Goal: Information Seeking & Learning: Compare options

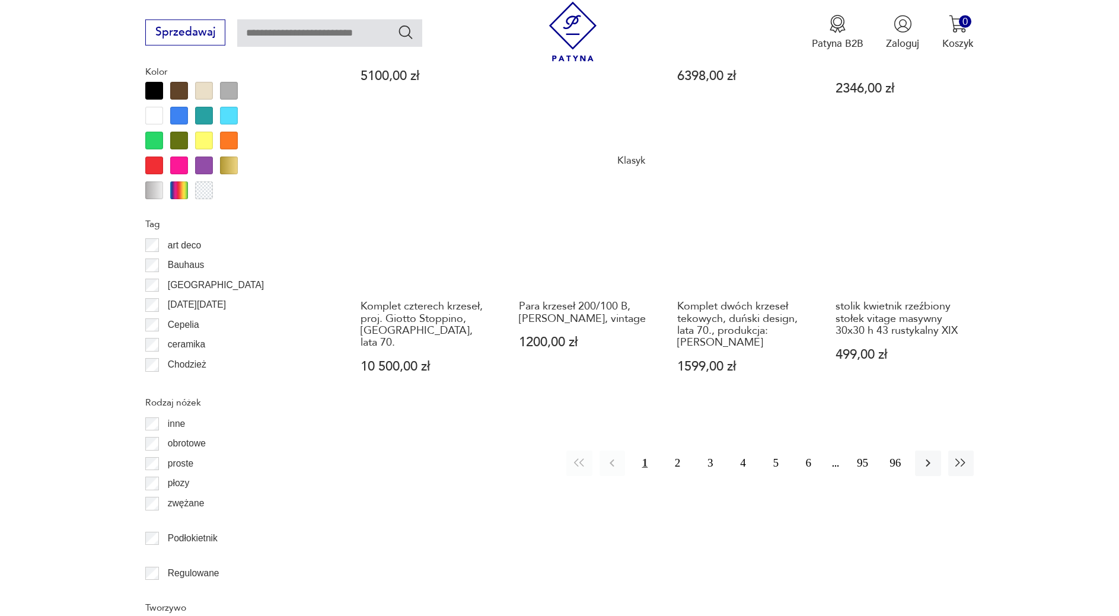
scroll to position [1370, 0]
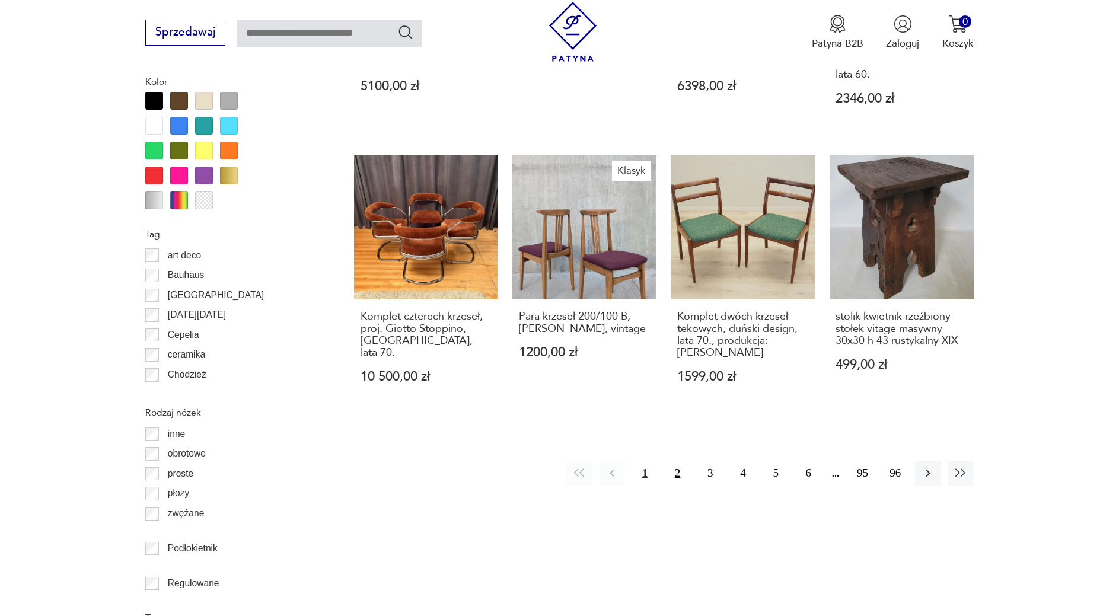
click at [680, 461] on button "2" at bounding box center [678, 474] width 26 height 26
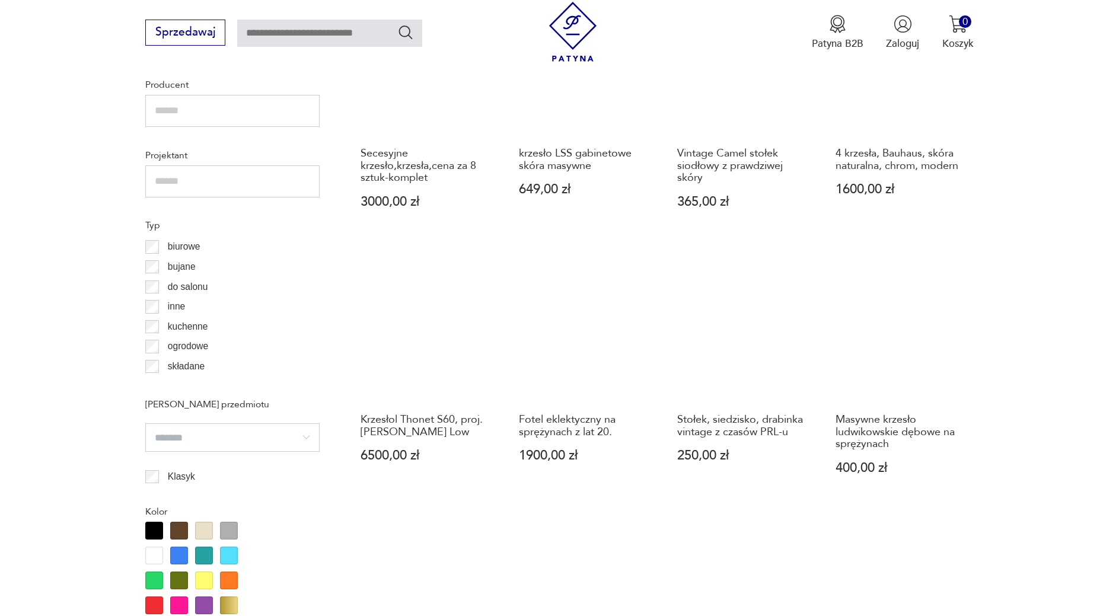
scroll to position [1182, 0]
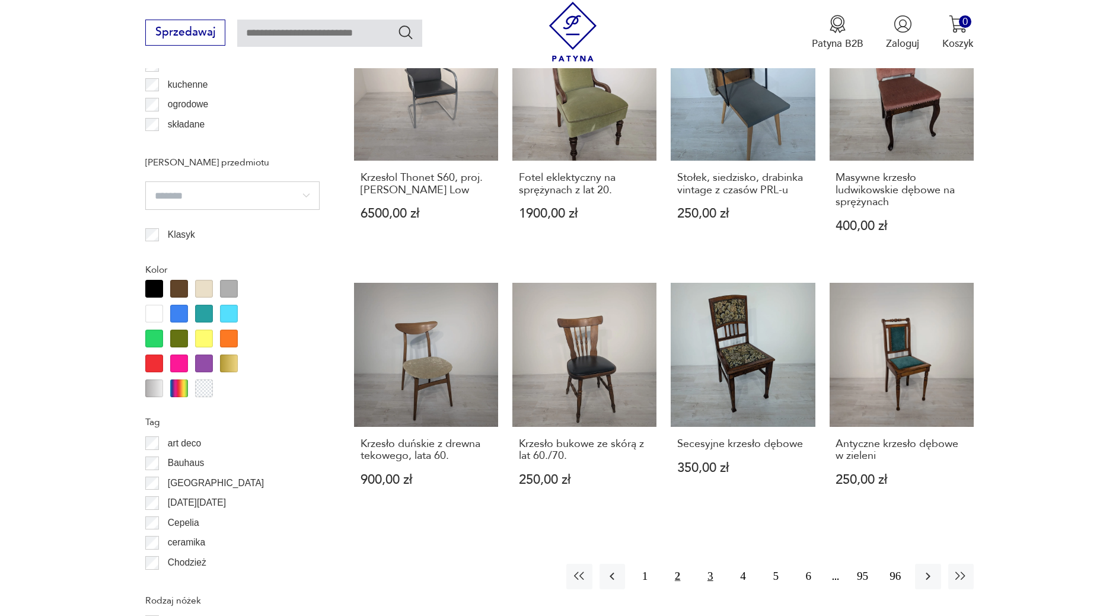
click at [705, 564] on button "3" at bounding box center [711, 577] width 26 height 26
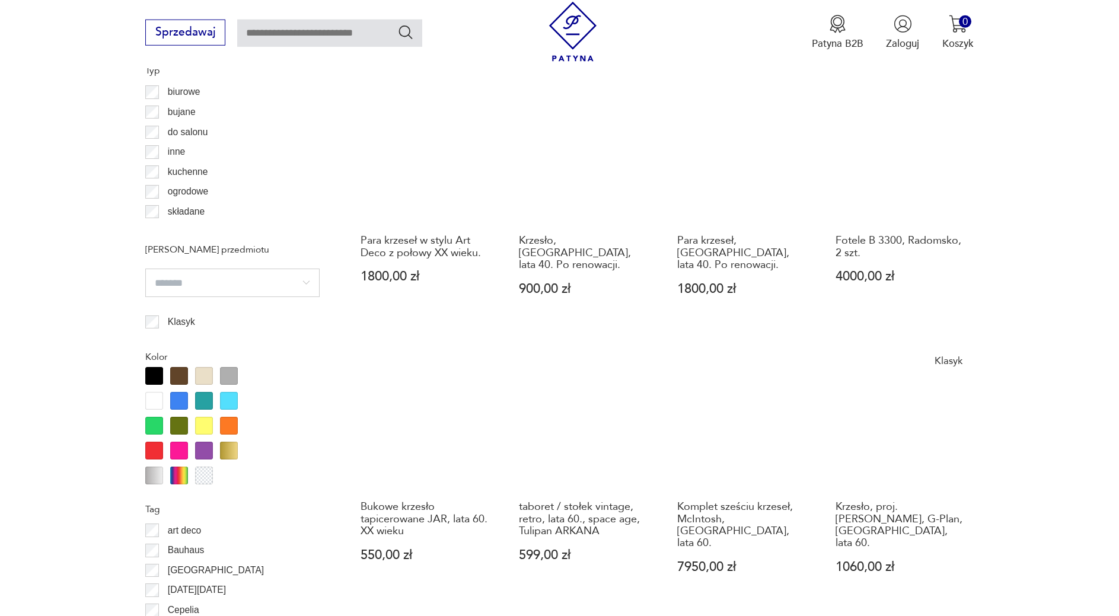
scroll to position [1182, 0]
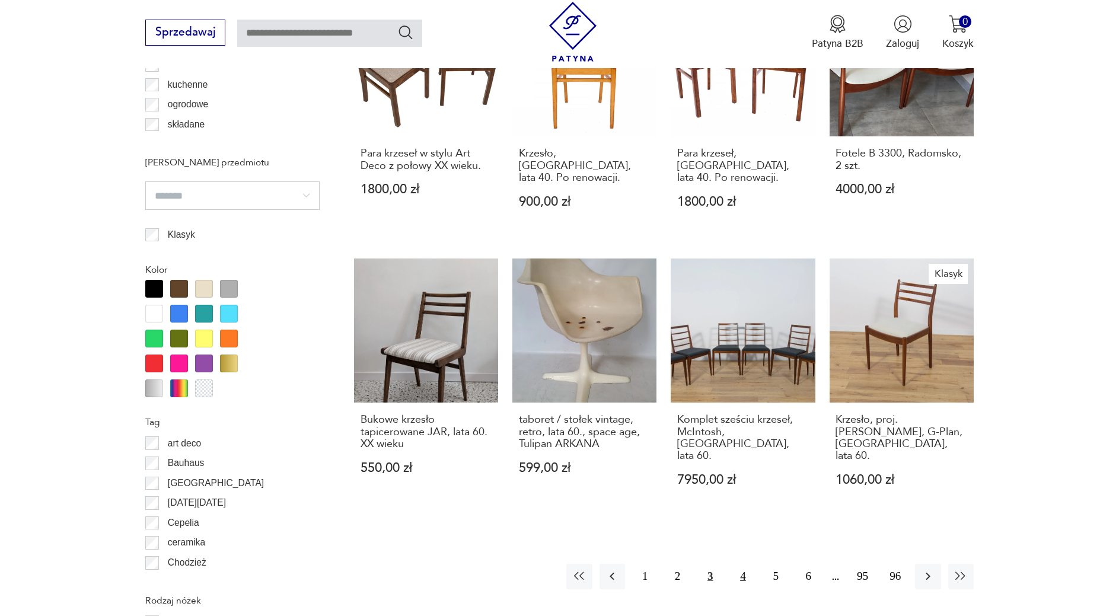
click at [740, 564] on button "4" at bounding box center [743, 577] width 26 height 26
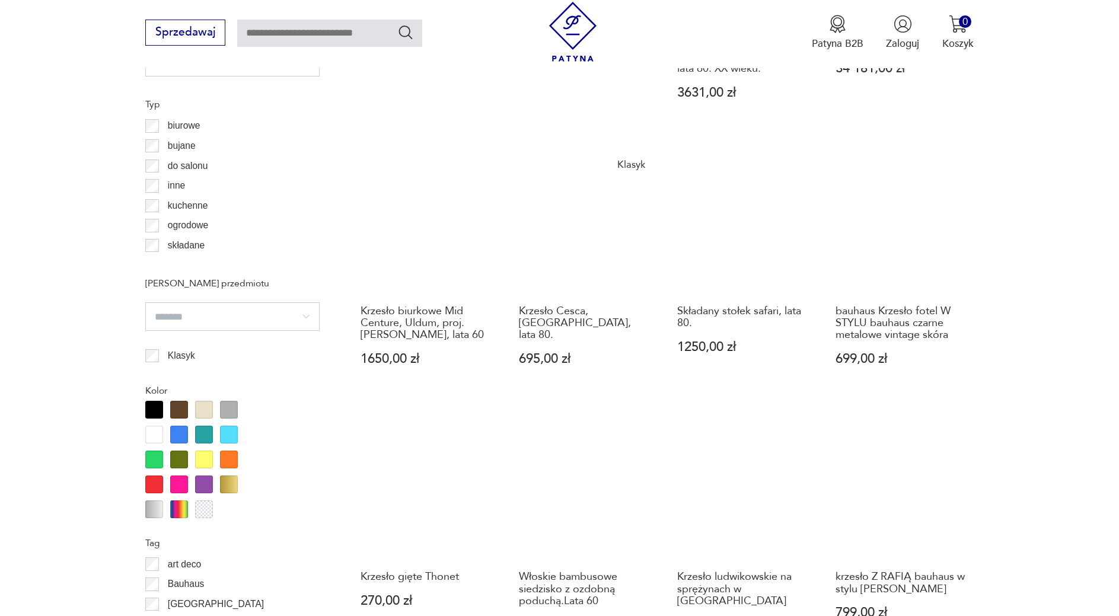
scroll to position [1303, 0]
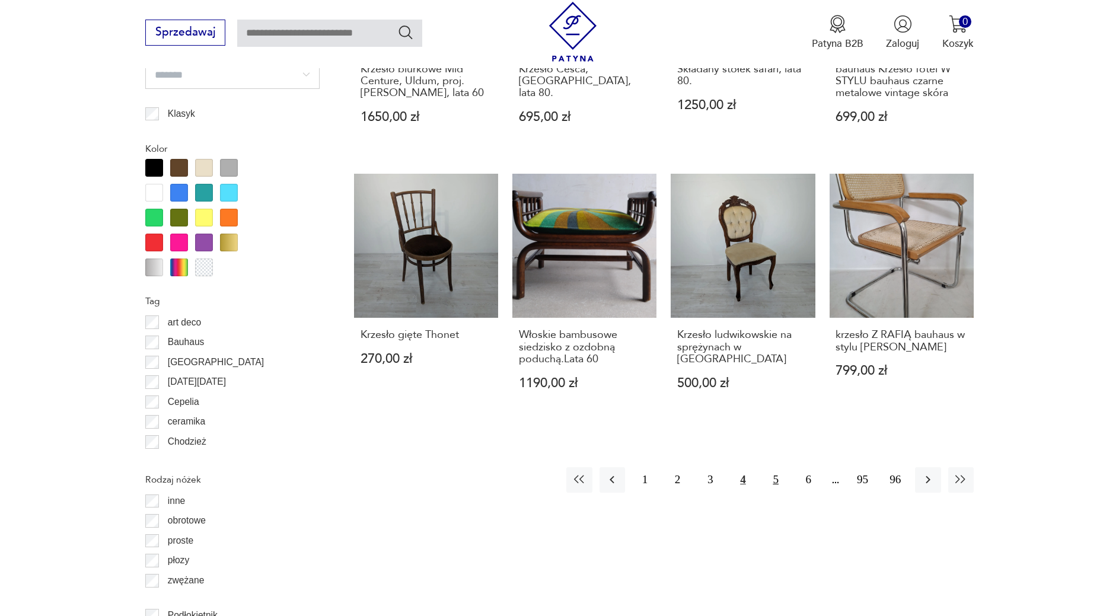
click at [782, 467] on button "5" at bounding box center [777, 480] width 26 height 26
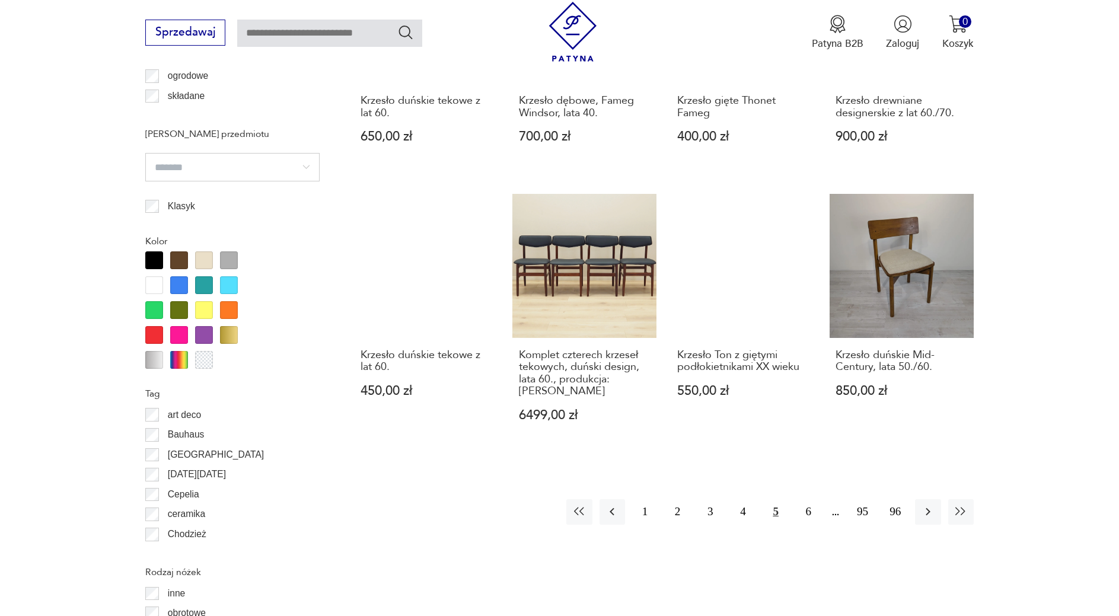
scroll to position [1242, 0]
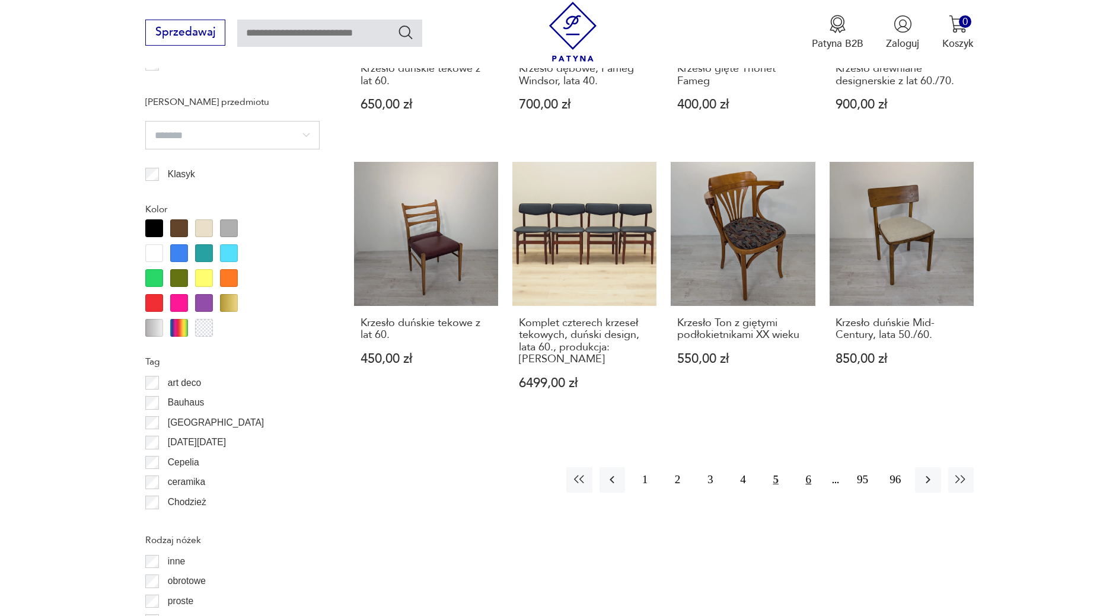
click at [800, 467] on button "6" at bounding box center [809, 480] width 26 height 26
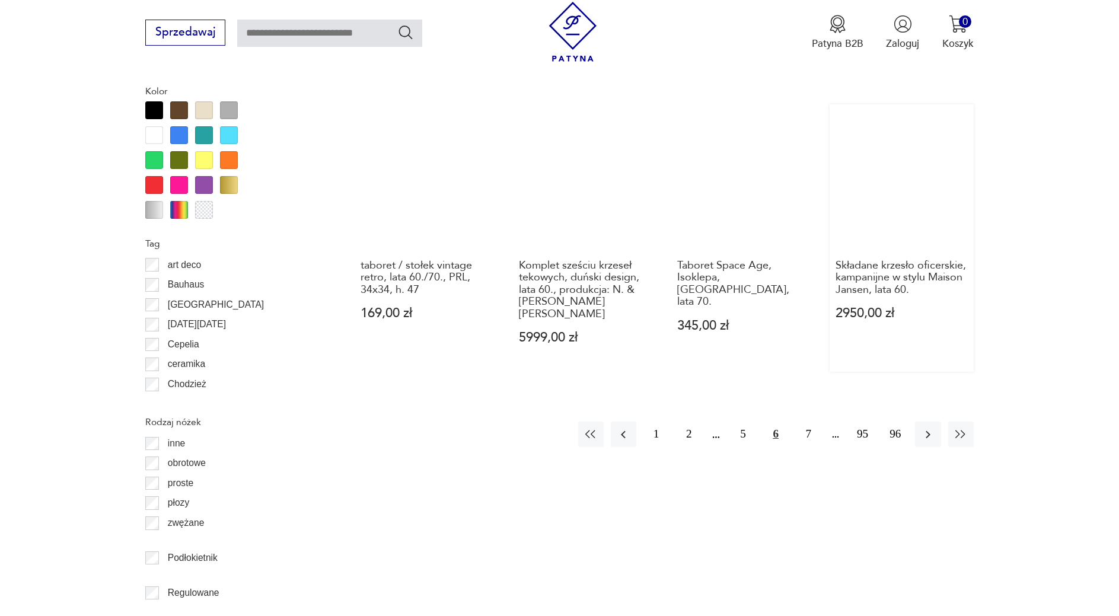
scroll to position [1303, 0]
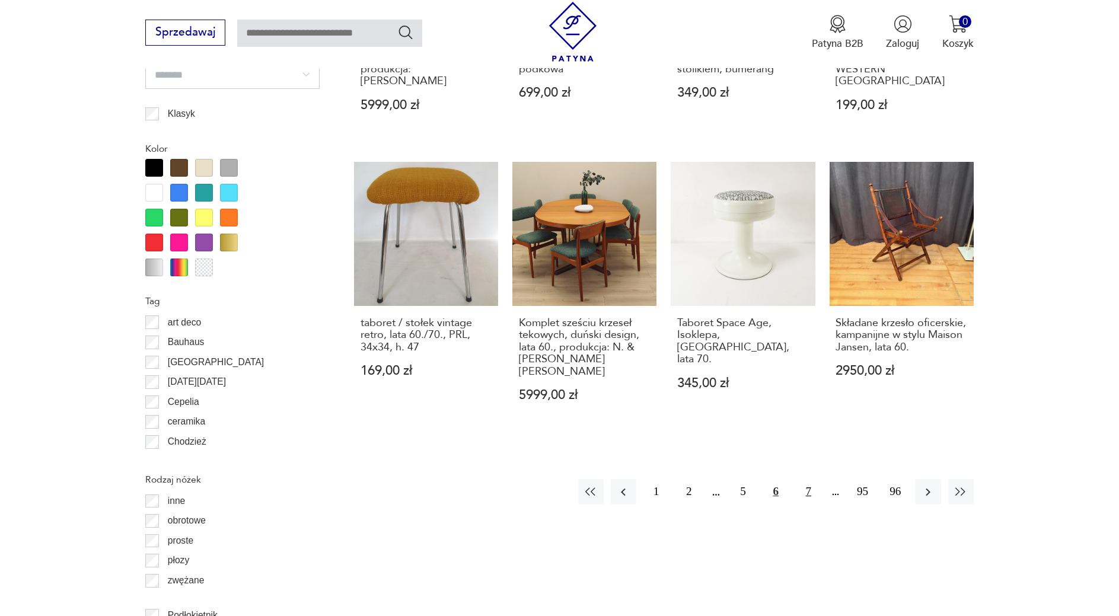
click at [803, 479] on button "7" at bounding box center [809, 492] width 26 height 26
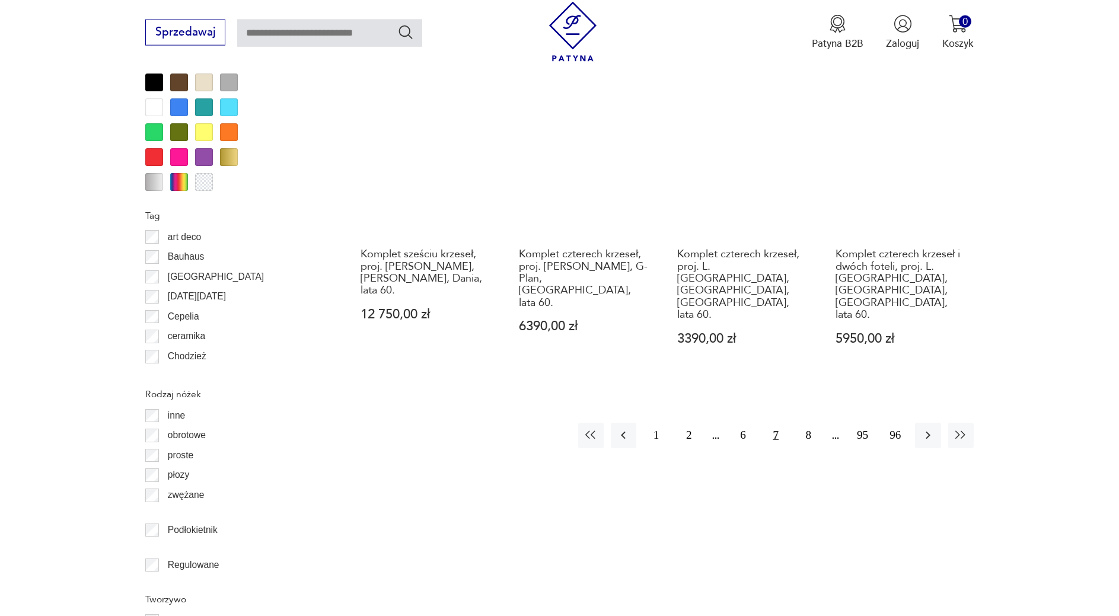
scroll to position [1424, 0]
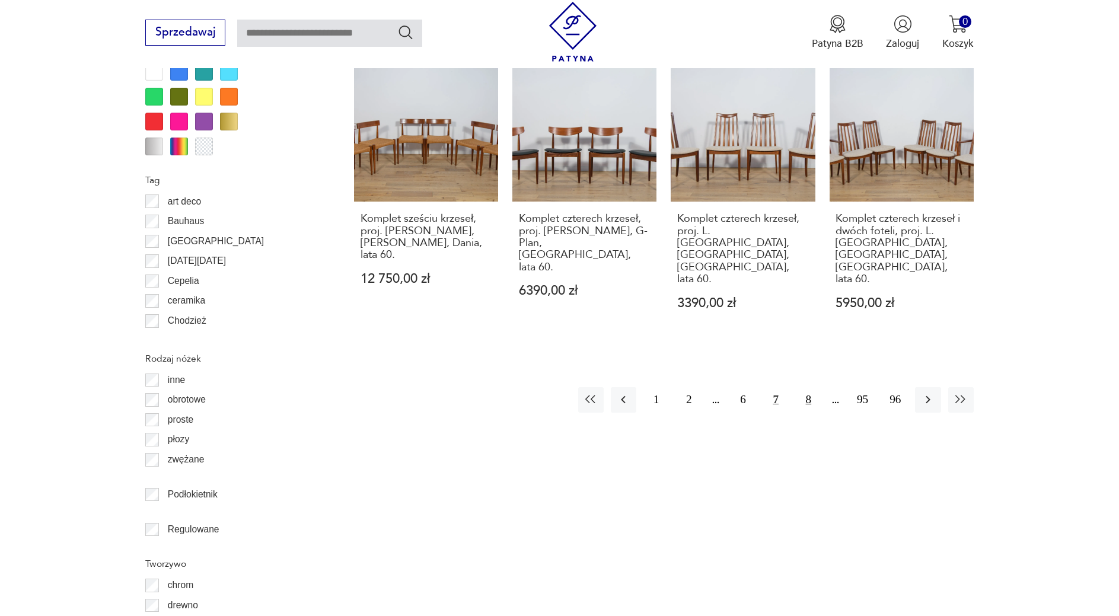
click at [803, 387] on button "8" at bounding box center [809, 400] width 26 height 26
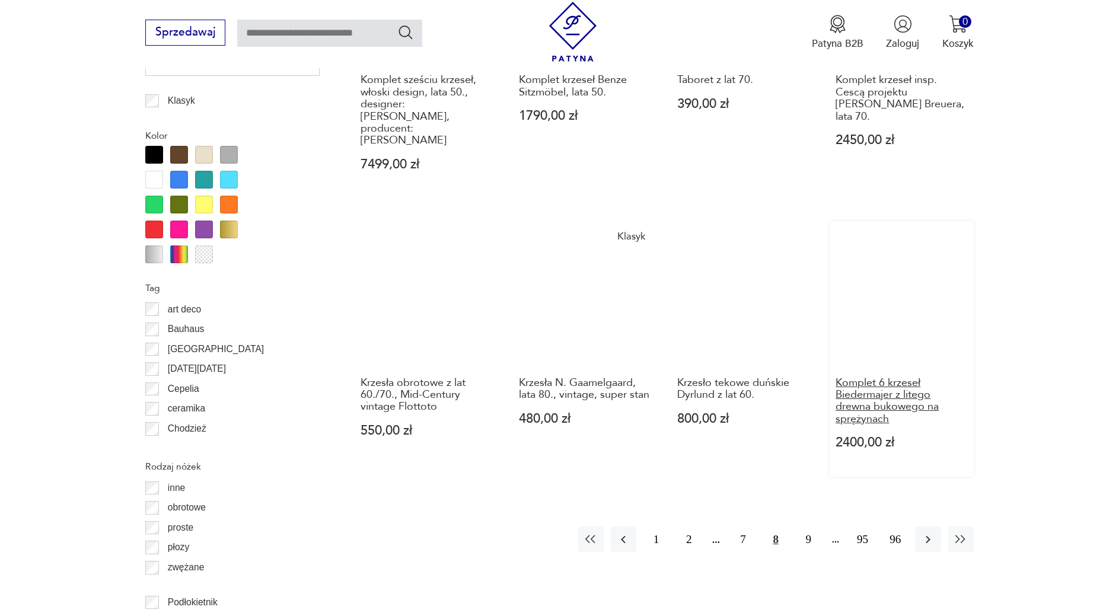
scroll to position [1303, 0]
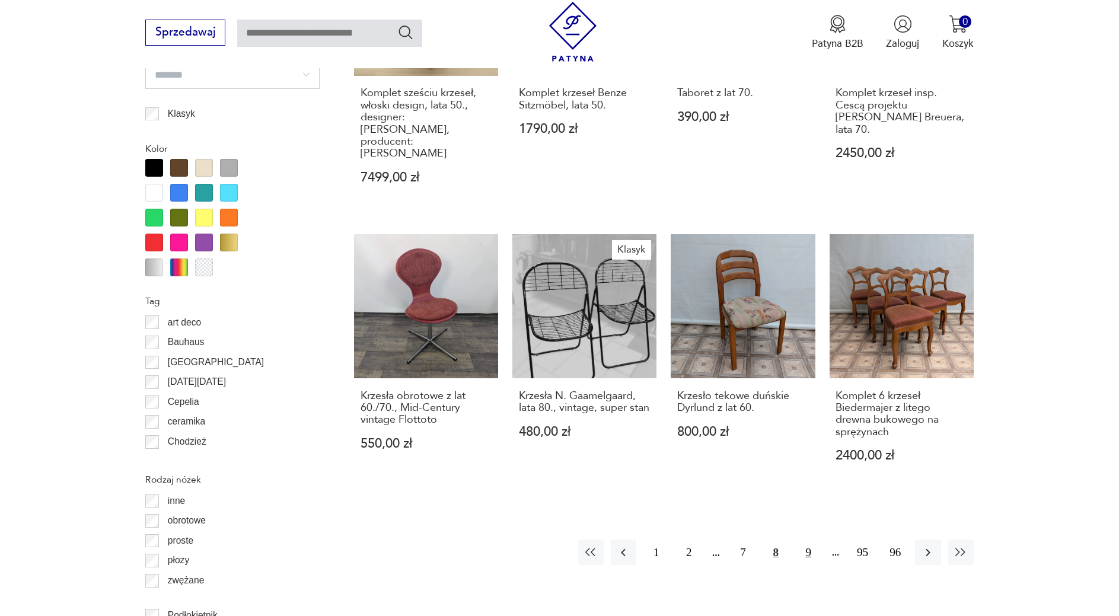
click at [815, 540] on button "9" at bounding box center [809, 553] width 26 height 26
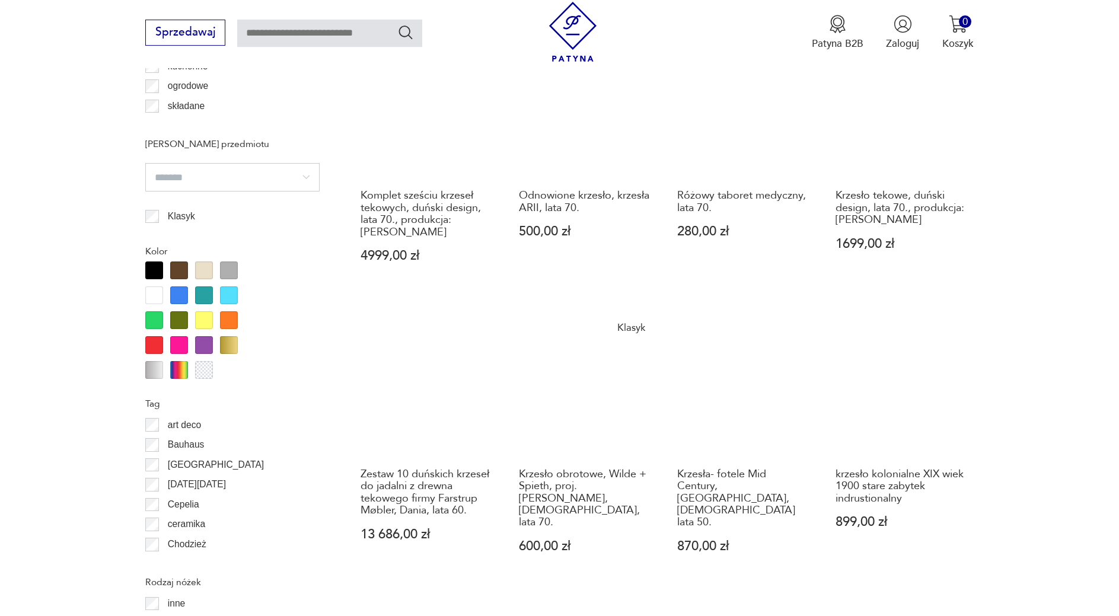
scroll to position [1303, 0]
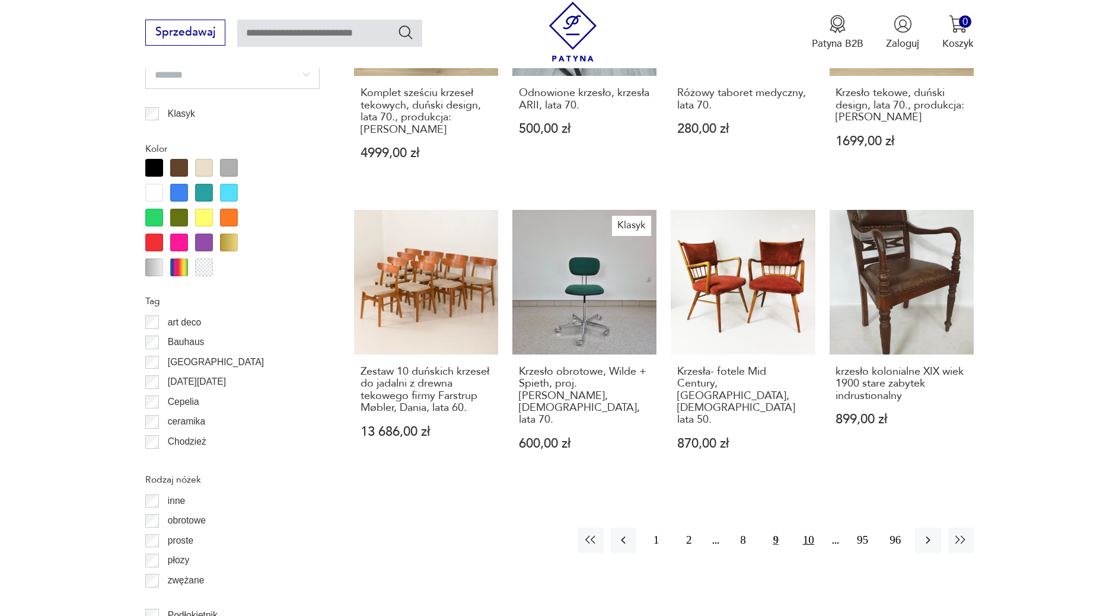
click at [802, 528] on button "10" at bounding box center [809, 541] width 26 height 26
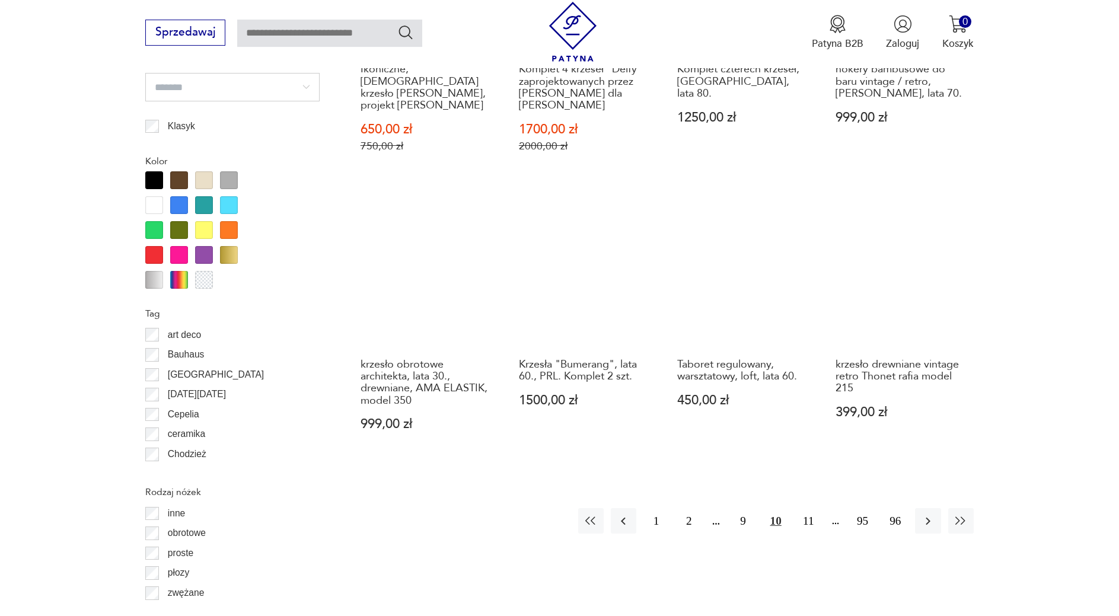
scroll to position [1303, 0]
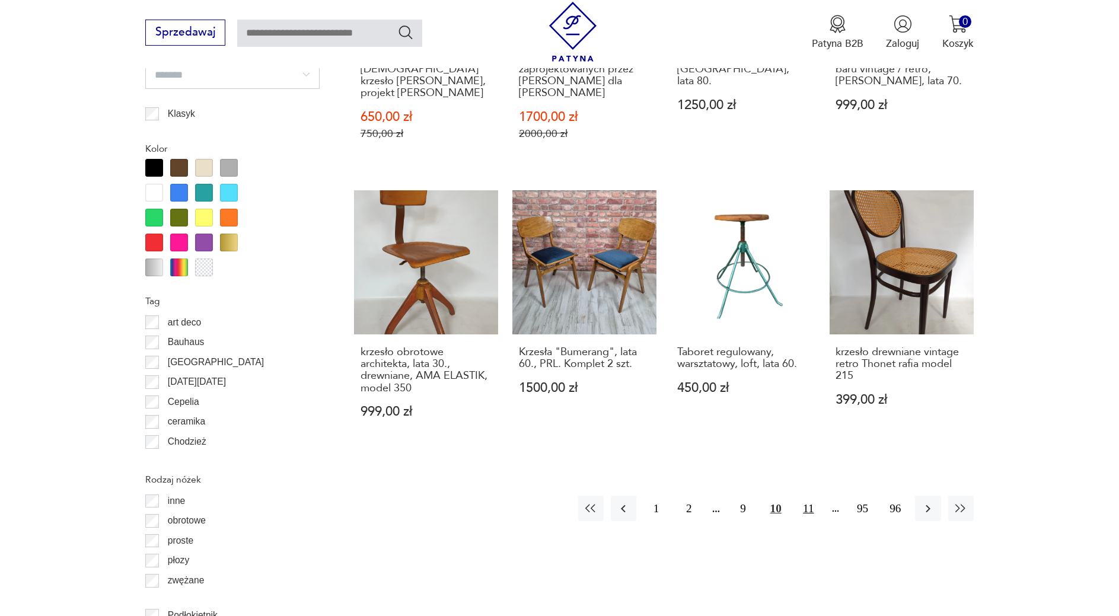
click at [809, 496] on button "11" at bounding box center [809, 509] width 26 height 26
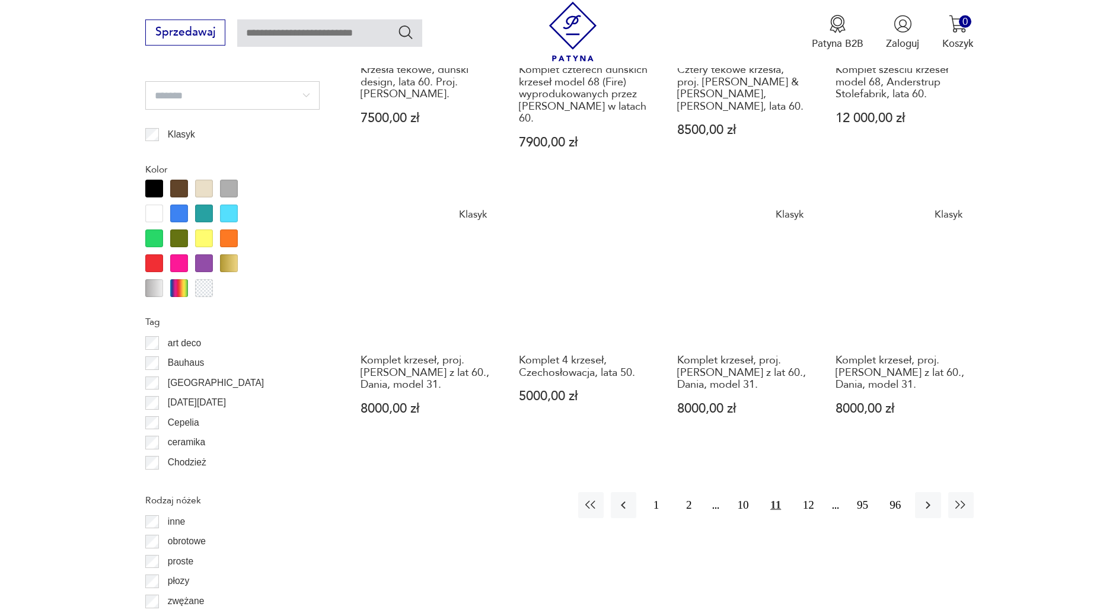
scroll to position [1303, 0]
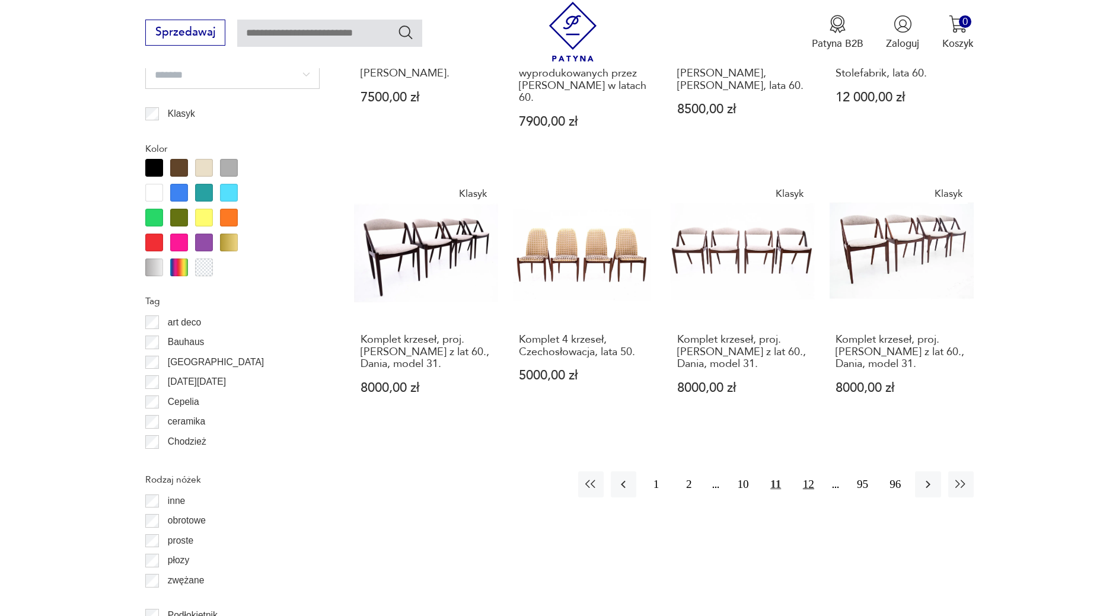
click at [813, 472] on button "12" at bounding box center [809, 485] width 26 height 26
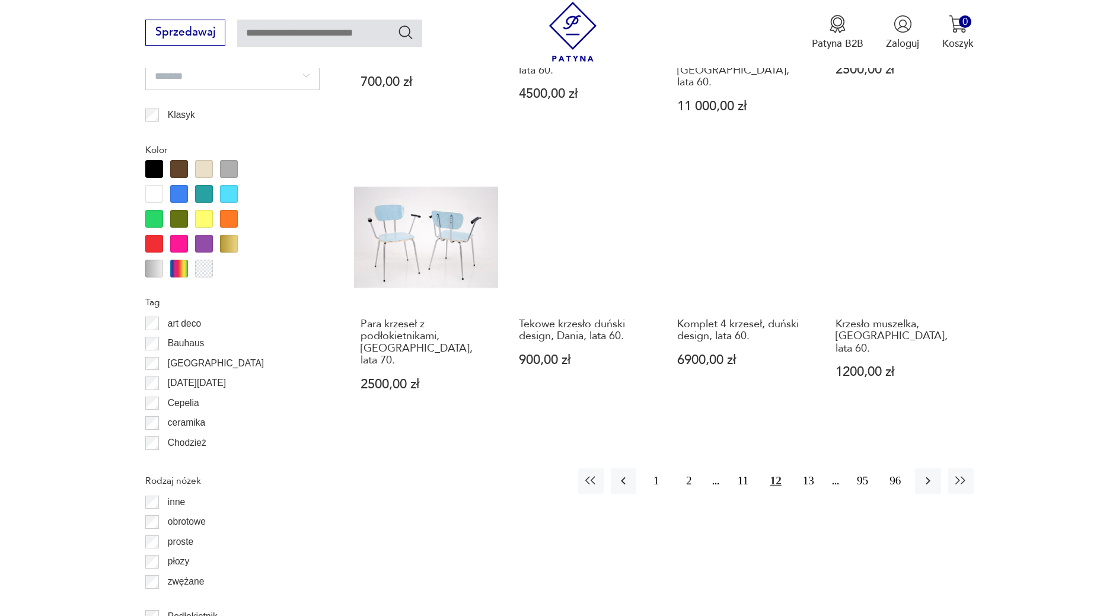
scroll to position [1303, 0]
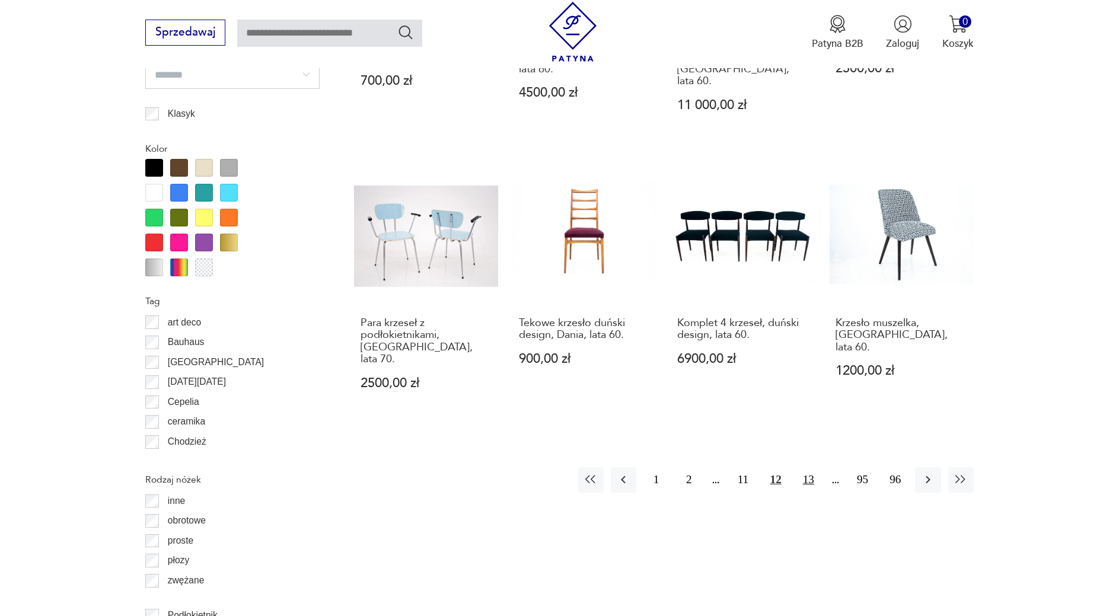
click at [809, 467] on button "13" at bounding box center [809, 480] width 26 height 26
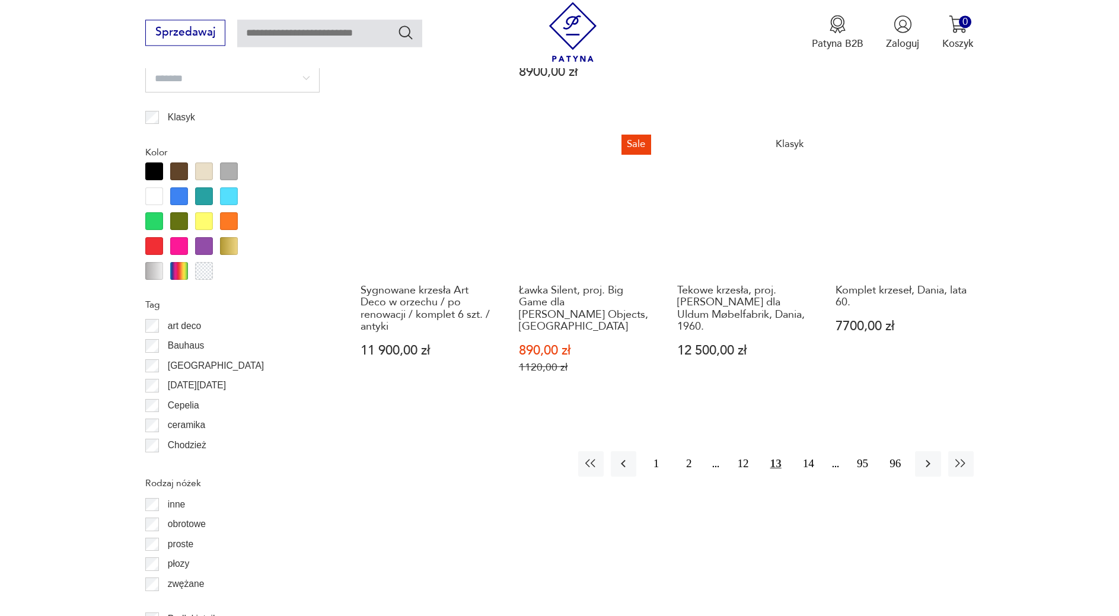
scroll to position [1303, 0]
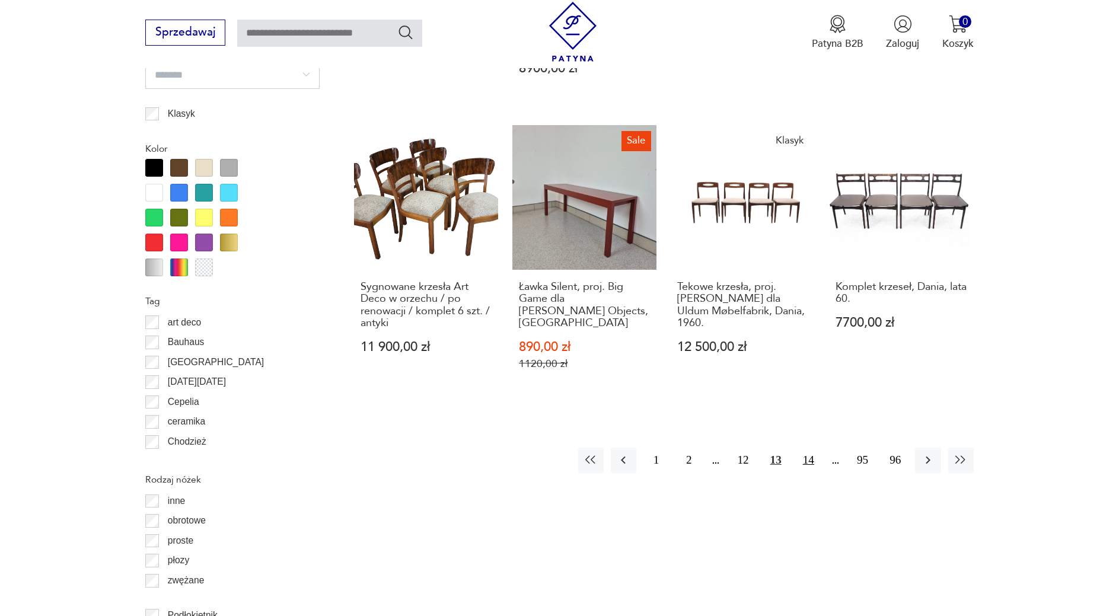
click at [801, 448] on button "14" at bounding box center [809, 461] width 26 height 26
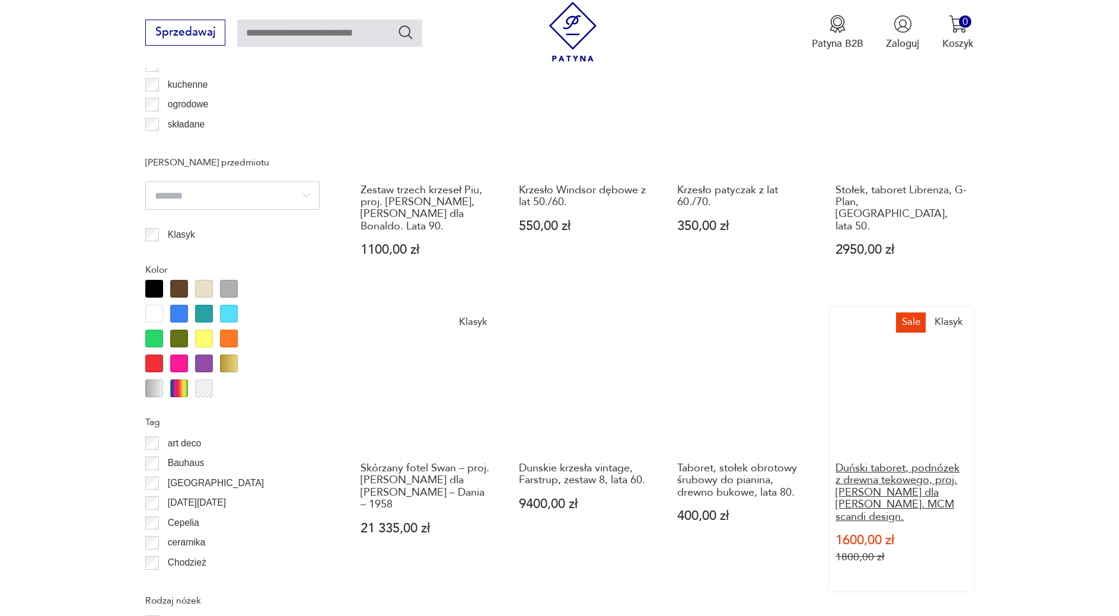
scroll to position [1363, 0]
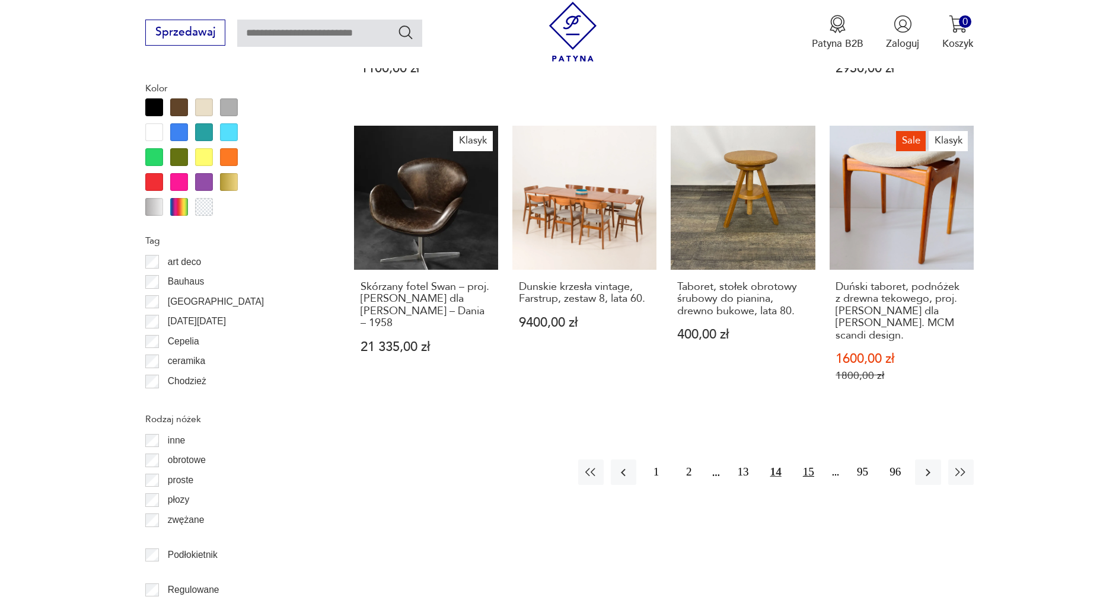
click at [816, 460] on button "15" at bounding box center [809, 473] width 26 height 26
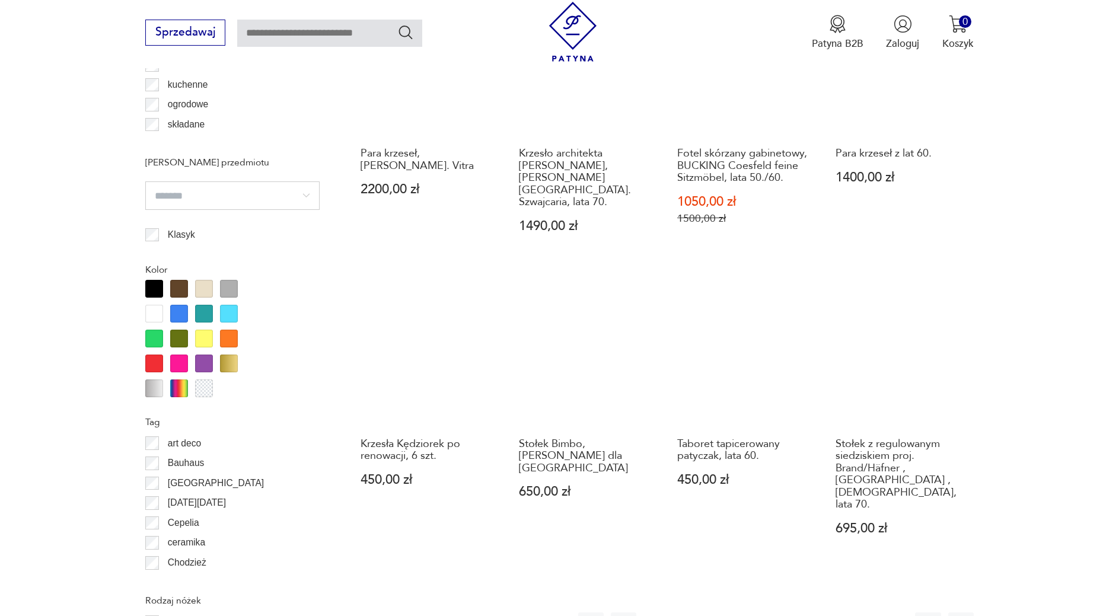
scroll to position [1303, 0]
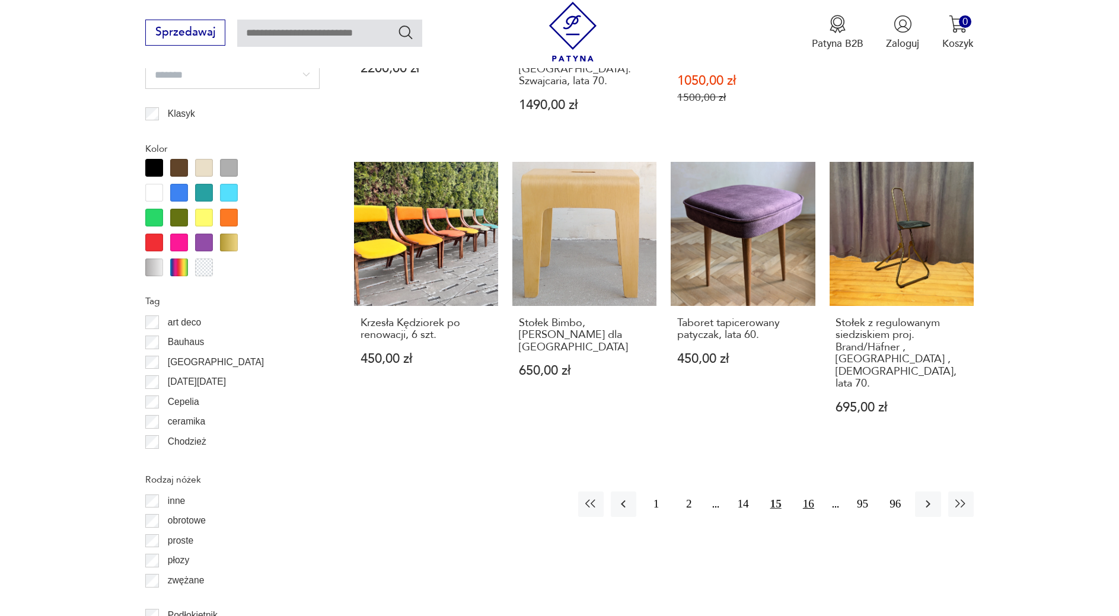
click at [817, 492] on button "16" at bounding box center [809, 505] width 26 height 26
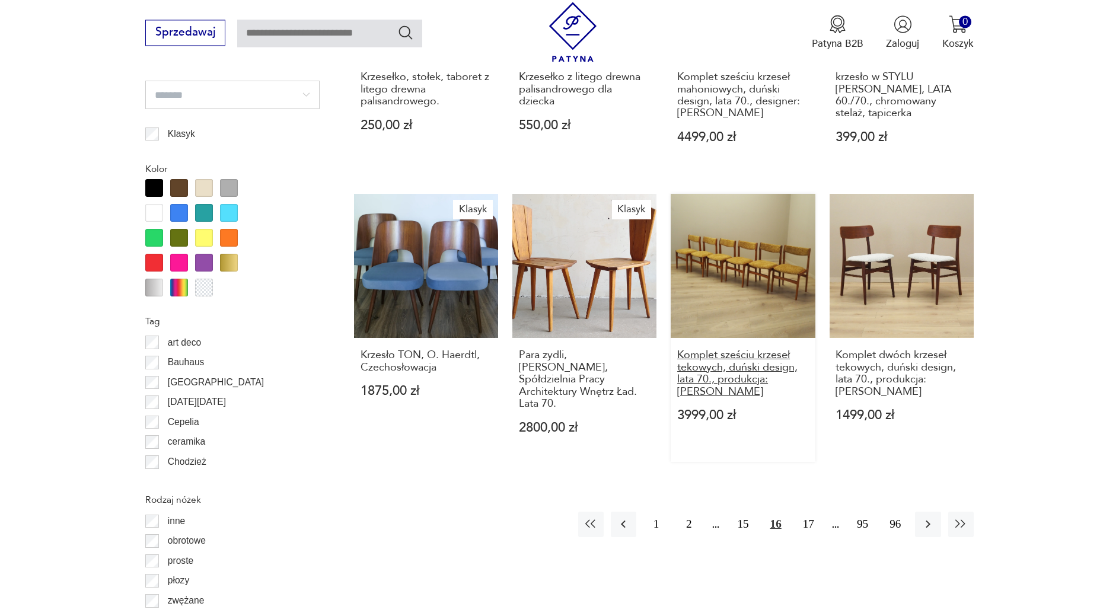
scroll to position [1303, 0]
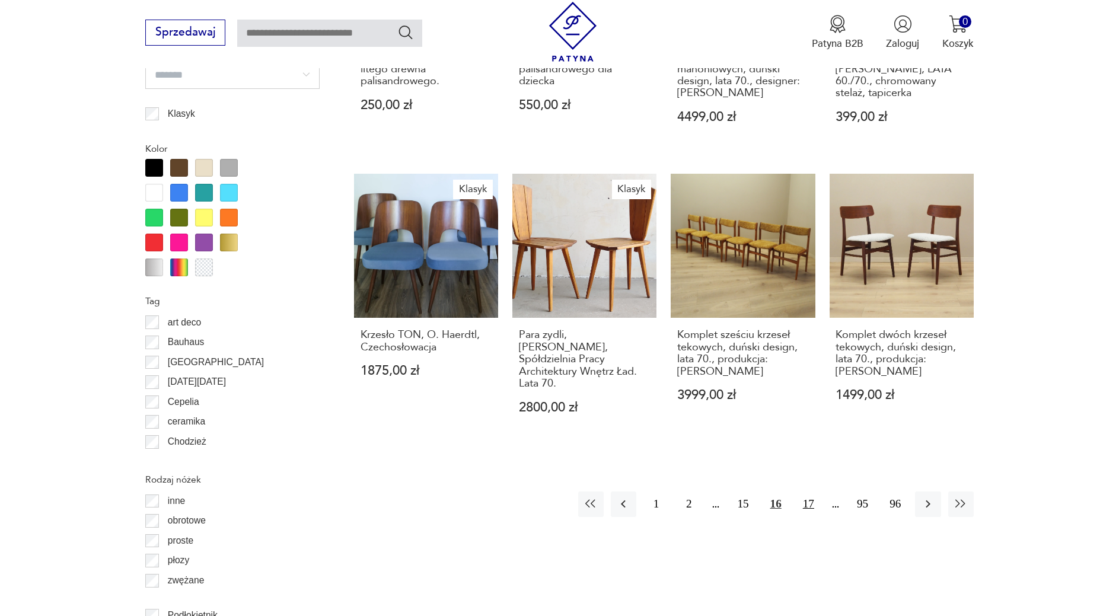
click at [803, 492] on button "17" at bounding box center [809, 505] width 26 height 26
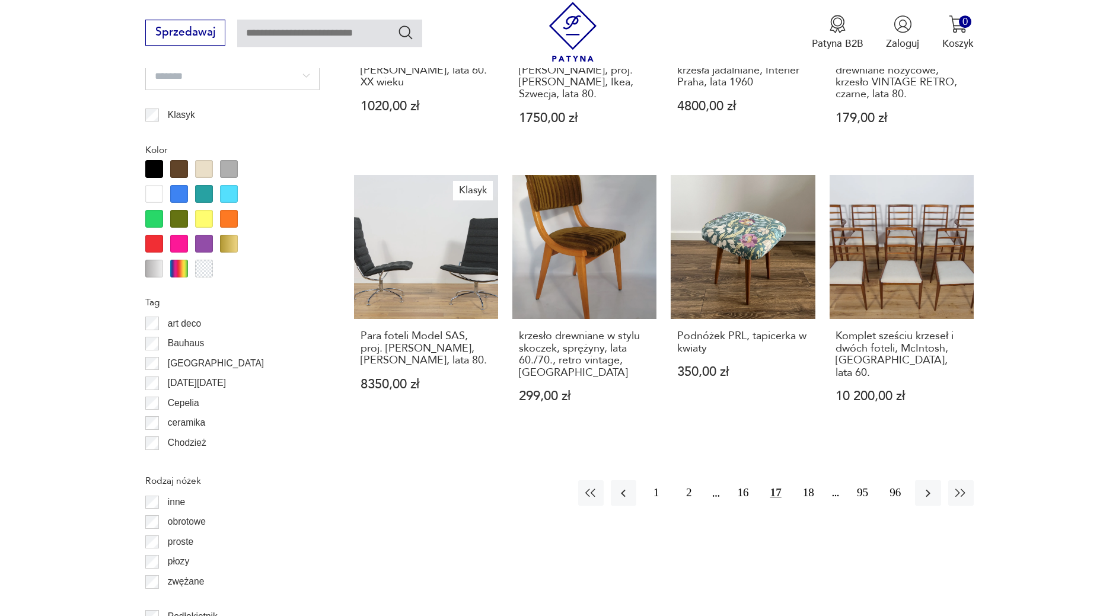
scroll to position [1303, 0]
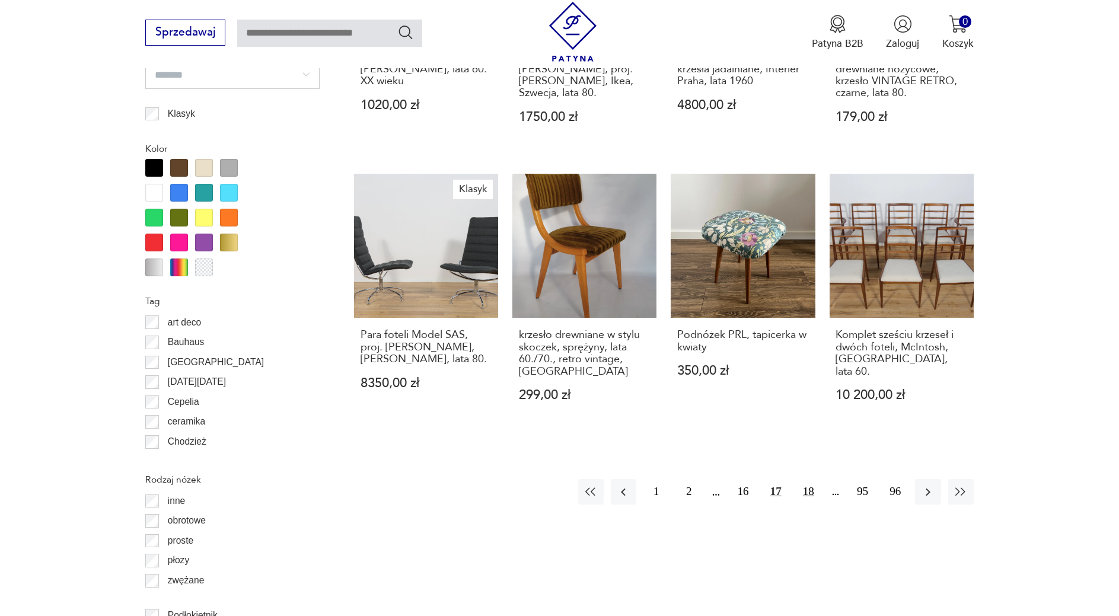
click at [812, 492] on button "18" at bounding box center [809, 492] width 26 height 26
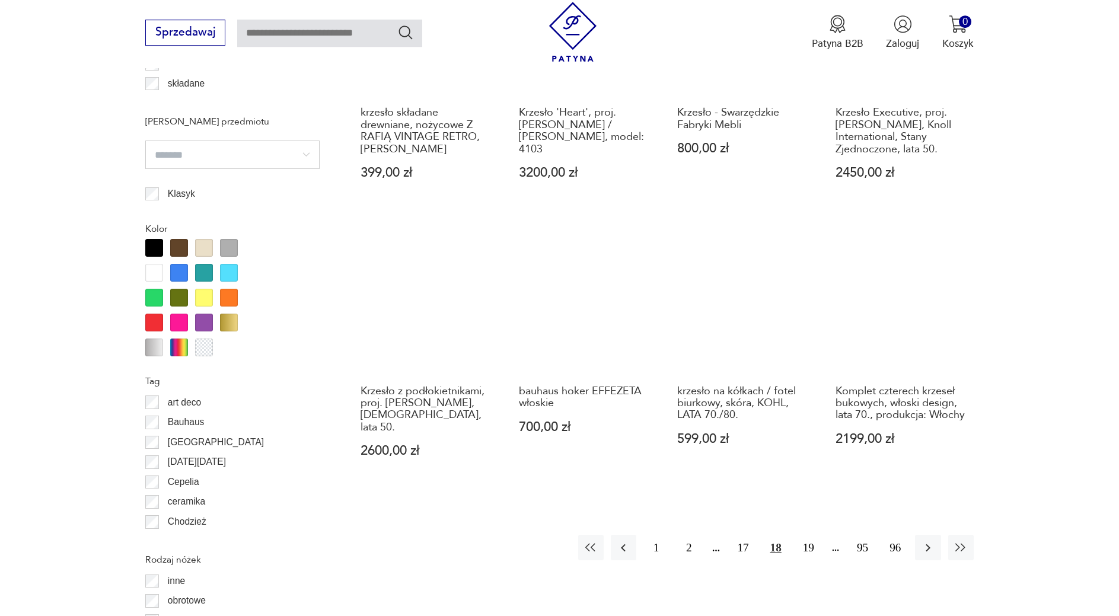
scroll to position [1242, 0]
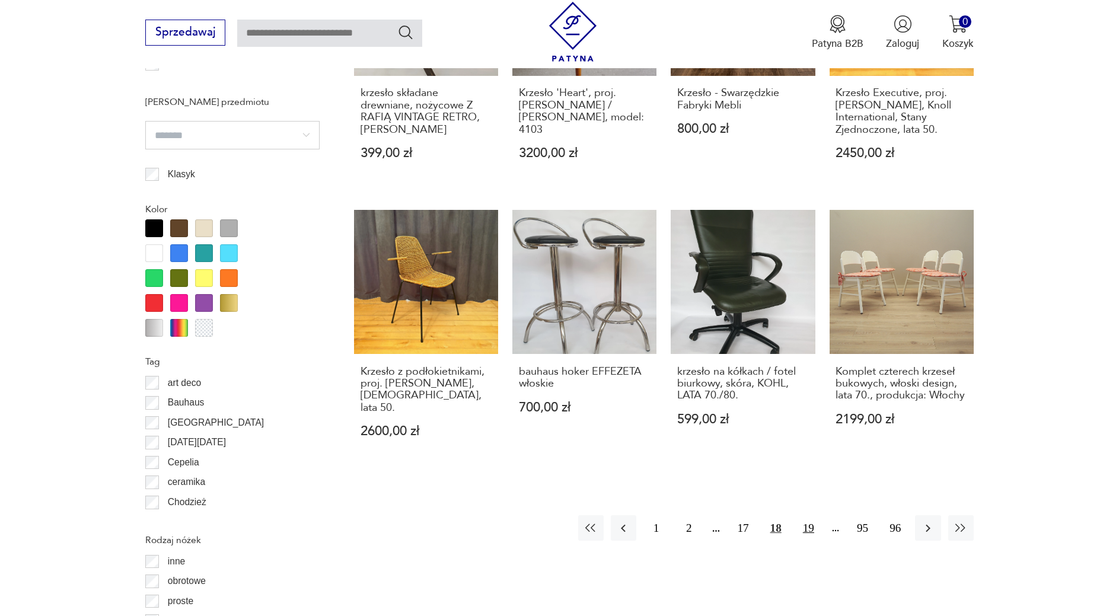
click at [821, 516] on button "19" at bounding box center [809, 529] width 26 height 26
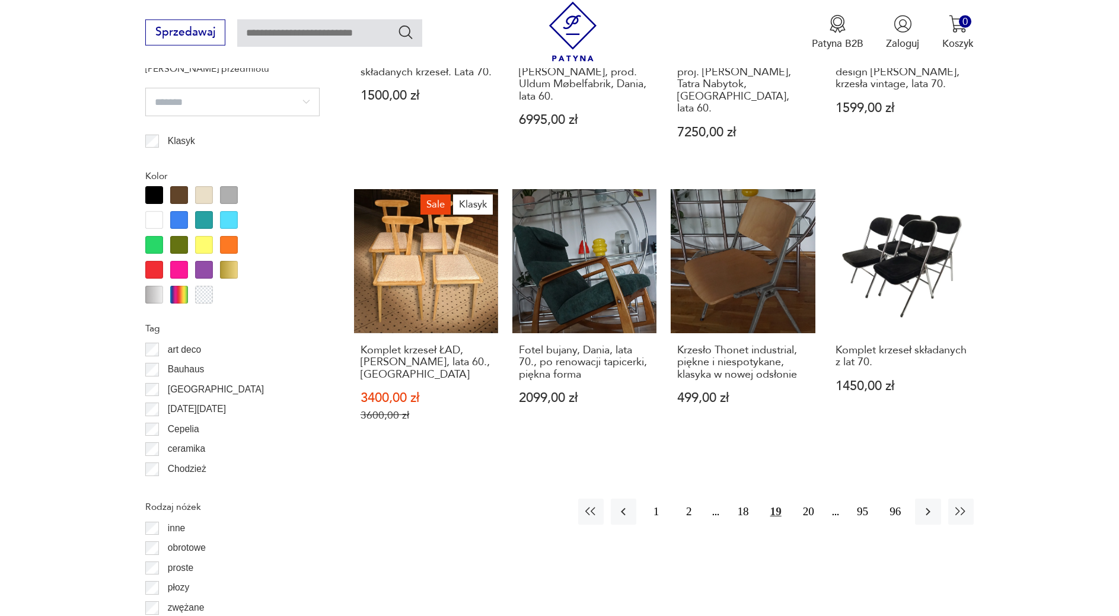
scroll to position [1303, 0]
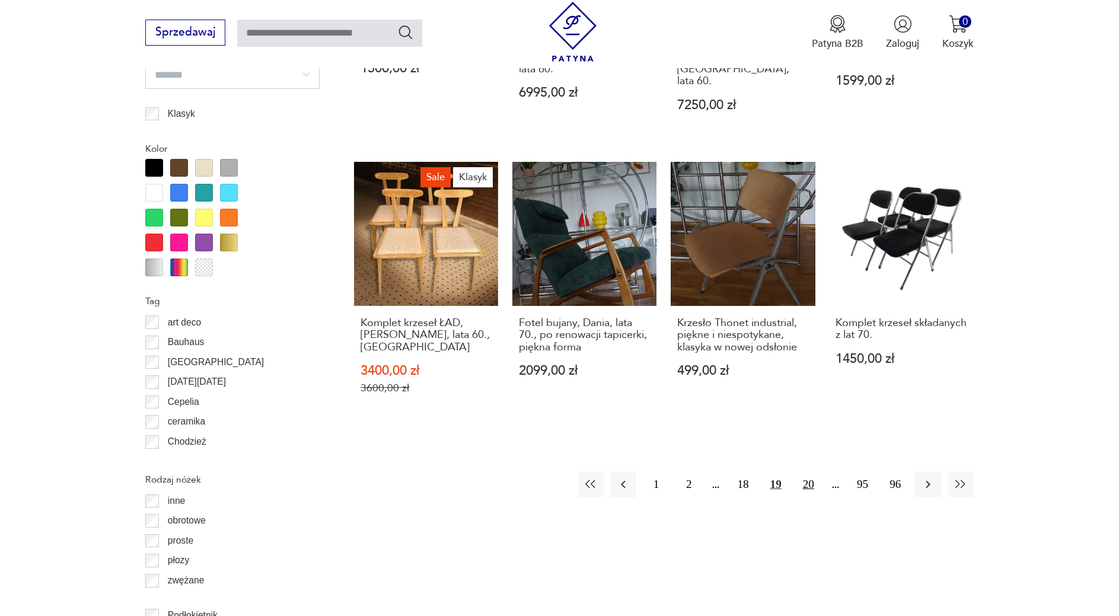
click at [803, 472] on button "20" at bounding box center [809, 485] width 26 height 26
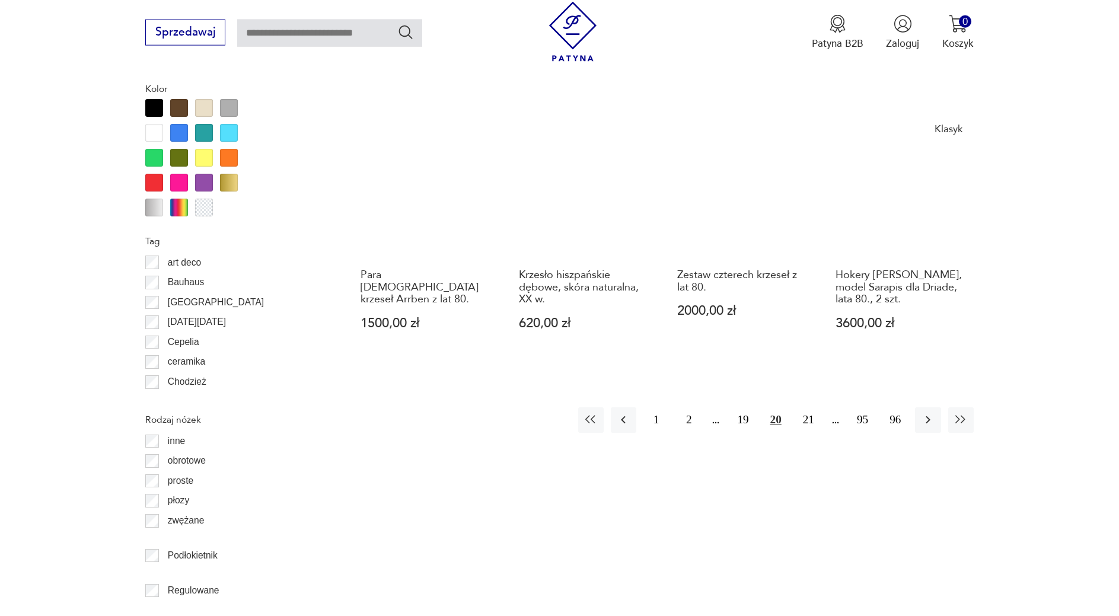
scroll to position [1363, 0]
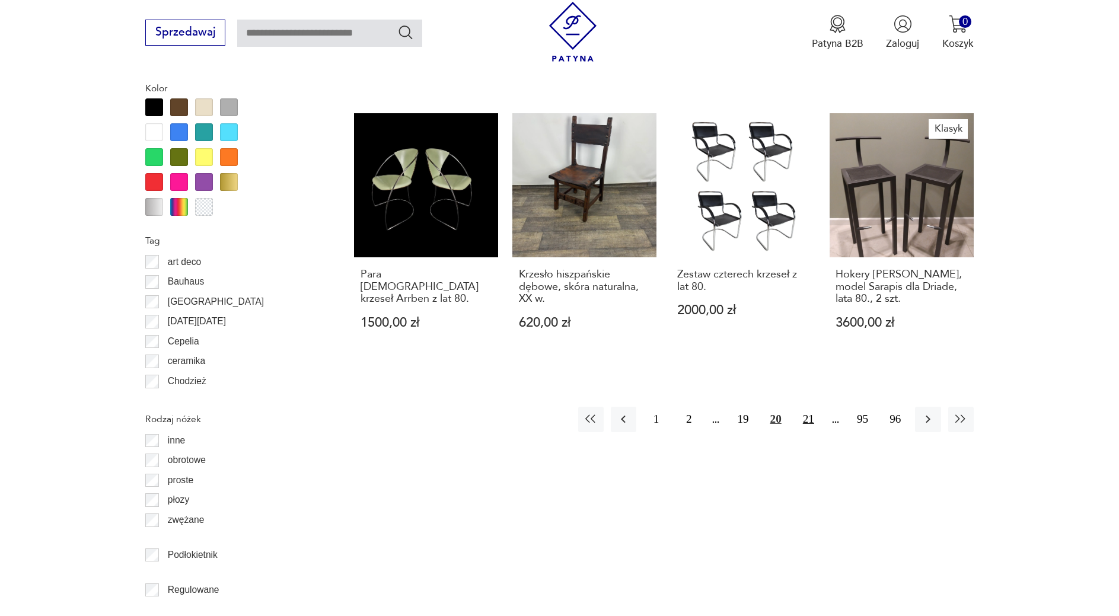
click at [806, 407] on button "21" at bounding box center [809, 420] width 26 height 26
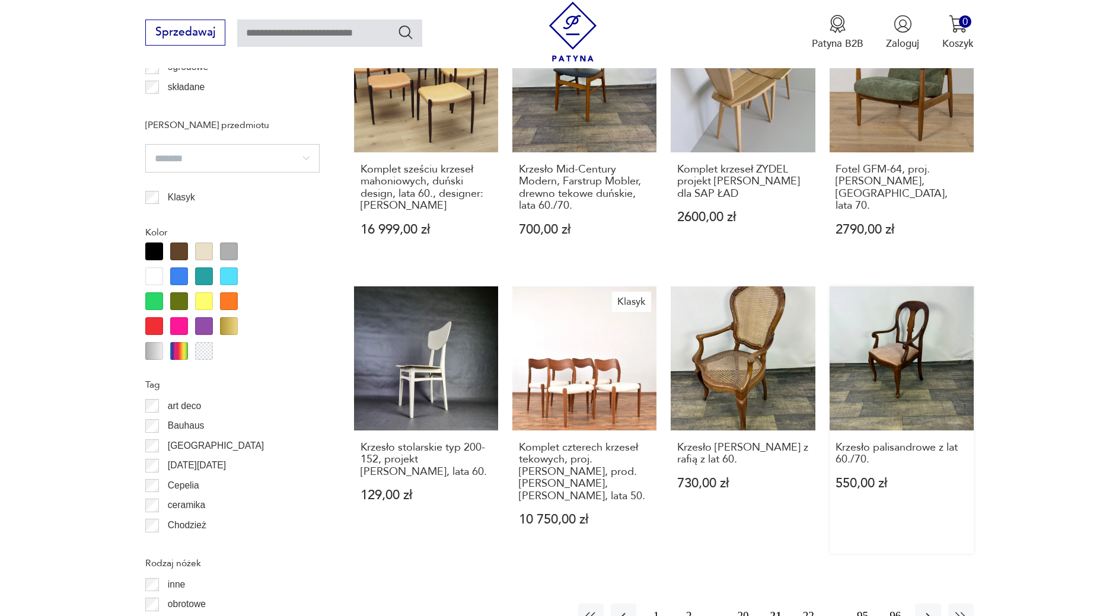
scroll to position [1242, 0]
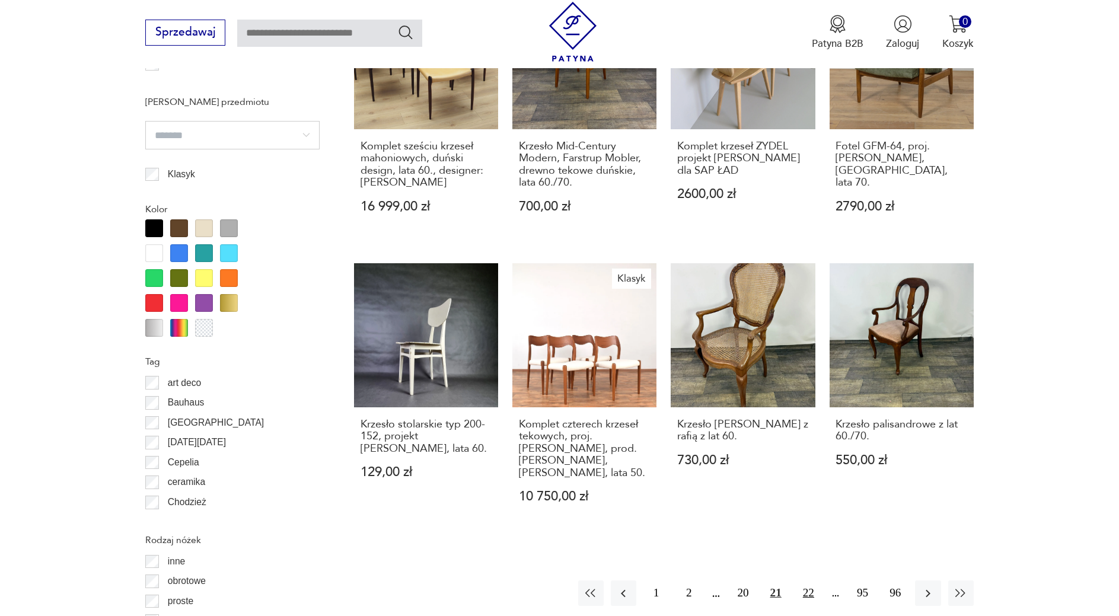
click at [809, 581] on button "22" at bounding box center [809, 594] width 26 height 26
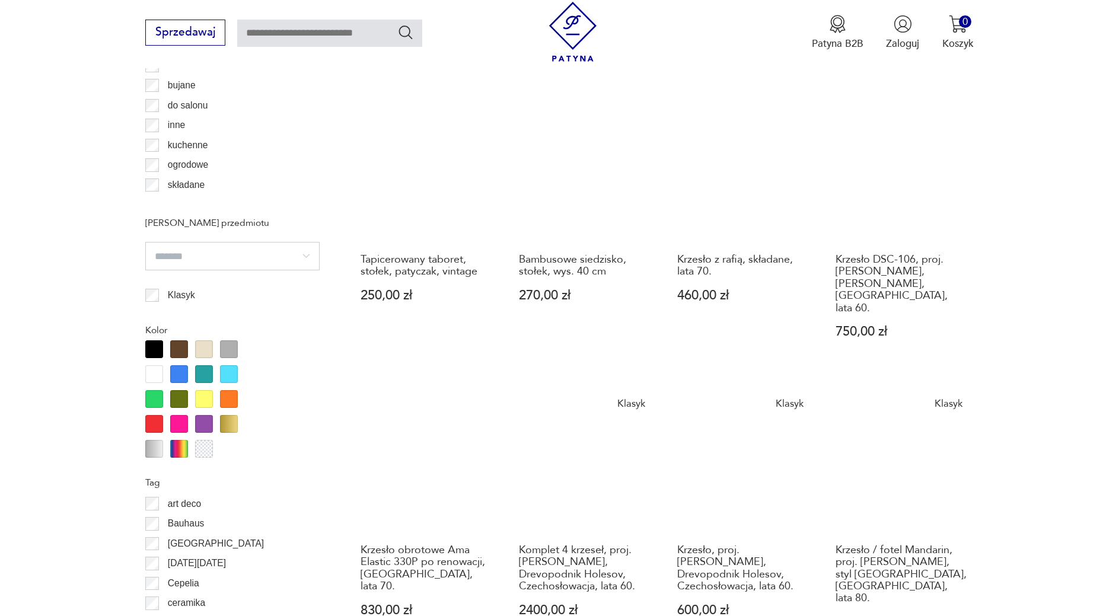
scroll to position [1303, 0]
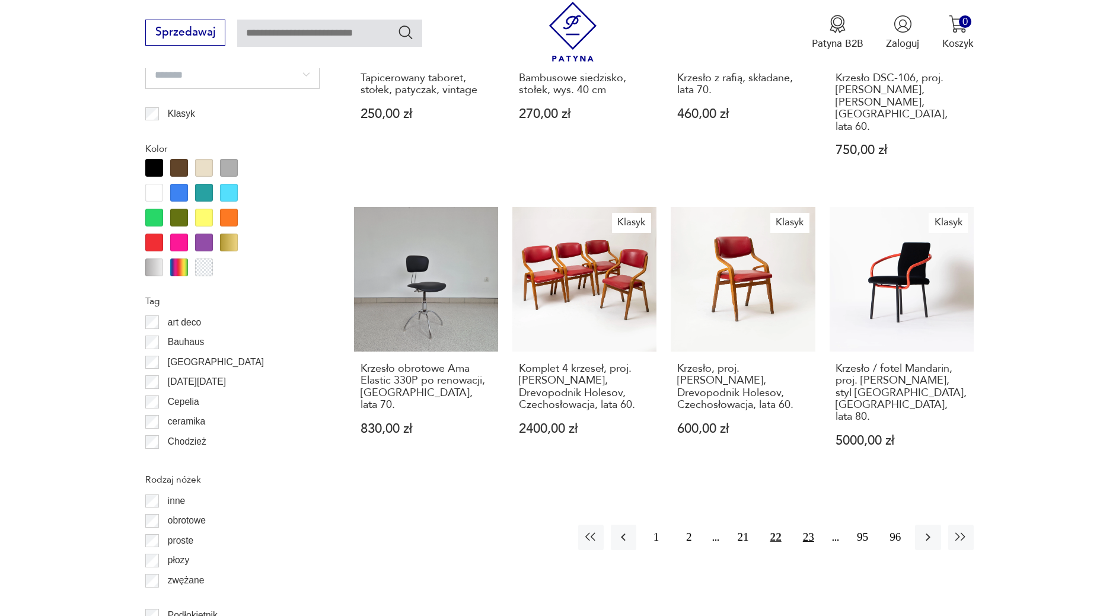
click at [808, 525] on button "23" at bounding box center [809, 538] width 26 height 26
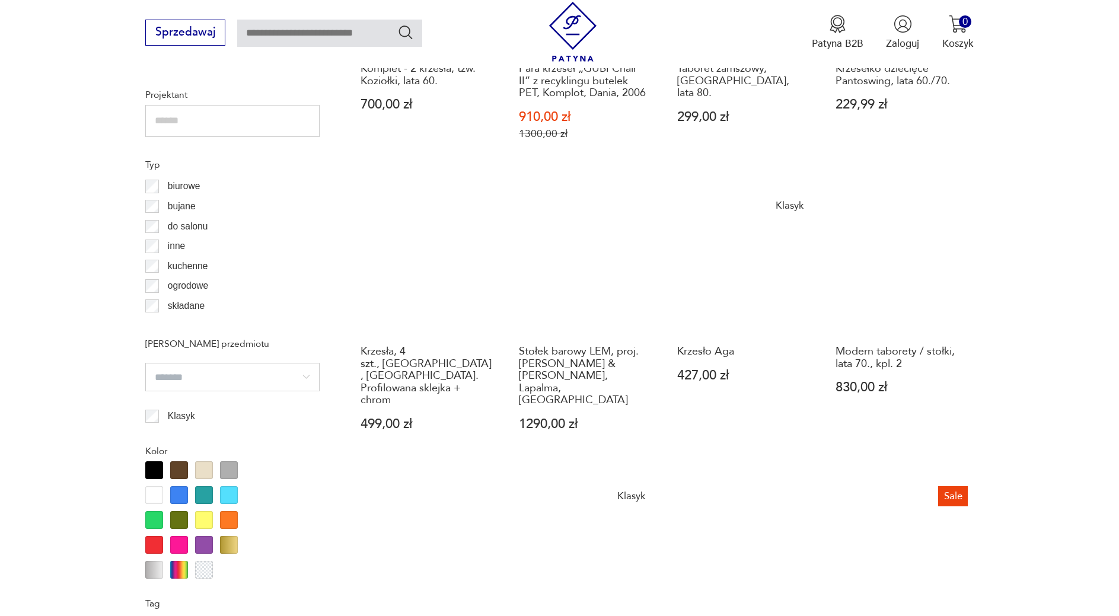
scroll to position [1242, 0]
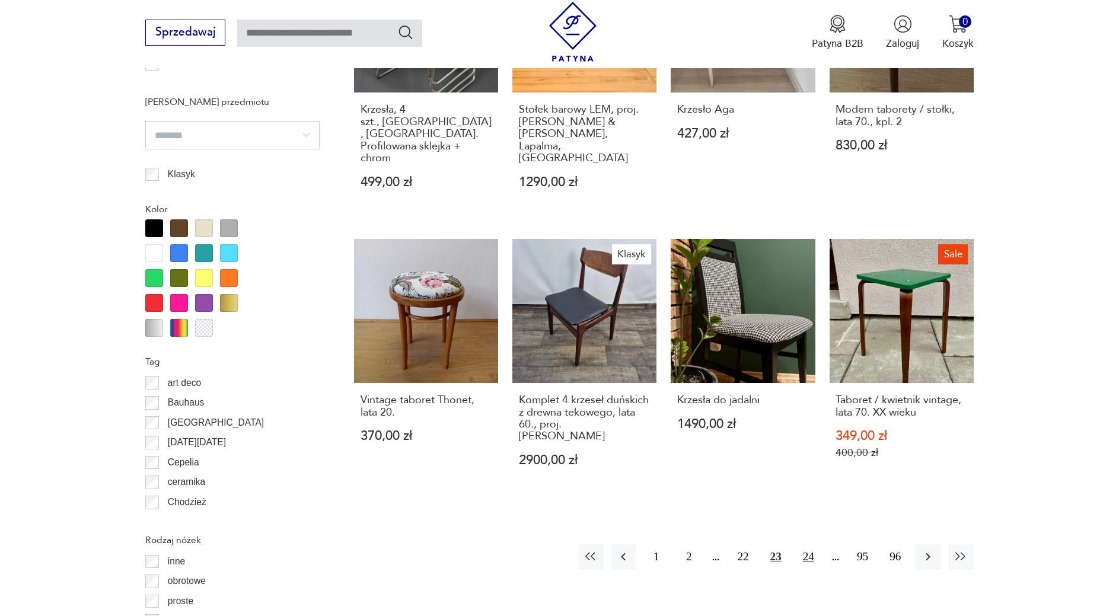
click at [807, 545] on button "24" at bounding box center [809, 558] width 26 height 26
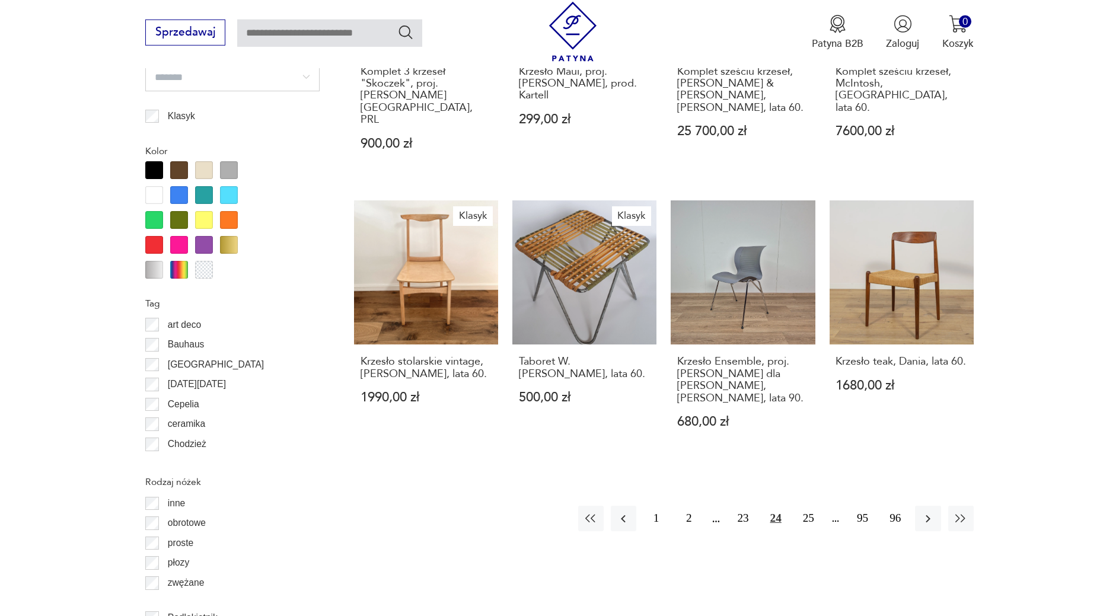
scroll to position [1303, 0]
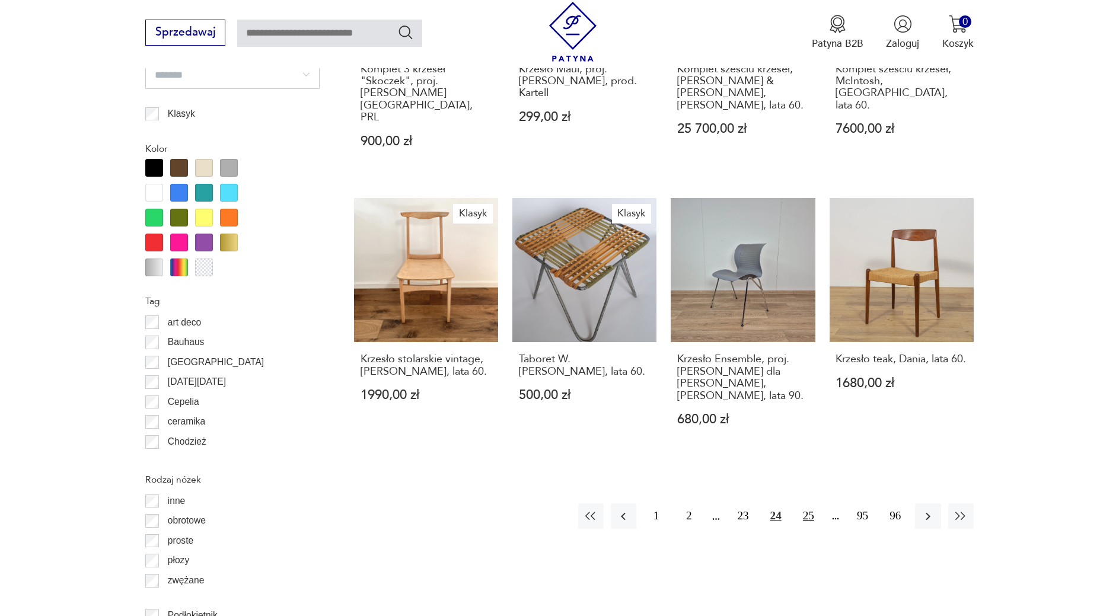
click at [809, 504] on button "25" at bounding box center [809, 517] width 26 height 26
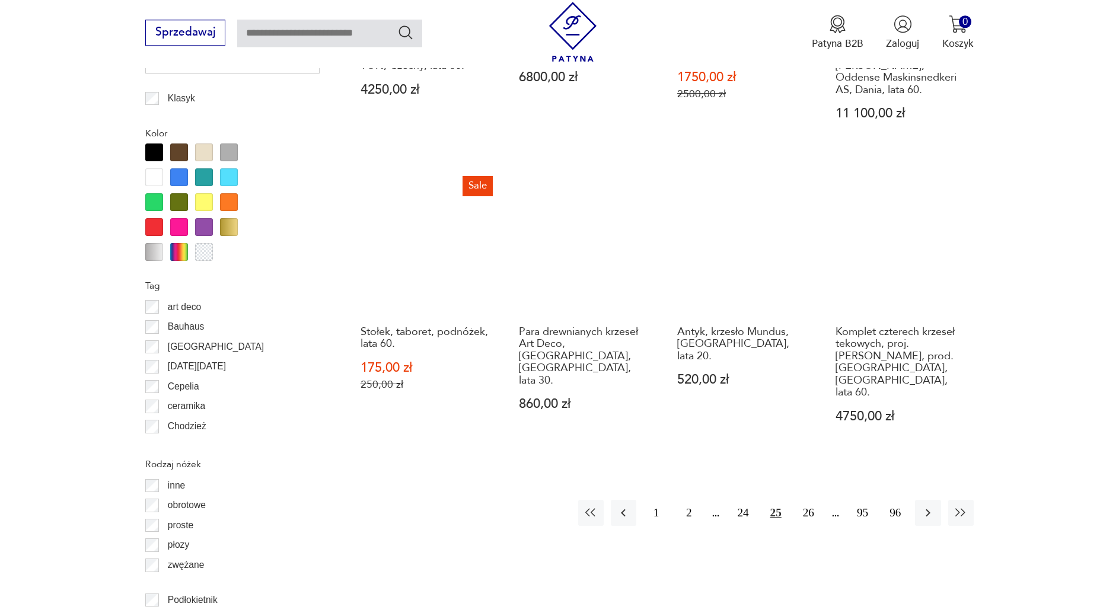
scroll to position [1363, 0]
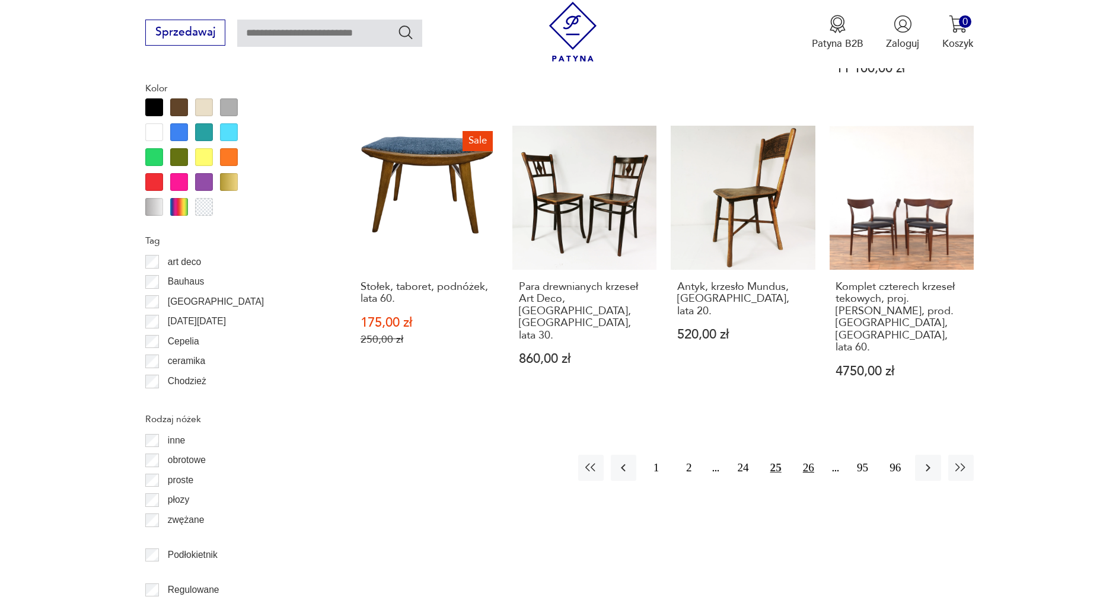
click at [811, 455] on button "26" at bounding box center [809, 468] width 26 height 26
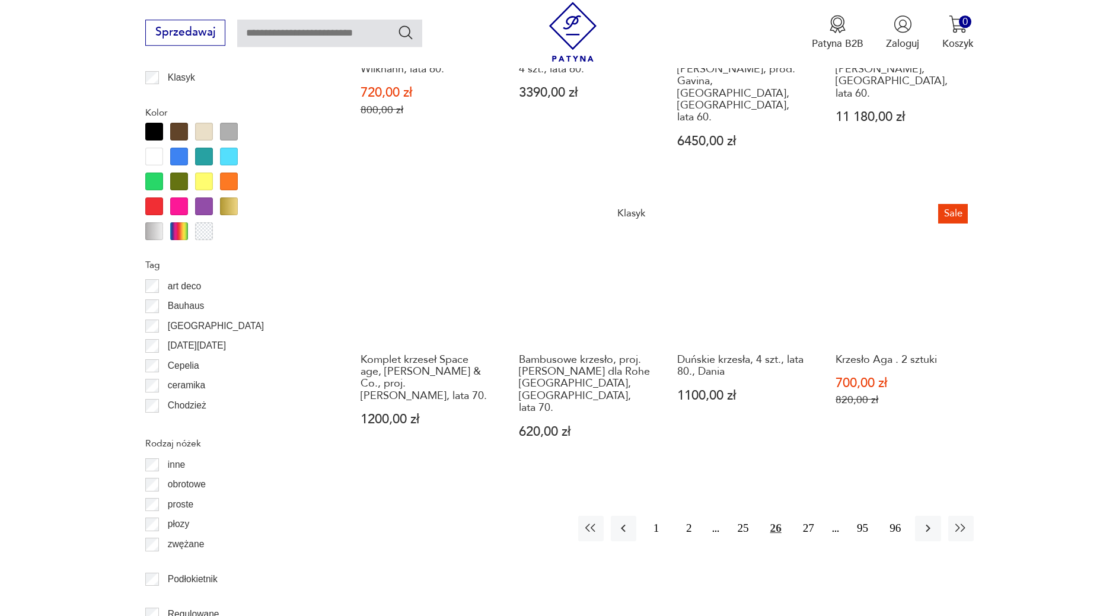
scroll to position [1363, 0]
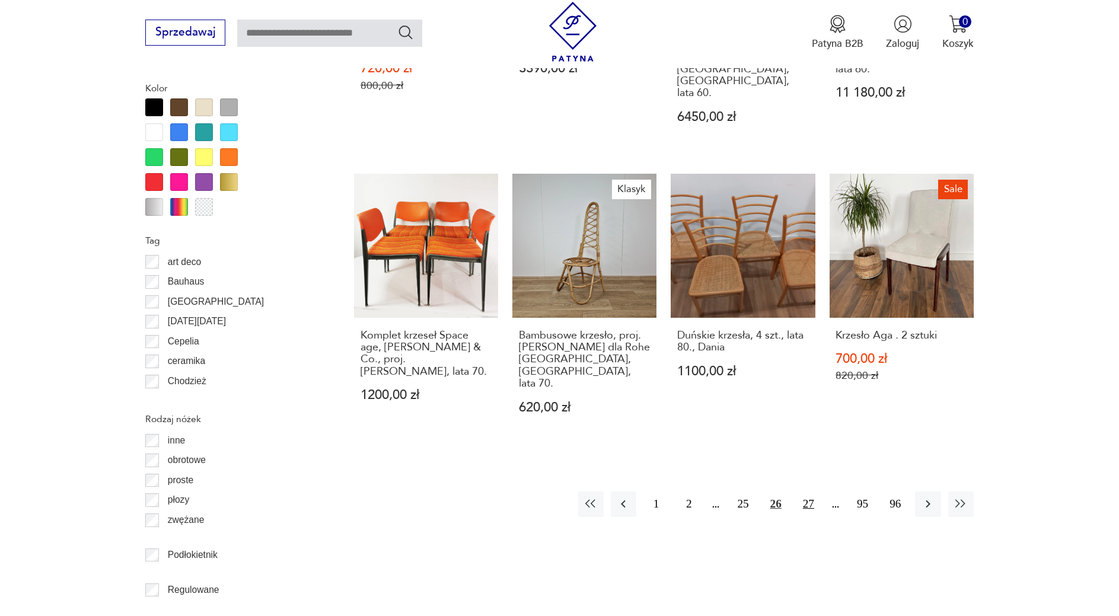
click at [804, 492] on button "27" at bounding box center [809, 505] width 26 height 26
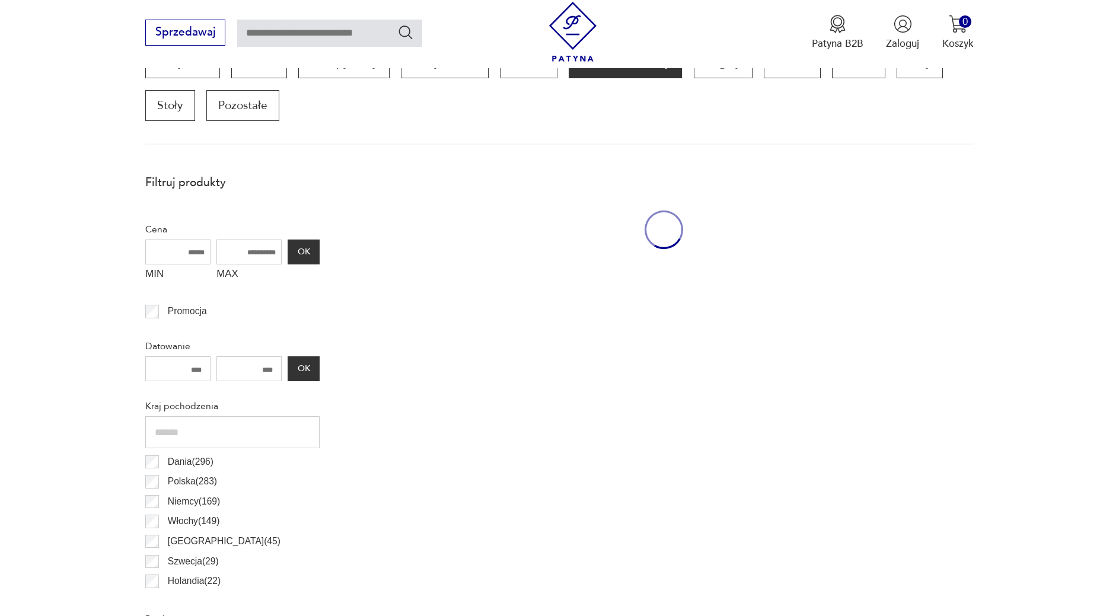
scroll to position [395, 0]
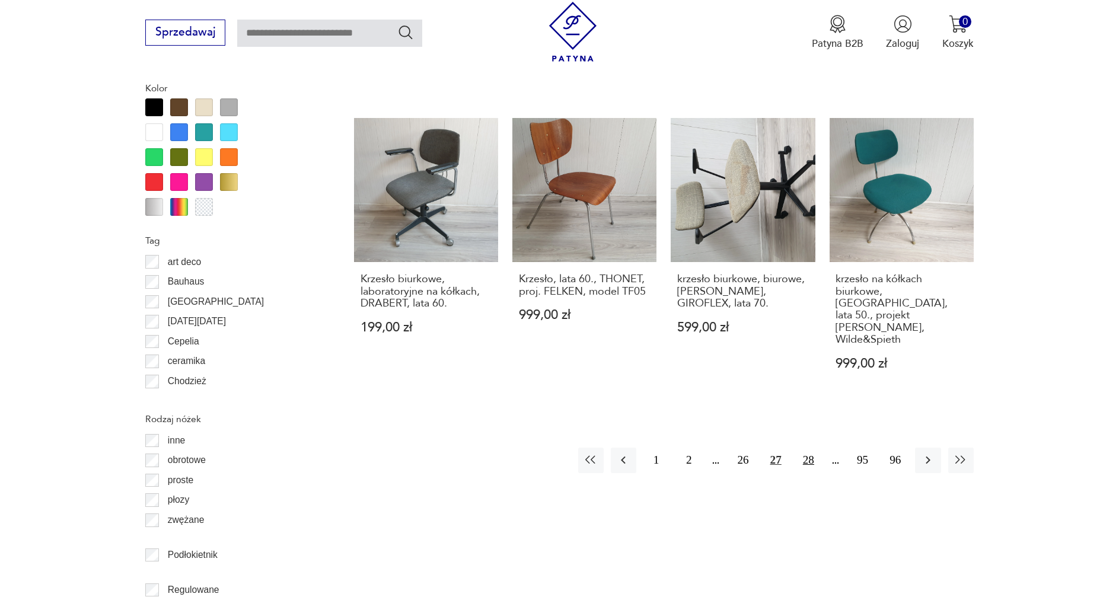
click at [801, 448] on button "28" at bounding box center [809, 461] width 26 height 26
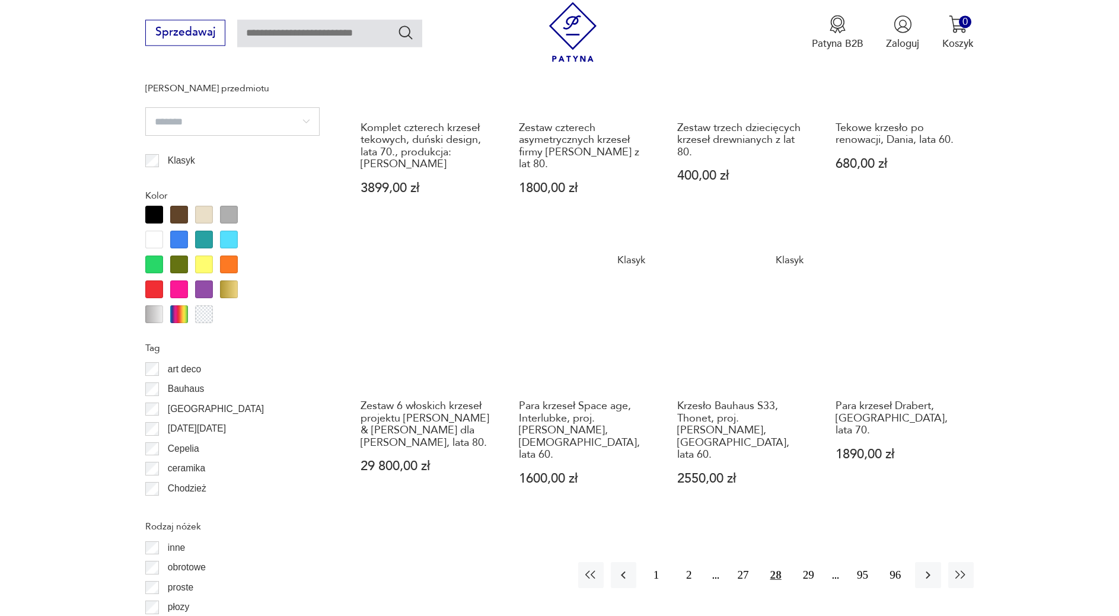
scroll to position [1363, 0]
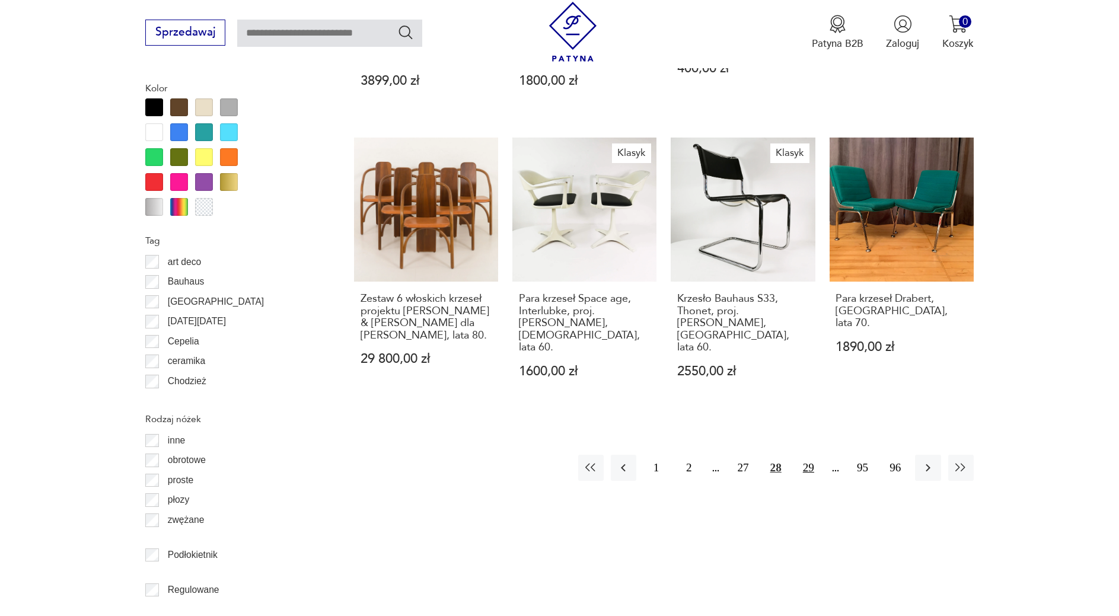
click at [802, 455] on button "29" at bounding box center [809, 468] width 26 height 26
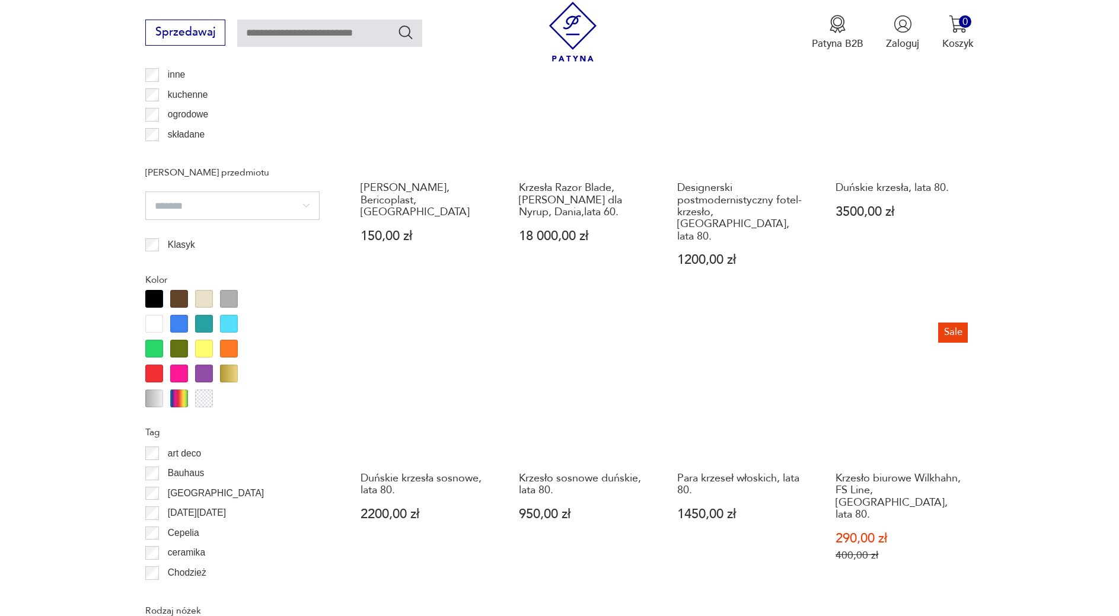
scroll to position [1242, 0]
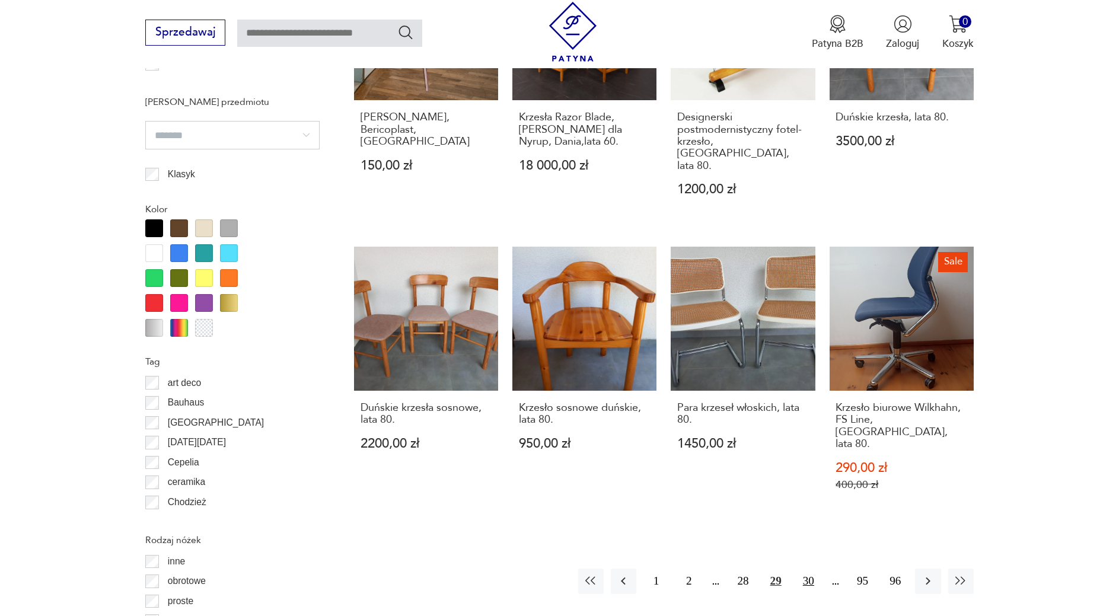
click at [802, 569] on button "30" at bounding box center [809, 582] width 26 height 26
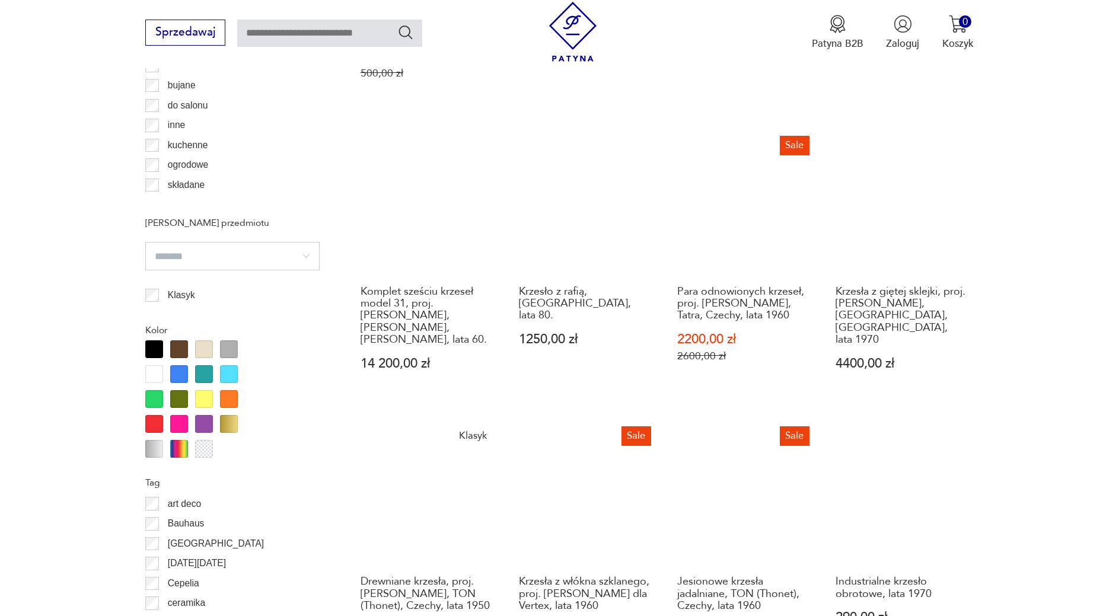
scroll to position [1363, 0]
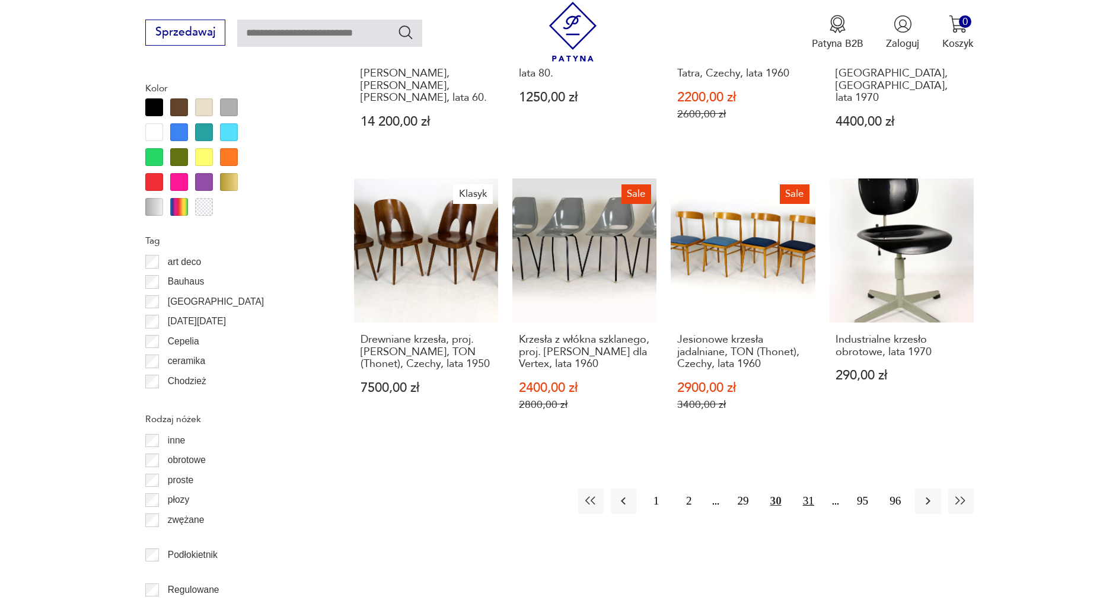
click at [810, 489] on button "31" at bounding box center [809, 502] width 26 height 26
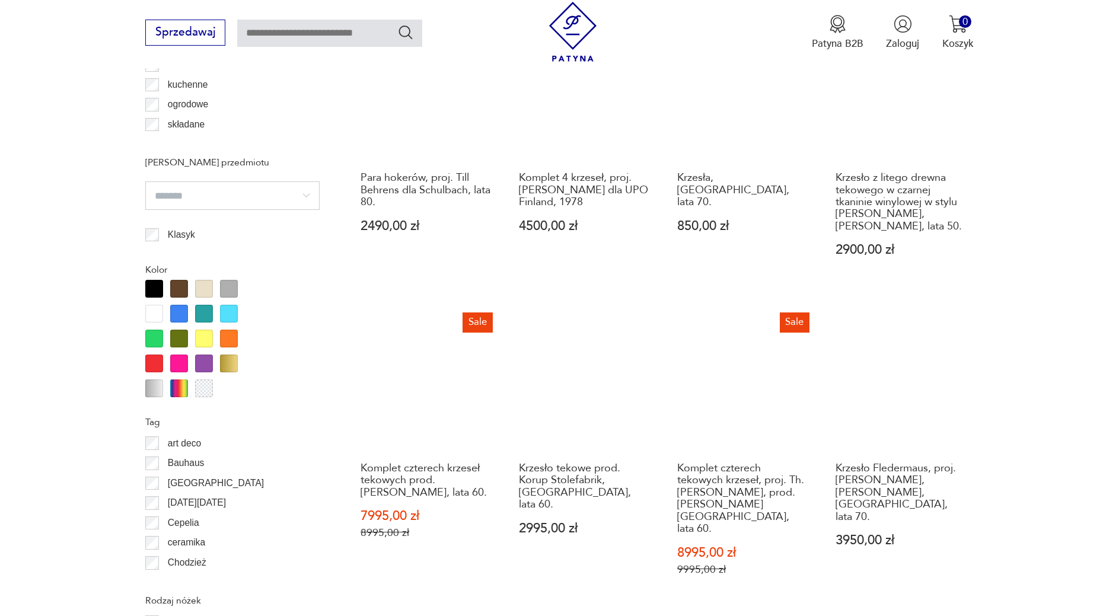
scroll to position [1303, 0]
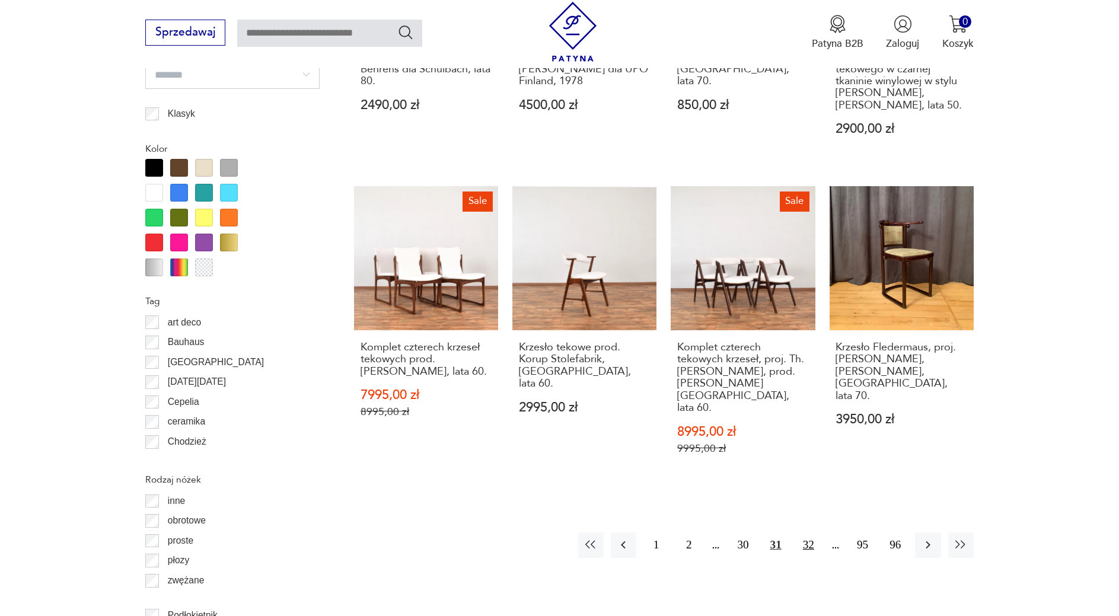
click at [807, 533] on button "32" at bounding box center [809, 546] width 26 height 26
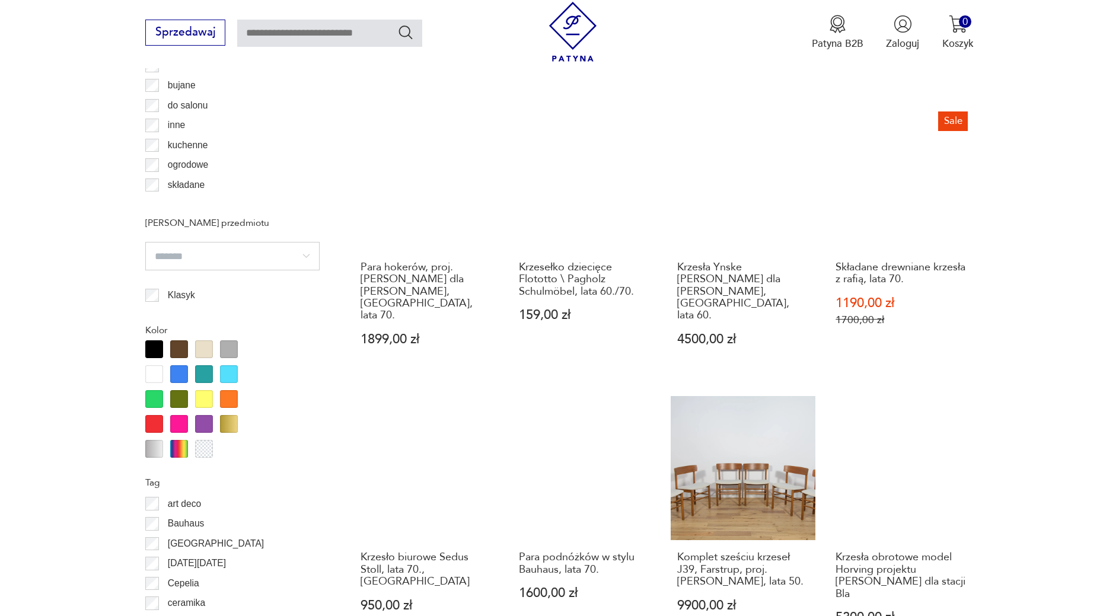
scroll to position [1363, 0]
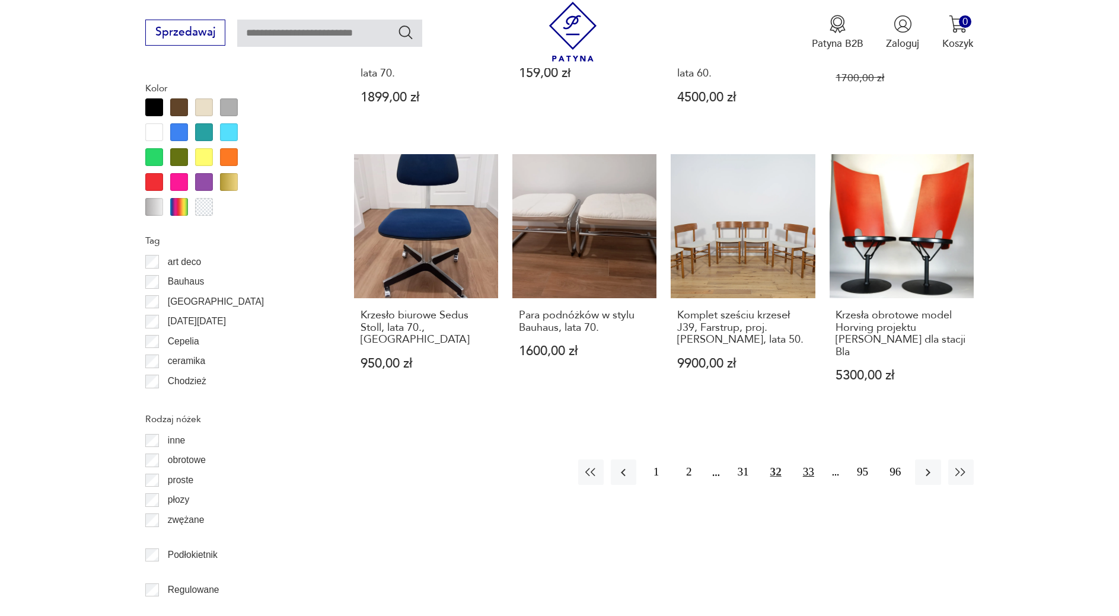
click at [808, 460] on button "33" at bounding box center [809, 473] width 26 height 26
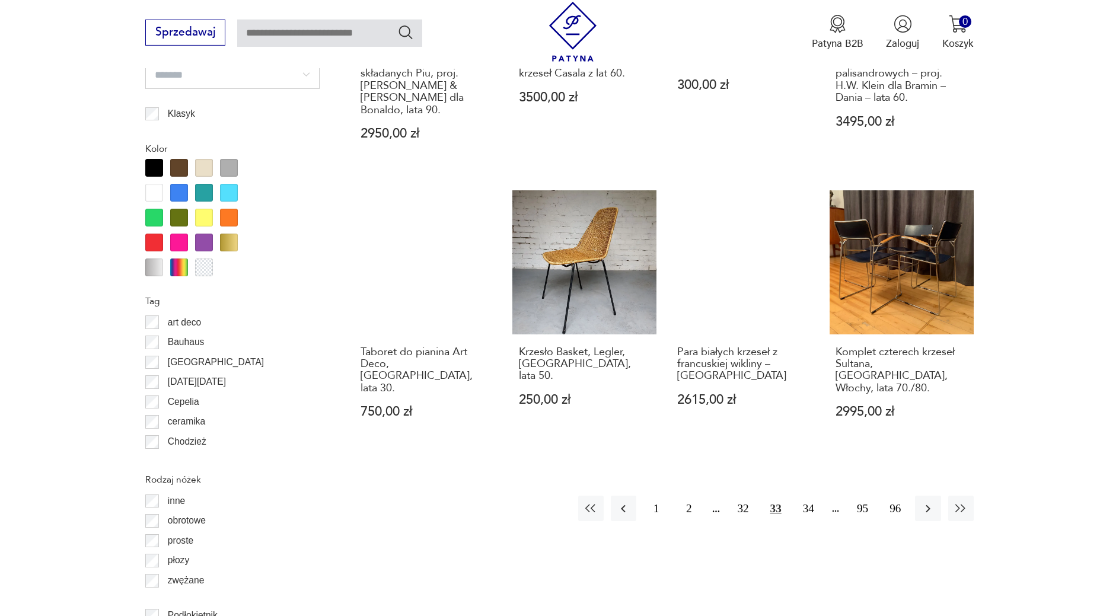
scroll to position [1363, 0]
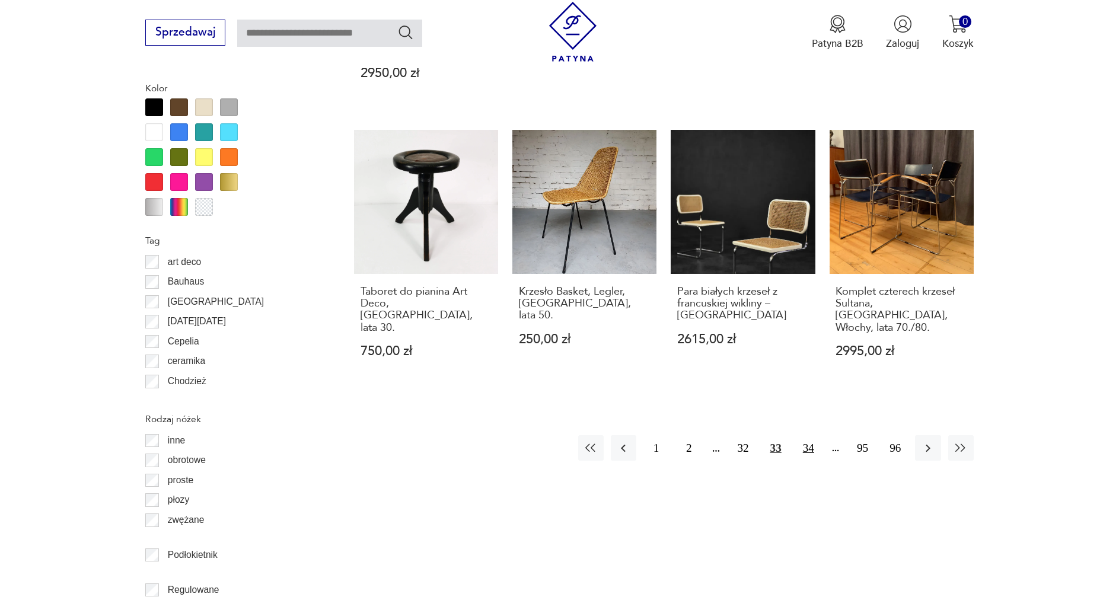
click at [814, 435] on button "34" at bounding box center [809, 448] width 26 height 26
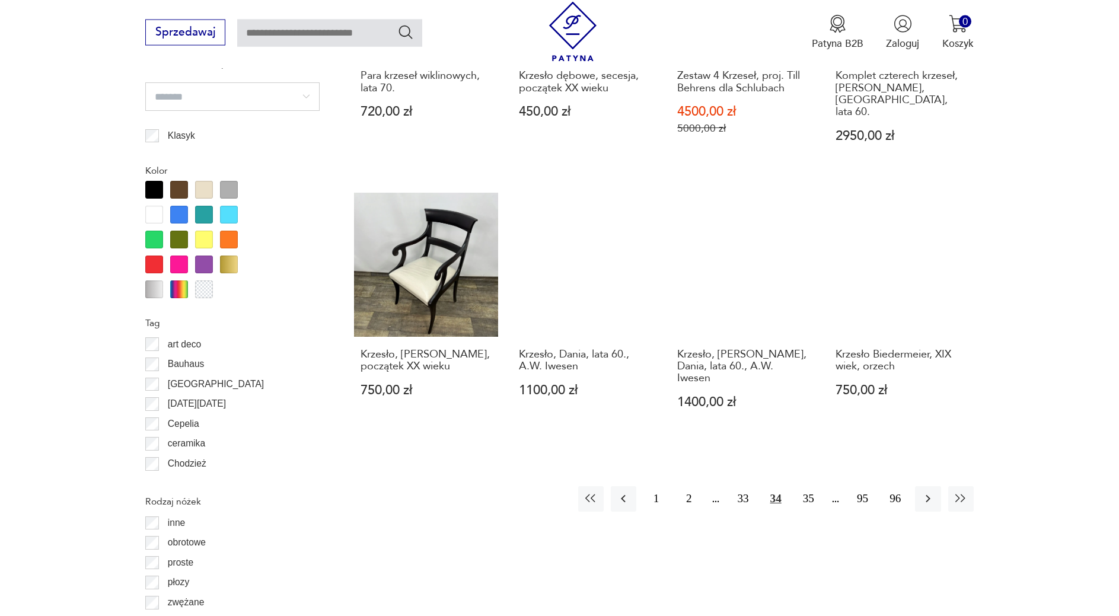
scroll to position [1303, 0]
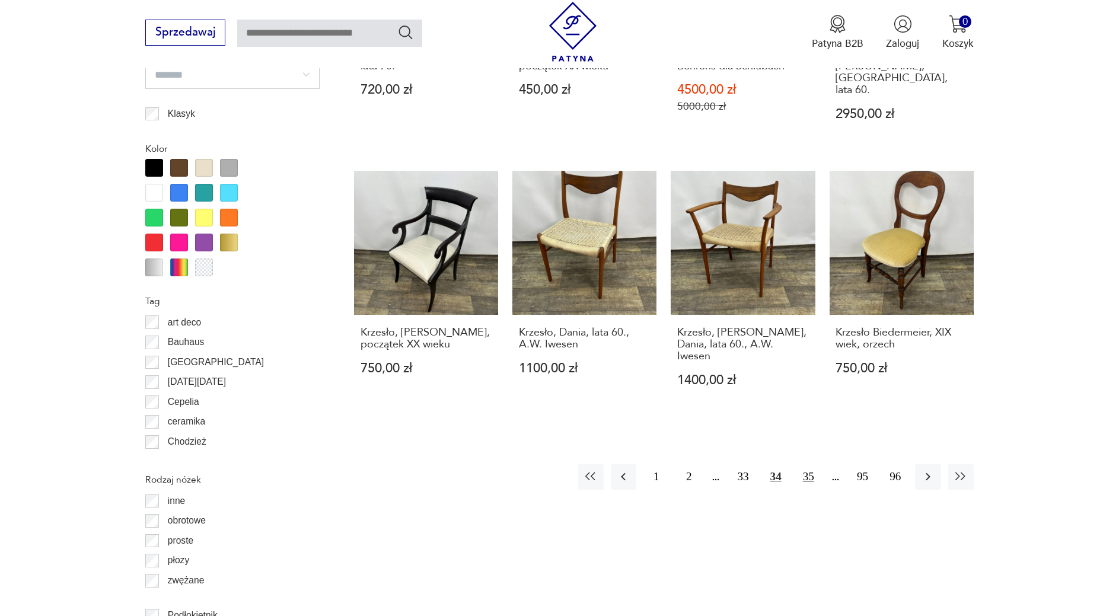
click at [810, 465] on button "35" at bounding box center [809, 478] width 26 height 26
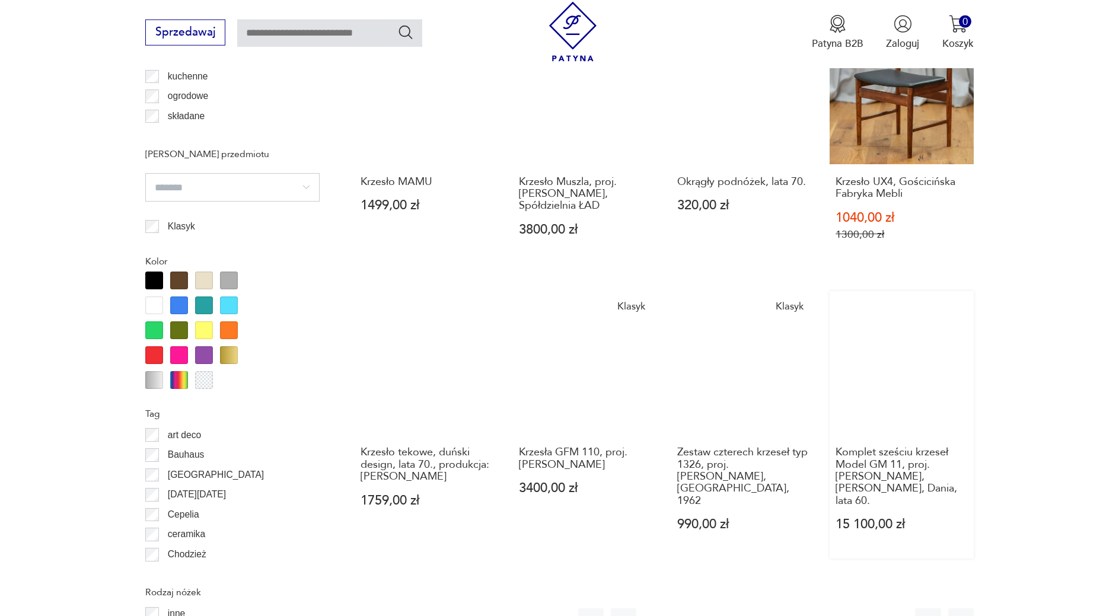
scroll to position [1242, 0]
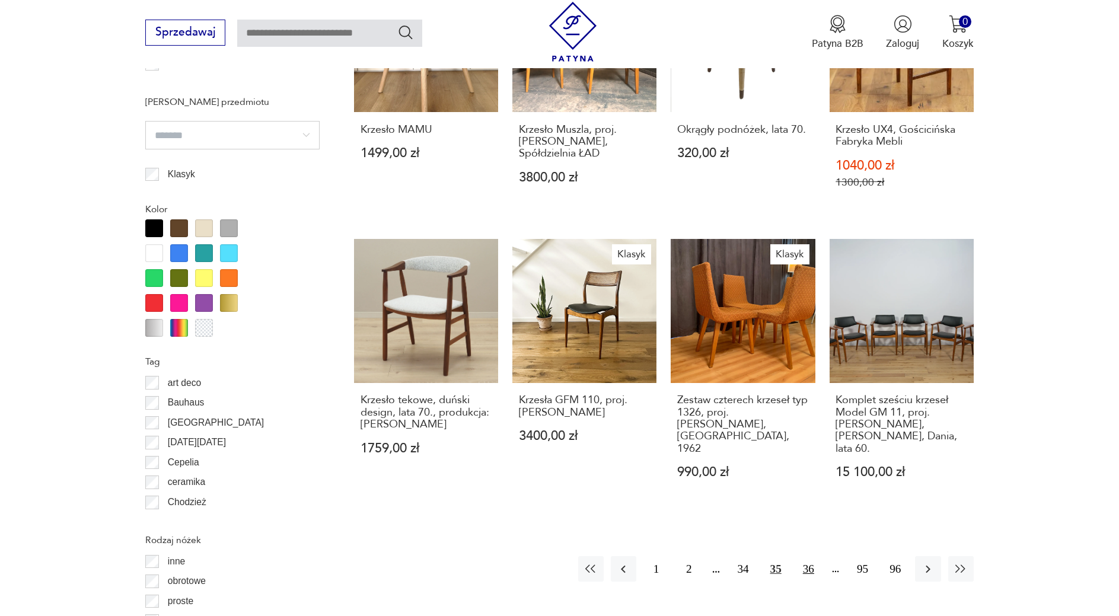
click at [819, 556] on button "36" at bounding box center [809, 569] width 26 height 26
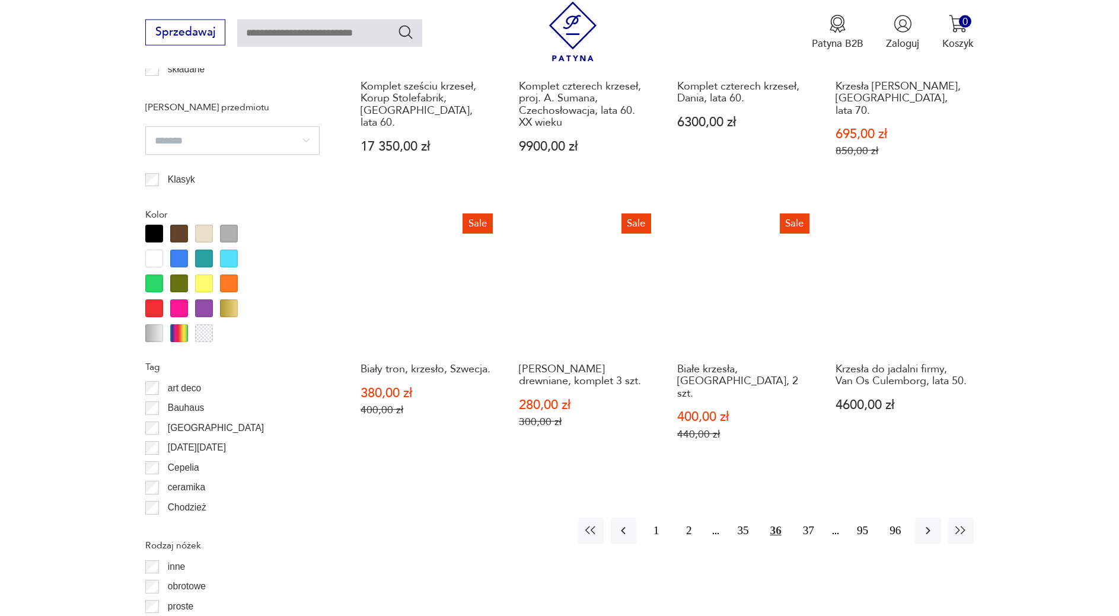
scroll to position [1303, 0]
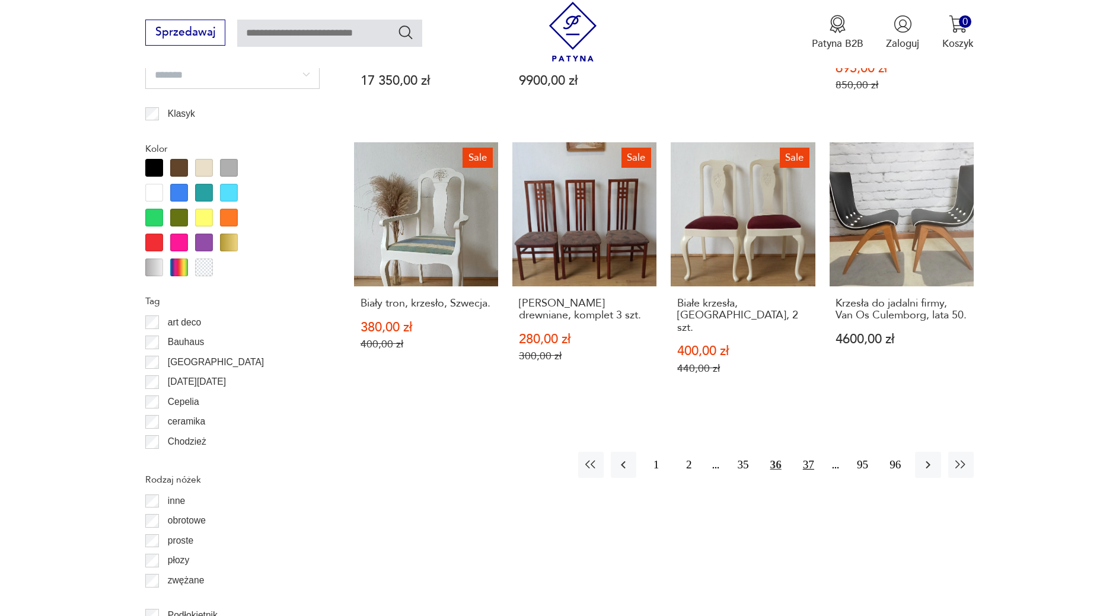
click at [812, 452] on button "37" at bounding box center [809, 465] width 26 height 26
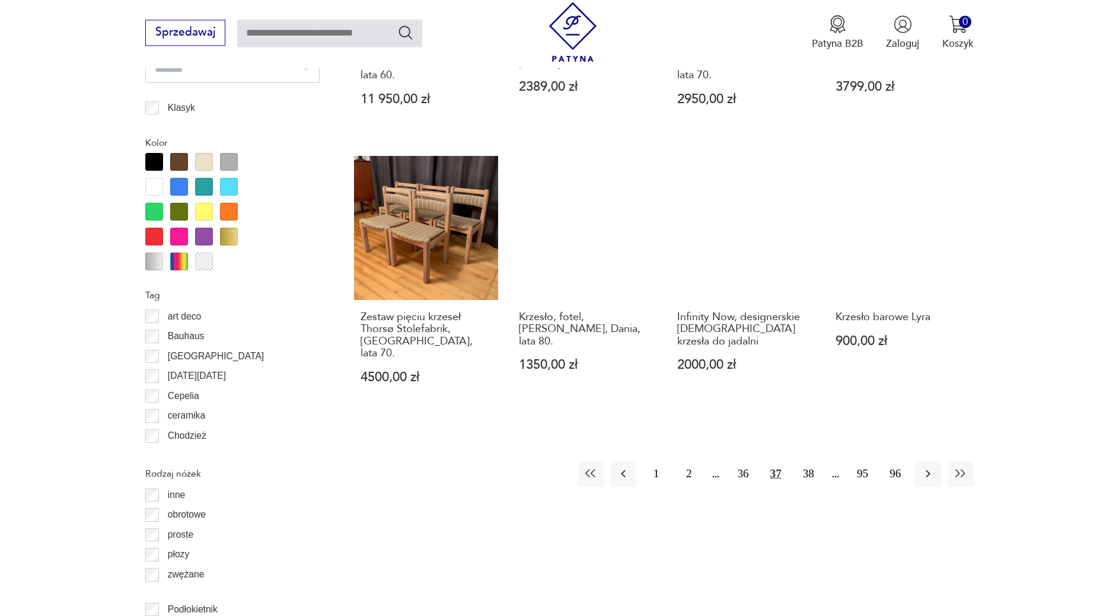
scroll to position [1424, 0]
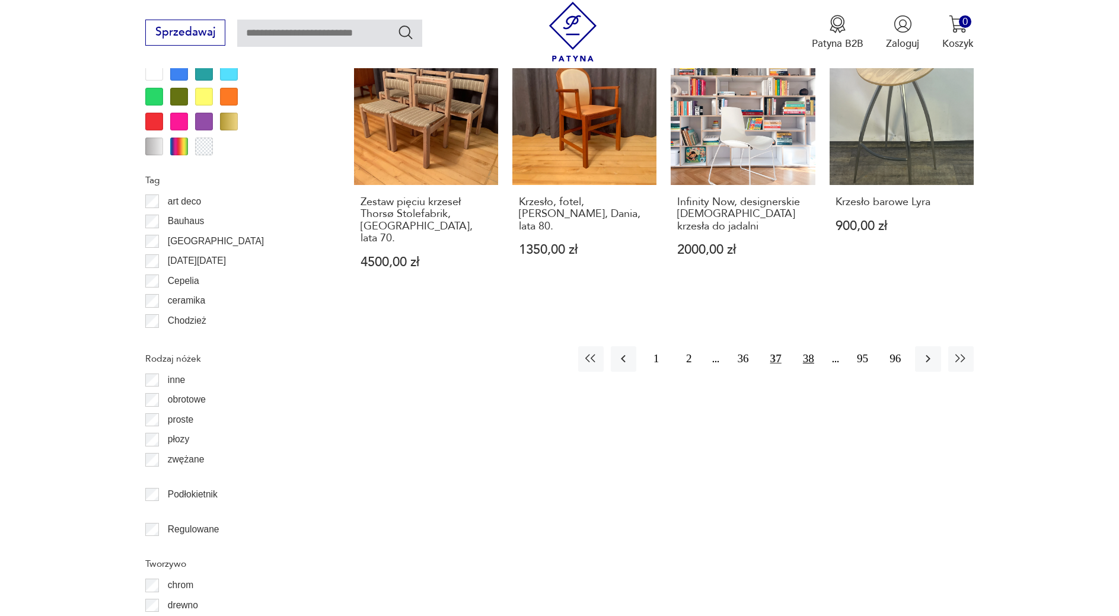
click at [806, 346] on button "38" at bounding box center [809, 359] width 26 height 26
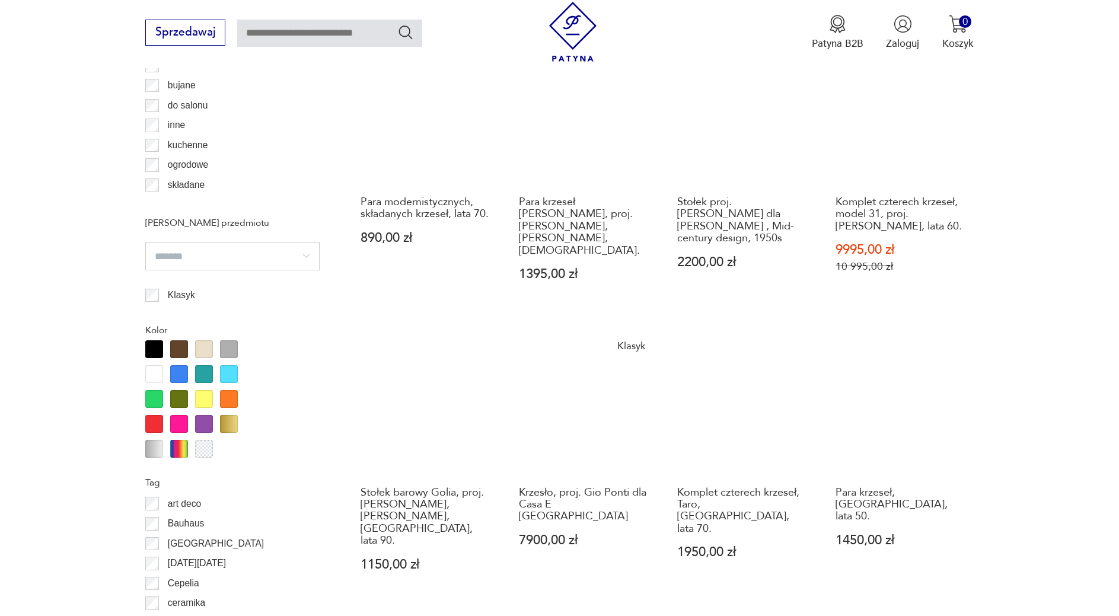
scroll to position [1363, 0]
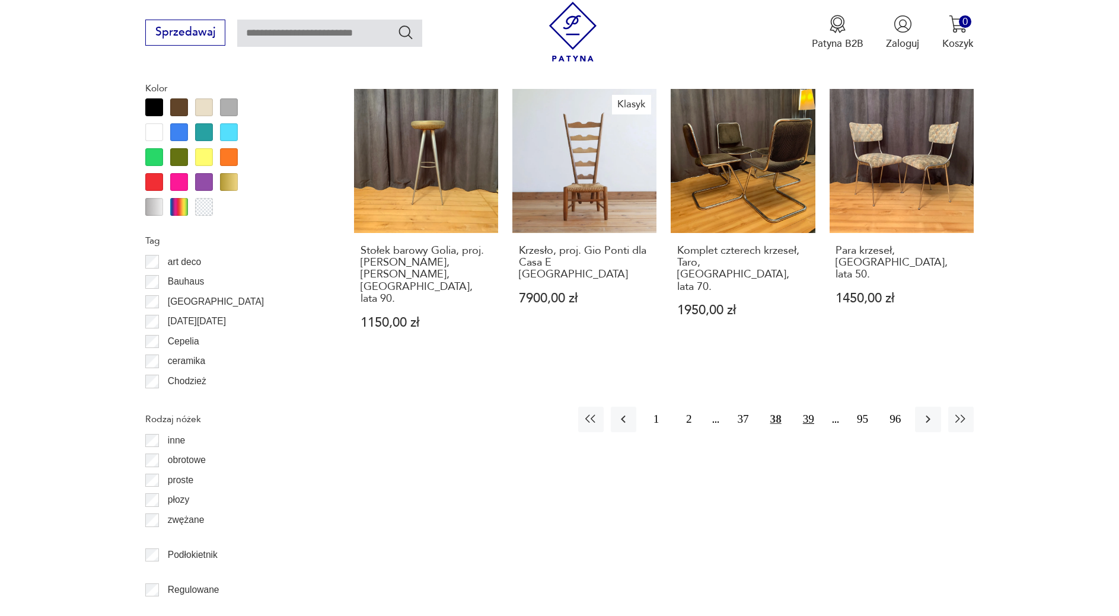
click at [815, 407] on button "39" at bounding box center [809, 420] width 26 height 26
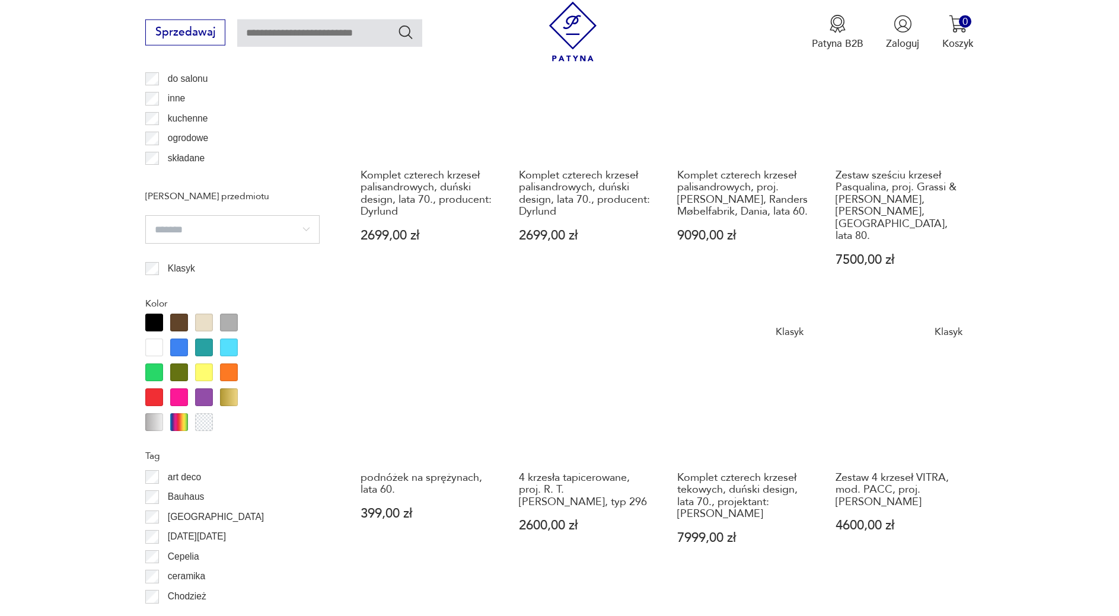
scroll to position [1242, 0]
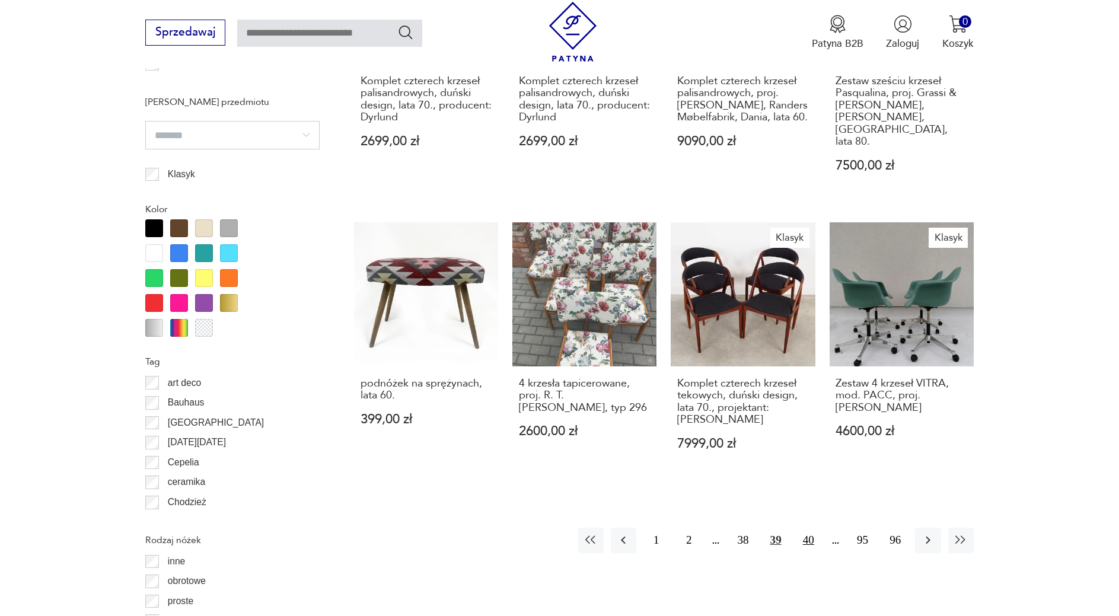
click at [819, 539] on button "40" at bounding box center [809, 541] width 26 height 26
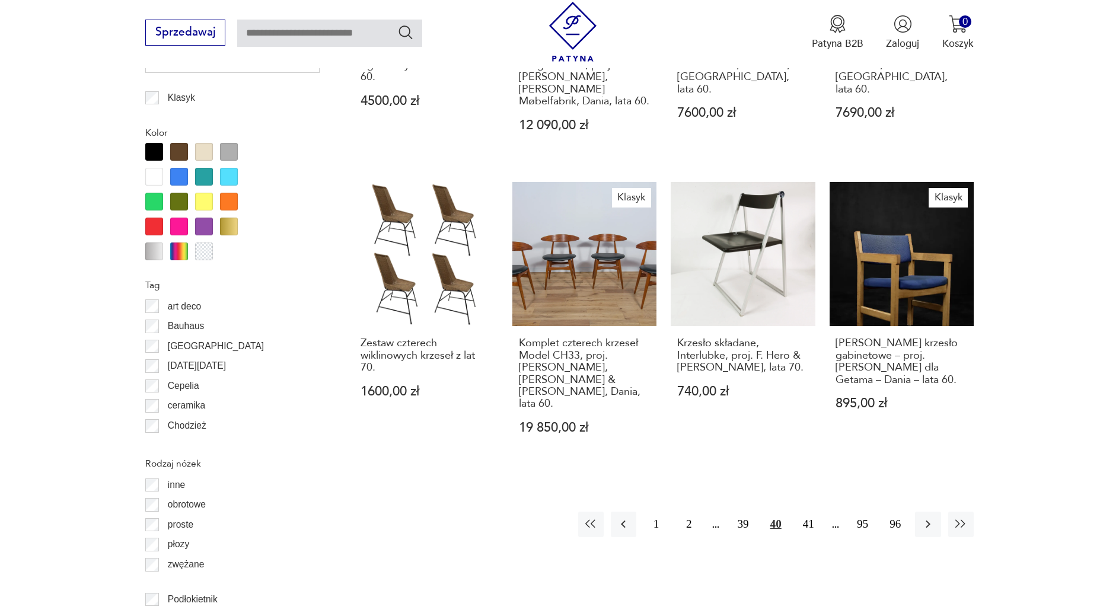
scroll to position [1363, 0]
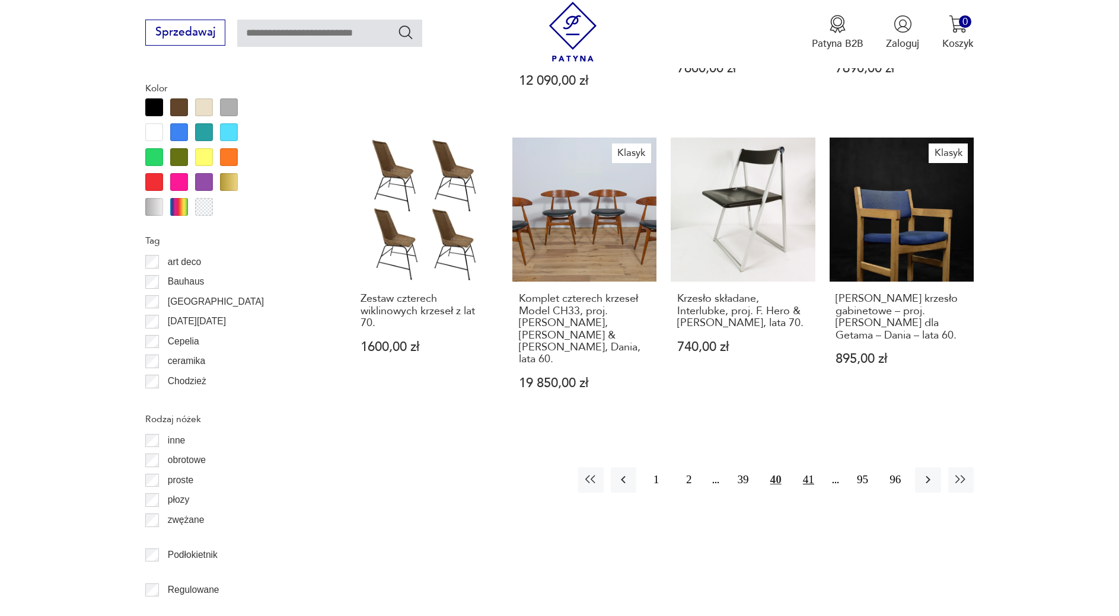
click at [806, 467] on button "41" at bounding box center [809, 480] width 26 height 26
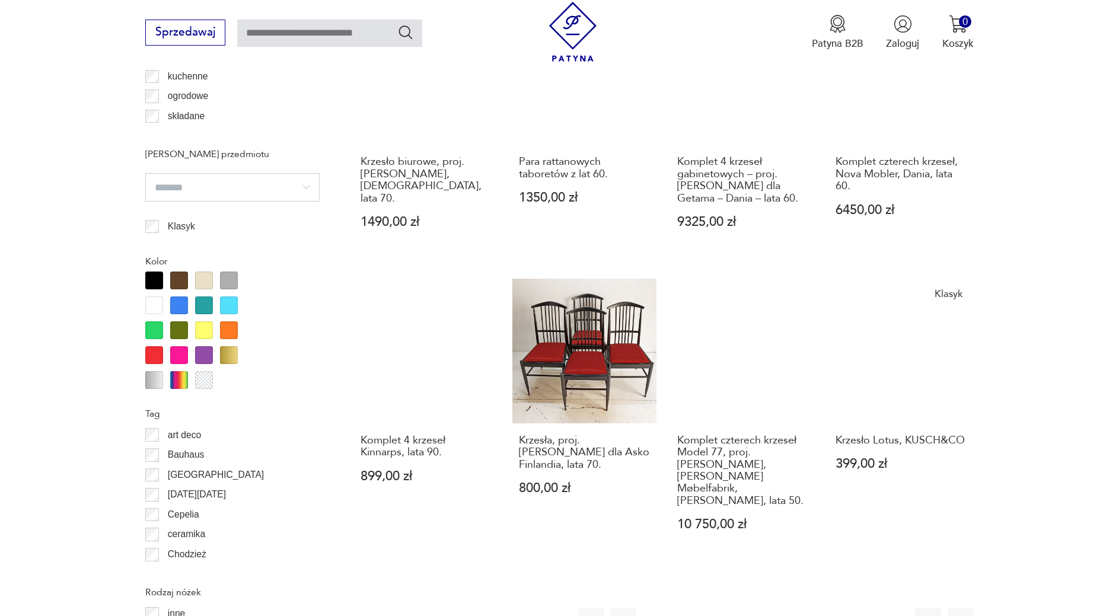
scroll to position [1242, 0]
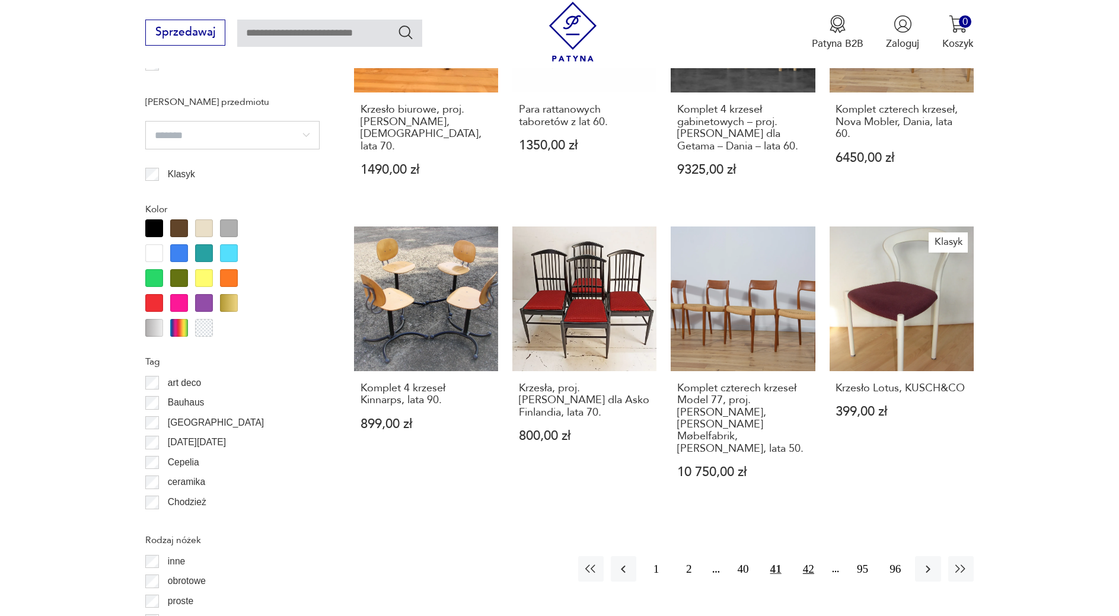
click at [810, 561] on button "42" at bounding box center [809, 569] width 26 height 26
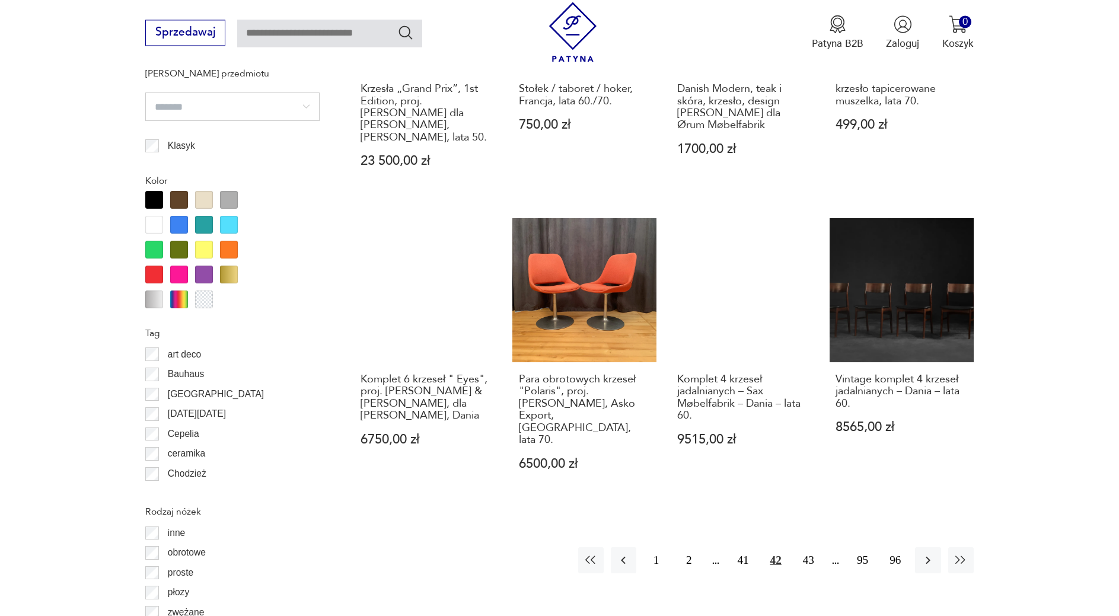
scroll to position [1303, 0]
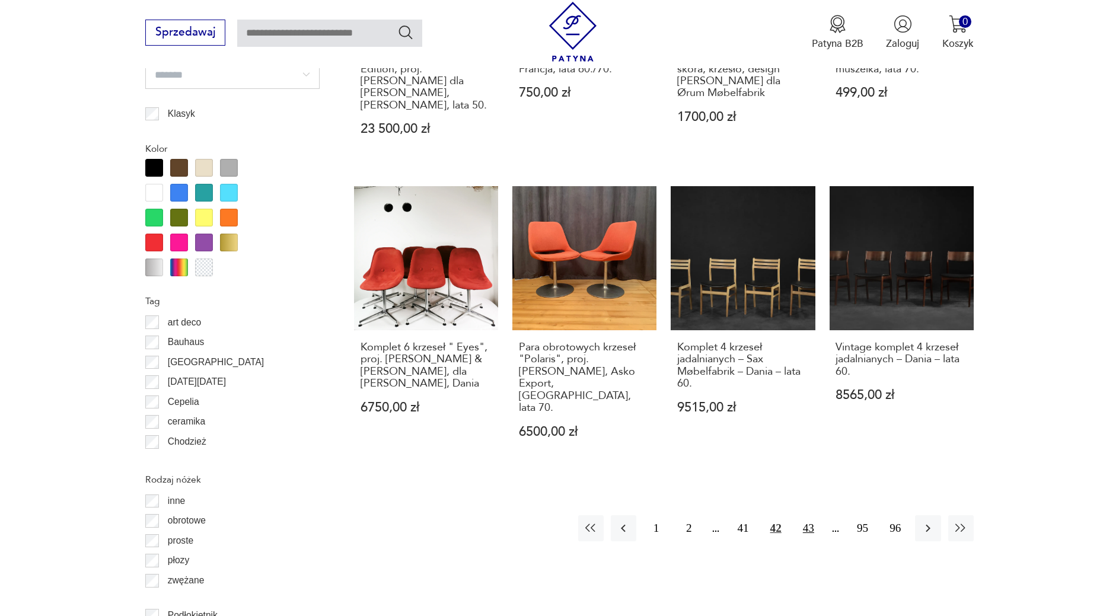
click at [804, 516] on button "43" at bounding box center [809, 529] width 26 height 26
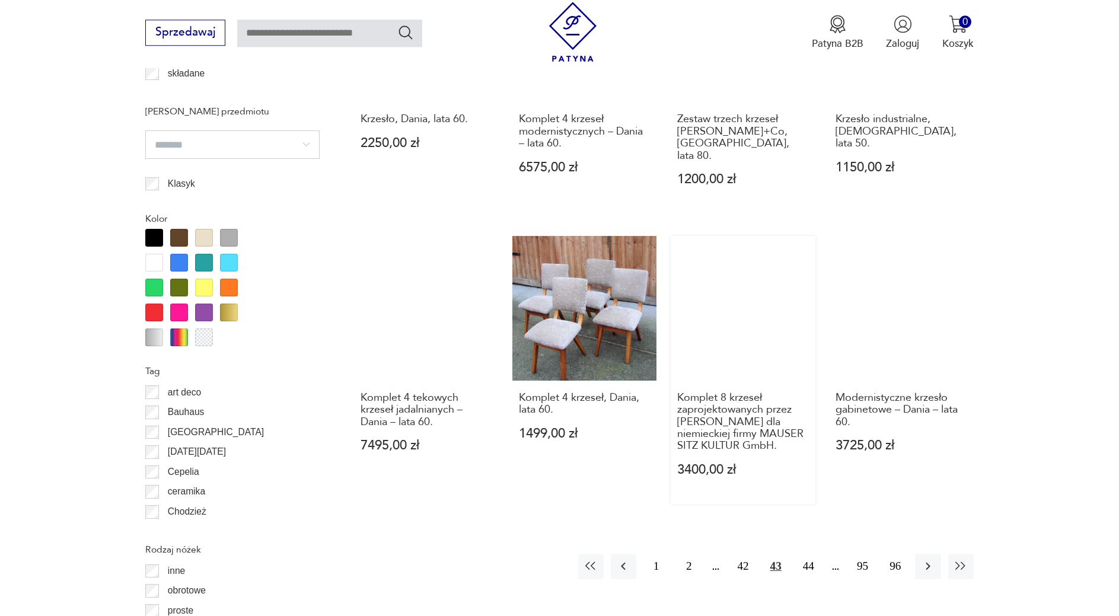
scroll to position [1242, 0]
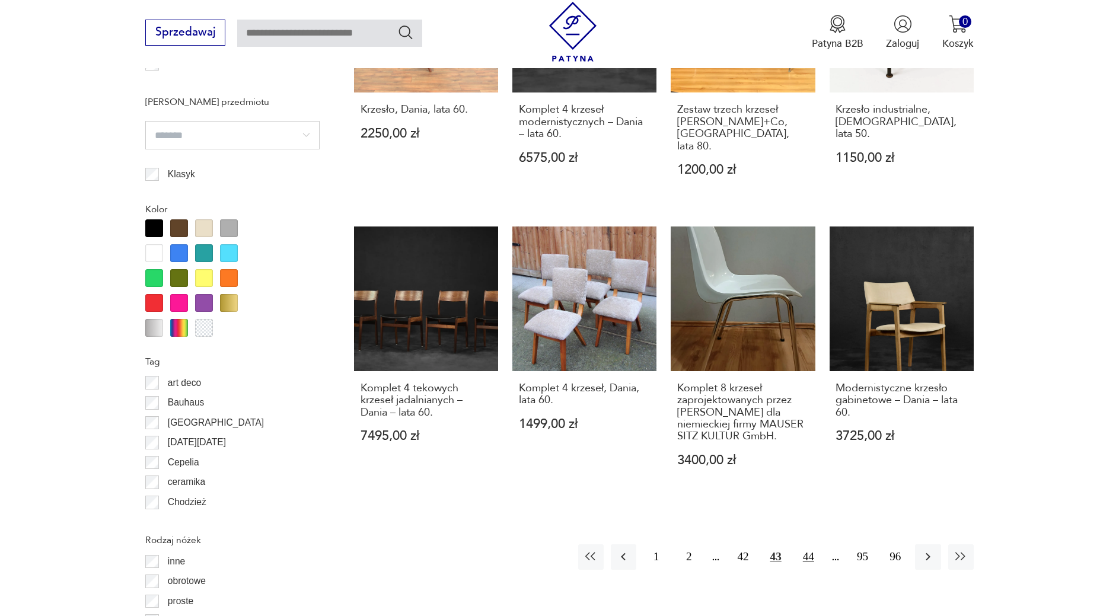
click at [814, 545] on button "44" at bounding box center [809, 558] width 26 height 26
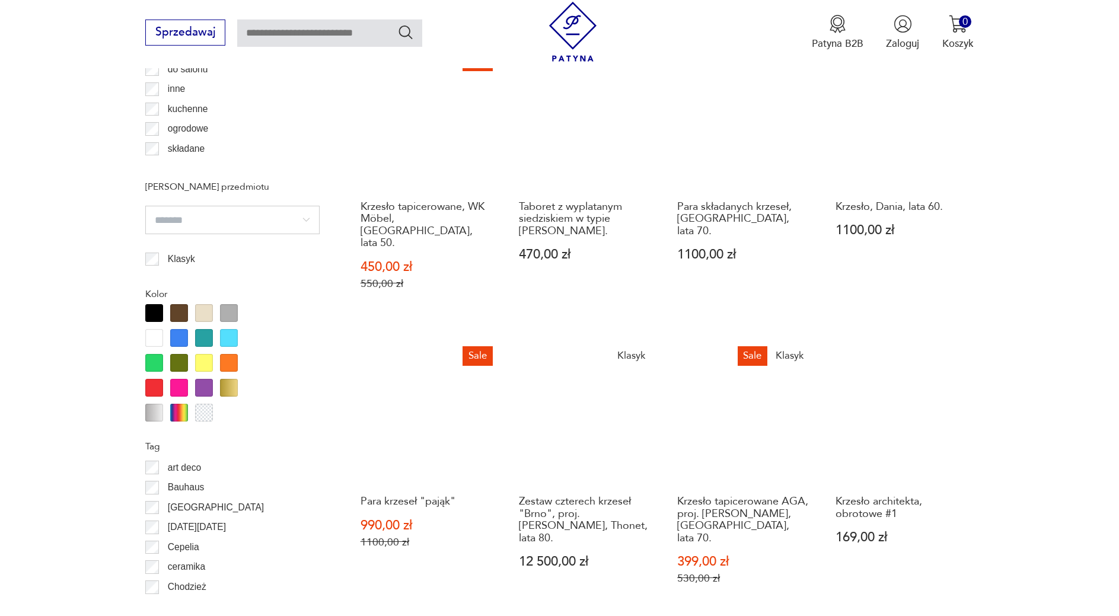
scroll to position [1363, 0]
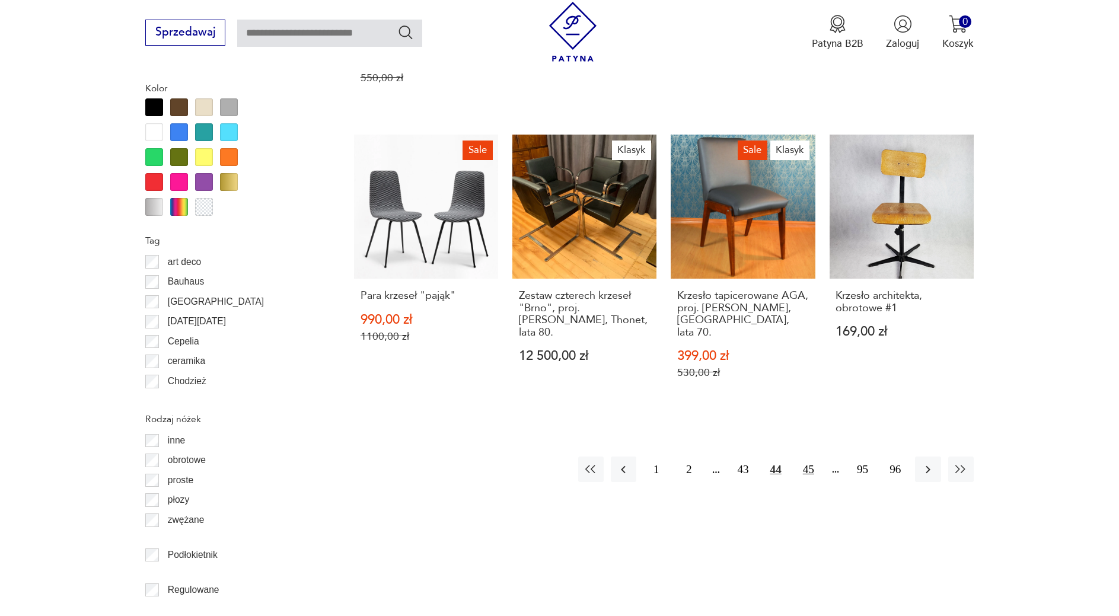
click at [812, 457] on button "45" at bounding box center [809, 470] width 26 height 26
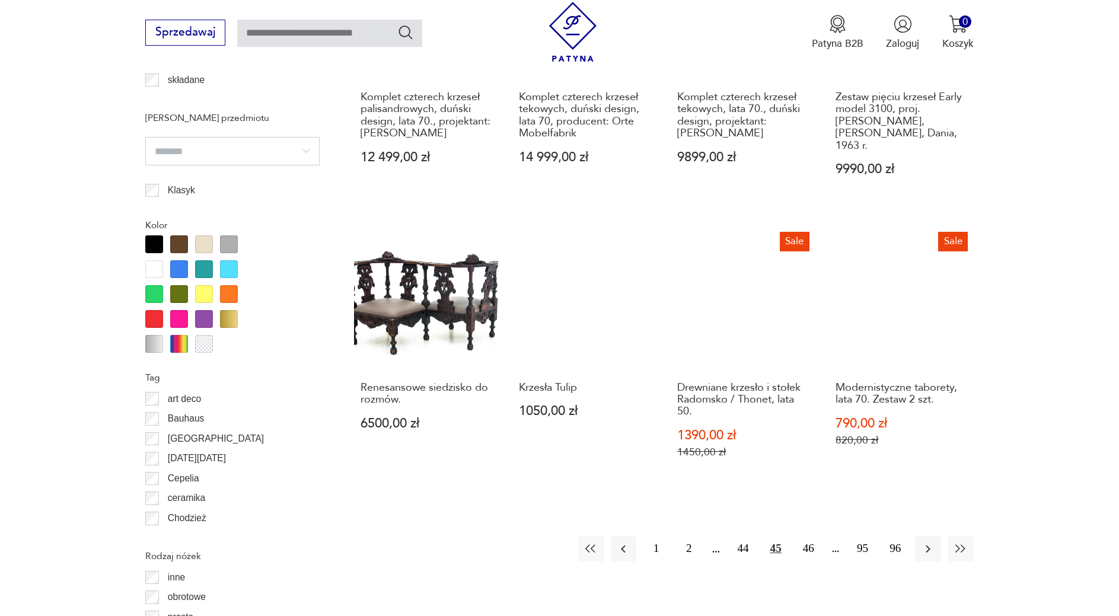
scroll to position [1242, 0]
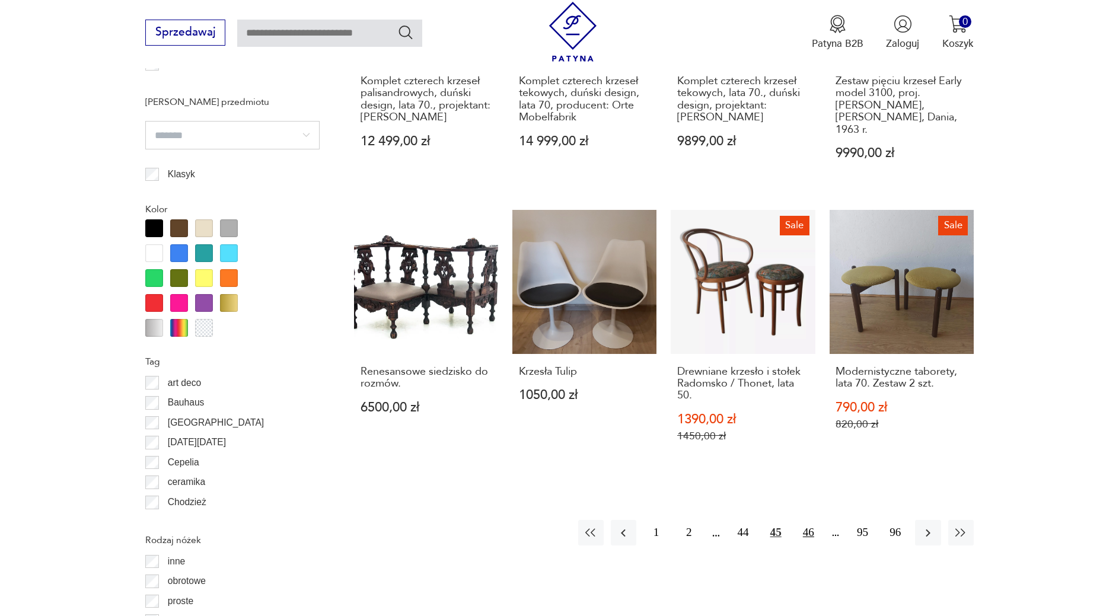
click at [807, 520] on button "46" at bounding box center [809, 533] width 26 height 26
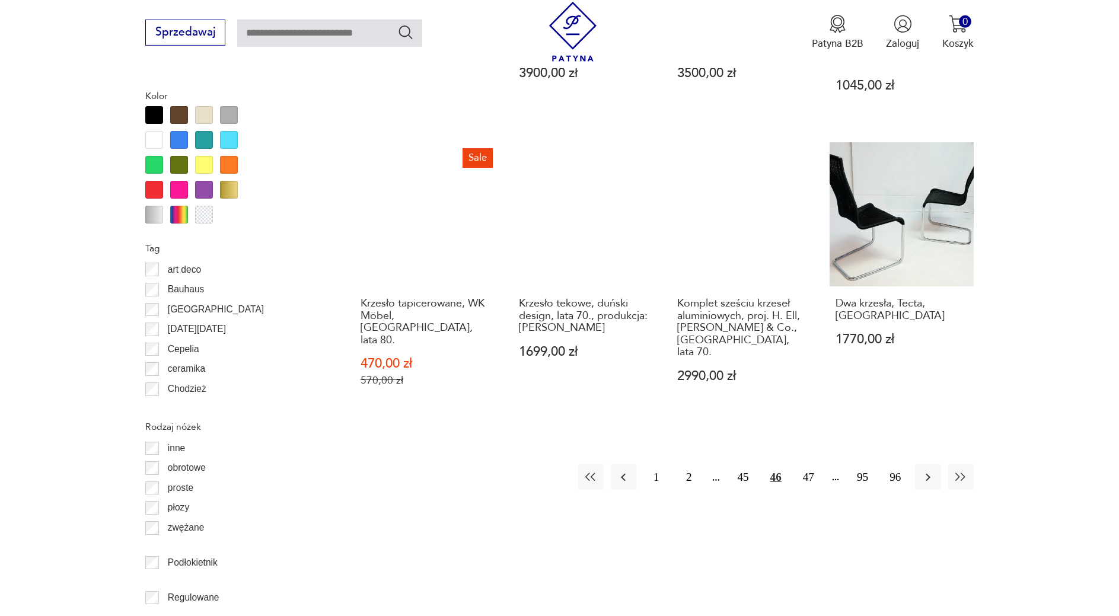
scroll to position [1363, 0]
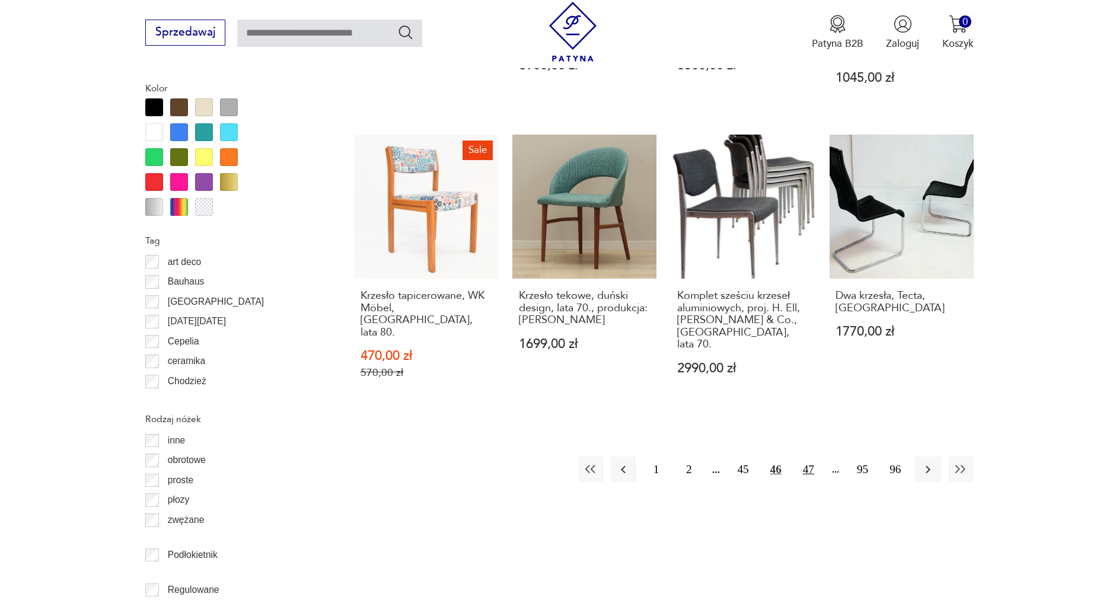
click at [807, 457] on button "47" at bounding box center [809, 470] width 26 height 26
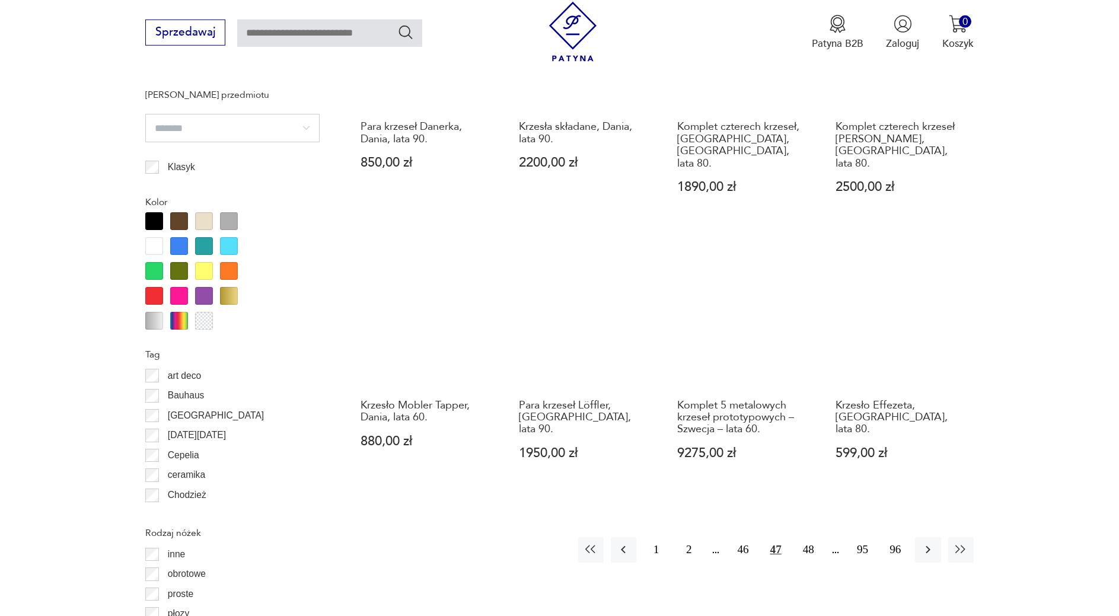
scroll to position [1303, 0]
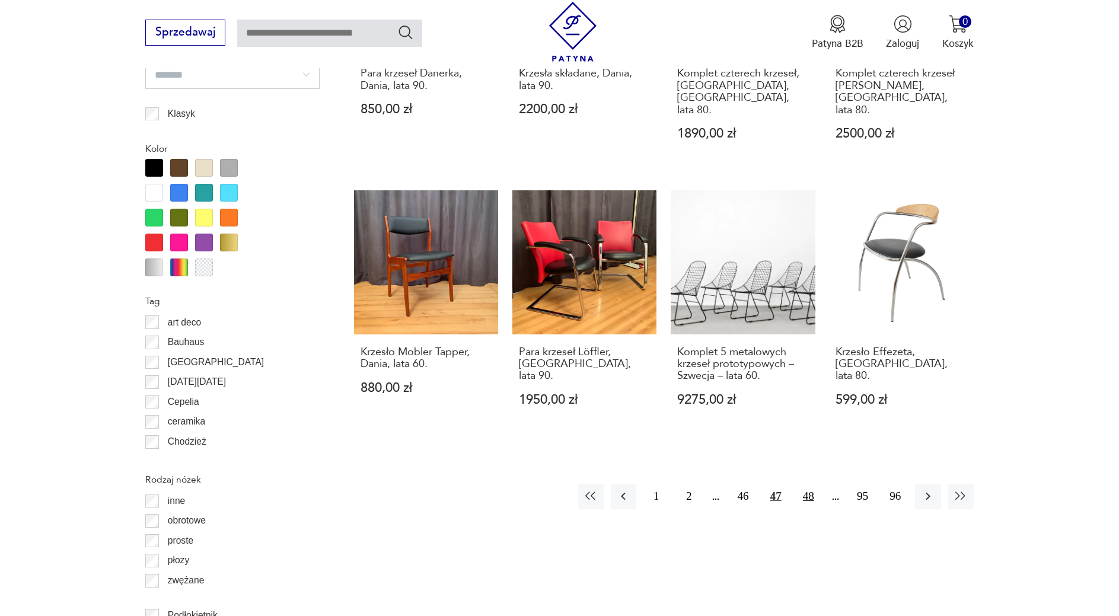
click at [820, 484] on button "48" at bounding box center [809, 497] width 26 height 26
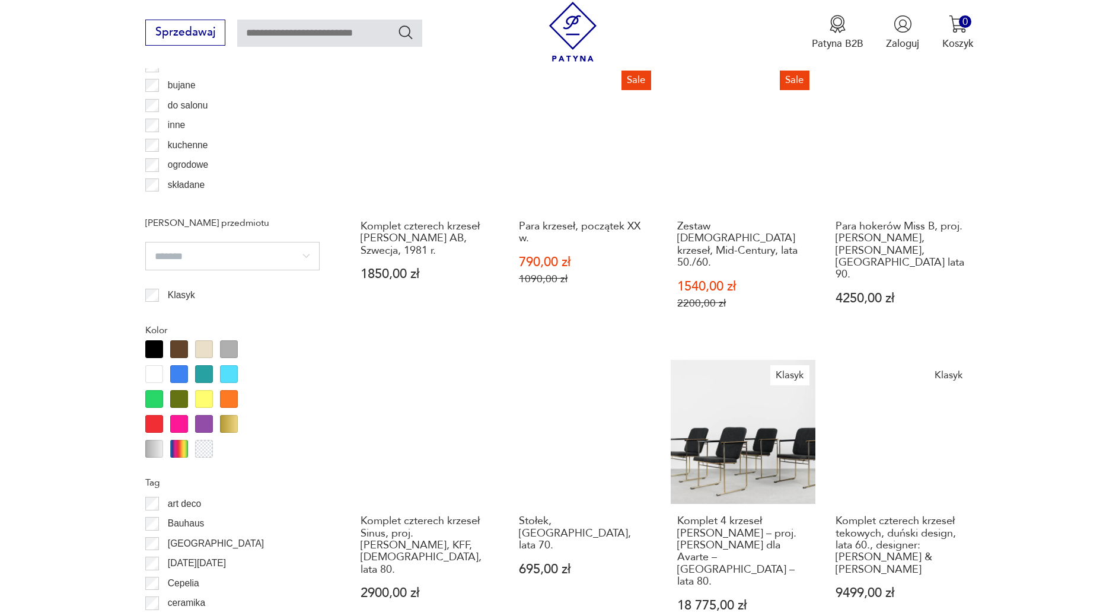
scroll to position [1363, 0]
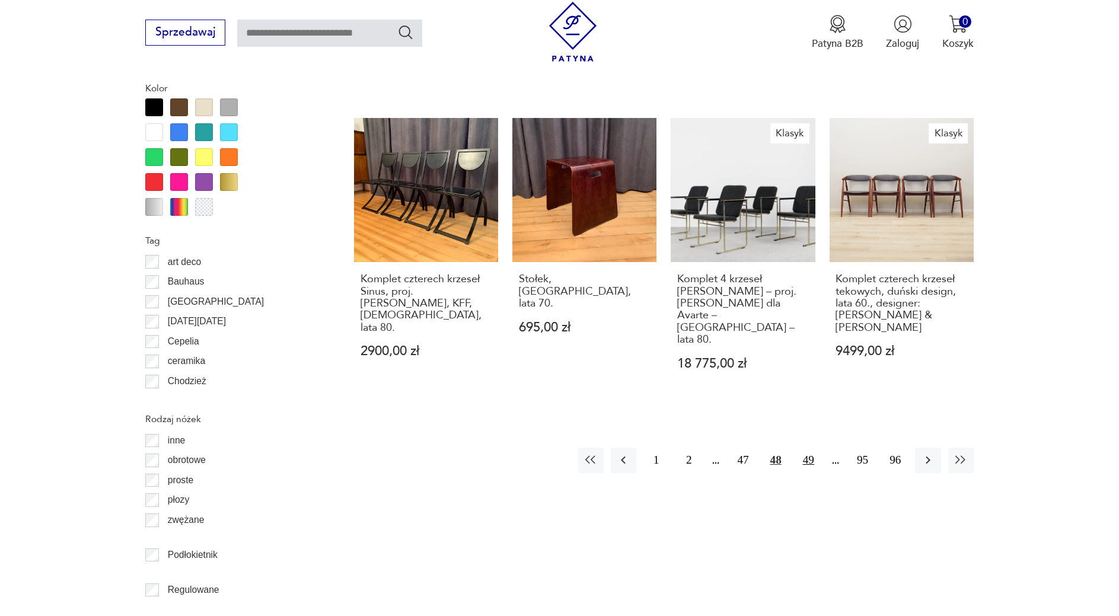
click at [811, 448] on button "49" at bounding box center [809, 461] width 26 height 26
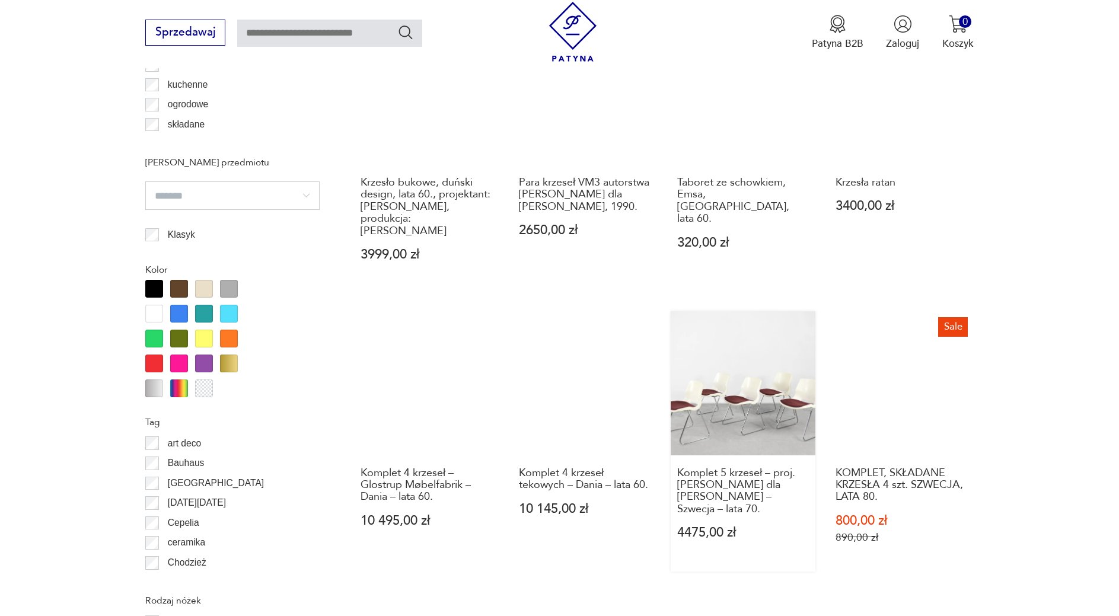
scroll to position [1242, 0]
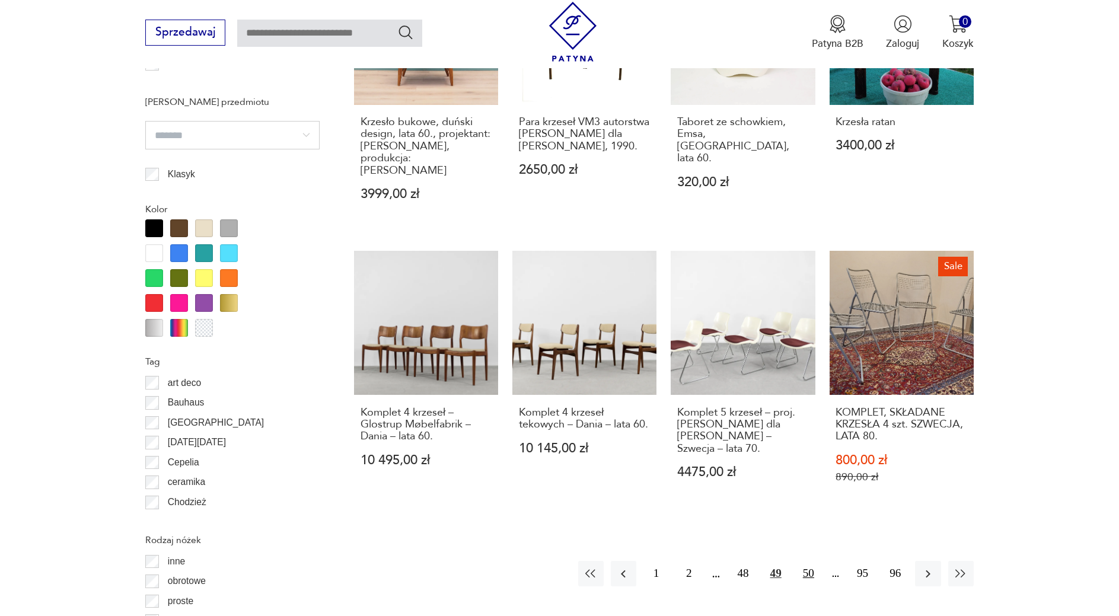
click at [813, 561] on button "50" at bounding box center [809, 574] width 26 height 26
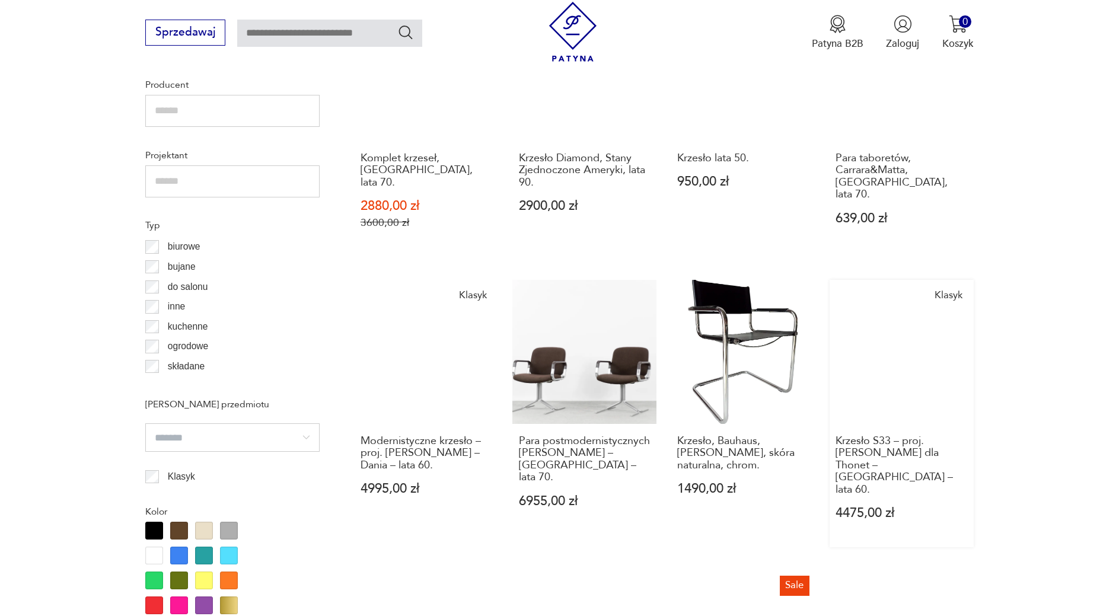
scroll to position [1182, 0]
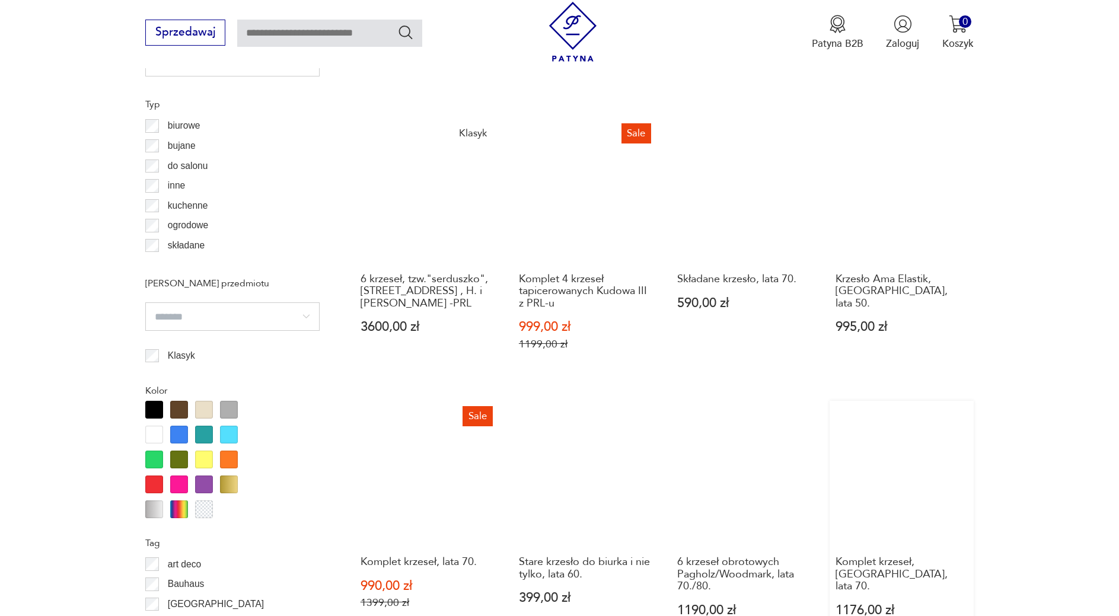
scroll to position [1303, 0]
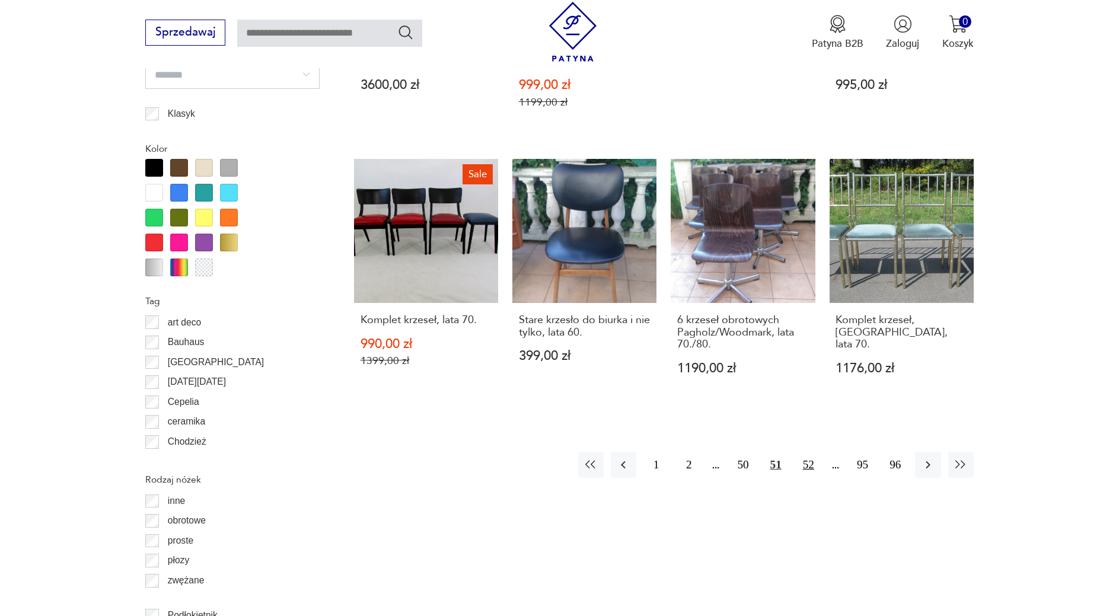
click at [800, 467] on button "52" at bounding box center [809, 465] width 26 height 26
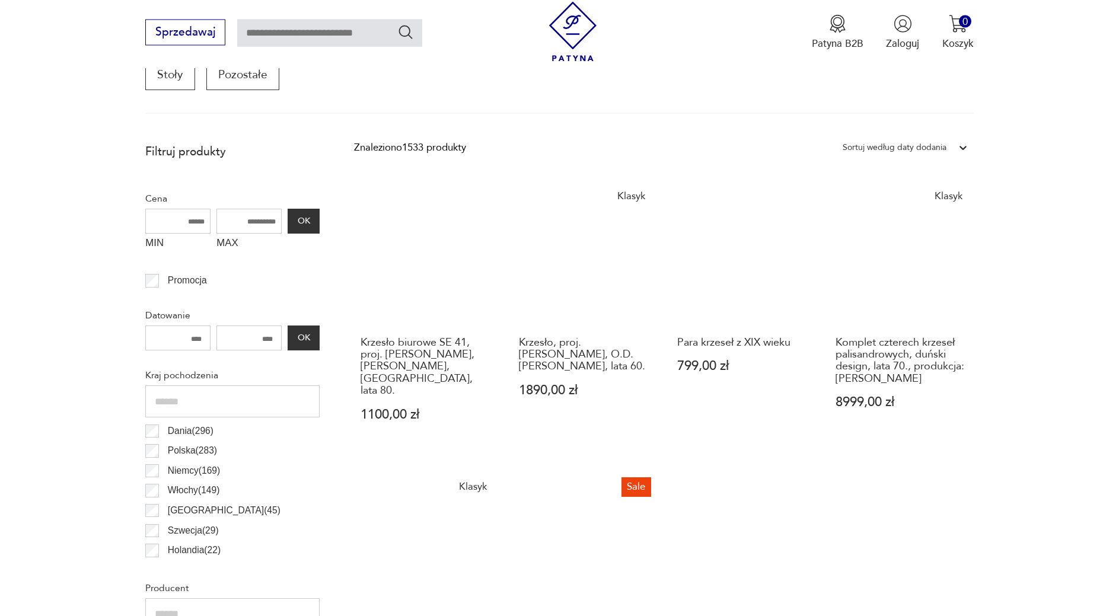
scroll to position [456, 0]
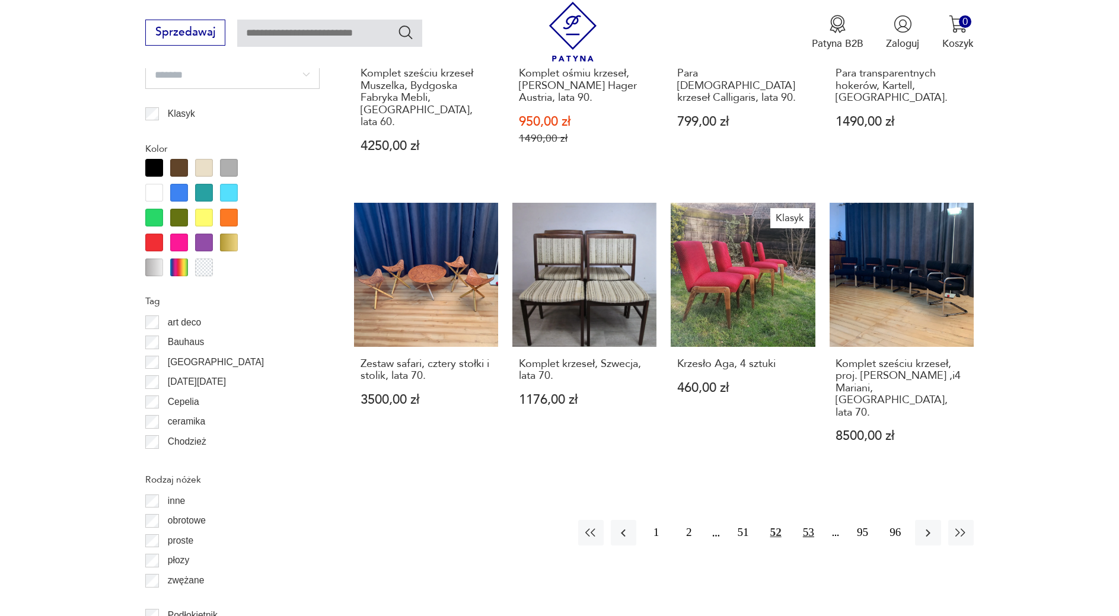
click at [807, 520] on button "53" at bounding box center [809, 533] width 26 height 26
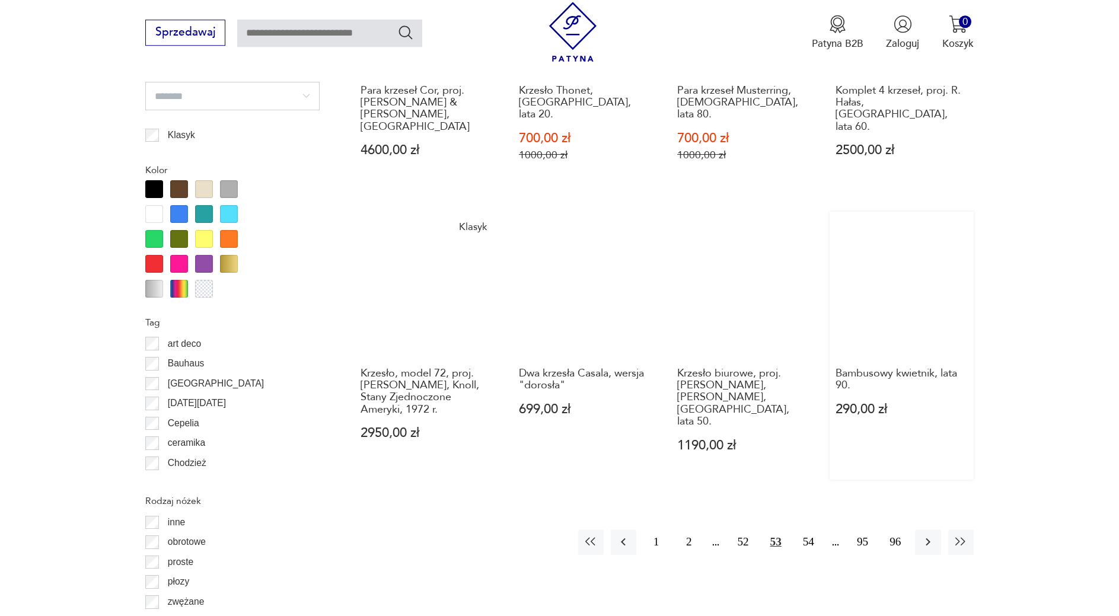
scroll to position [1303, 0]
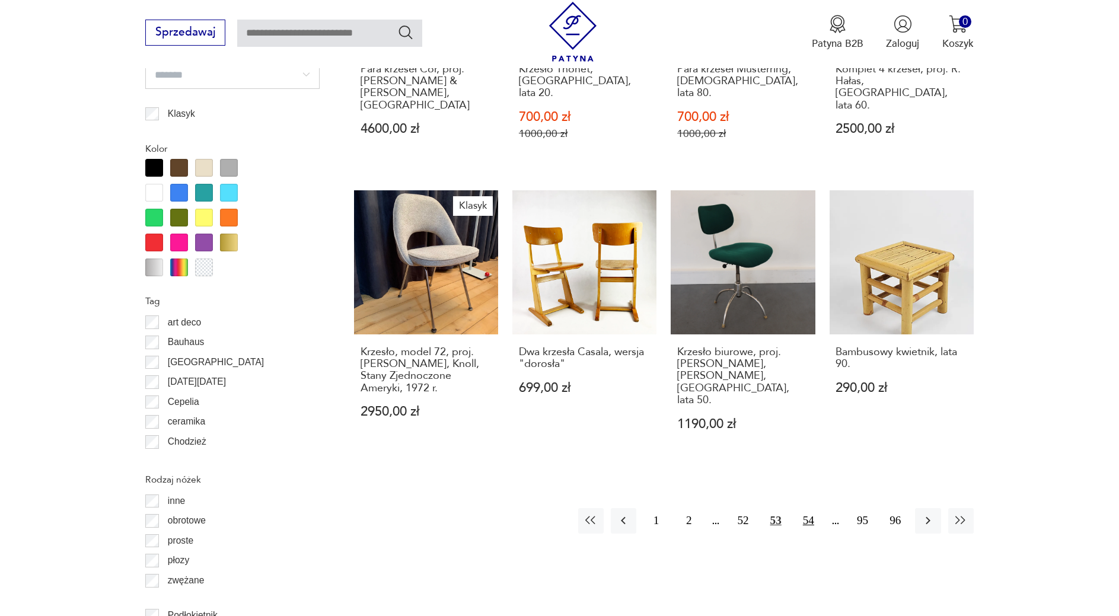
click at [807, 508] on button "54" at bounding box center [809, 521] width 26 height 26
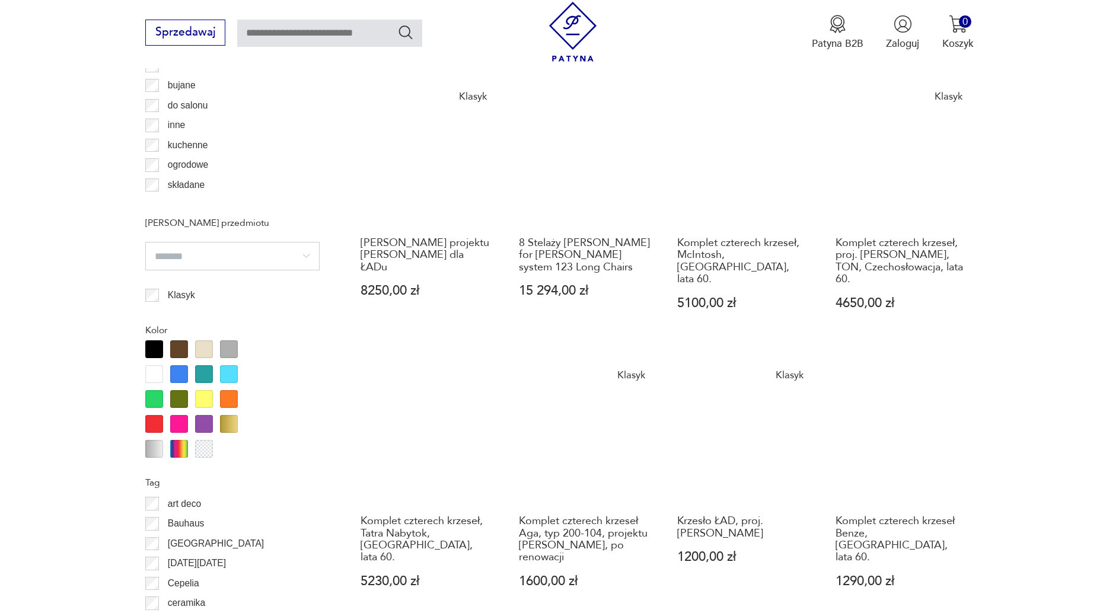
scroll to position [1363, 0]
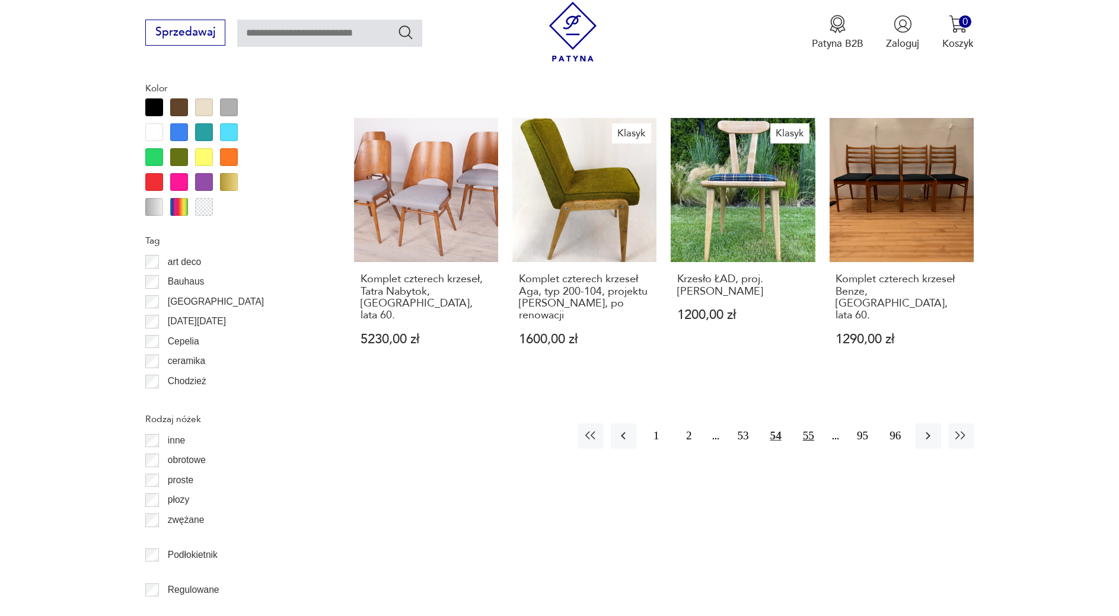
click at [816, 424] on button "55" at bounding box center [809, 437] width 26 height 26
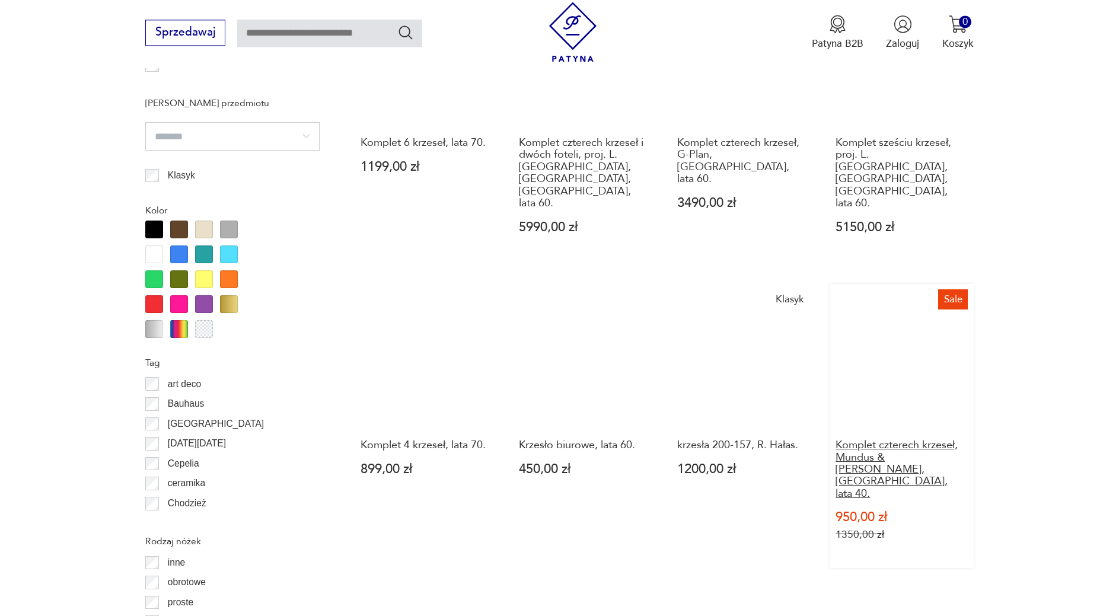
scroll to position [1303, 0]
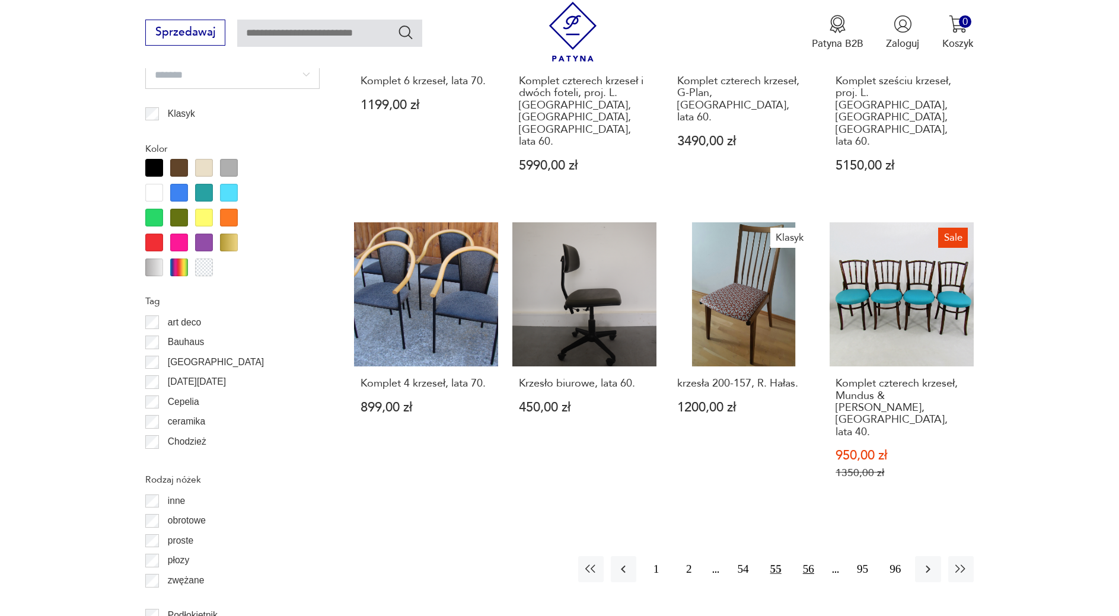
click at [810, 556] on button "56" at bounding box center [809, 569] width 26 height 26
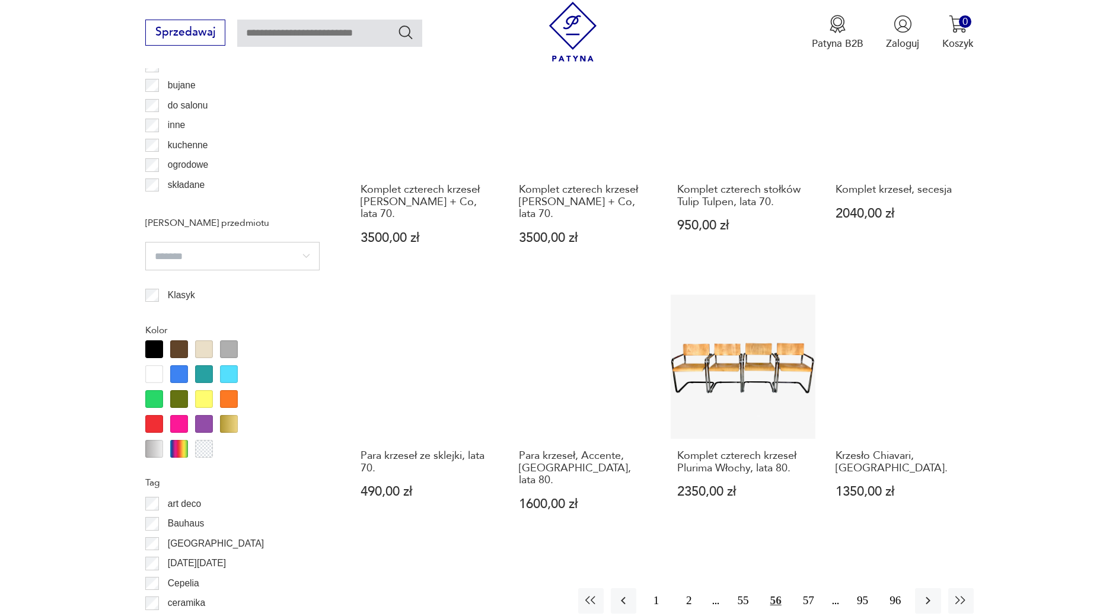
scroll to position [1363, 0]
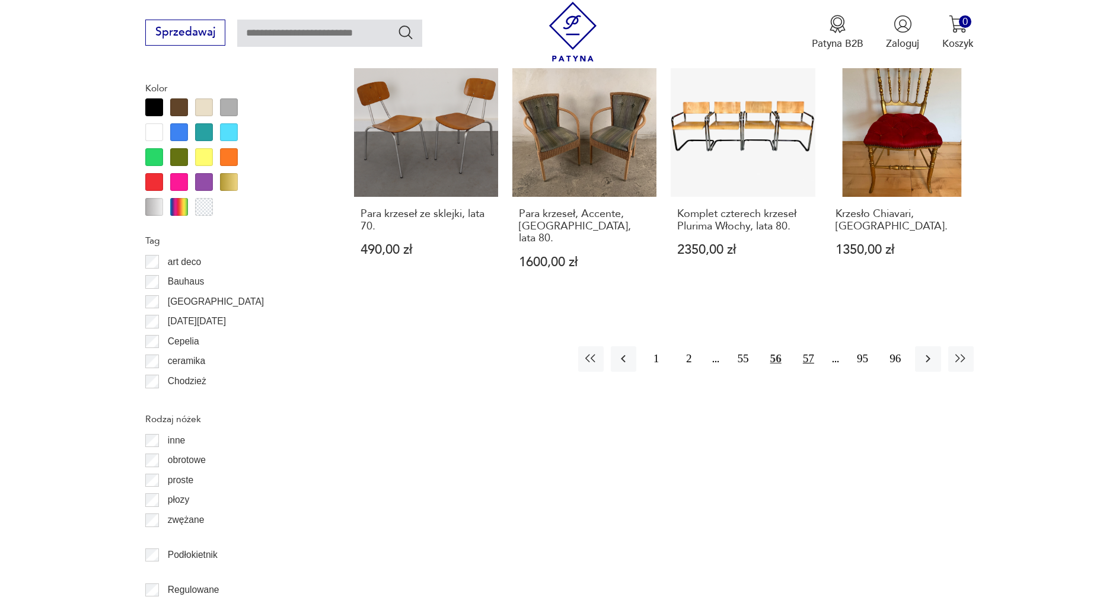
click at [813, 346] on button "57" at bounding box center [809, 359] width 26 height 26
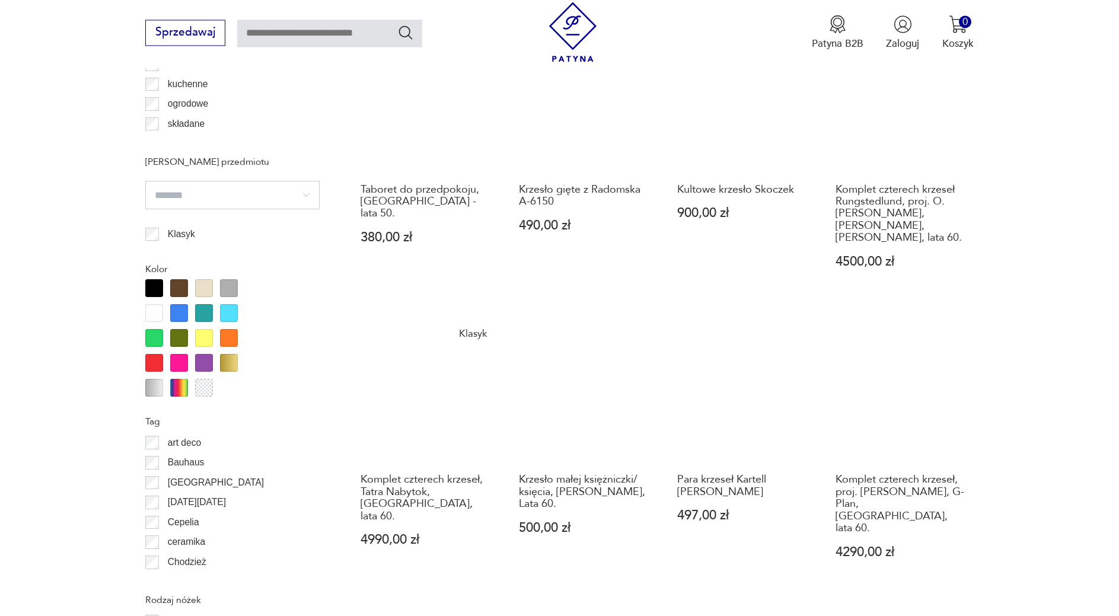
scroll to position [1303, 0]
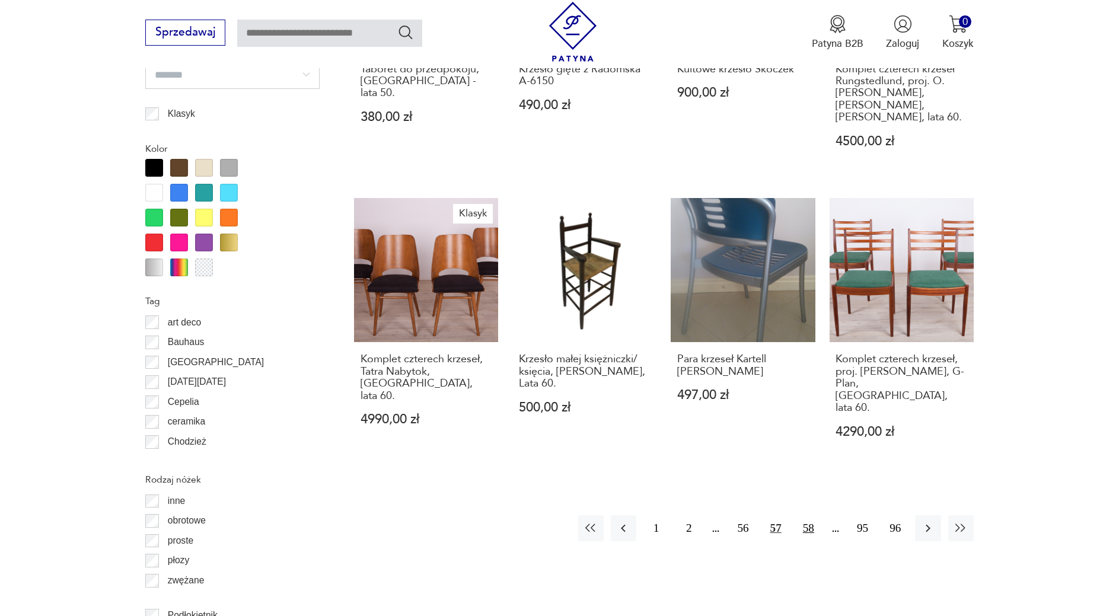
click at [805, 516] on button "58" at bounding box center [809, 529] width 26 height 26
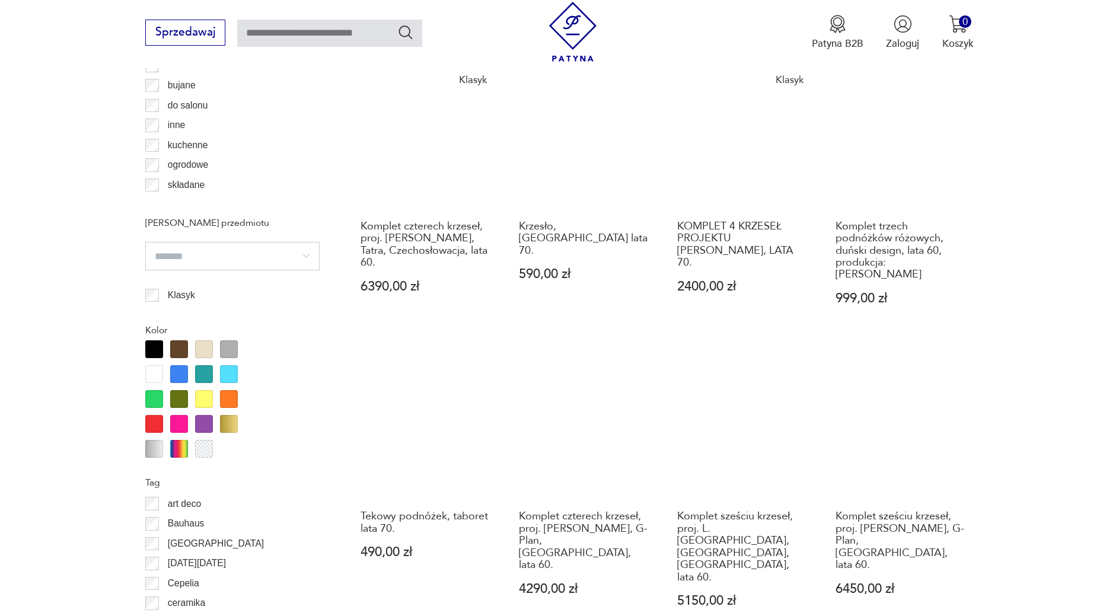
scroll to position [1363, 0]
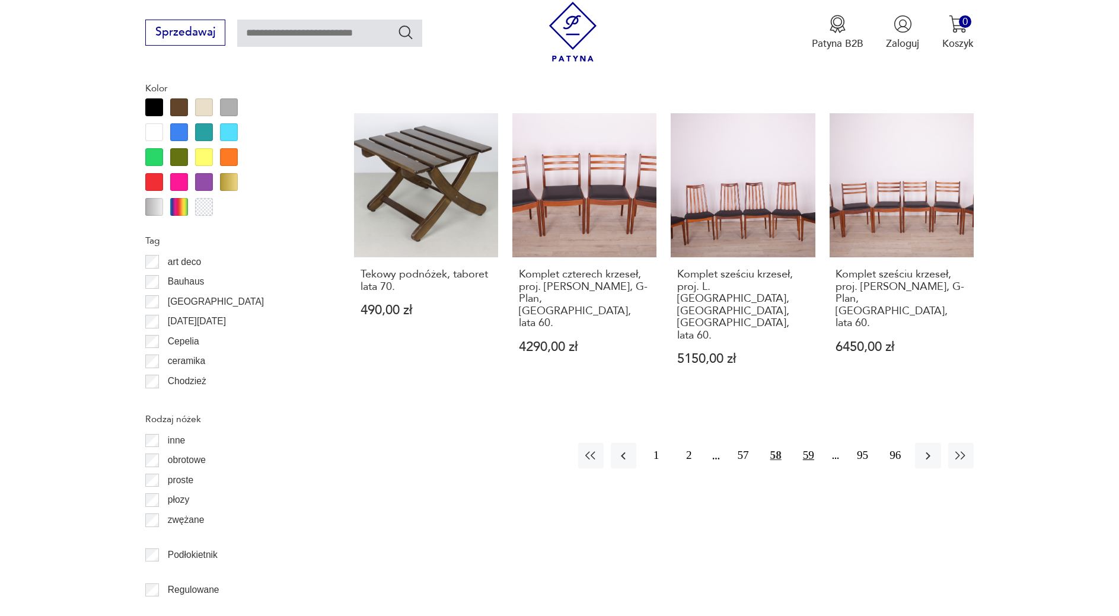
click at [802, 443] on button "59" at bounding box center [809, 456] width 26 height 26
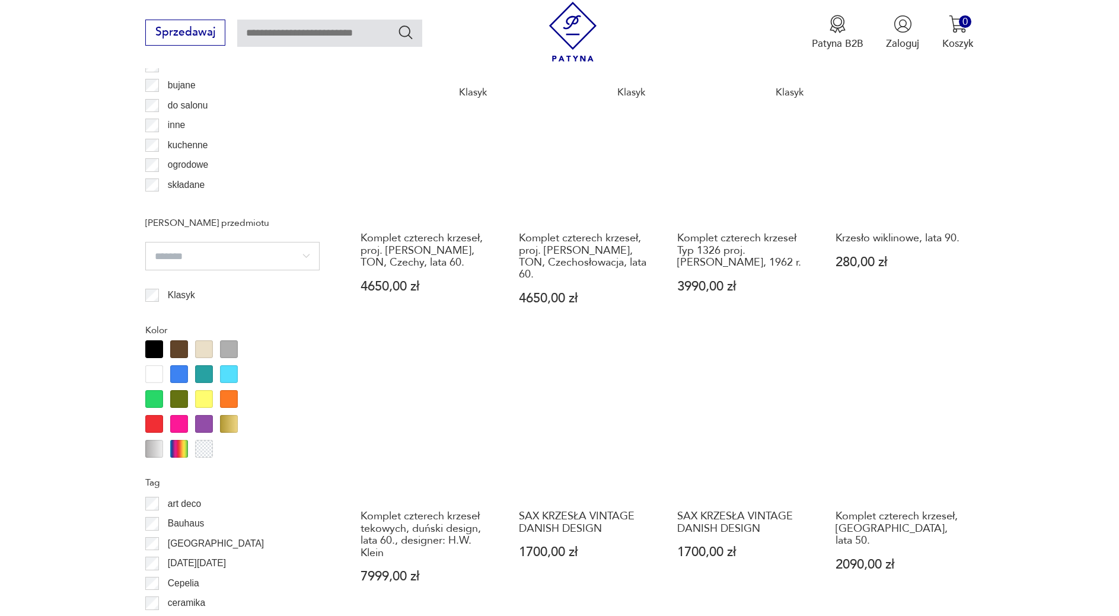
scroll to position [1363, 0]
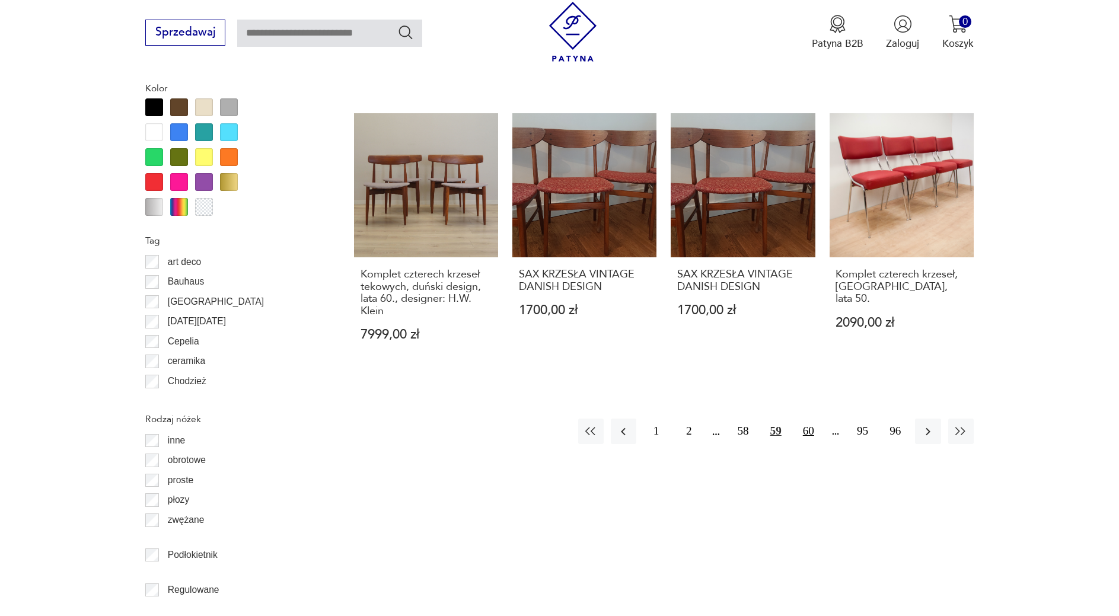
click at [807, 419] on button "60" at bounding box center [809, 432] width 26 height 26
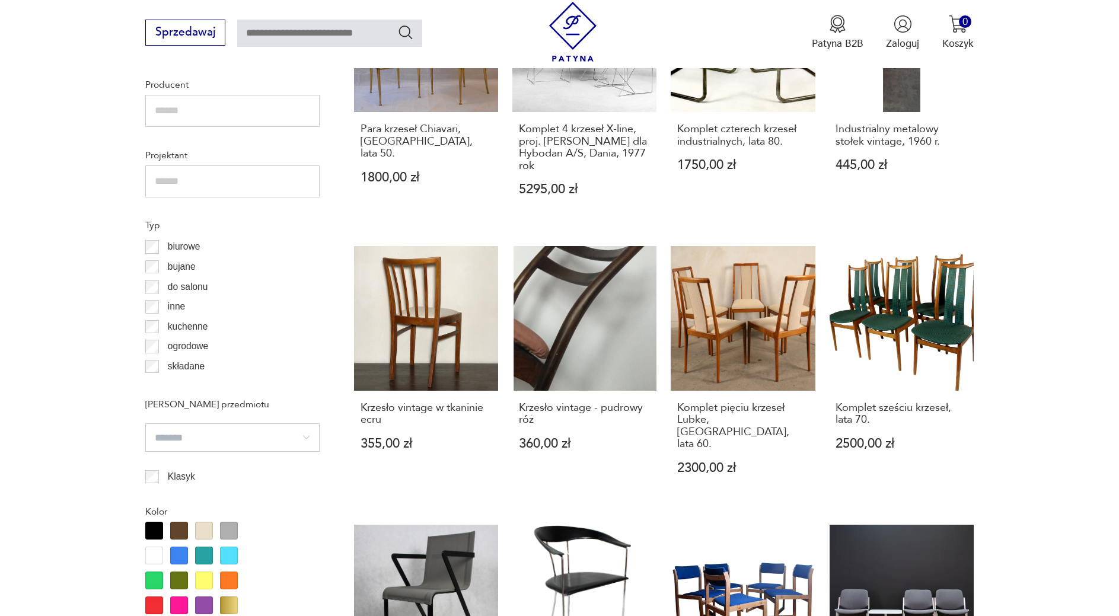
scroll to position [1182, 0]
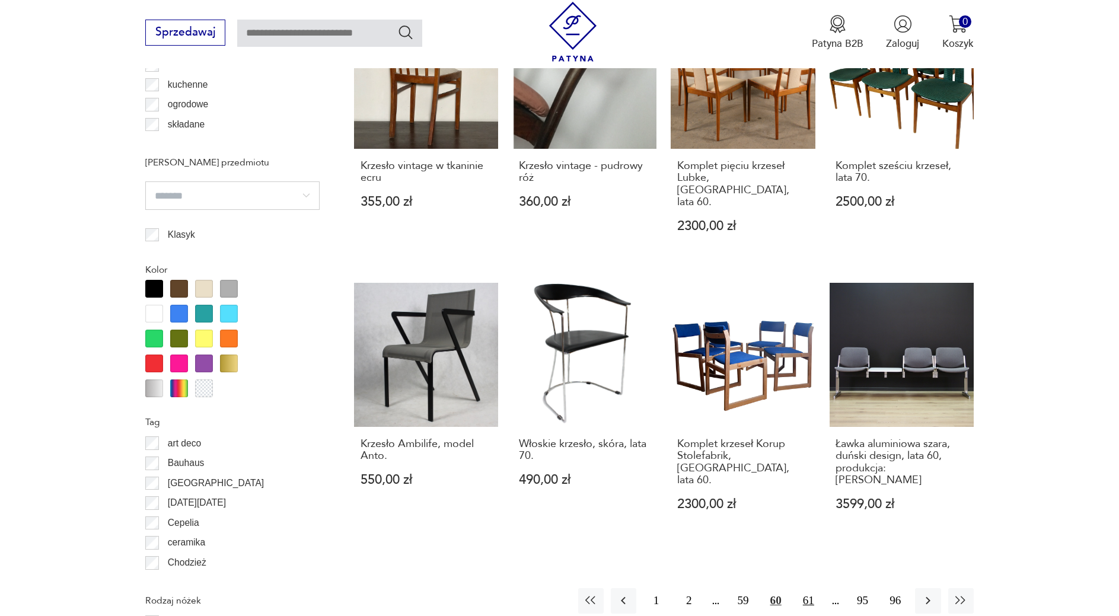
click at [809, 589] on button "61" at bounding box center [809, 602] width 26 height 26
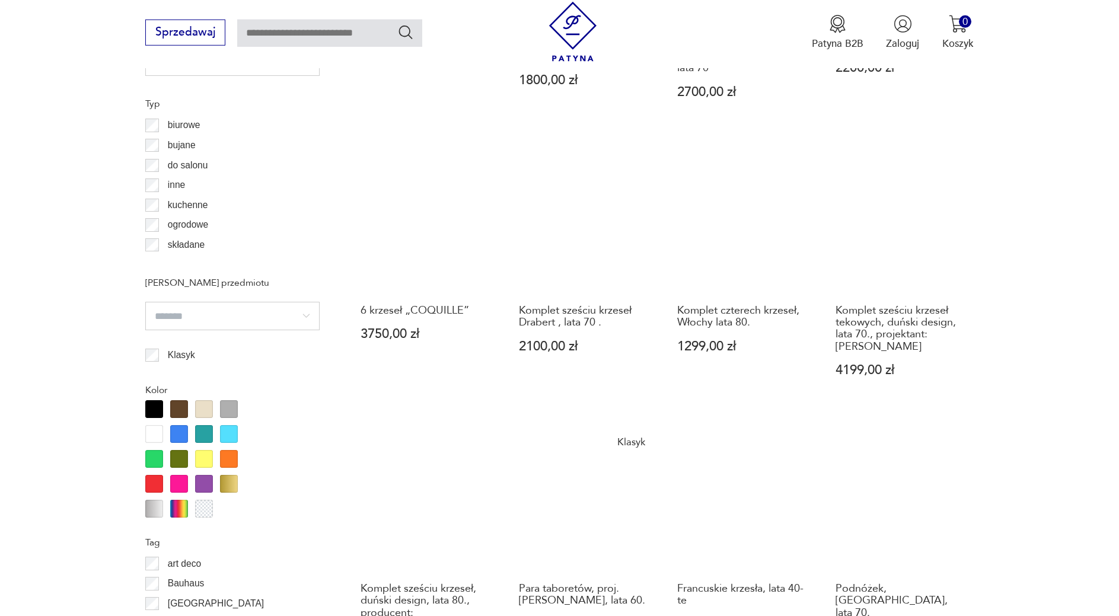
scroll to position [1303, 0]
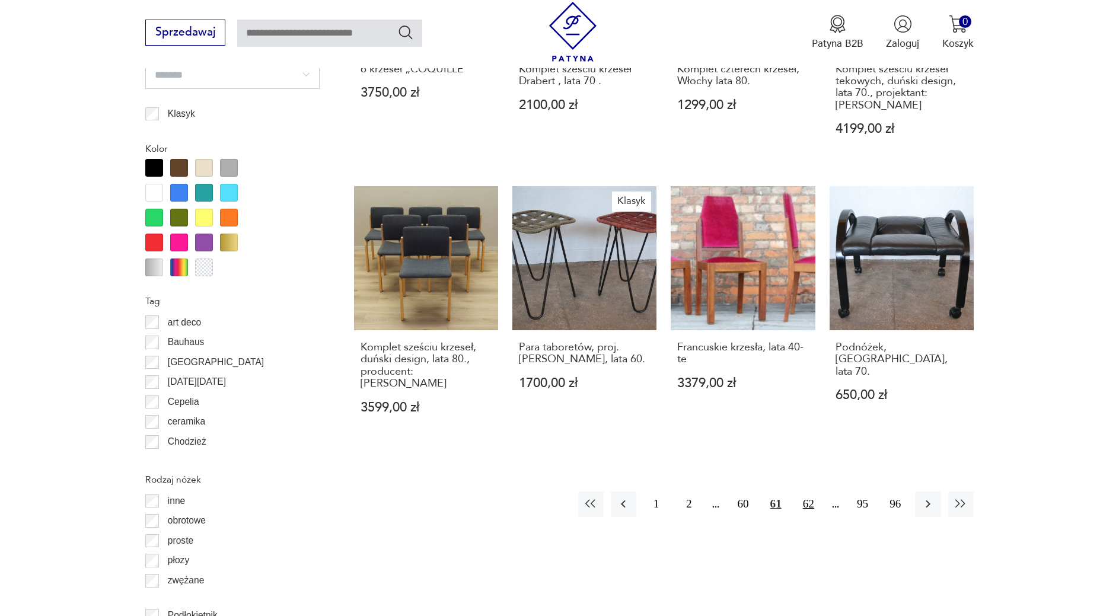
click at [809, 492] on button "62" at bounding box center [809, 505] width 26 height 26
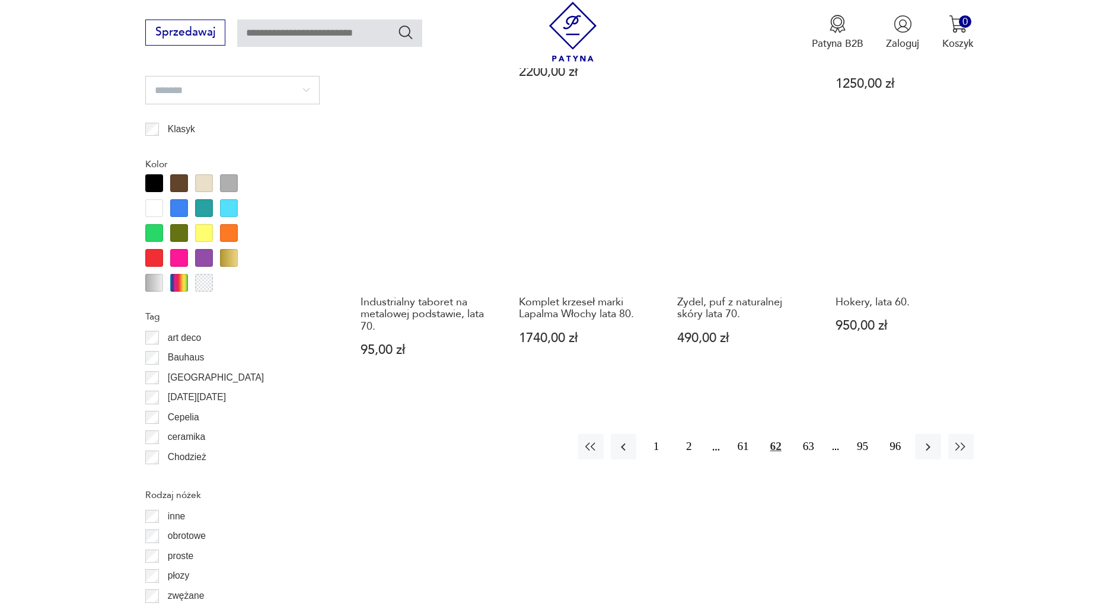
scroll to position [1303, 0]
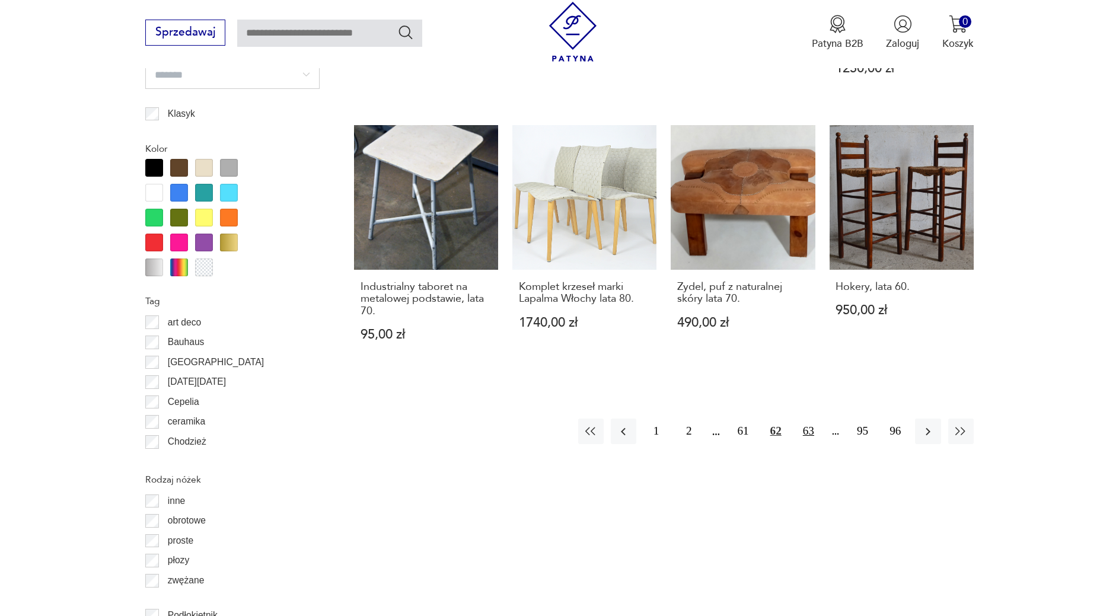
click at [805, 419] on button "63" at bounding box center [809, 432] width 26 height 26
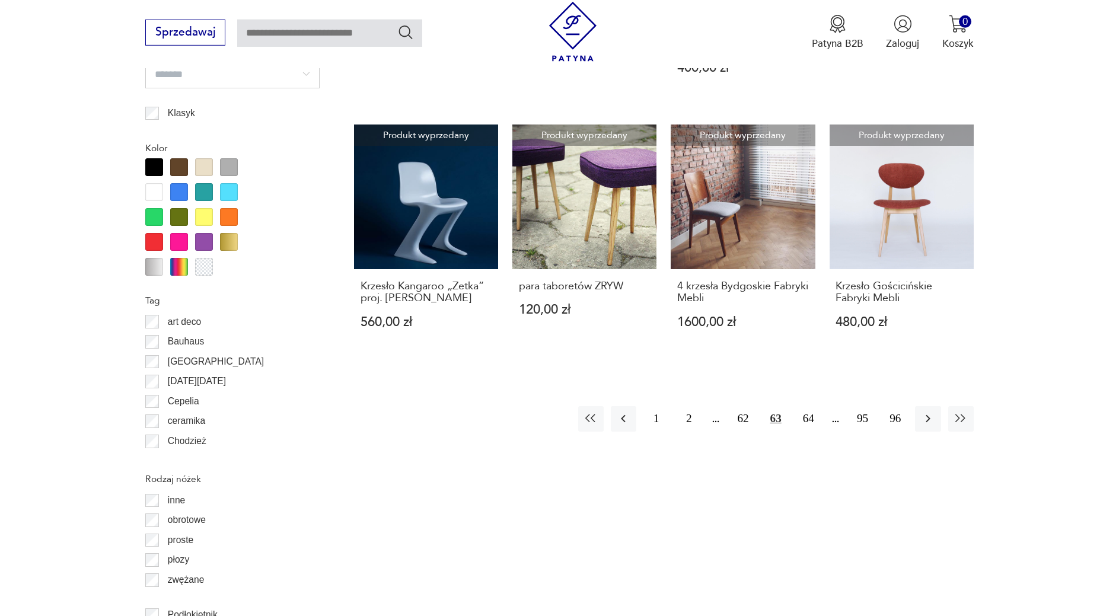
scroll to position [1303, 0]
click at [803, 421] on button "64" at bounding box center [809, 420] width 26 height 26
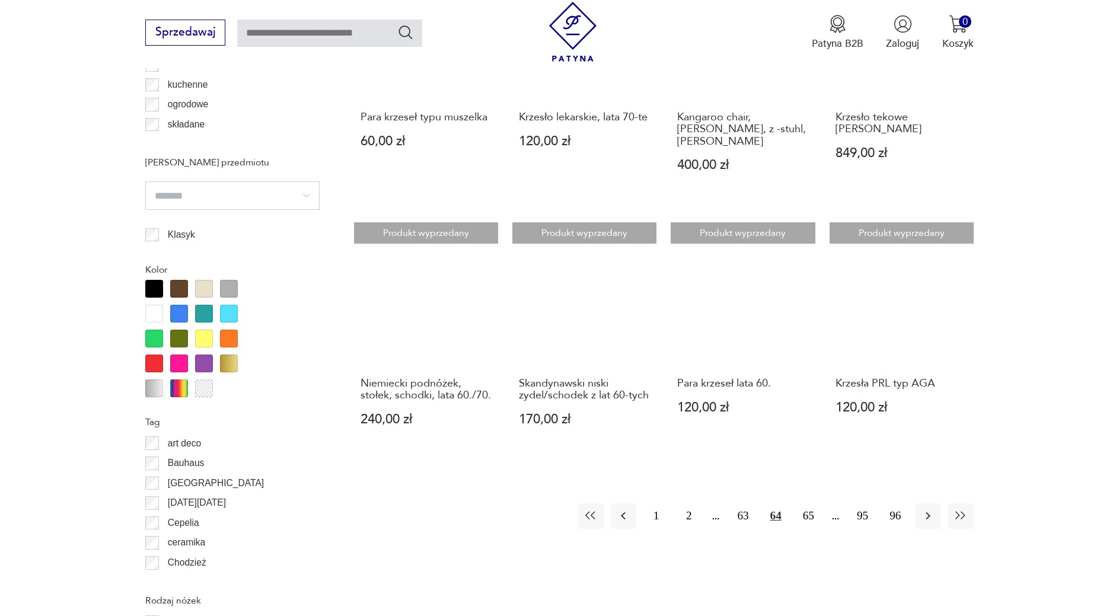
scroll to position [1242, 0]
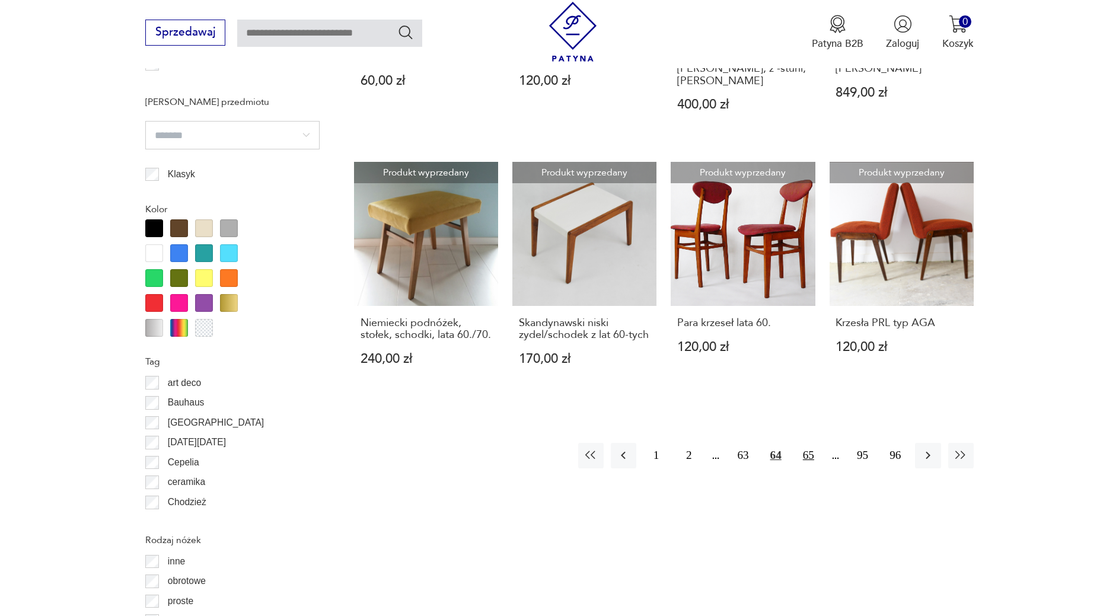
click at [800, 458] on button "65" at bounding box center [809, 456] width 26 height 26
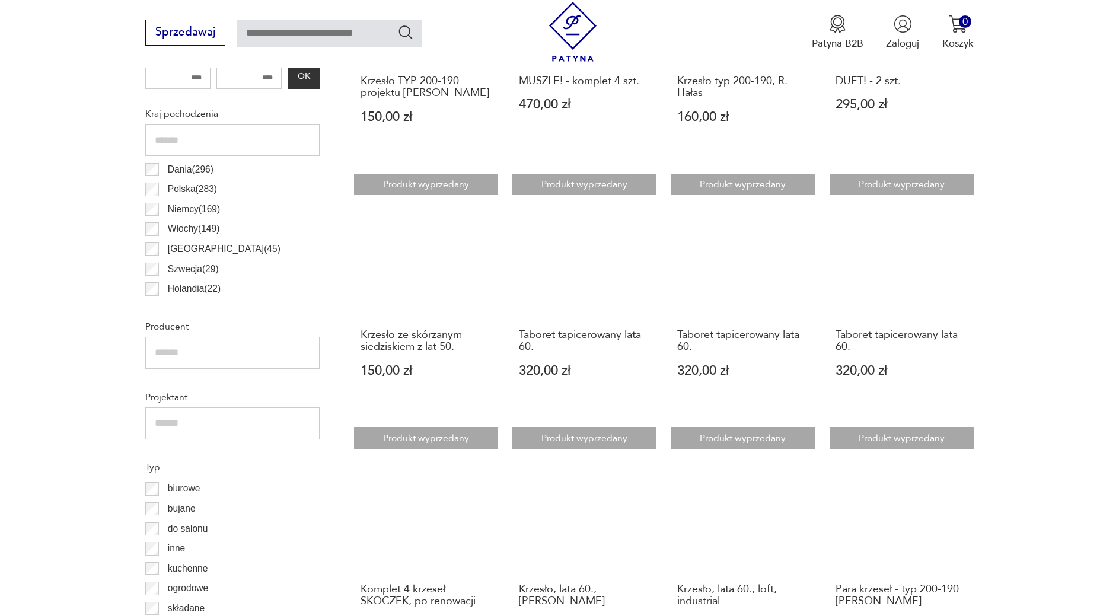
scroll to position [1000, 0]
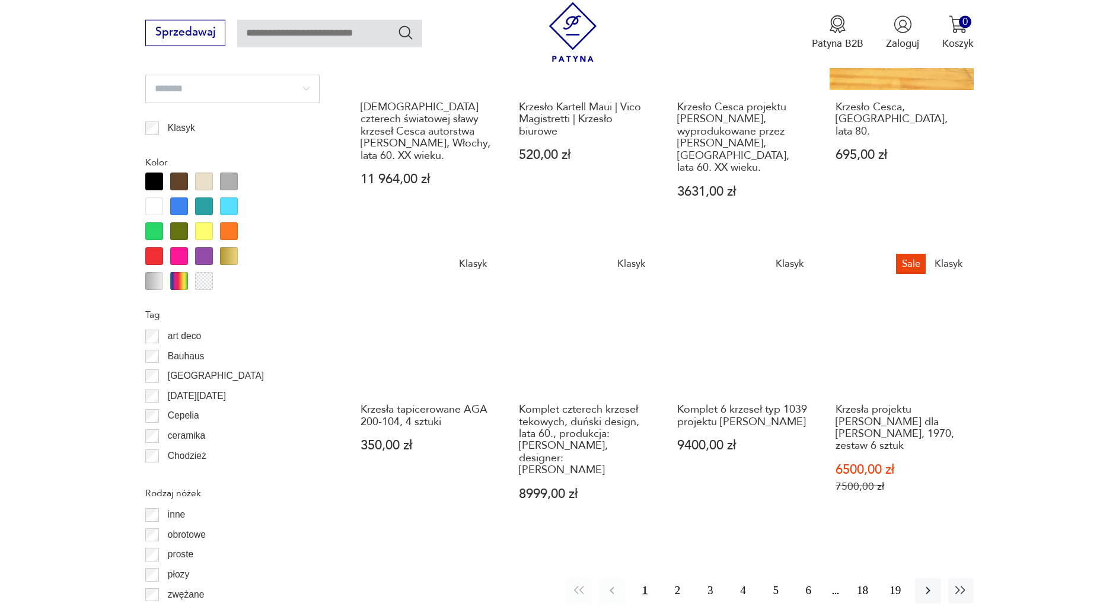
scroll to position [978, 0]
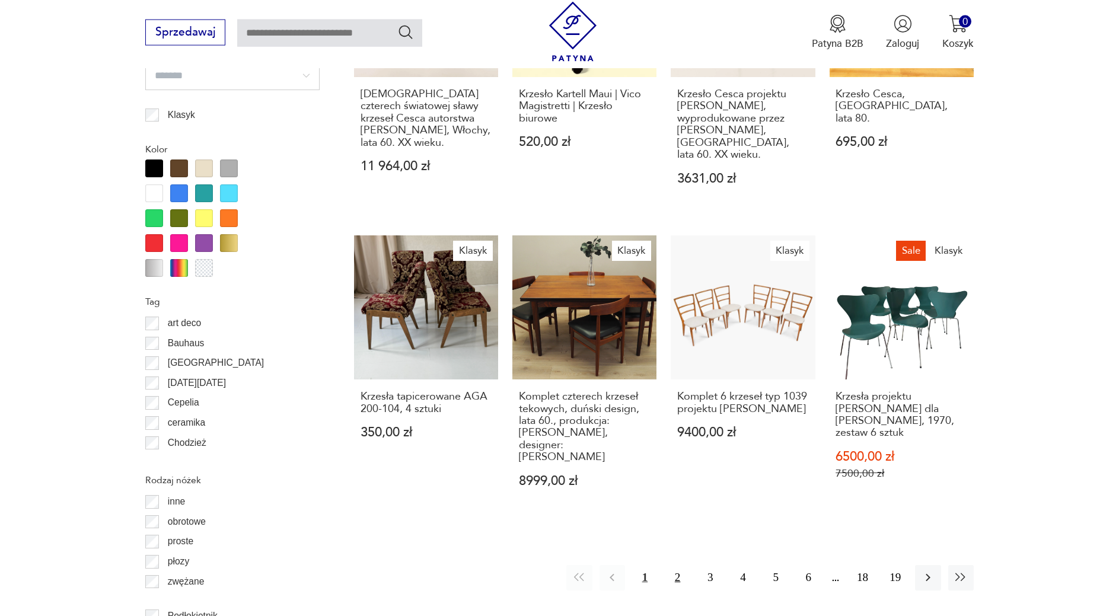
click at [687, 565] on button "2" at bounding box center [678, 578] width 26 height 26
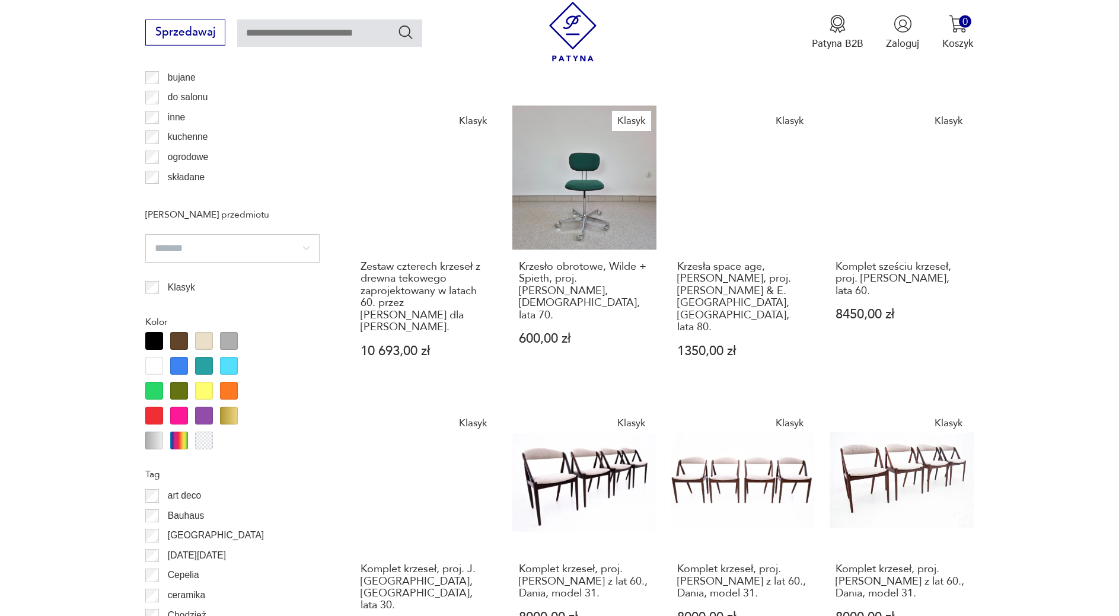
scroll to position [978, 0]
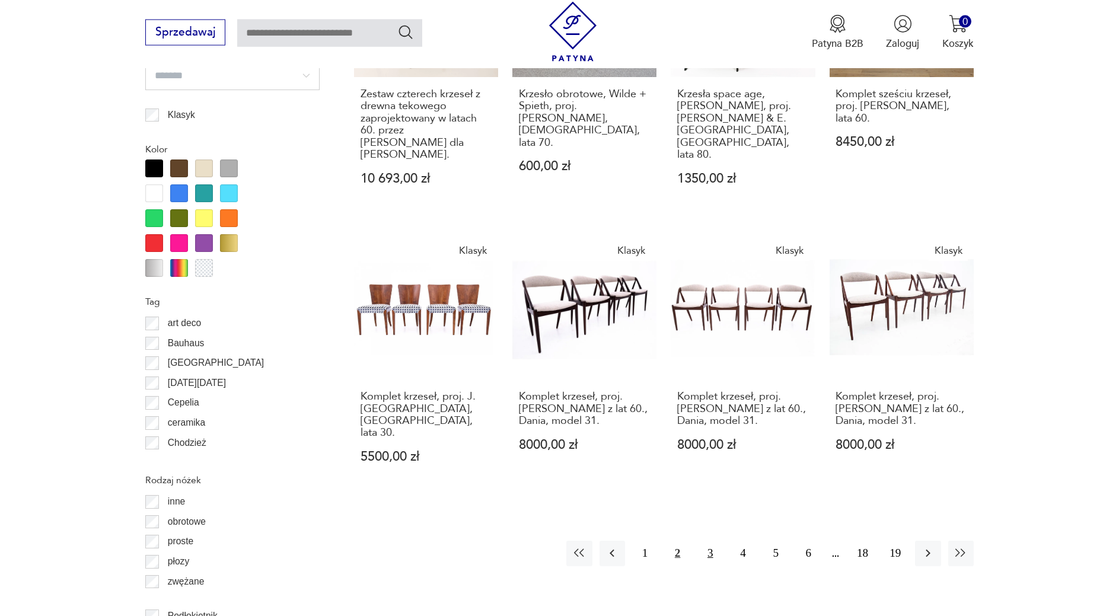
click at [704, 541] on button "3" at bounding box center [711, 554] width 26 height 26
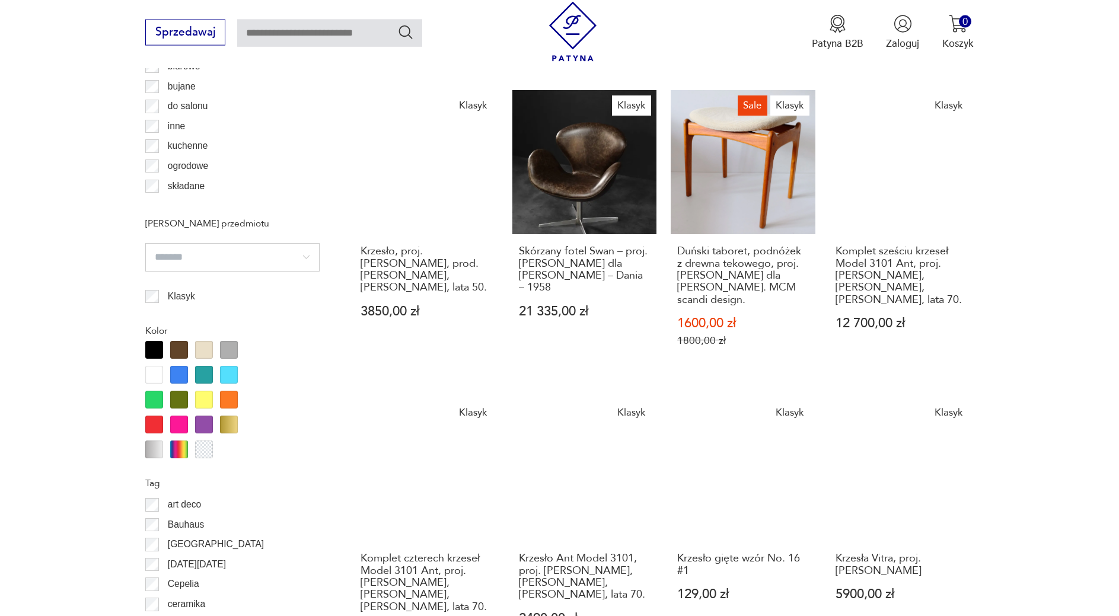
scroll to position [978, 0]
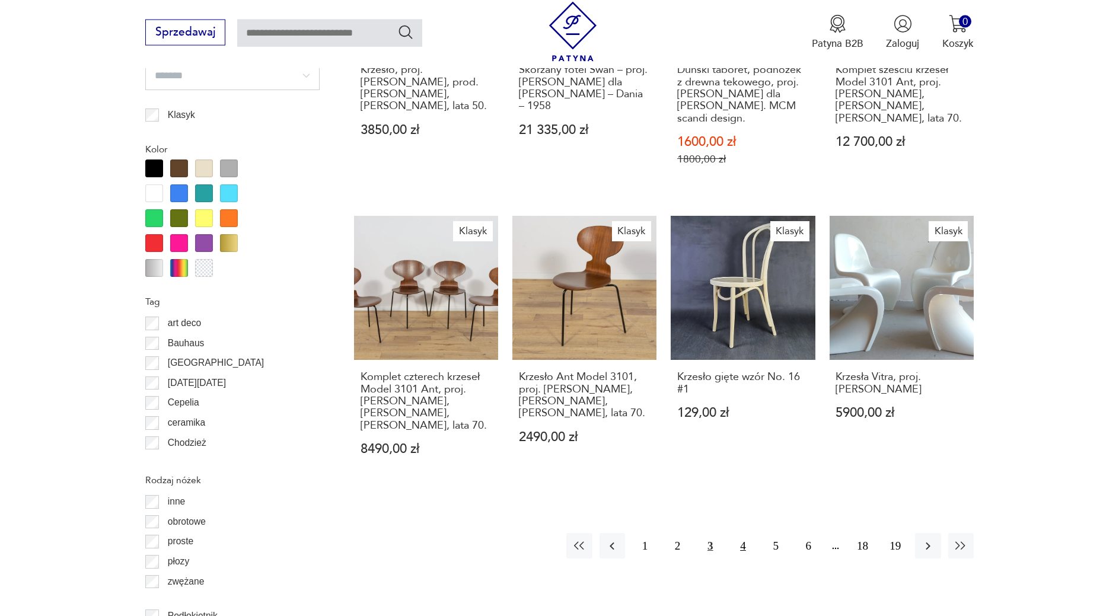
click at [748, 533] on button "4" at bounding box center [743, 546] width 26 height 26
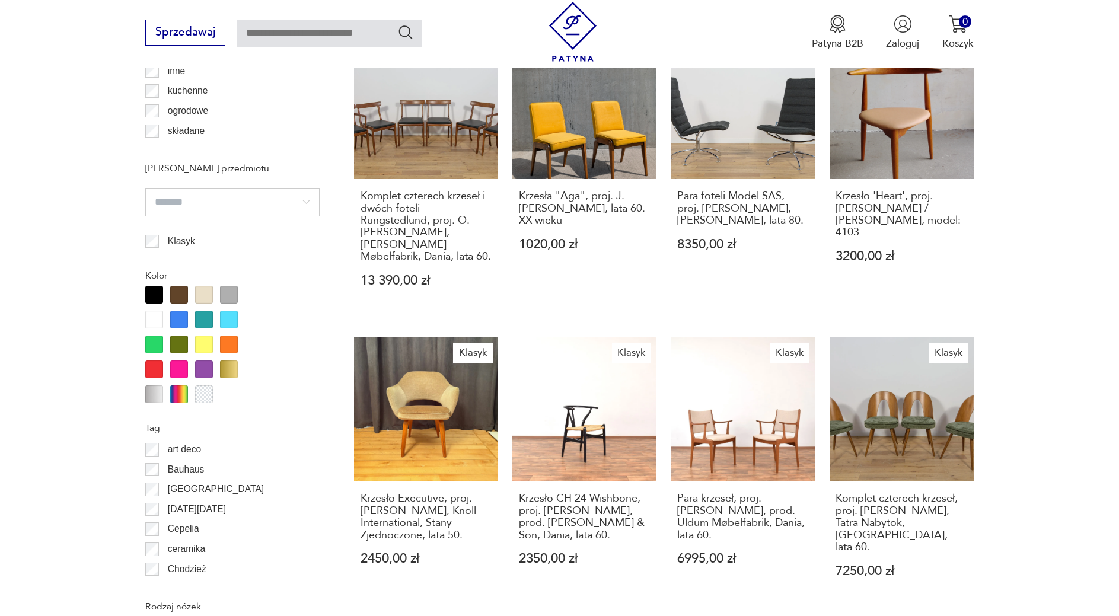
scroll to position [917, 0]
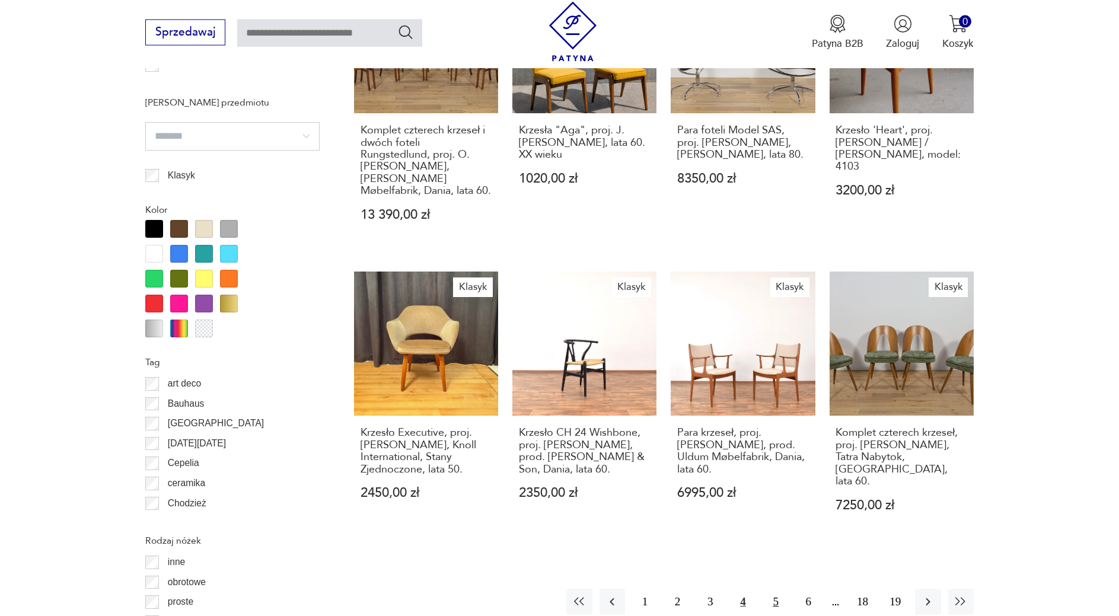
click at [774, 589] on button "5" at bounding box center [777, 602] width 26 height 26
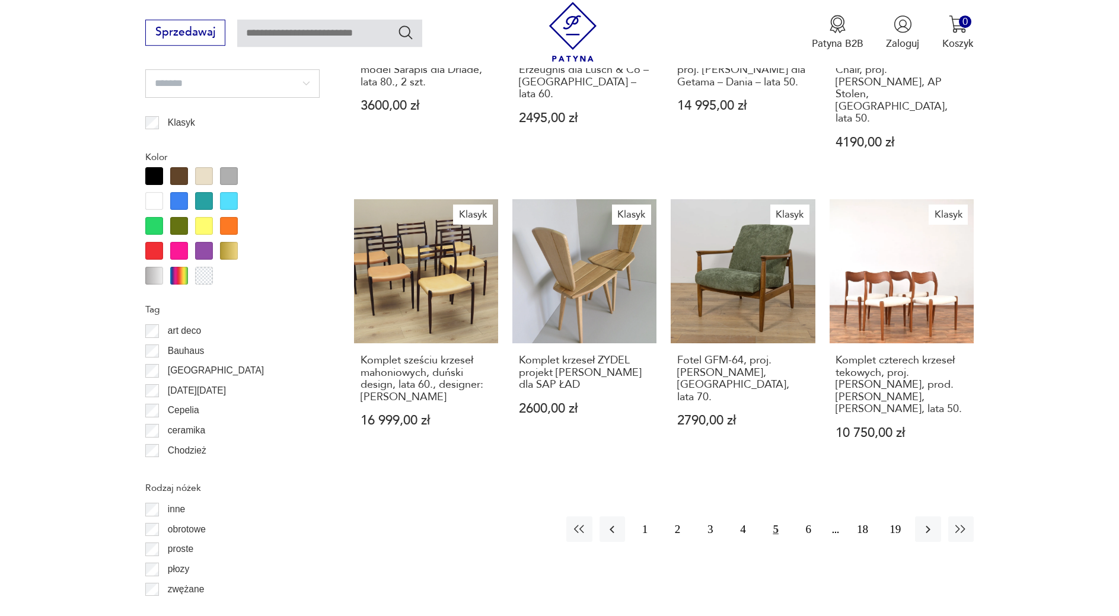
scroll to position [978, 0]
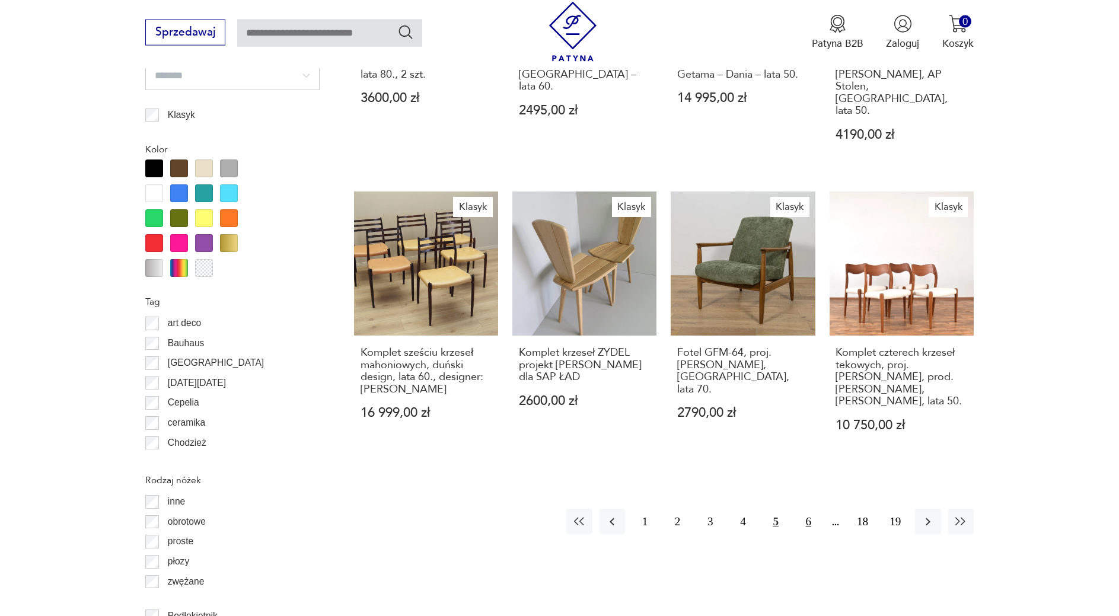
click at [806, 509] on button "6" at bounding box center [809, 522] width 26 height 26
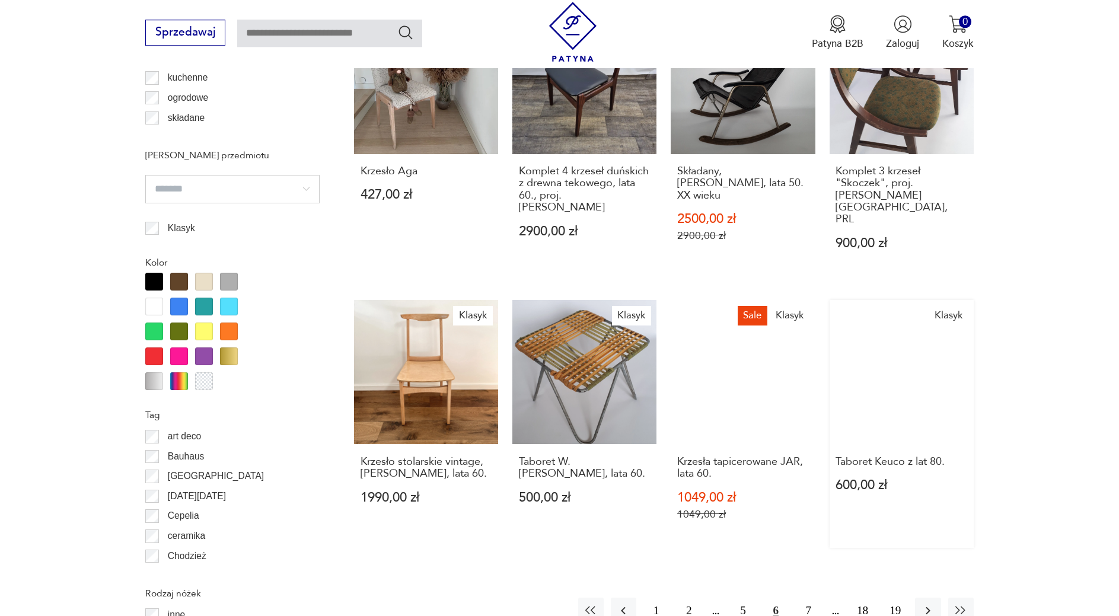
scroll to position [917, 0]
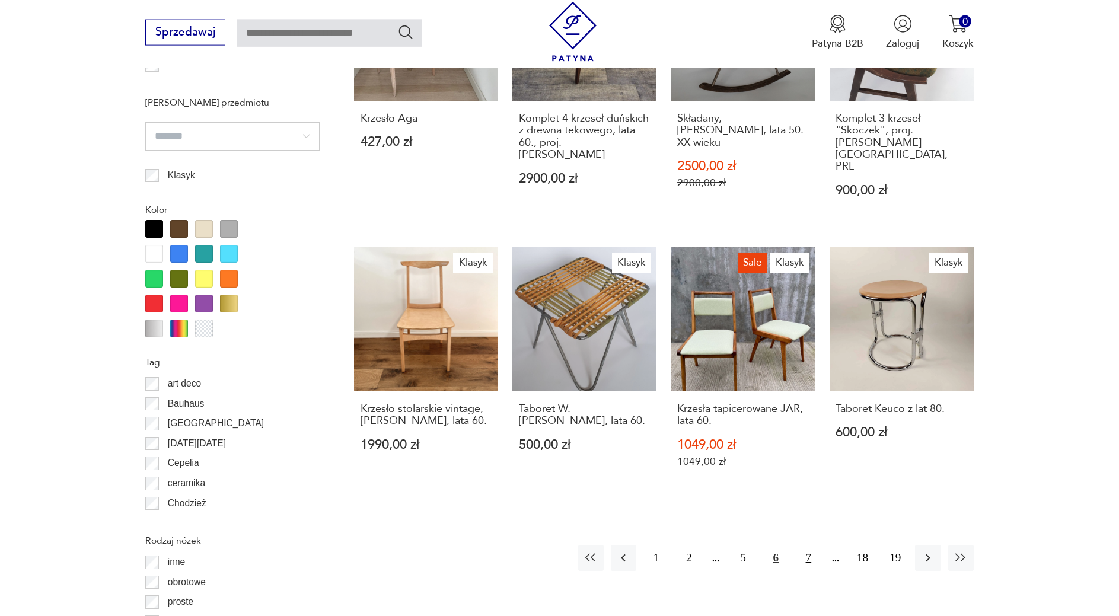
click at [801, 545] on button "7" at bounding box center [809, 558] width 26 height 26
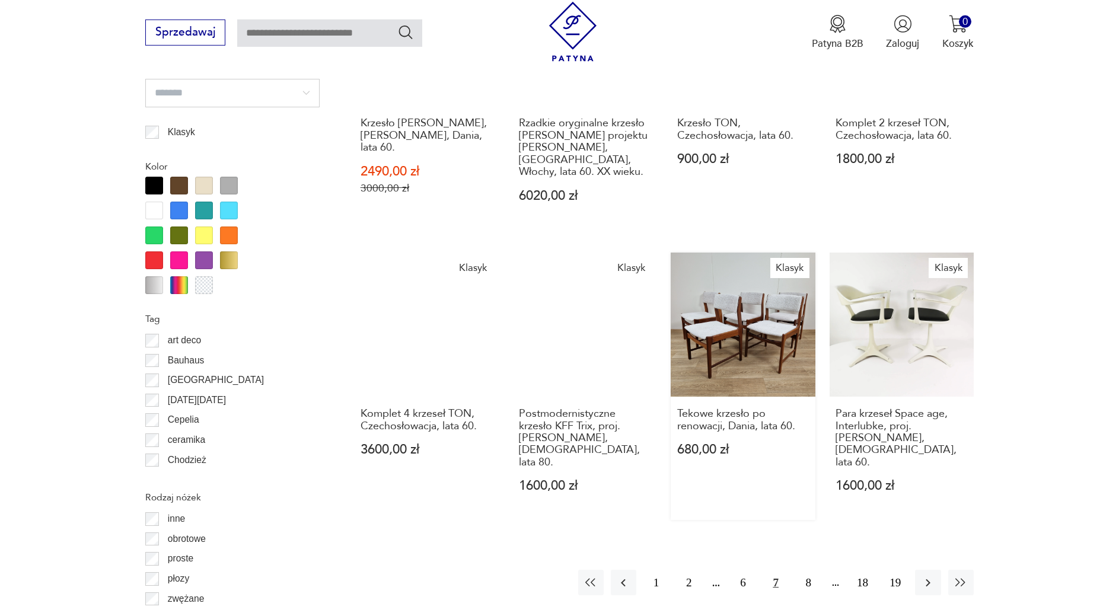
scroll to position [978, 0]
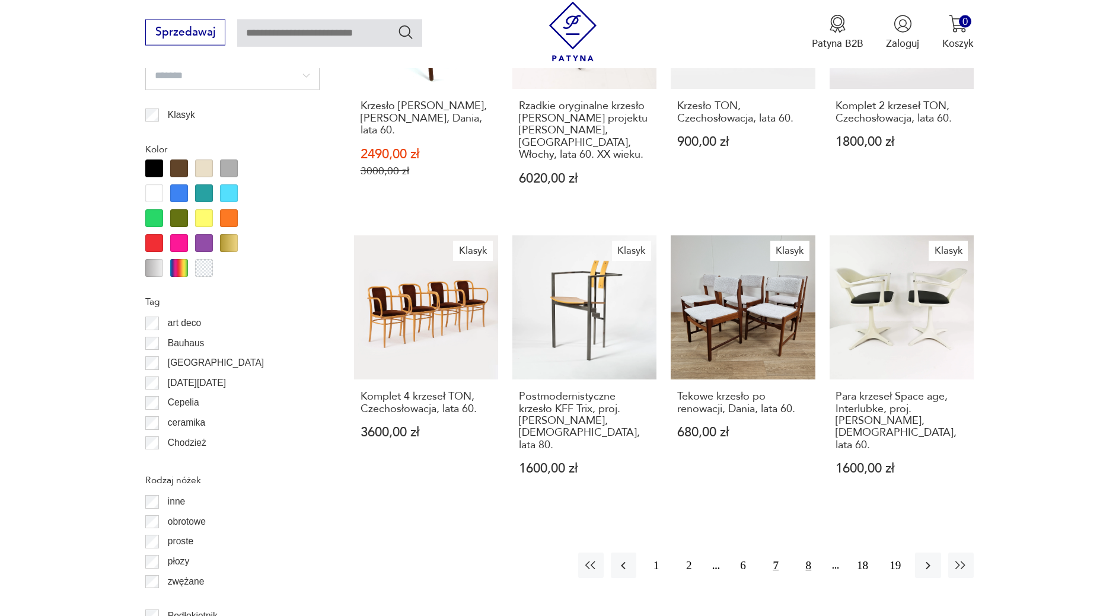
click at [804, 553] on button "8" at bounding box center [809, 566] width 26 height 26
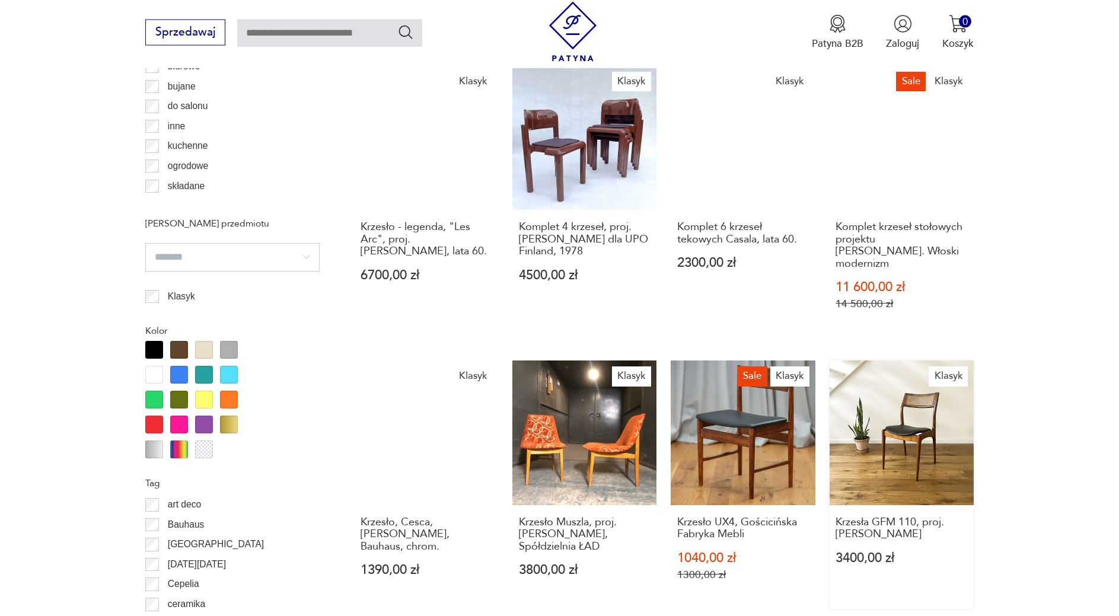
scroll to position [1038, 0]
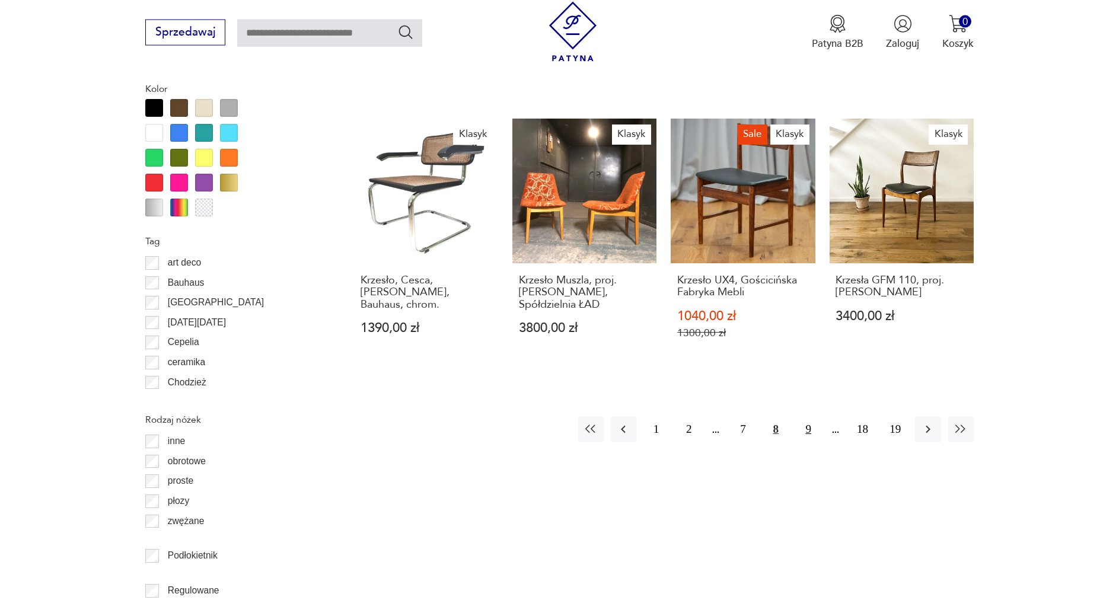
click at [803, 417] on button "9" at bounding box center [809, 430] width 26 height 26
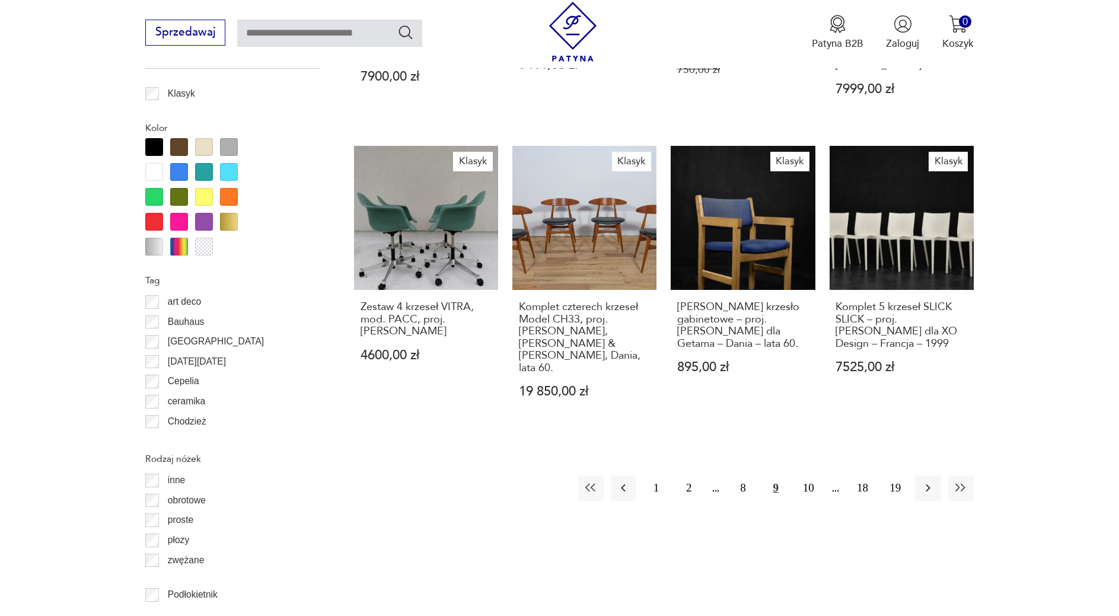
scroll to position [1000, 0]
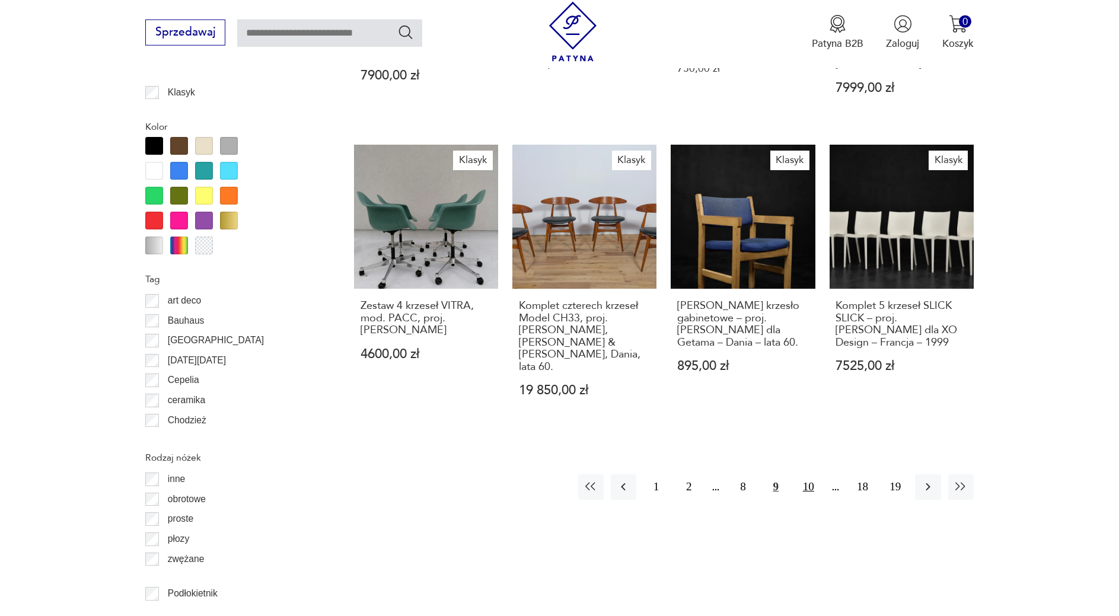
click at [815, 475] on button "10" at bounding box center [809, 488] width 26 height 26
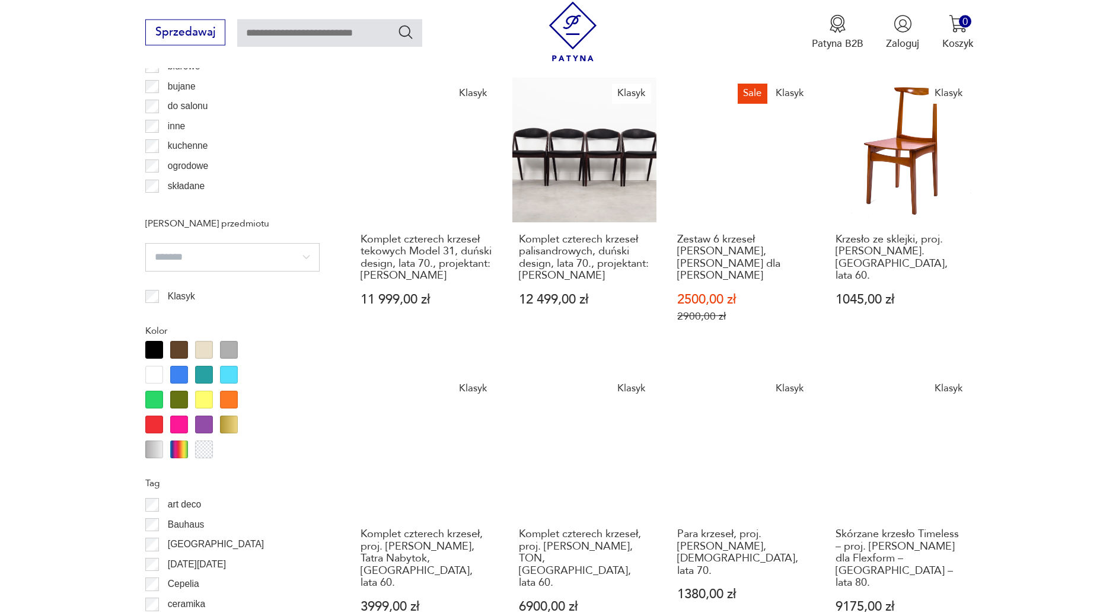
scroll to position [978, 0]
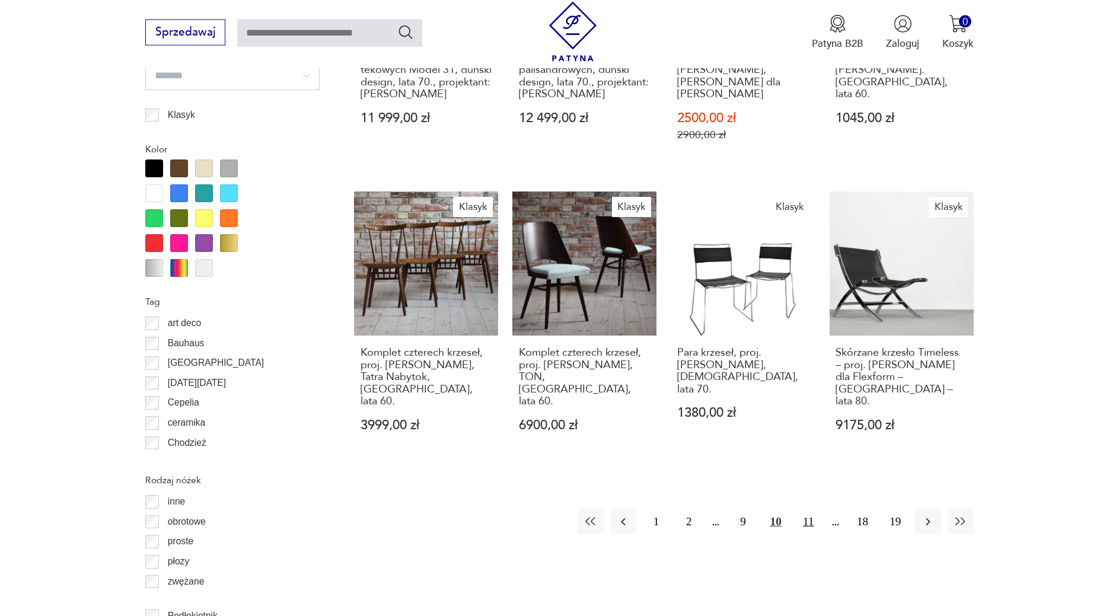
click at [807, 509] on button "11" at bounding box center [809, 522] width 26 height 26
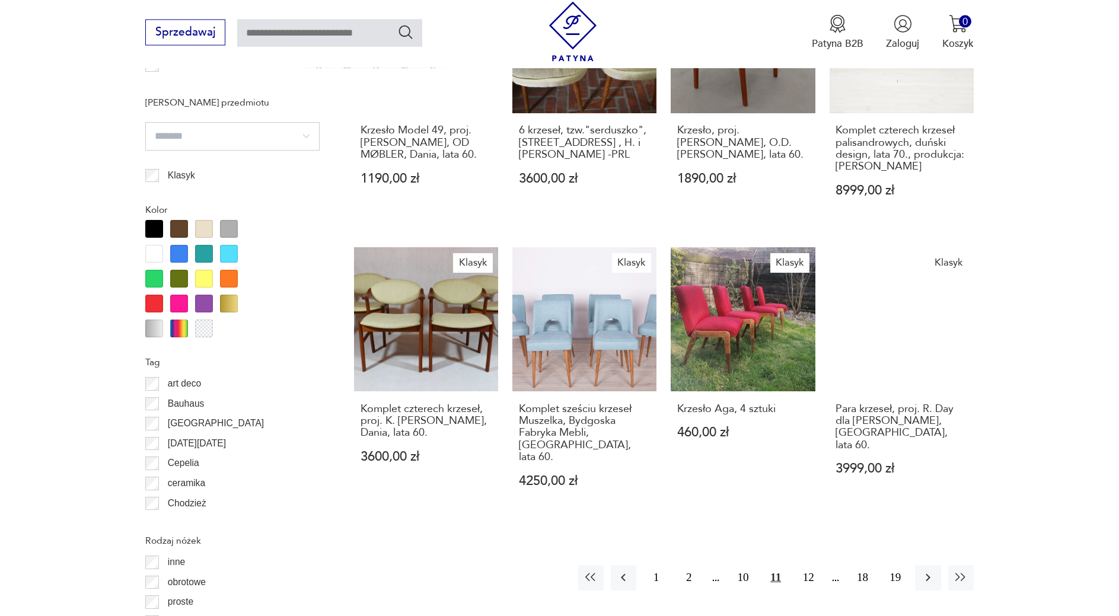
scroll to position [1038, 0]
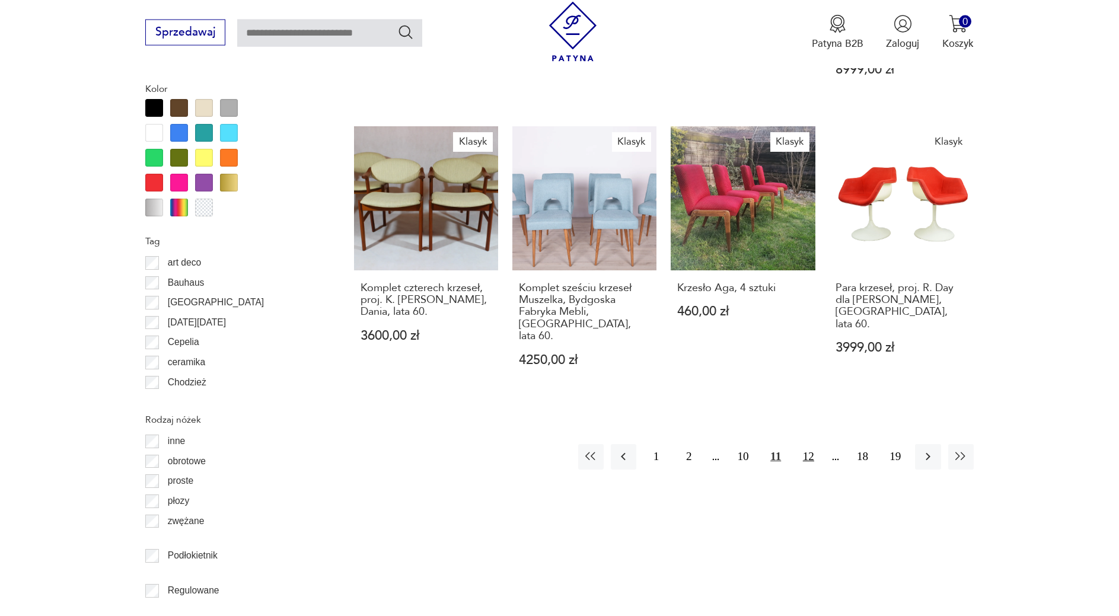
click at [818, 444] on button "12" at bounding box center [809, 457] width 26 height 26
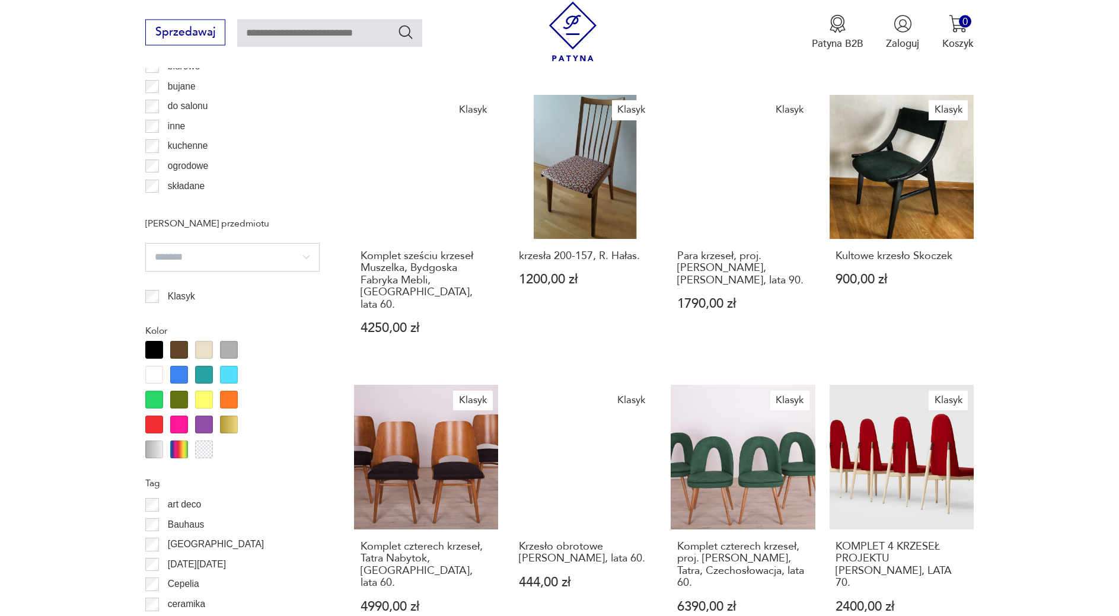
scroll to position [978, 0]
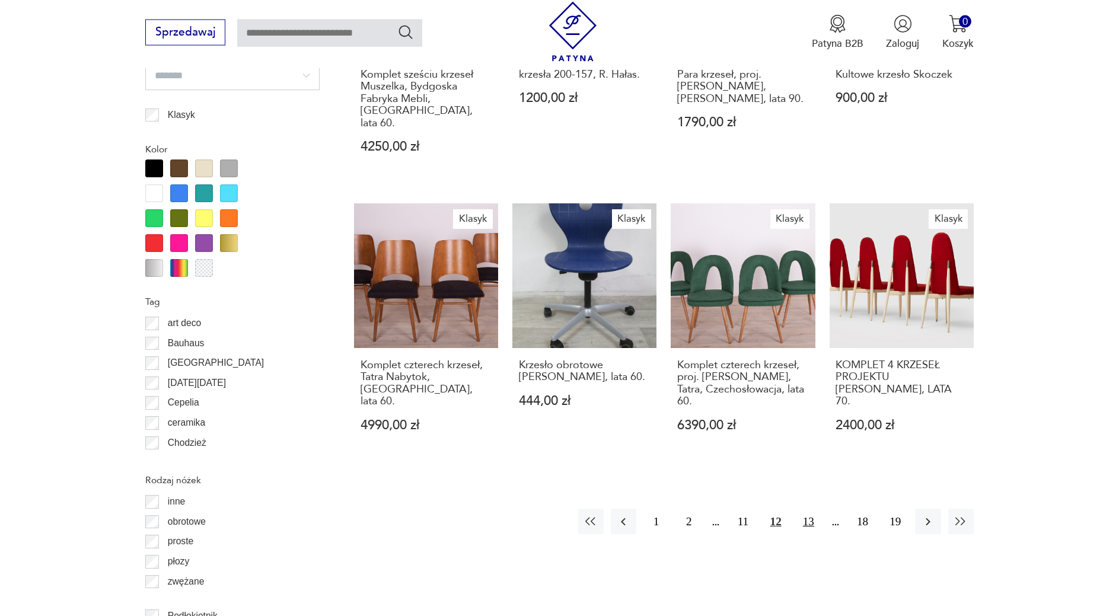
click at [815, 509] on button "13" at bounding box center [809, 522] width 26 height 26
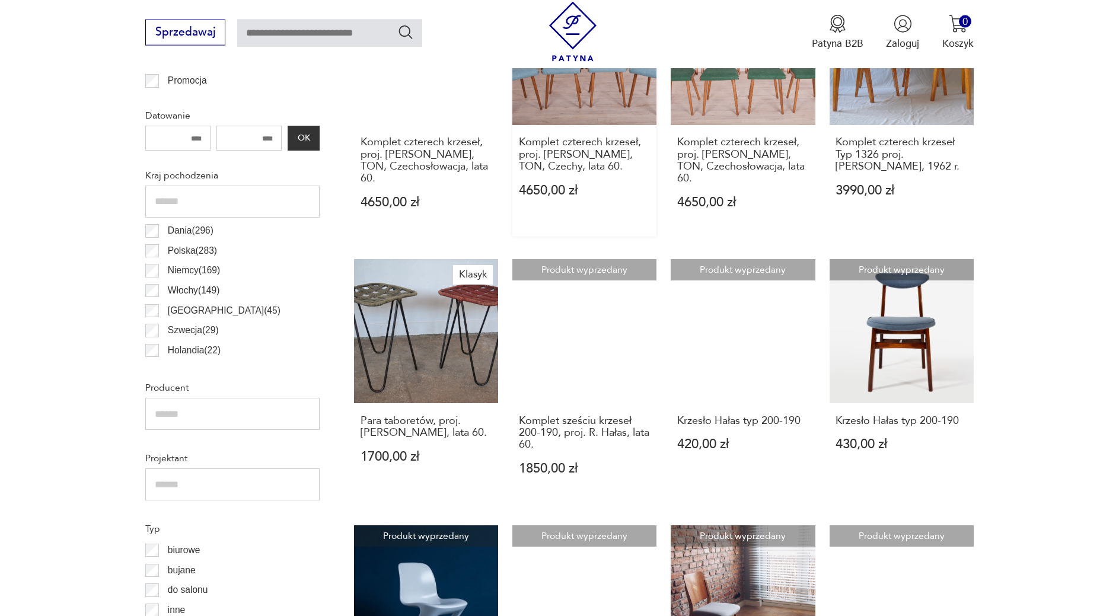
scroll to position [9, 0]
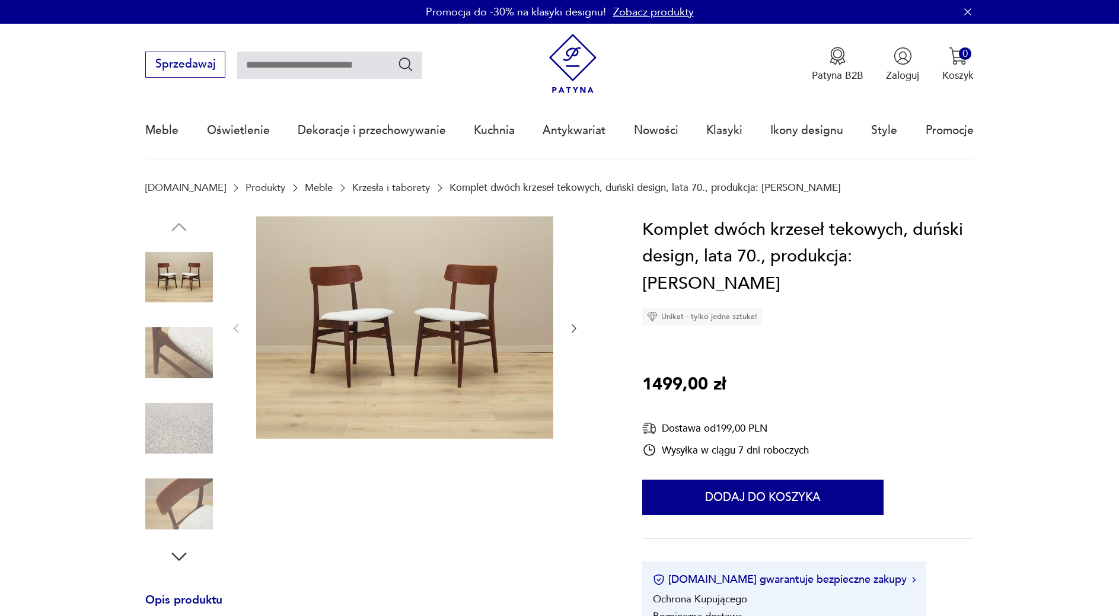
click at [575, 328] on icon "button" at bounding box center [574, 329] width 5 height 8
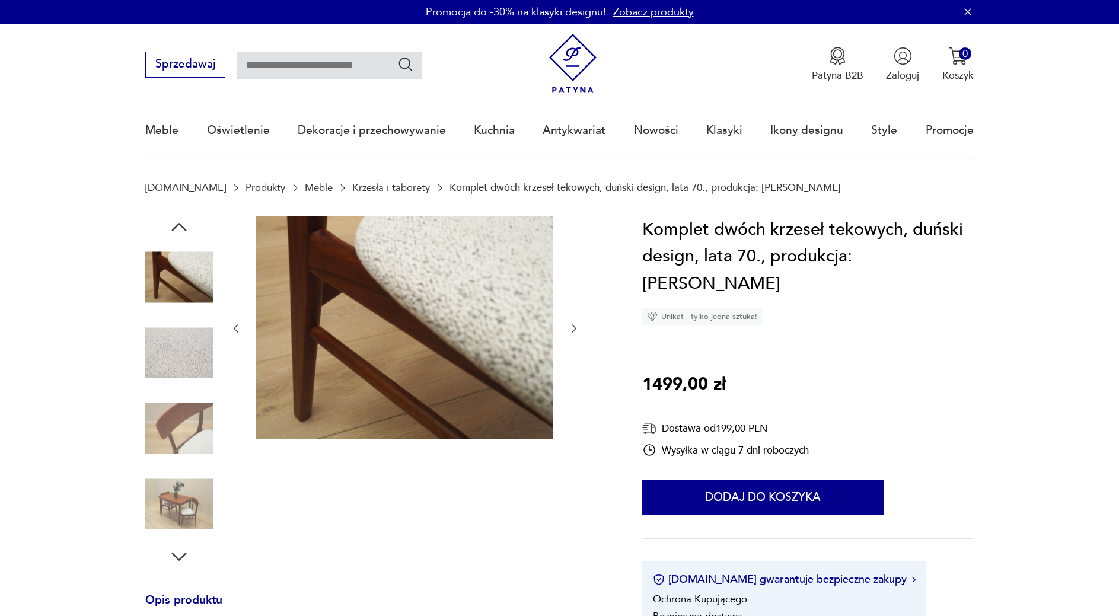
click at [575, 328] on icon "button" at bounding box center [574, 329] width 5 height 8
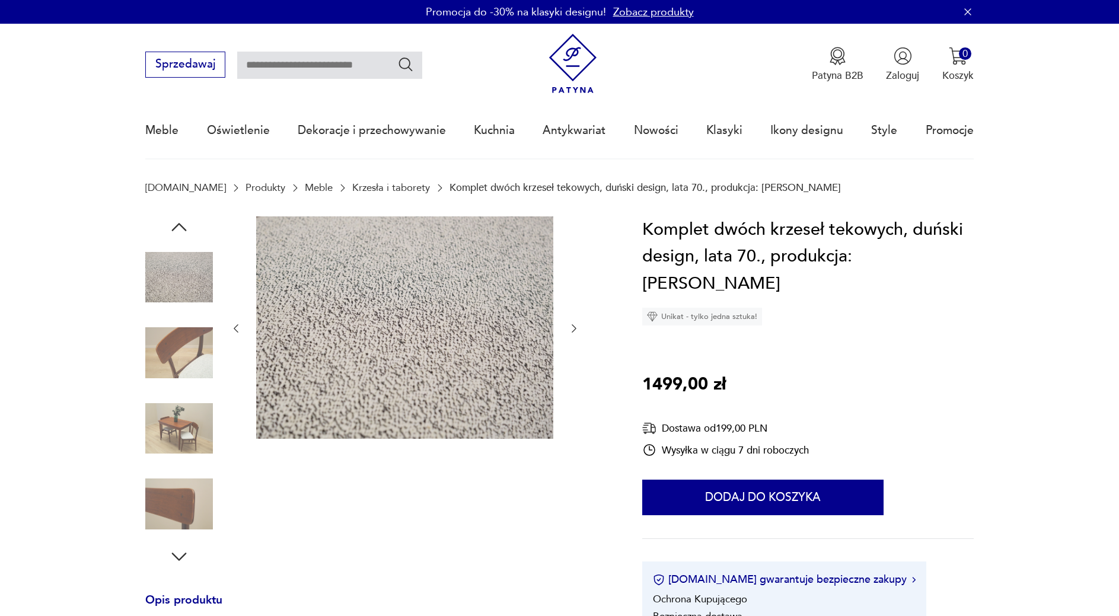
click at [575, 328] on icon "button" at bounding box center [574, 329] width 5 height 8
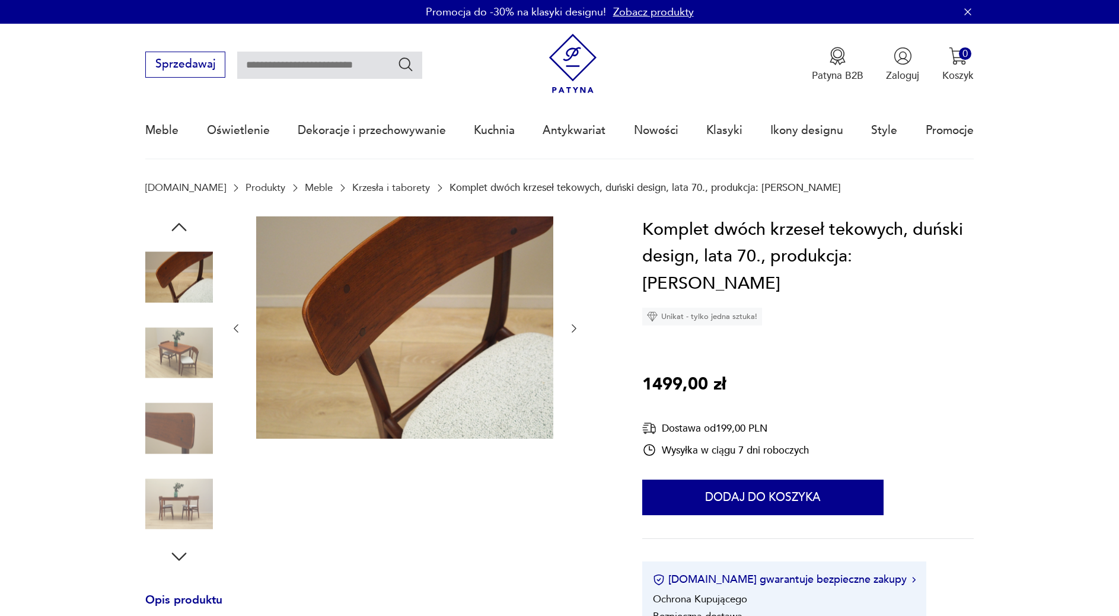
click at [575, 328] on icon "button" at bounding box center [574, 329] width 5 height 8
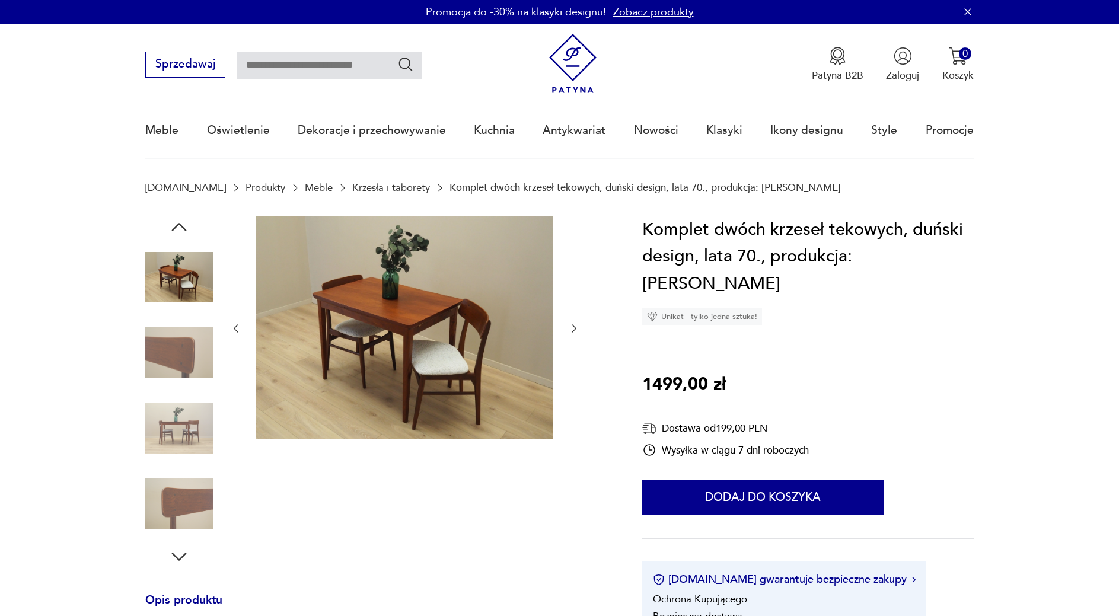
click at [575, 328] on icon "button" at bounding box center [574, 329] width 5 height 8
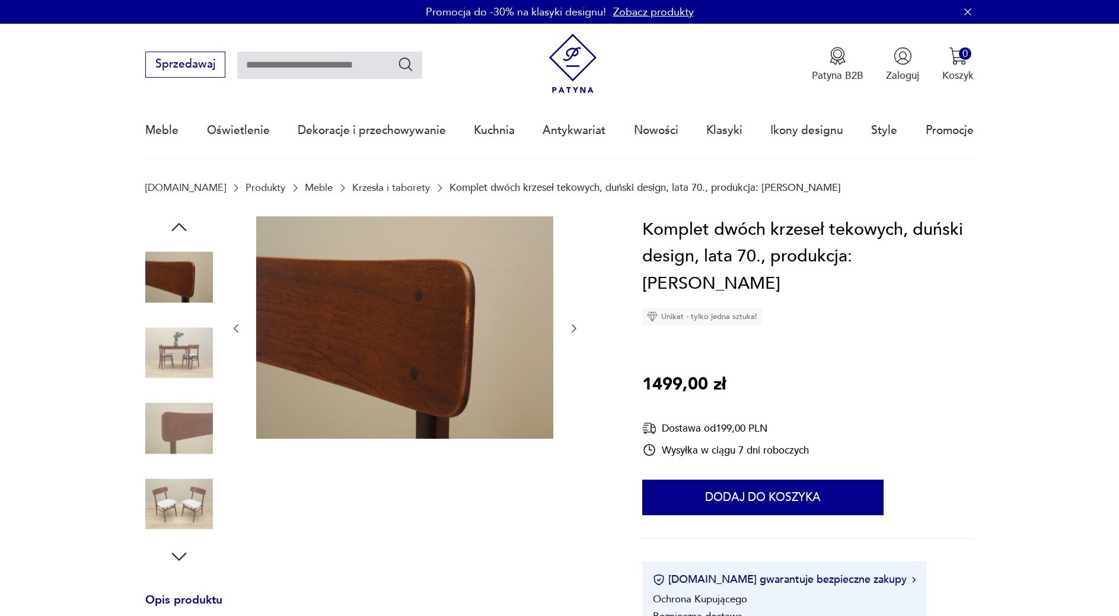
click at [575, 328] on icon "button" at bounding box center [574, 329] width 5 height 8
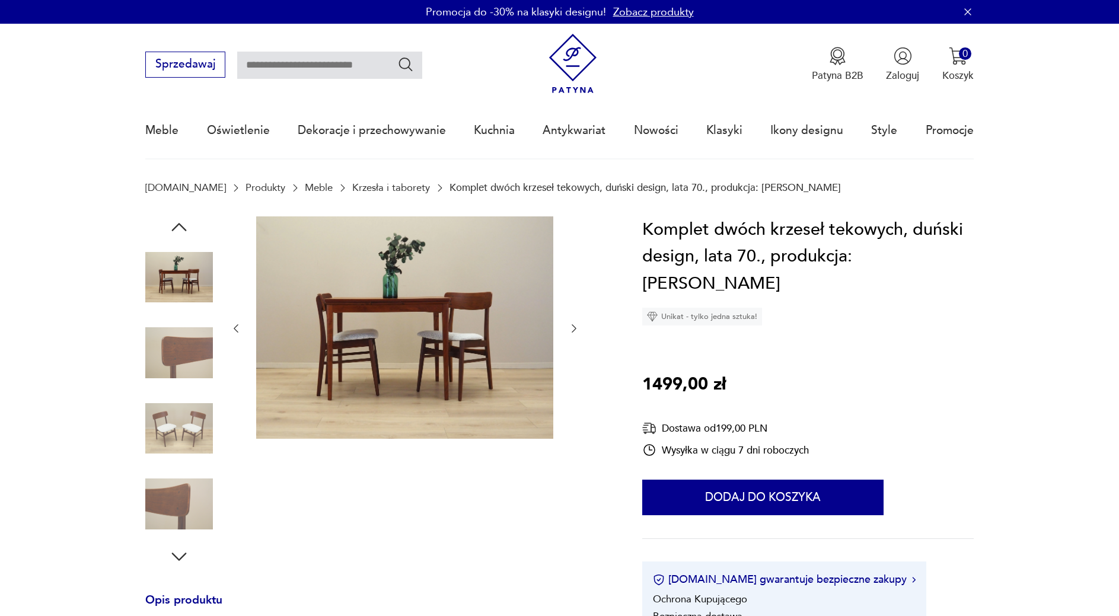
click at [578, 335] on icon "button" at bounding box center [574, 329] width 12 height 12
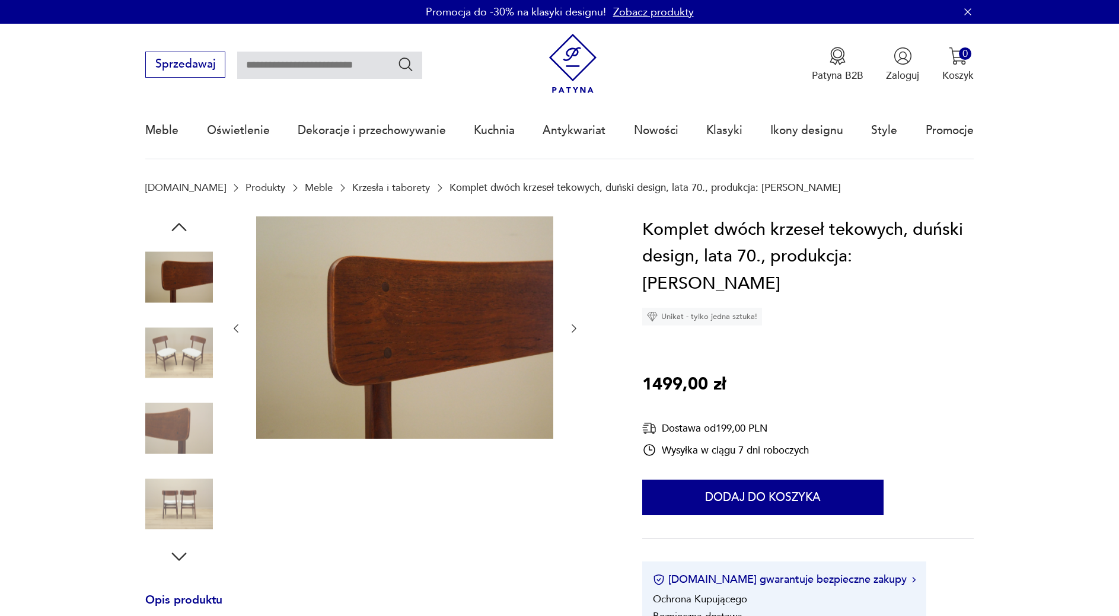
click at [578, 335] on icon "button" at bounding box center [574, 329] width 12 height 12
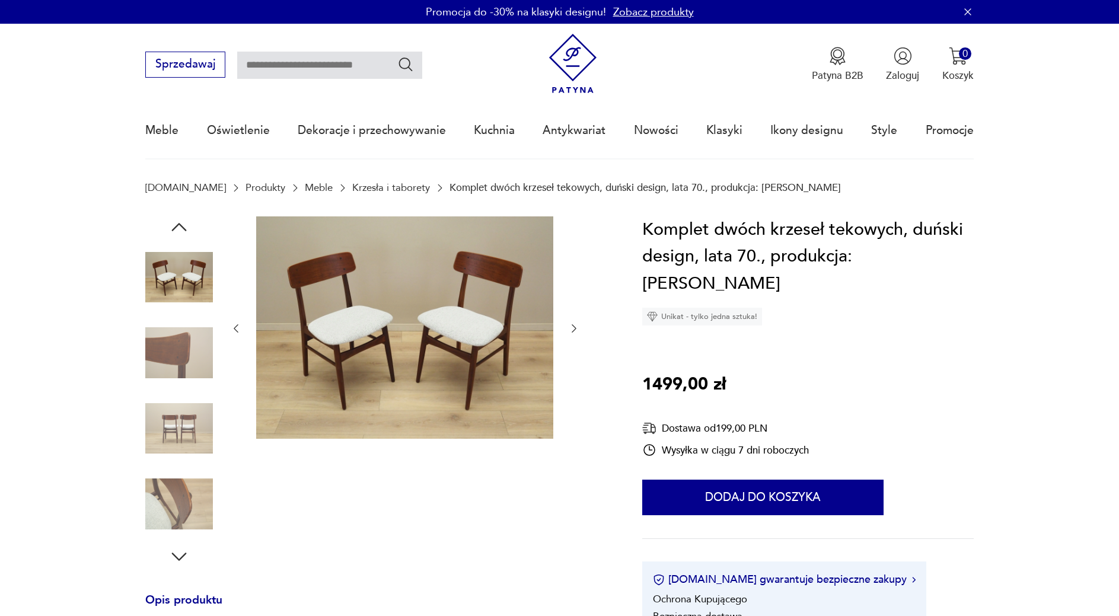
click at [578, 335] on icon "button" at bounding box center [574, 329] width 12 height 12
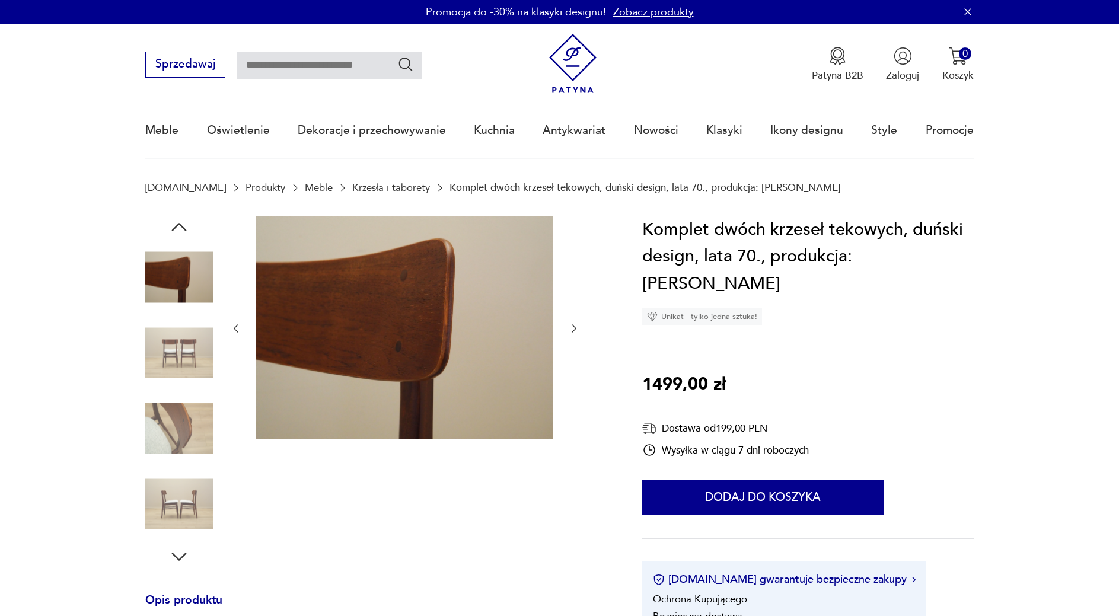
click at [578, 335] on icon "button" at bounding box center [574, 329] width 12 height 12
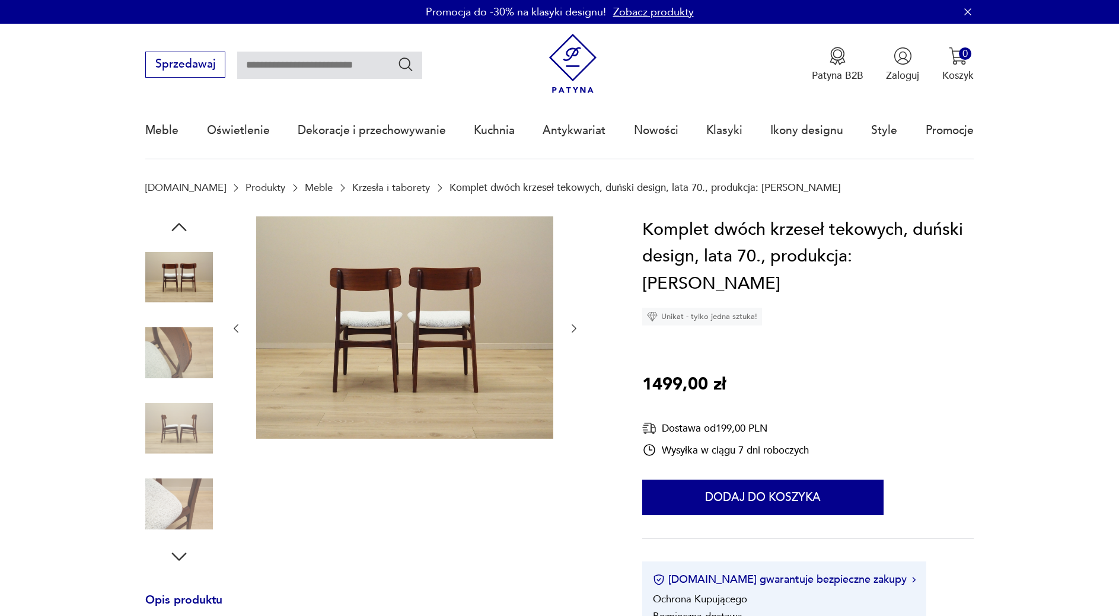
click at [578, 335] on icon "button" at bounding box center [574, 329] width 12 height 12
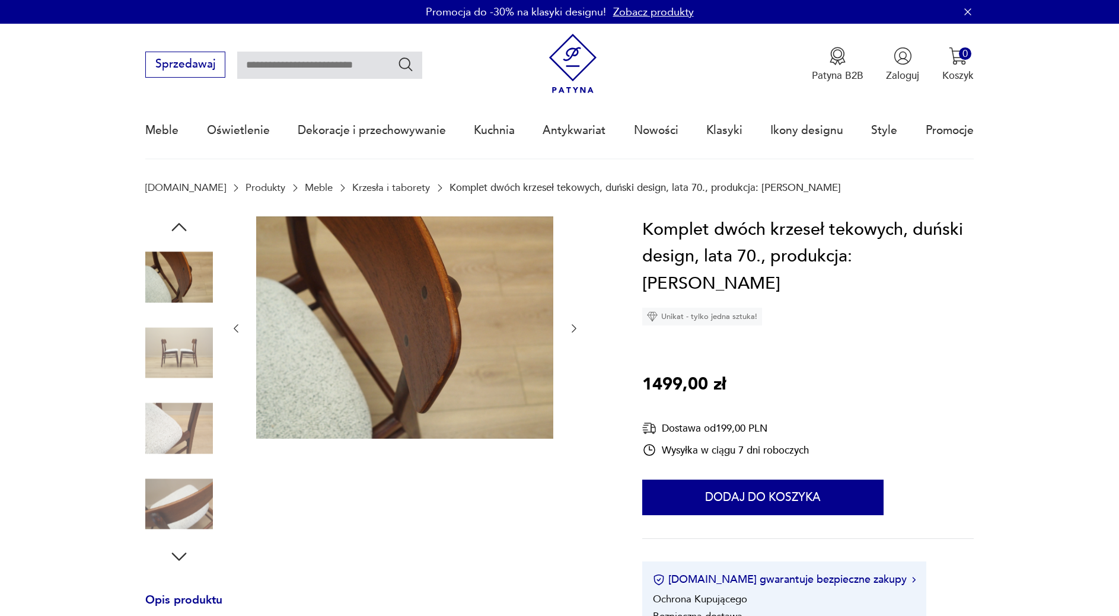
click at [578, 335] on icon "button" at bounding box center [574, 329] width 12 height 12
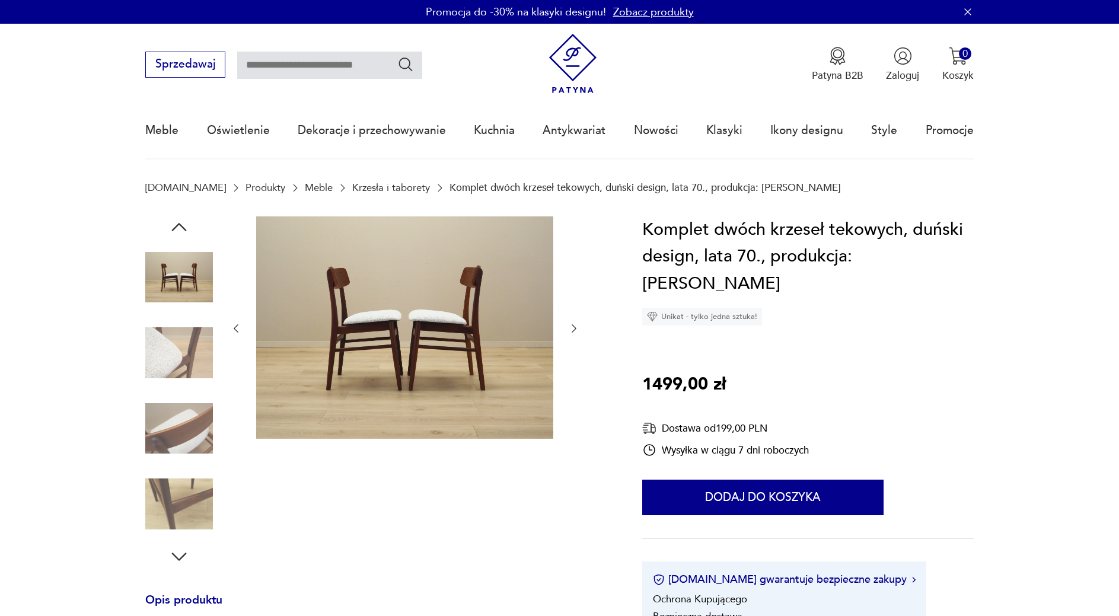
click at [578, 334] on icon "button" at bounding box center [574, 329] width 12 height 12
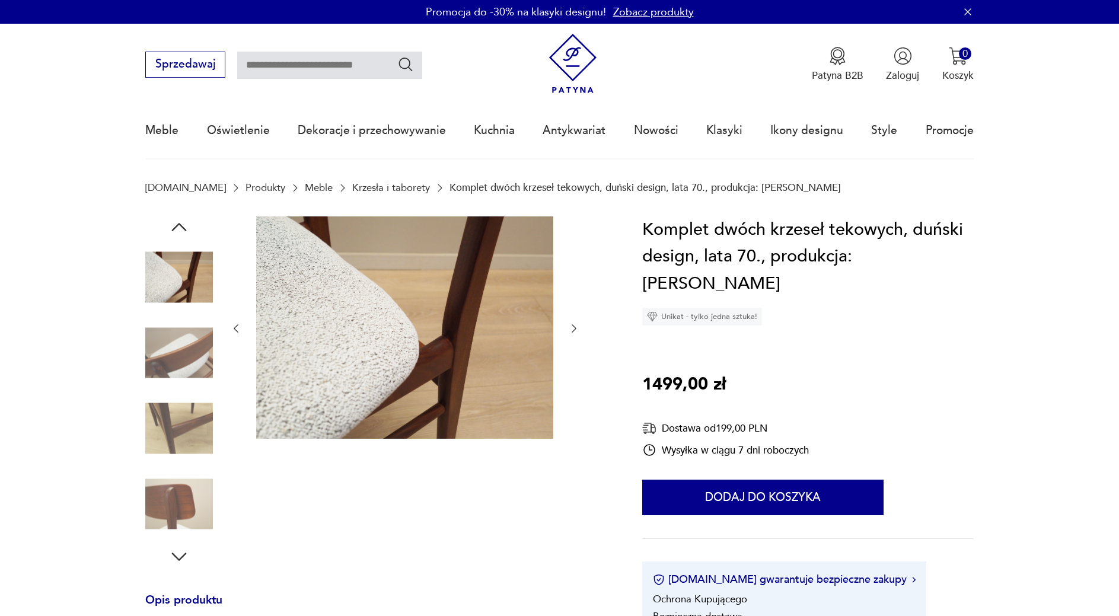
click at [578, 334] on icon "button" at bounding box center [574, 329] width 12 height 12
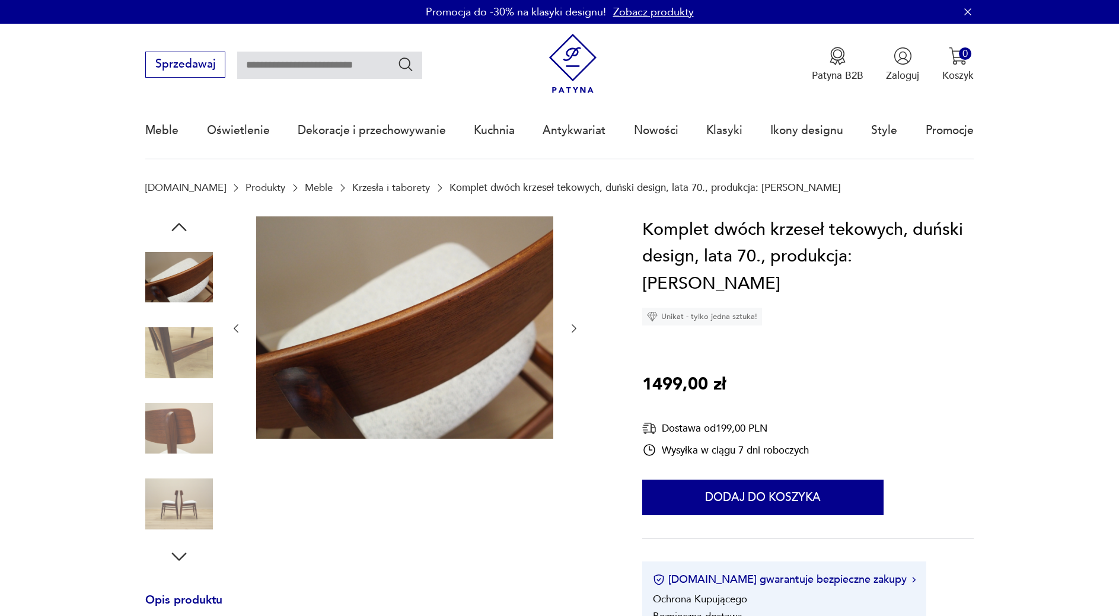
click at [578, 334] on icon "button" at bounding box center [574, 329] width 12 height 12
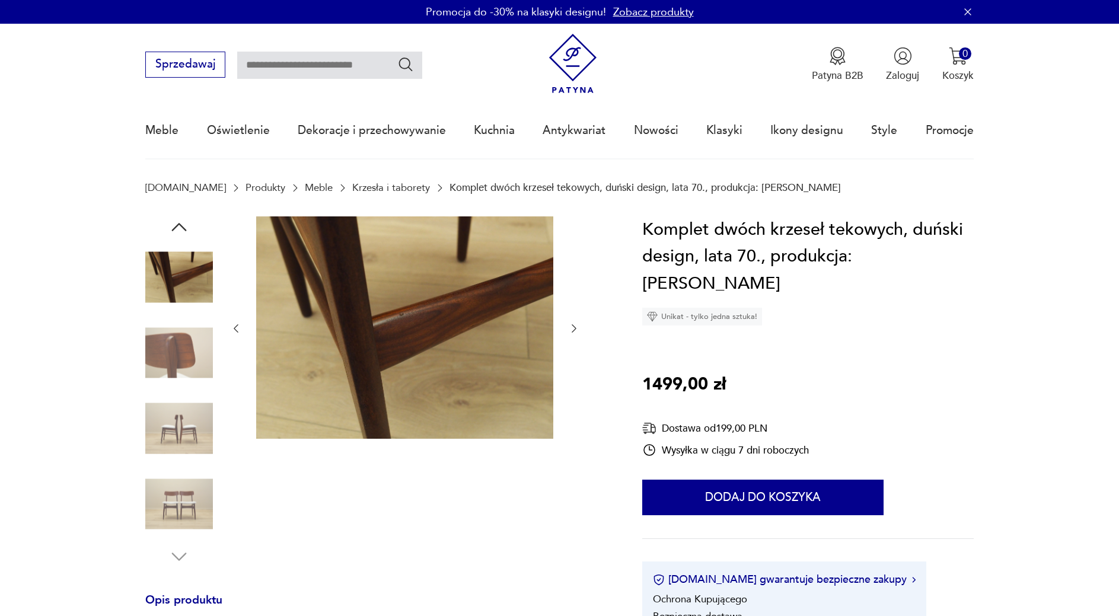
click at [578, 334] on icon "button" at bounding box center [574, 329] width 12 height 12
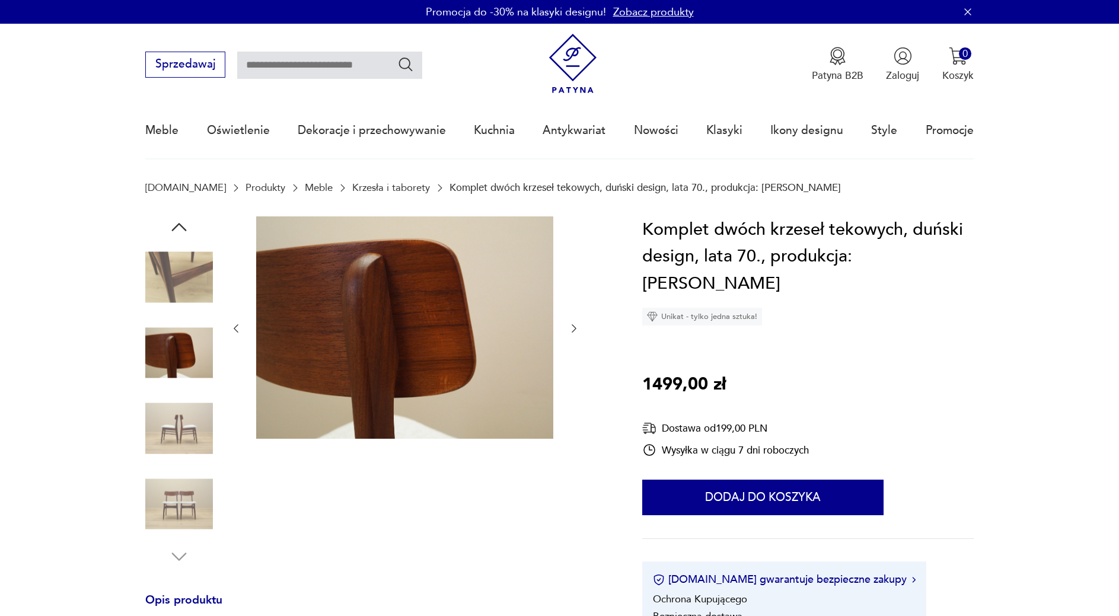
click at [578, 334] on icon "button" at bounding box center [574, 329] width 12 height 12
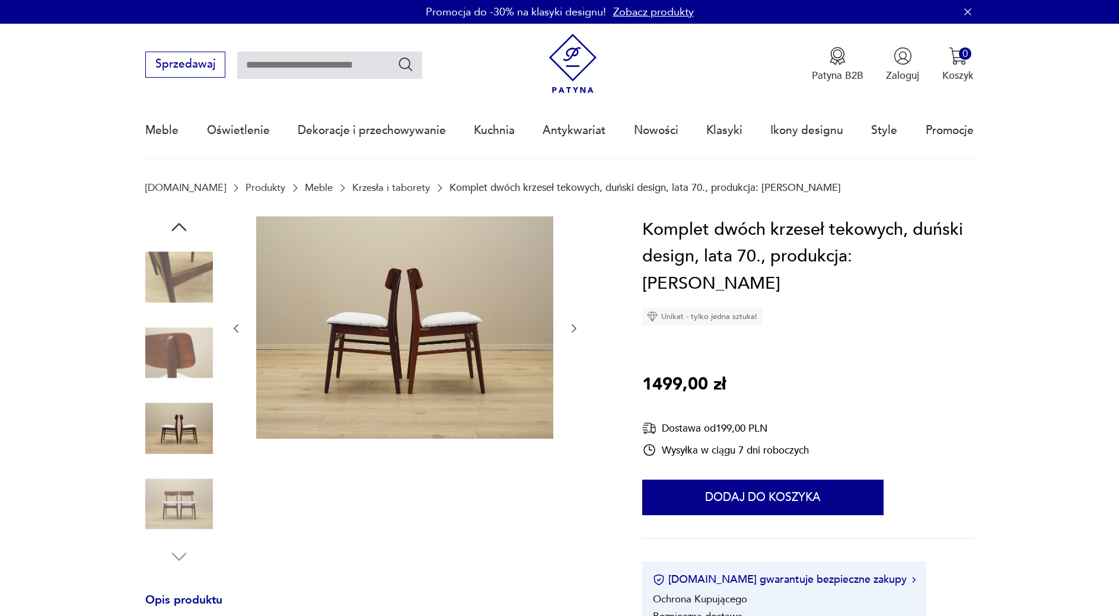
click at [578, 334] on icon "button" at bounding box center [574, 329] width 12 height 12
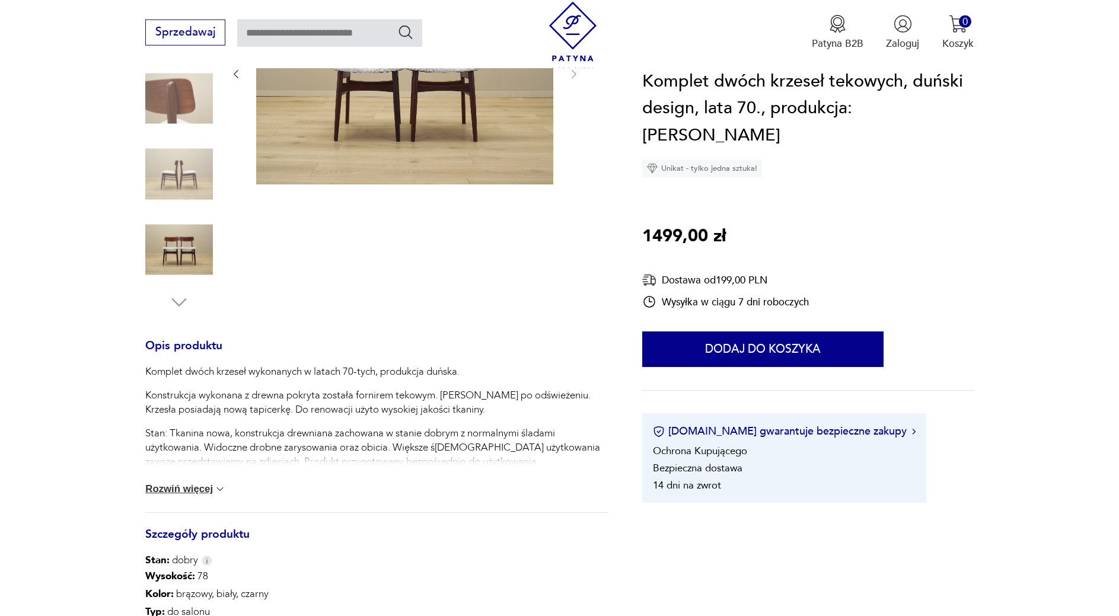
scroll to position [363, 0]
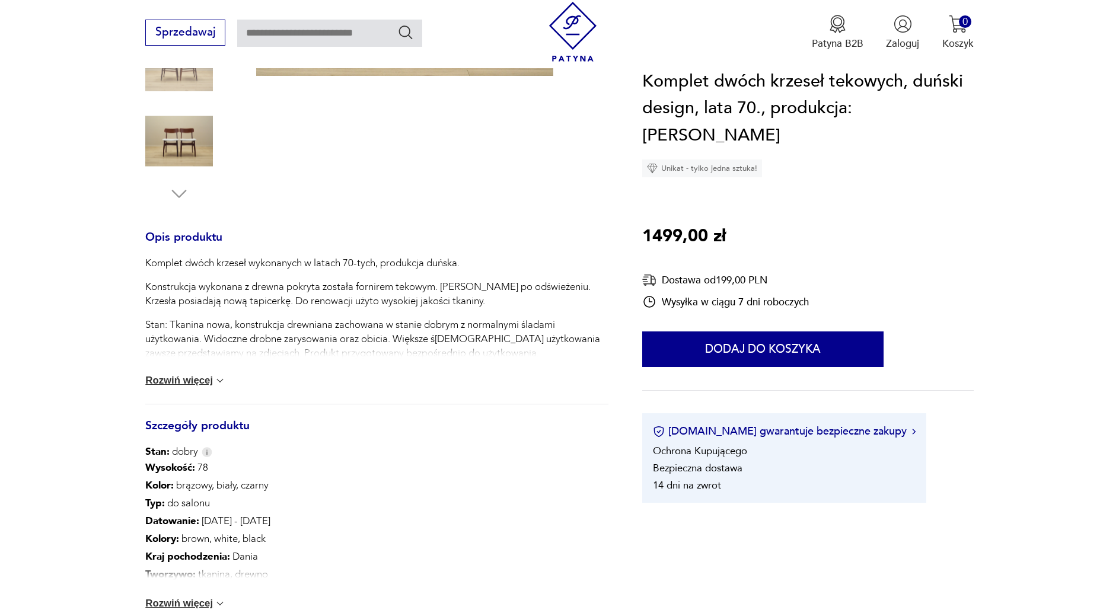
click at [194, 380] on button "Rozwiń więcej" at bounding box center [185, 381] width 81 height 12
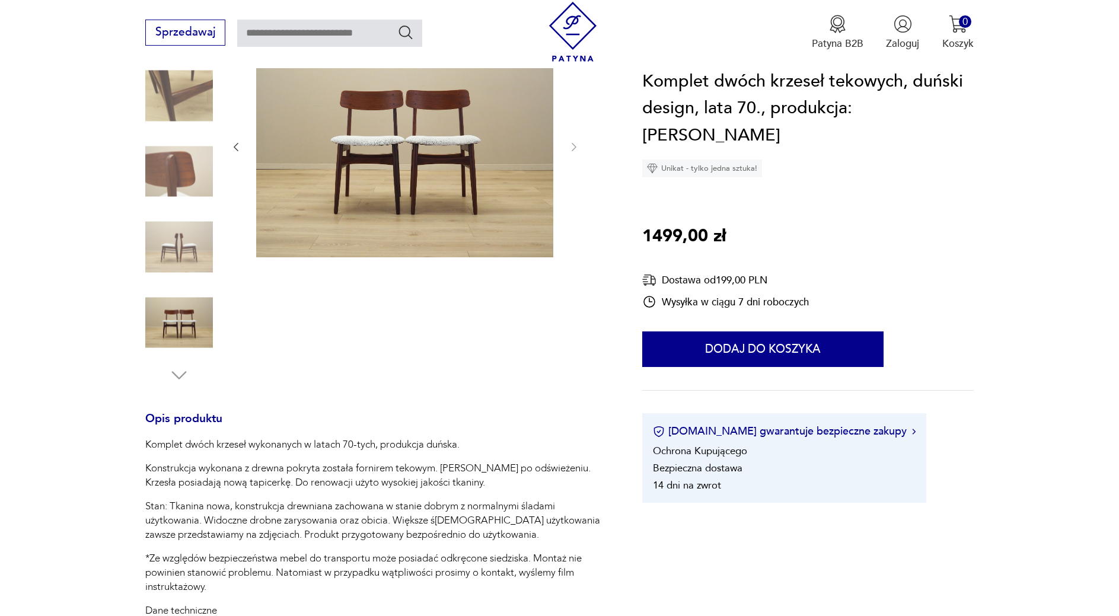
scroll to position [0, 0]
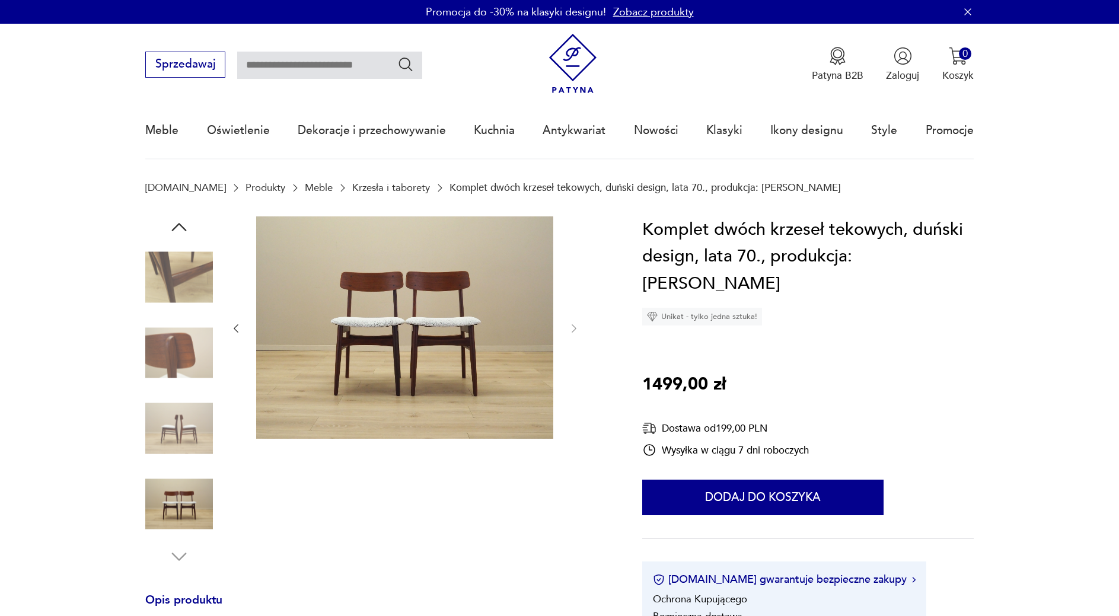
click at [192, 367] on img at bounding box center [179, 353] width 68 height 68
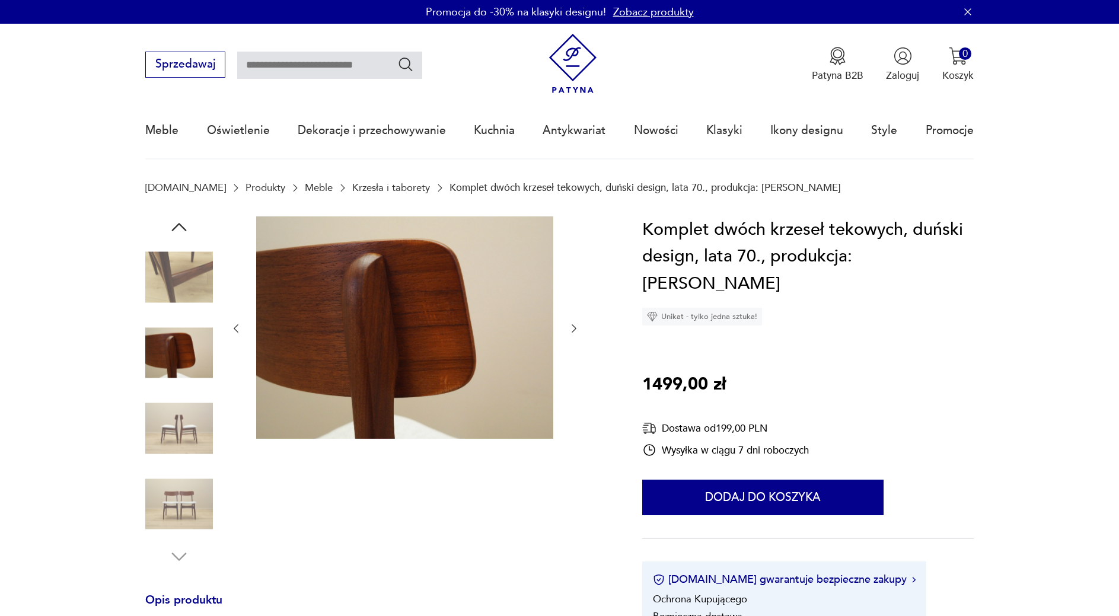
click at [181, 400] on img at bounding box center [179, 429] width 68 height 68
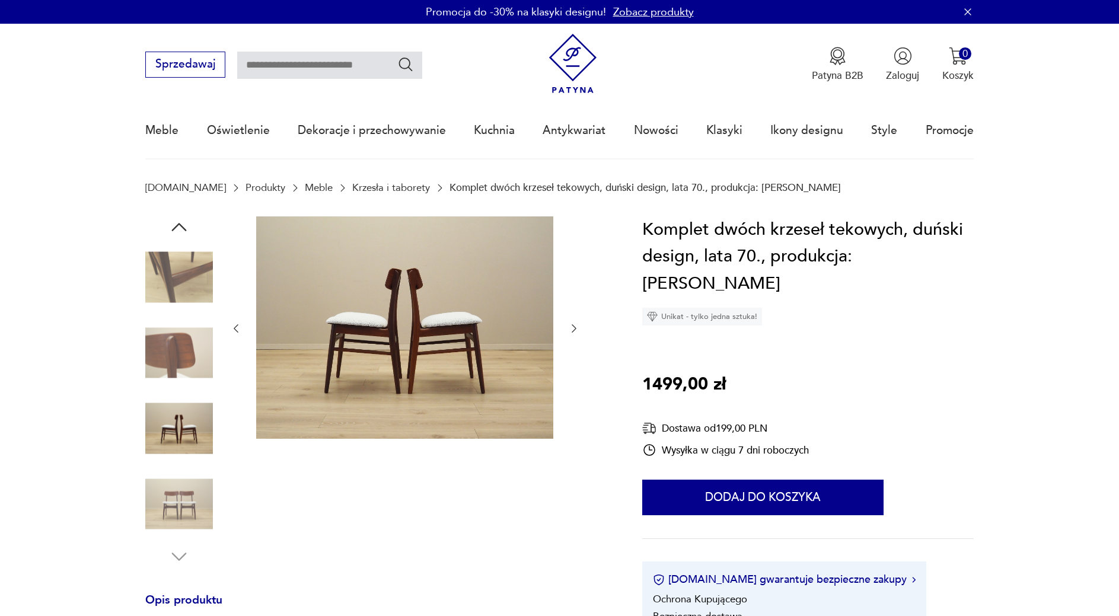
click at [187, 227] on icon "button" at bounding box center [178, 227] width 21 height 21
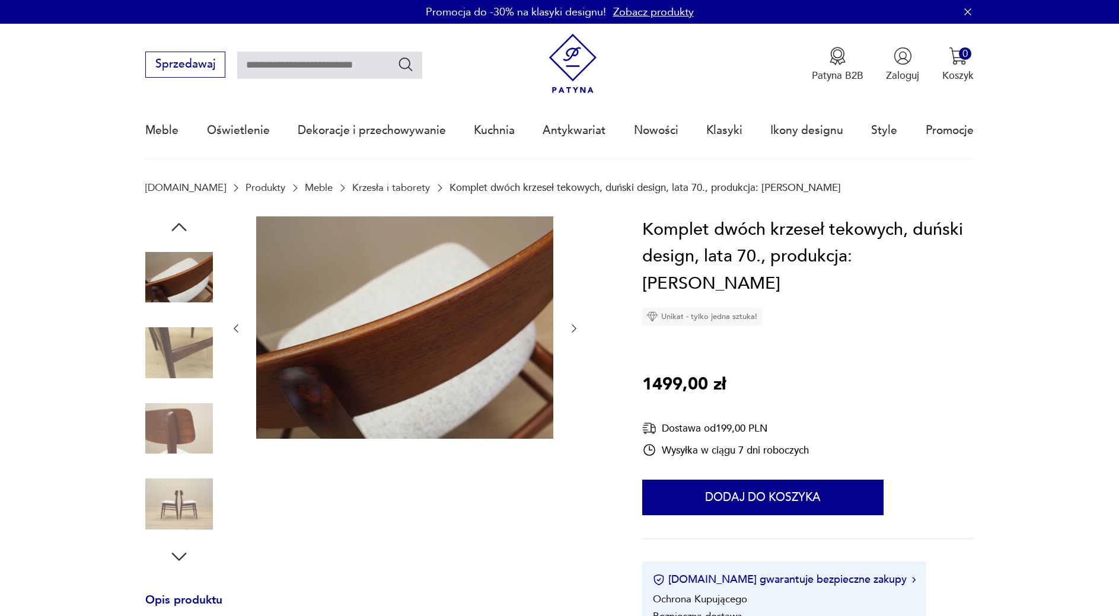
click at [187, 227] on icon "button" at bounding box center [178, 227] width 21 height 21
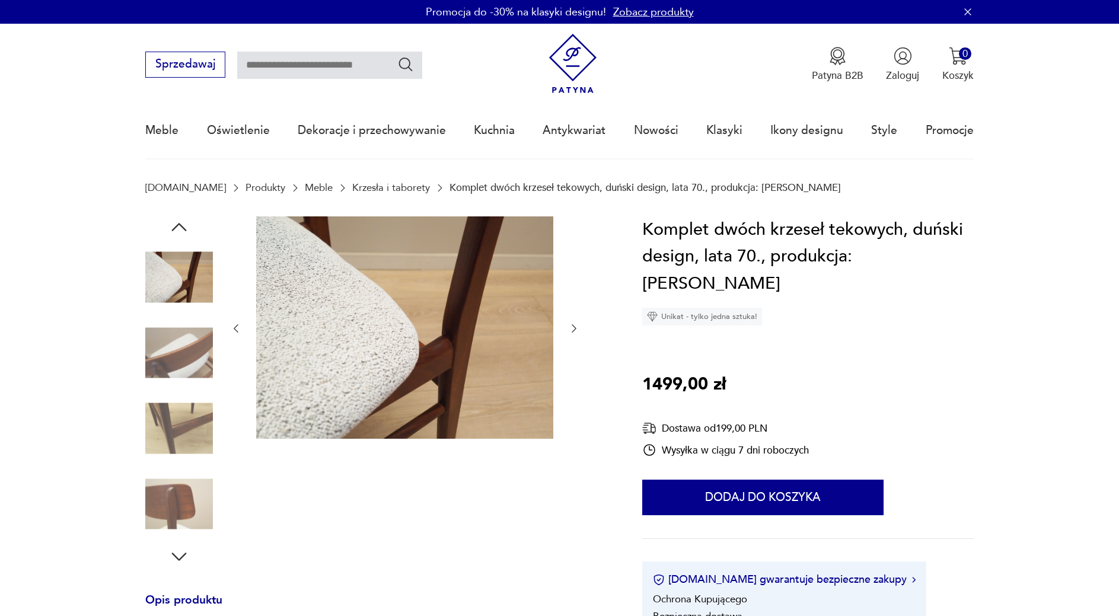
click at [187, 227] on icon "button" at bounding box center [178, 227] width 21 height 21
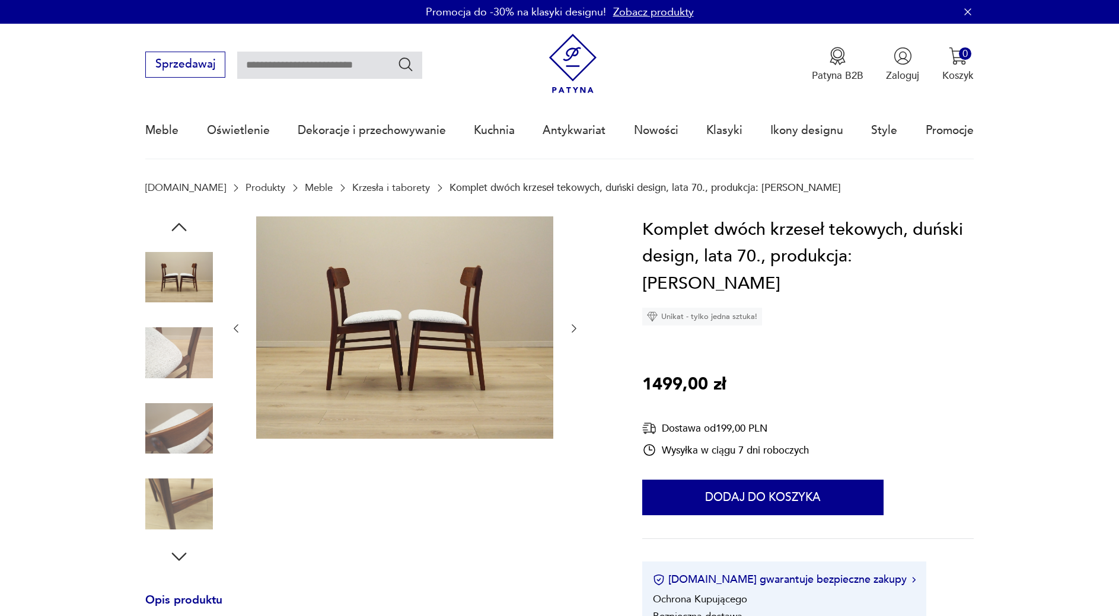
click at [187, 227] on icon "button" at bounding box center [178, 227] width 21 height 21
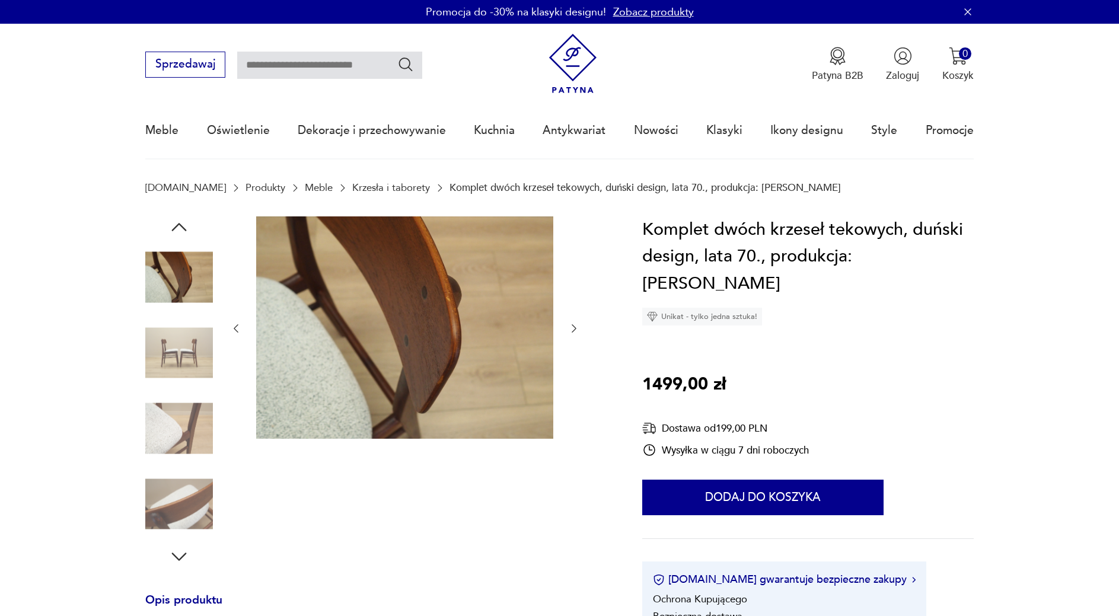
click at [187, 227] on icon "button" at bounding box center [178, 227] width 21 height 21
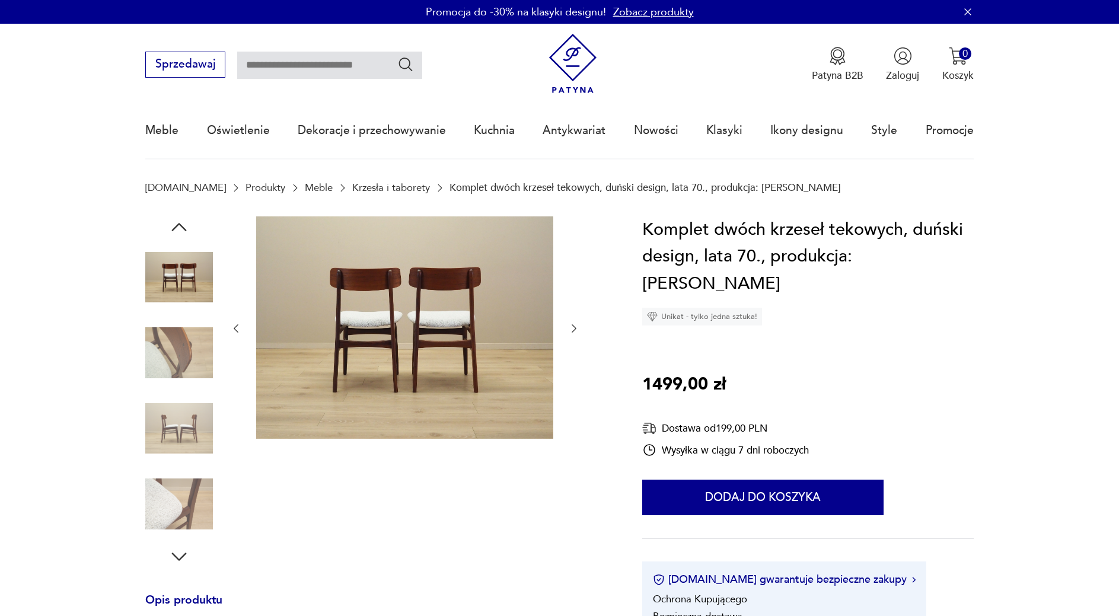
click at [187, 227] on icon "button" at bounding box center [178, 227] width 21 height 21
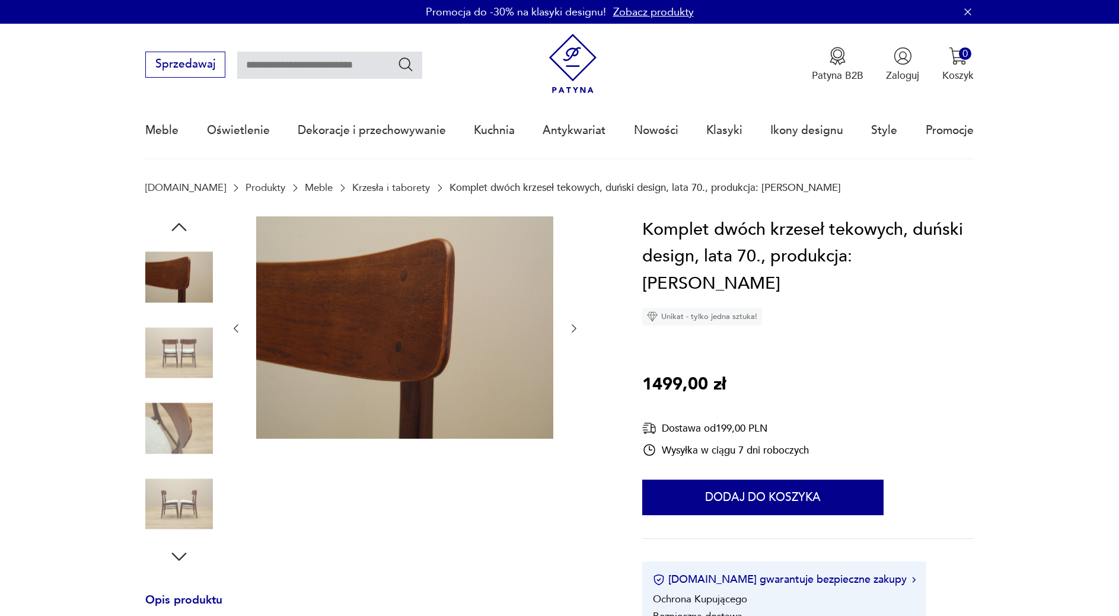
click at [187, 227] on icon "button" at bounding box center [178, 227] width 21 height 21
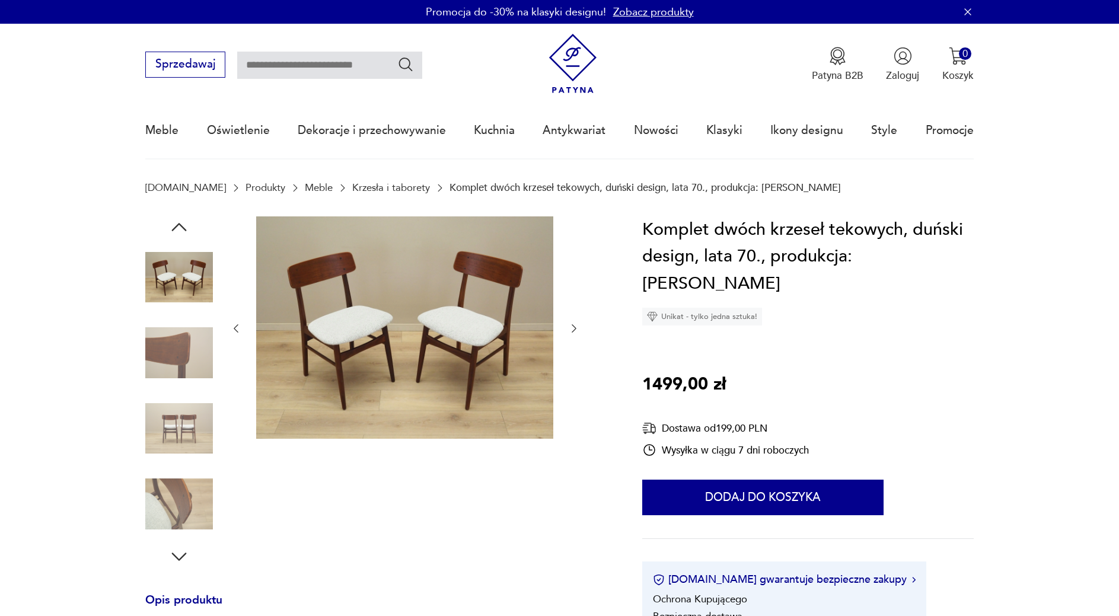
click at [187, 227] on icon "button" at bounding box center [178, 227] width 21 height 21
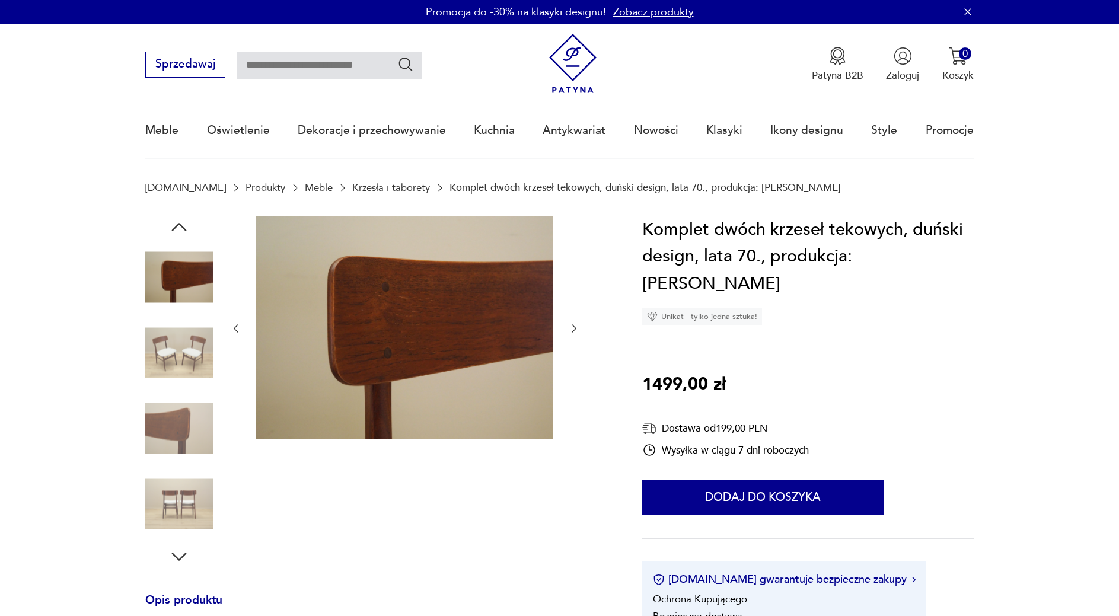
click at [187, 227] on icon "button" at bounding box center [178, 227] width 21 height 21
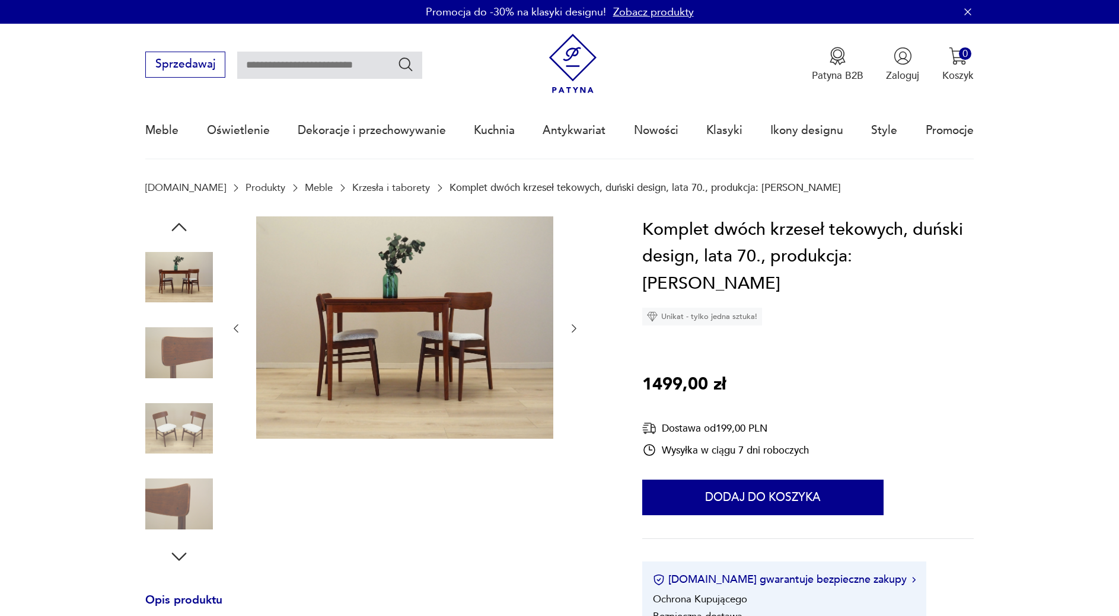
click at [335, 307] on img at bounding box center [404, 328] width 297 height 223
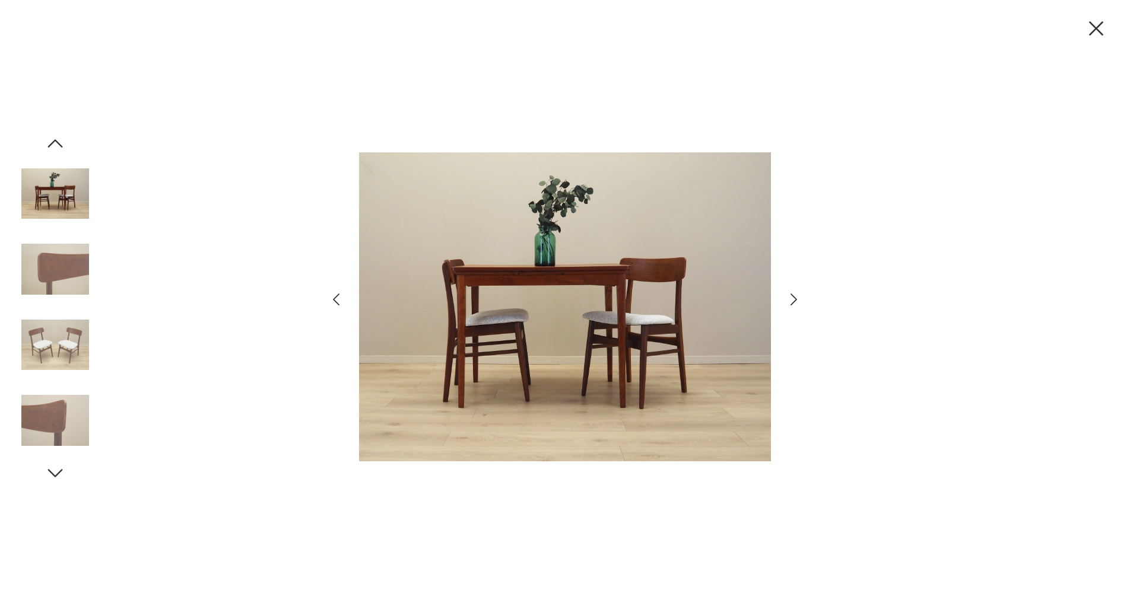
click at [332, 297] on icon "button" at bounding box center [335, 299] width 17 height 17
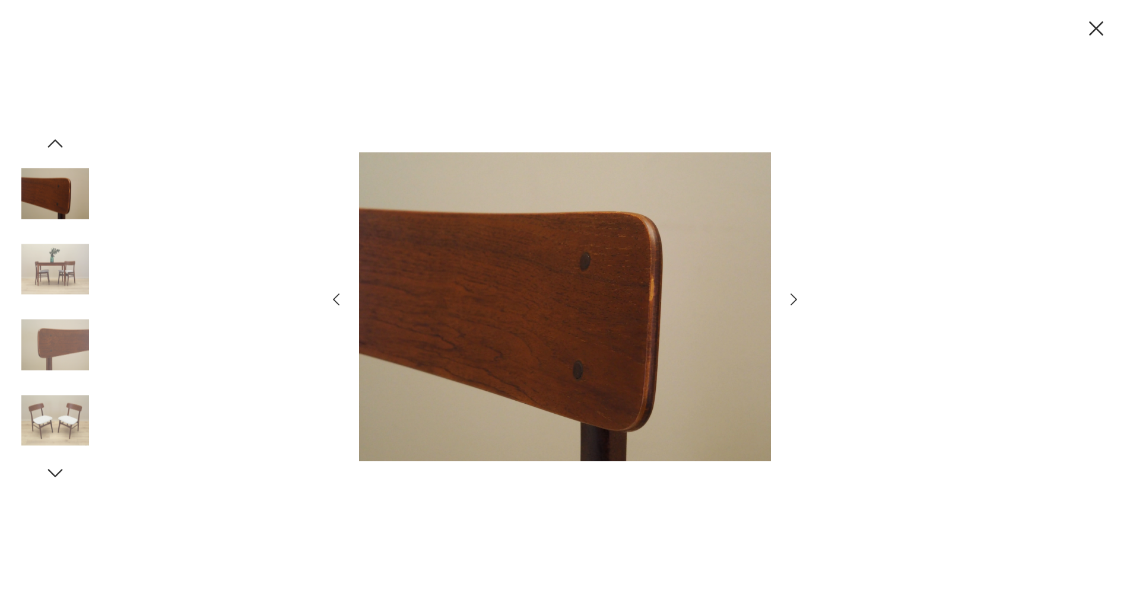
click at [332, 297] on icon "button" at bounding box center [335, 299] width 17 height 17
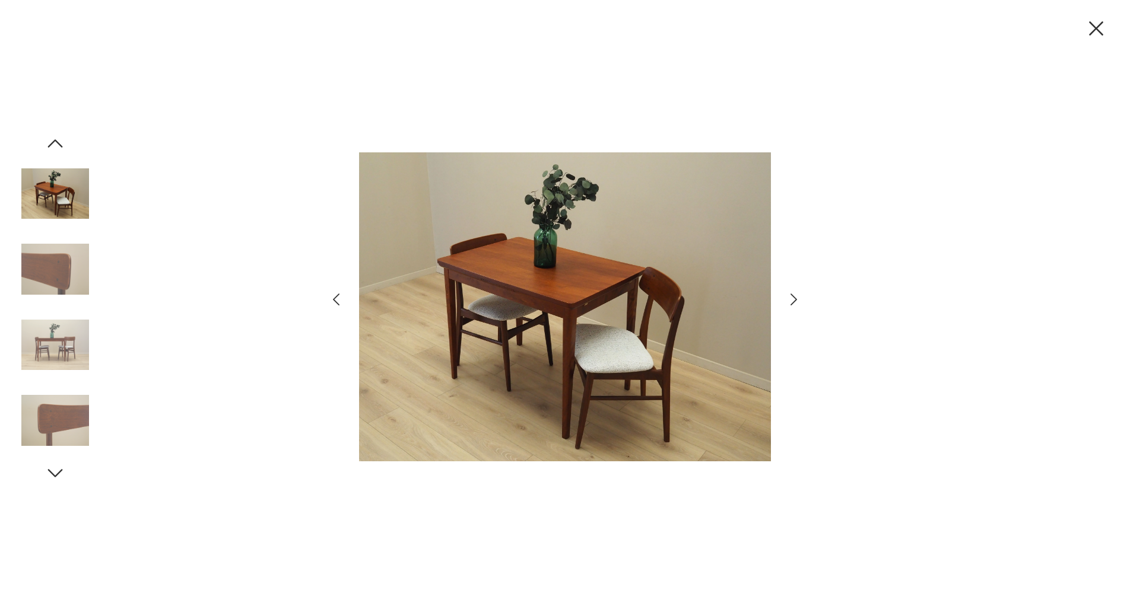
click at [791, 301] on icon "button" at bounding box center [793, 299] width 17 height 17
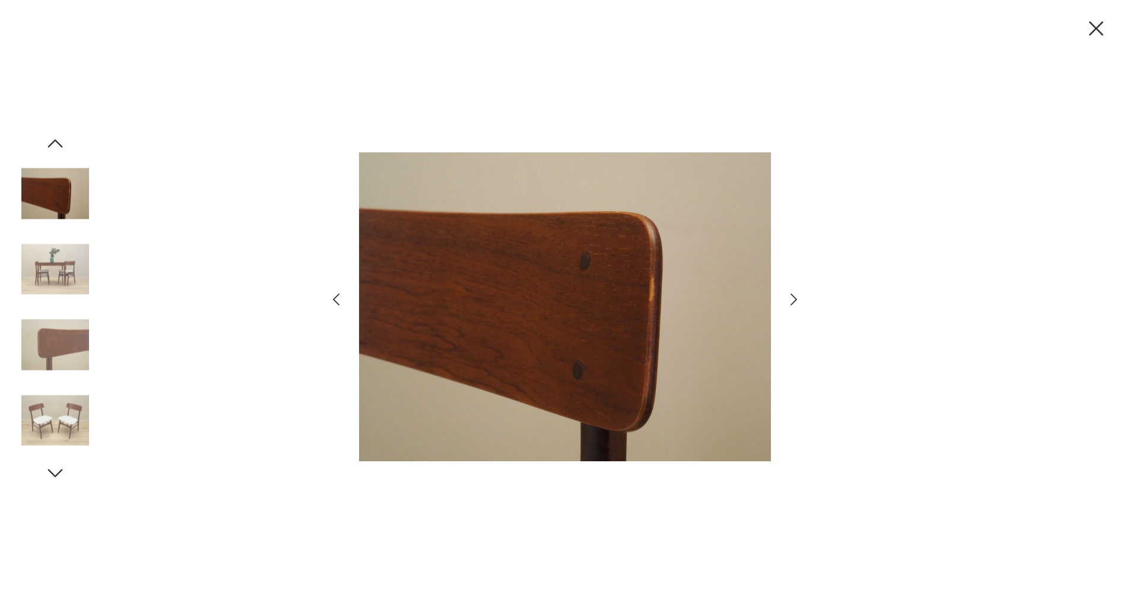
click at [791, 301] on icon "button" at bounding box center [793, 299] width 17 height 17
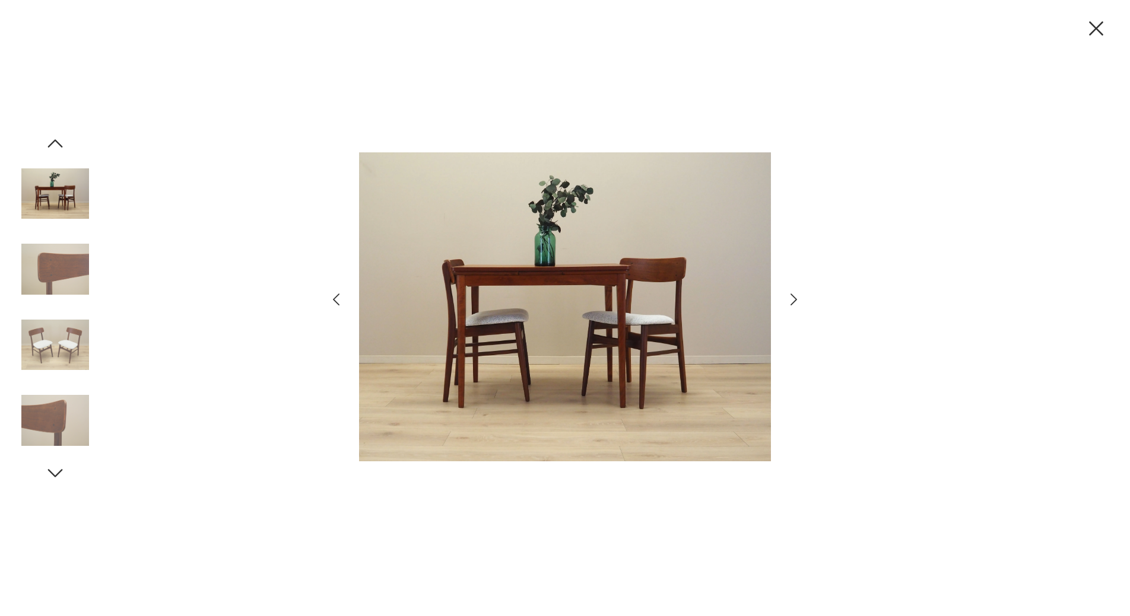
click at [791, 301] on icon "button" at bounding box center [793, 299] width 17 height 17
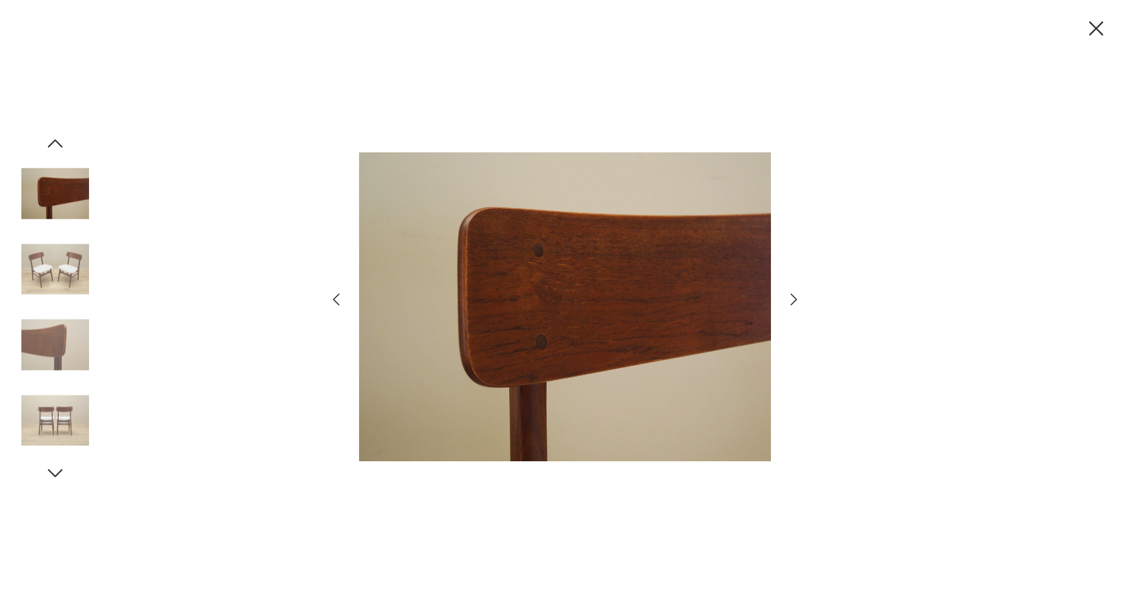
click at [791, 301] on icon "button" at bounding box center [793, 299] width 17 height 17
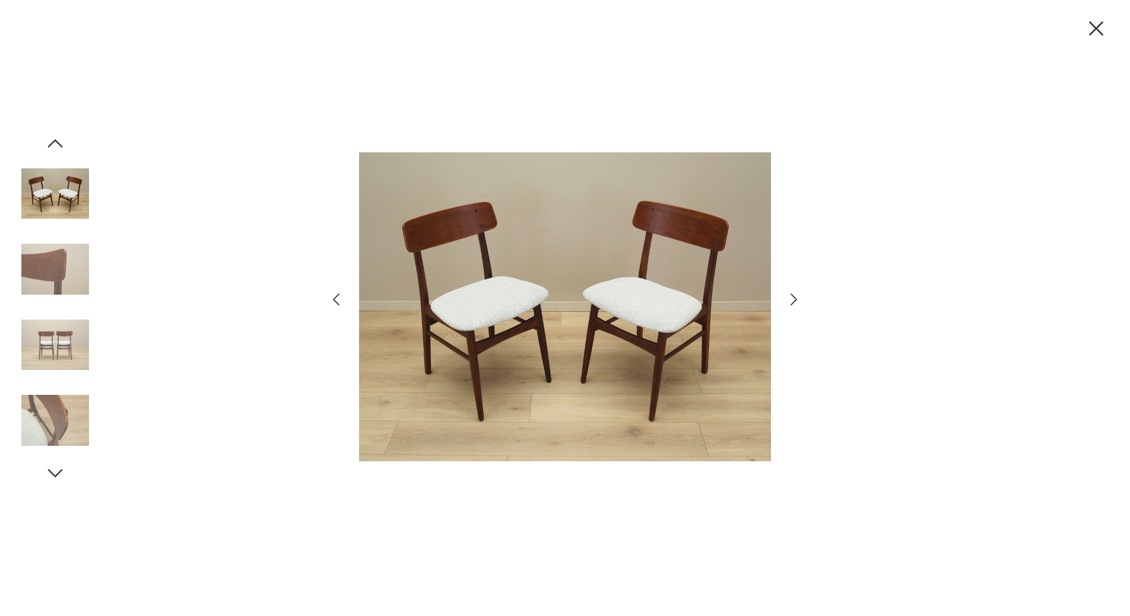
click at [791, 300] on icon "button" at bounding box center [793, 299] width 17 height 17
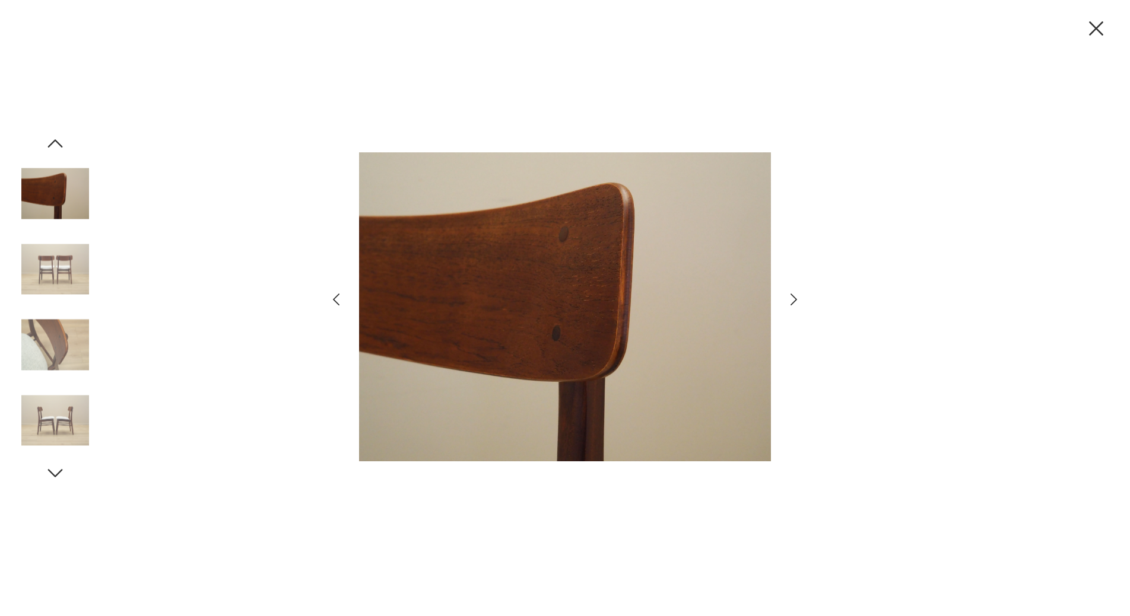
click at [791, 300] on icon "button" at bounding box center [793, 299] width 17 height 17
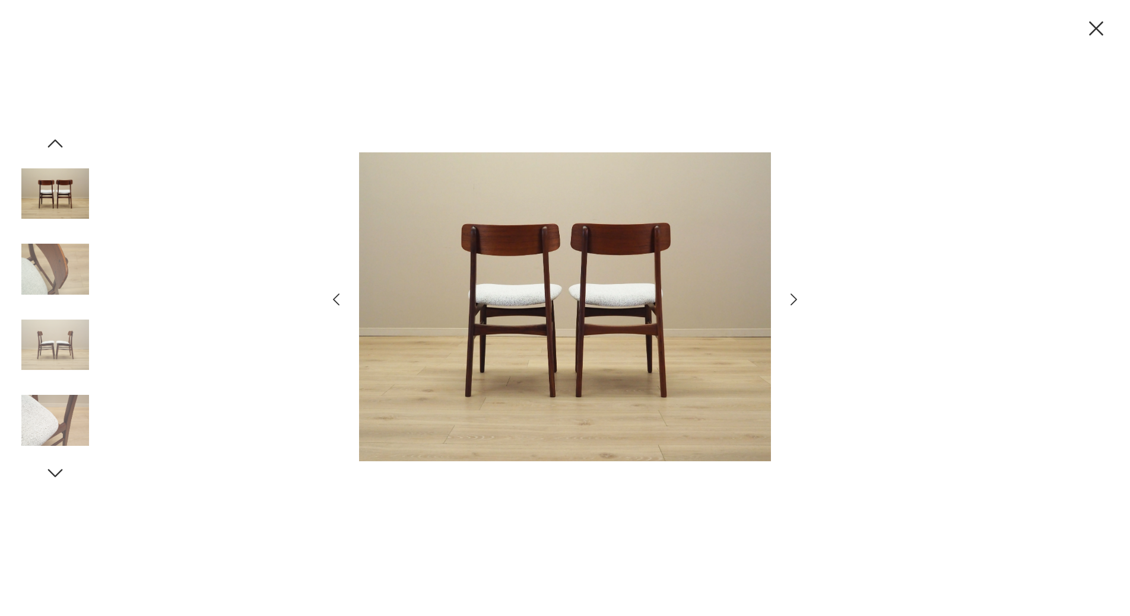
click at [791, 300] on icon "button" at bounding box center [793, 299] width 17 height 17
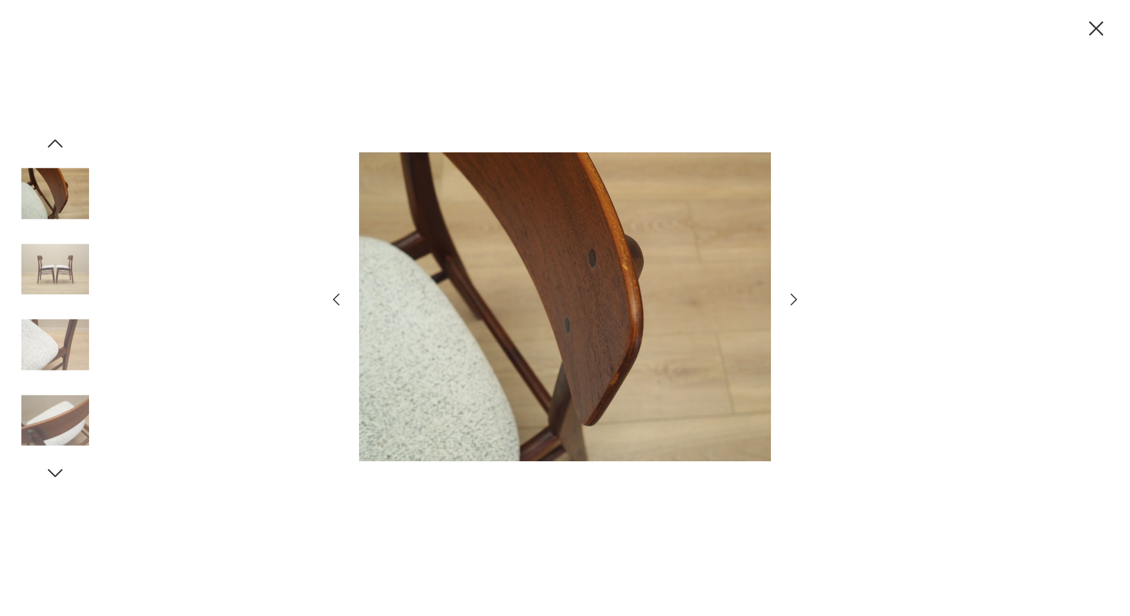
click at [791, 300] on icon "button" at bounding box center [793, 299] width 17 height 17
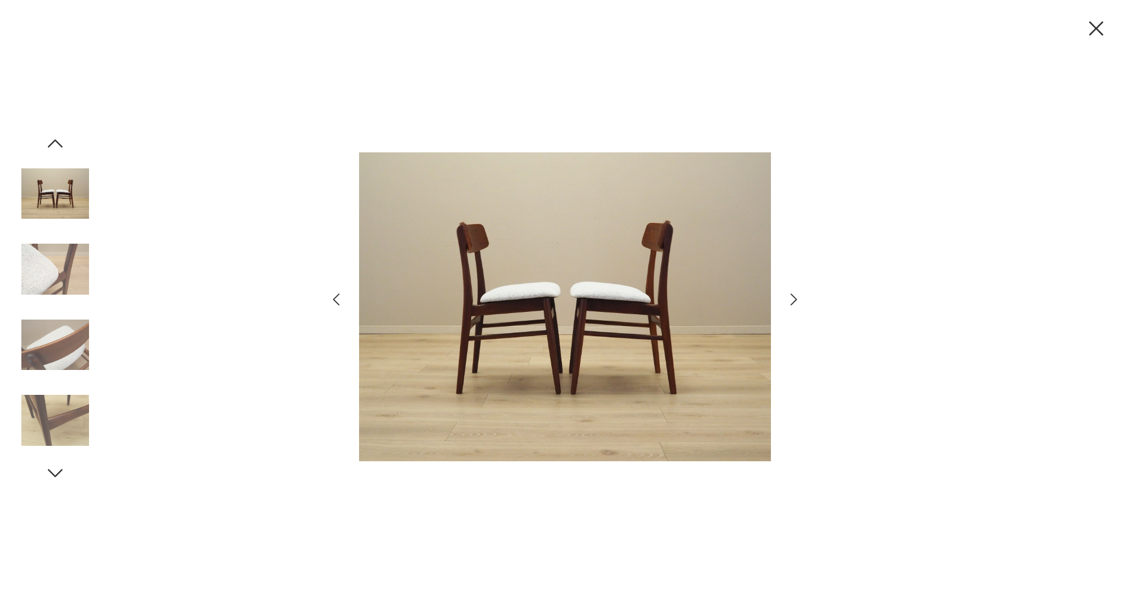
click at [791, 300] on icon "button" at bounding box center [793, 299] width 17 height 17
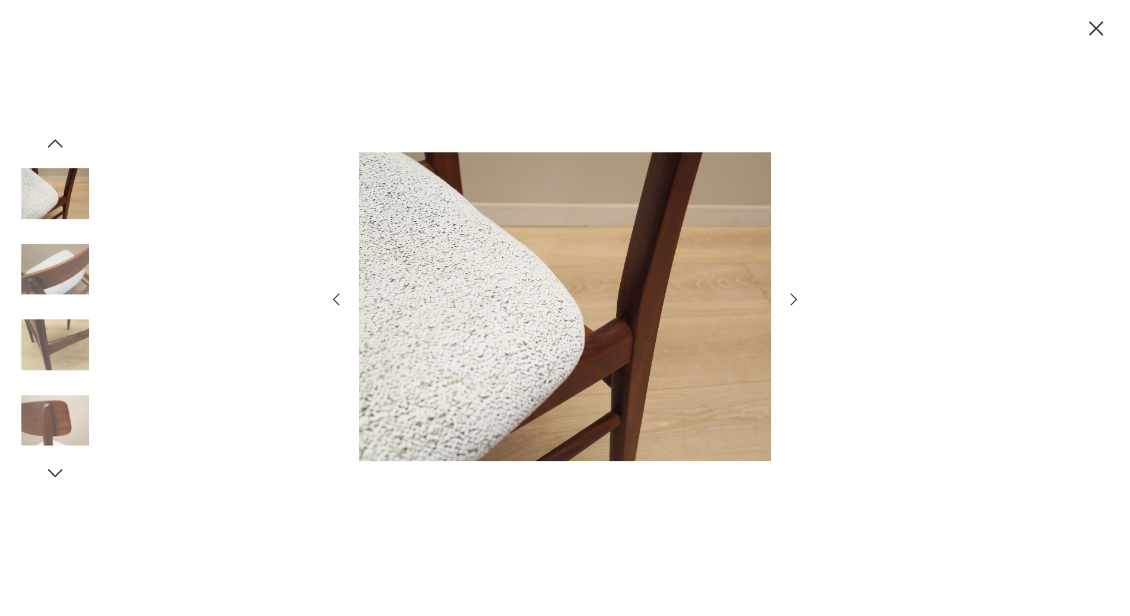
click at [791, 300] on icon "button" at bounding box center [793, 299] width 17 height 17
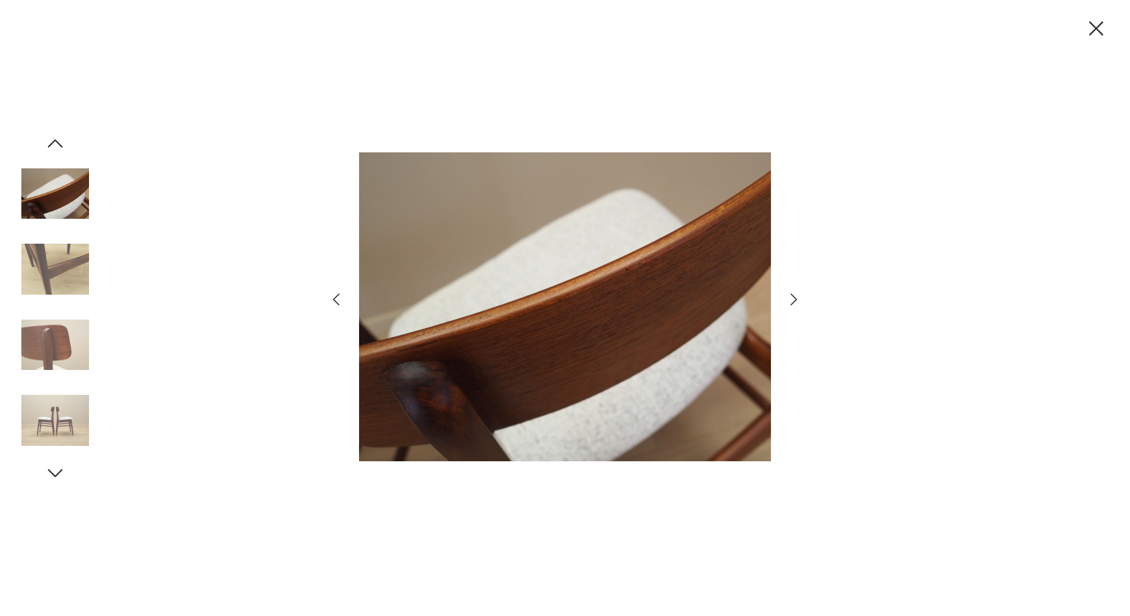
click at [791, 300] on icon "button" at bounding box center [793, 299] width 17 height 17
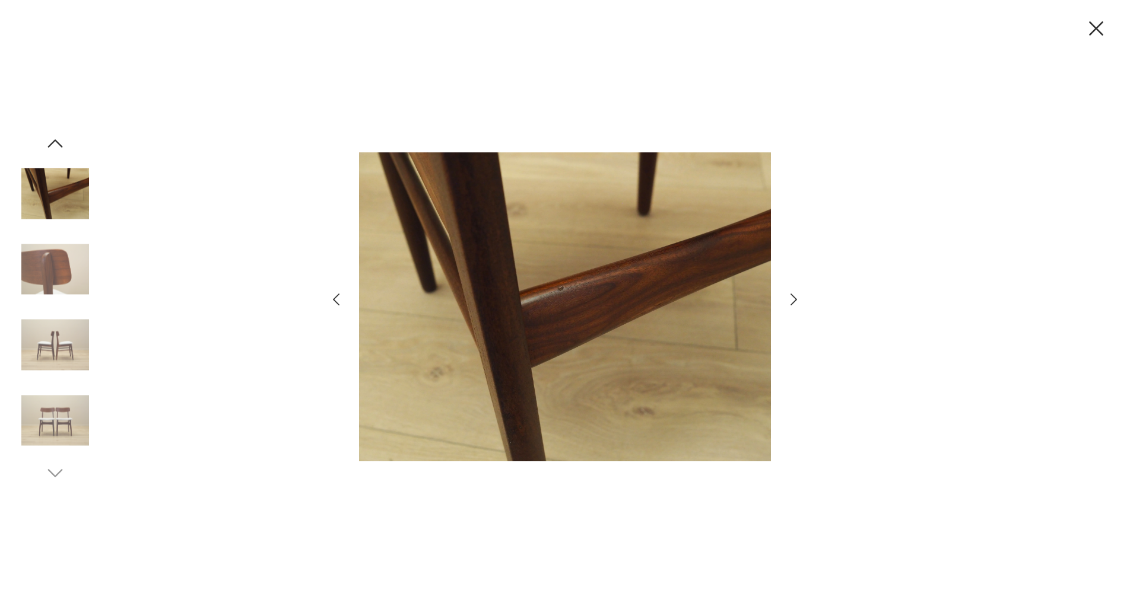
click at [791, 300] on icon "button" at bounding box center [793, 299] width 17 height 17
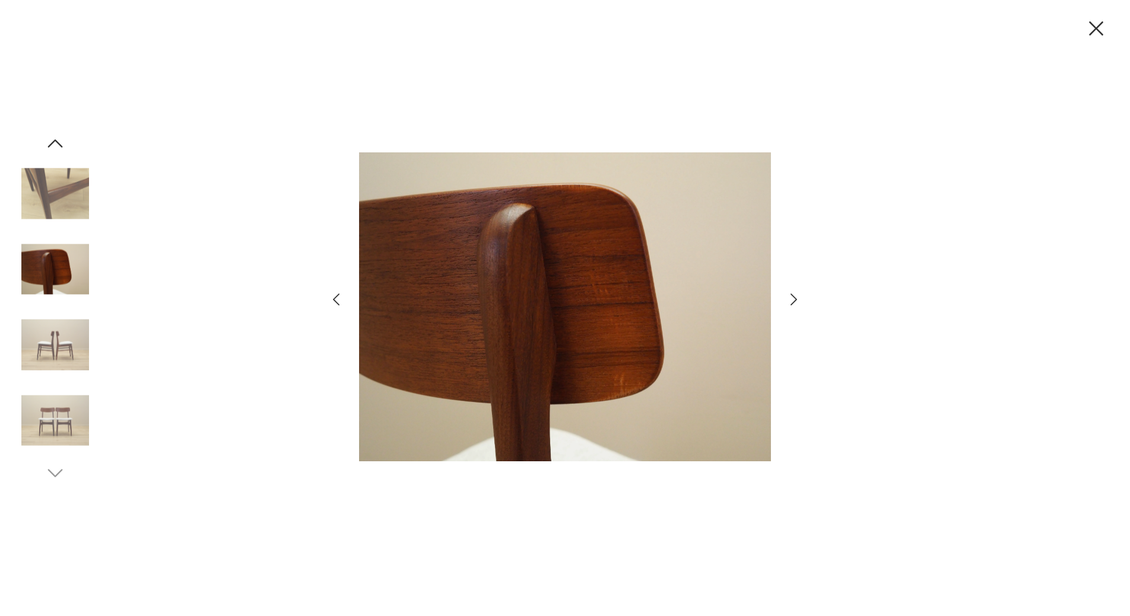
click at [791, 300] on icon "button" at bounding box center [793, 299] width 17 height 17
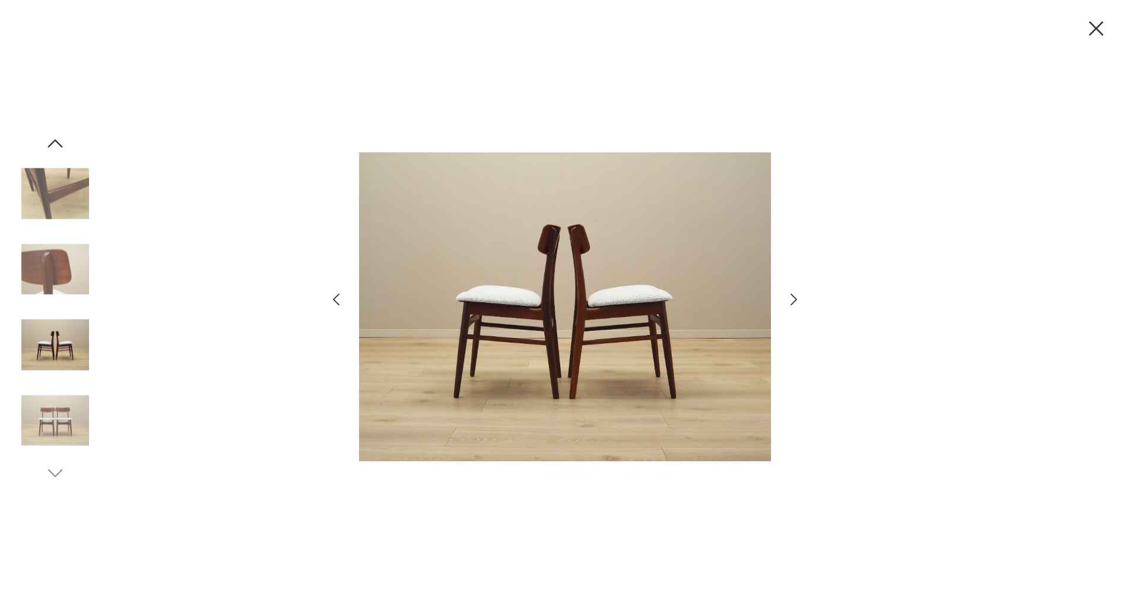
click at [791, 300] on icon "button" at bounding box center [793, 299] width 17 height 17
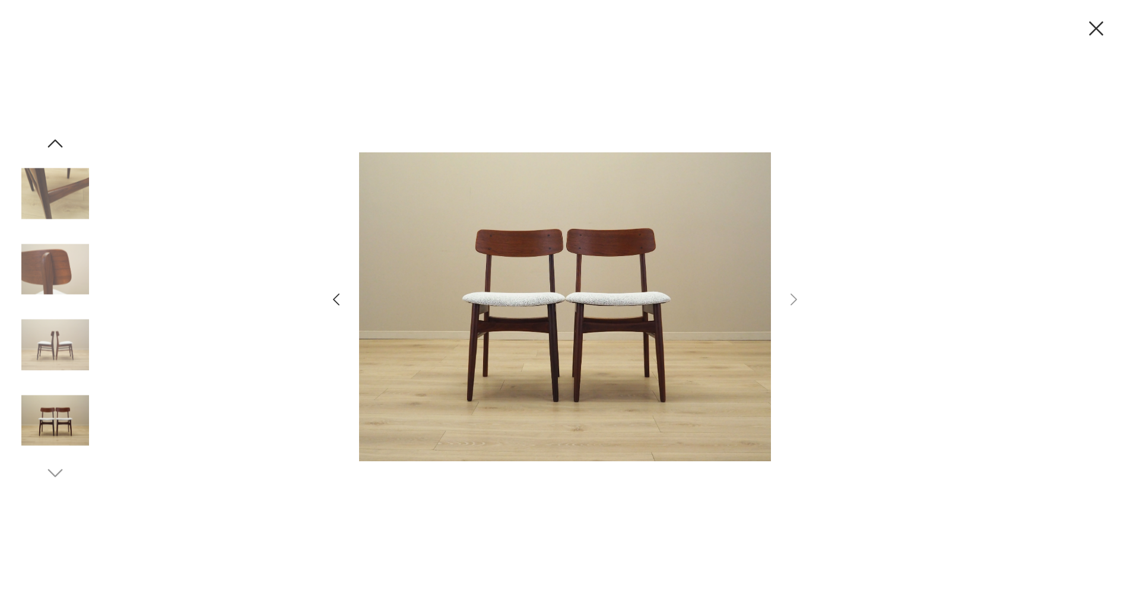
click at [333, 296] on icon "button" at bounding box center [335, 299] width 17 height 17
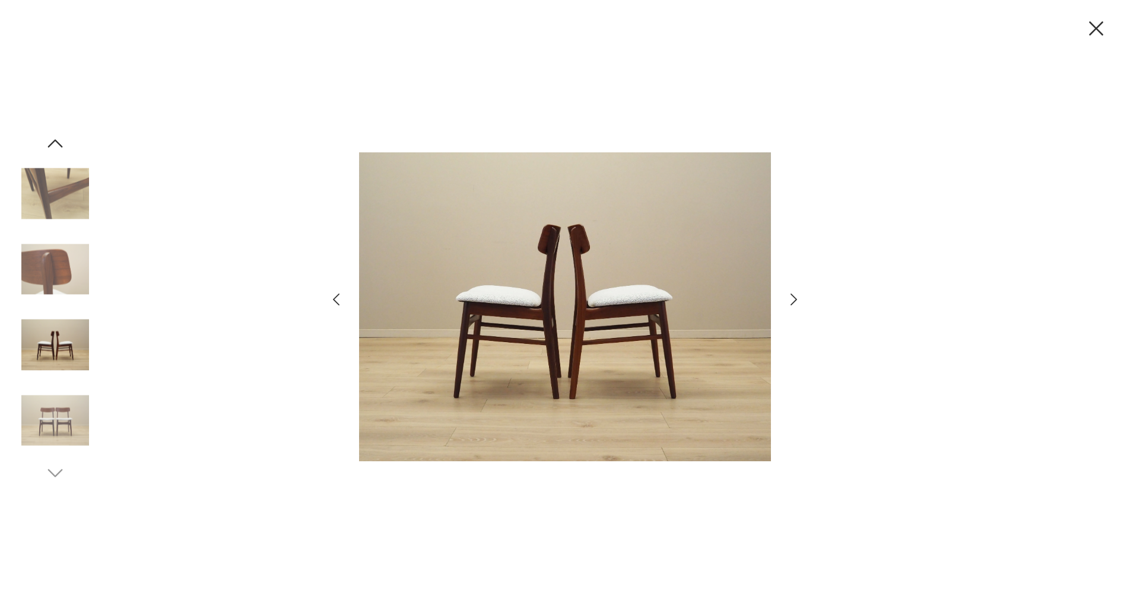
click at [327, 293] on div at bounding box center [565, 308] width 1130 height 616
click at [332, 296] on icon "button" at bounding box center [335, 299] width 17 height 17
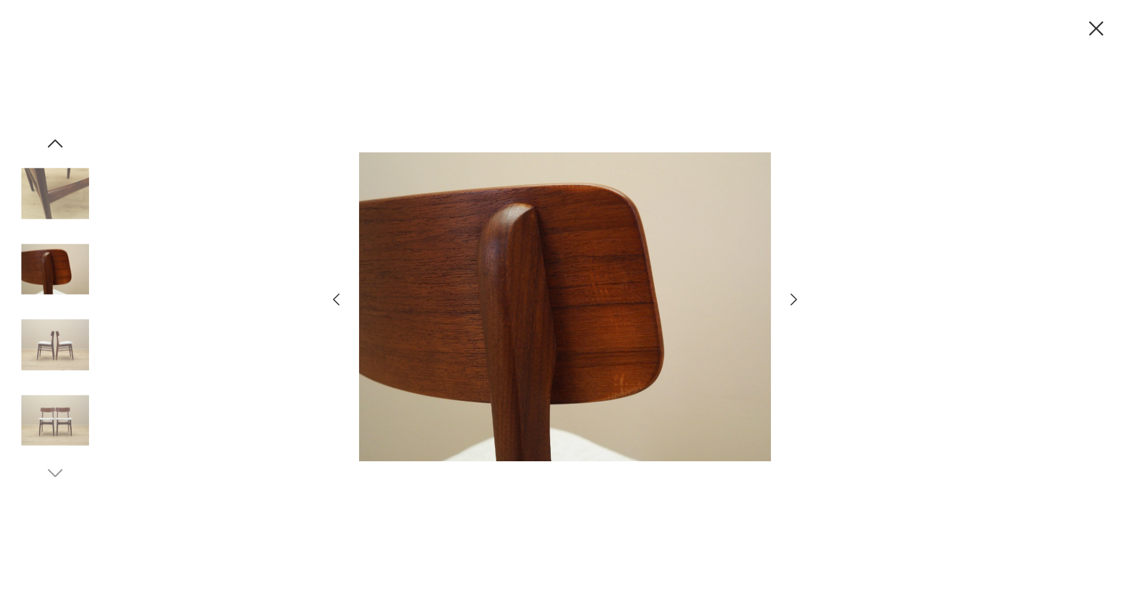
click at [332, 296] on icon "button" at bounding box center [335, 299] width 17 height 17
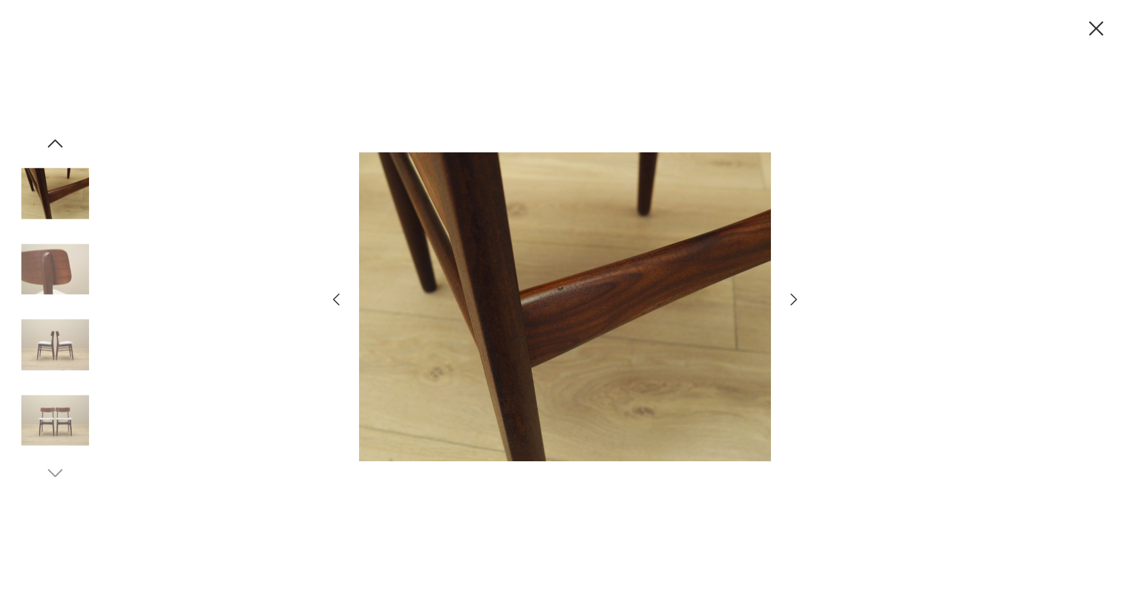
click at [332, 296] on icon "button" at bounding box center [335, 299] width 17 height 17
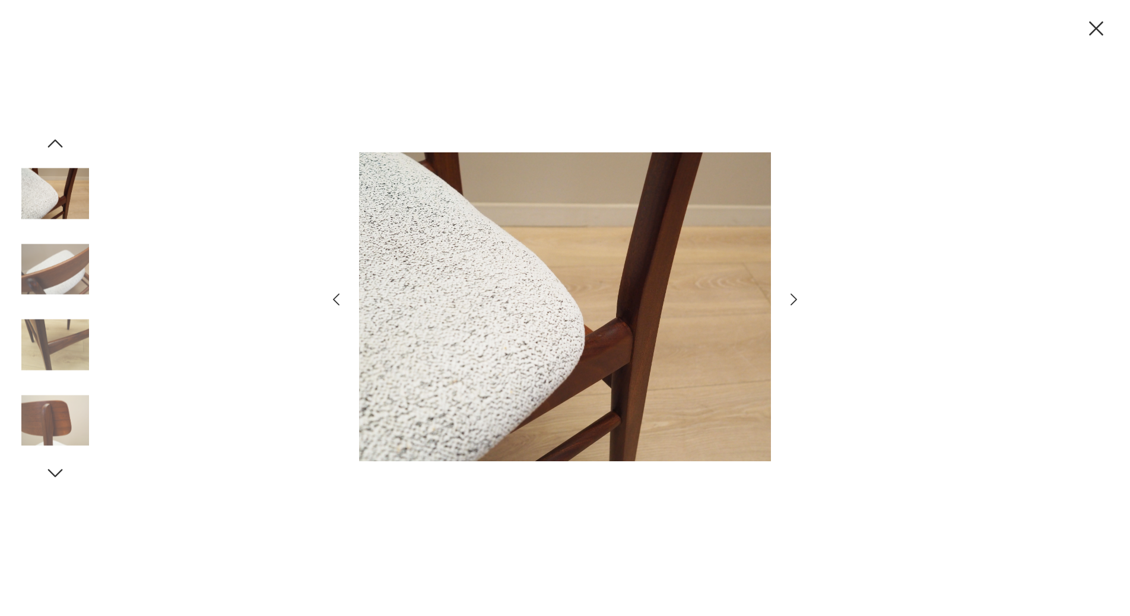
click at [332, 296] on icon "button" at bounding box center [335, 299] width 17 height 17
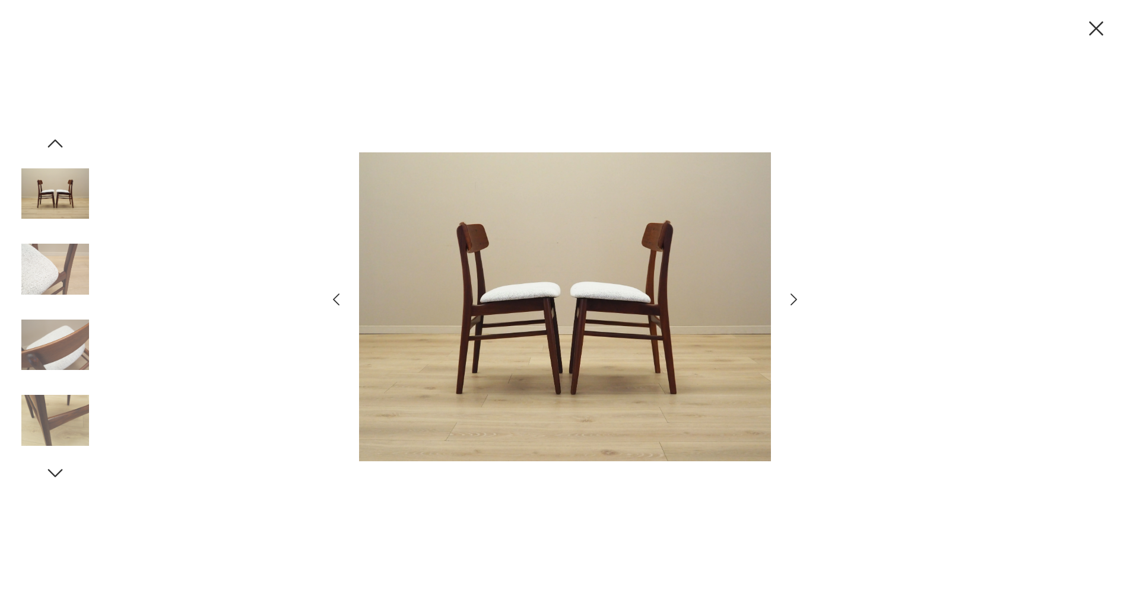
click at [332, 306] on icon "button" at bounding box center [335, 299] width 17 height 17
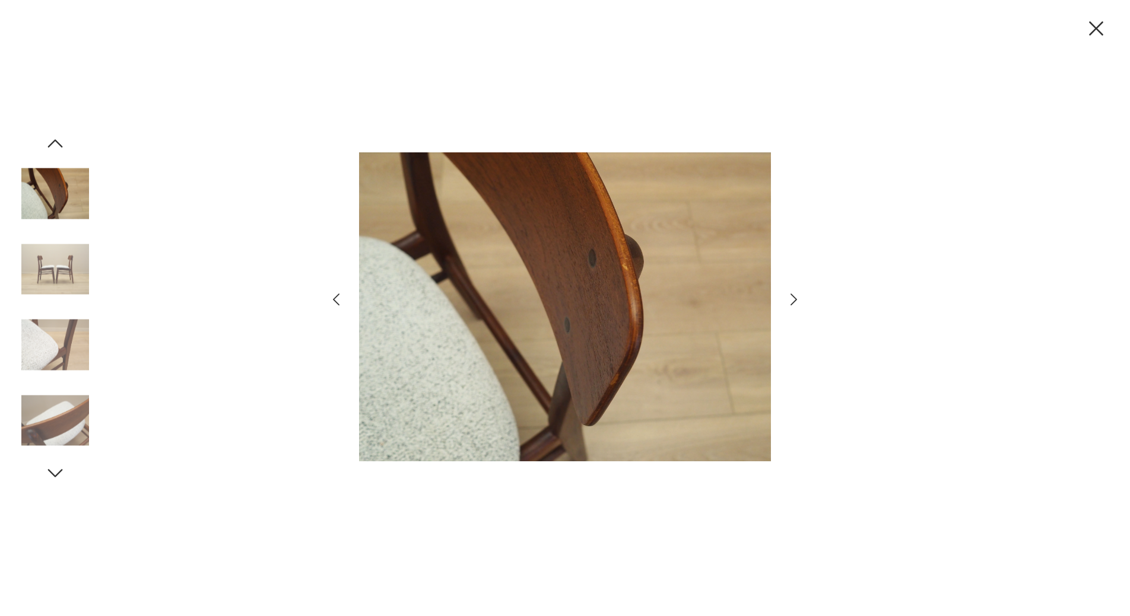
click at [1095, 24] on icon "button" at bounding box center [1095, 28] width 25 height 25
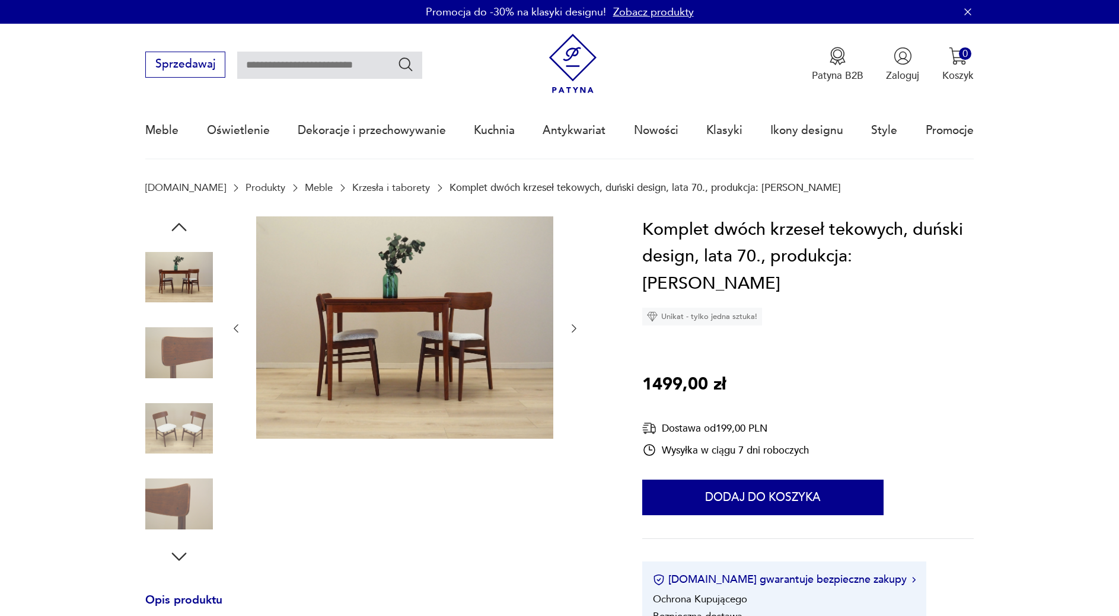
click at [160, 488] on img at bounding box center [179, 504] width 68 height 68
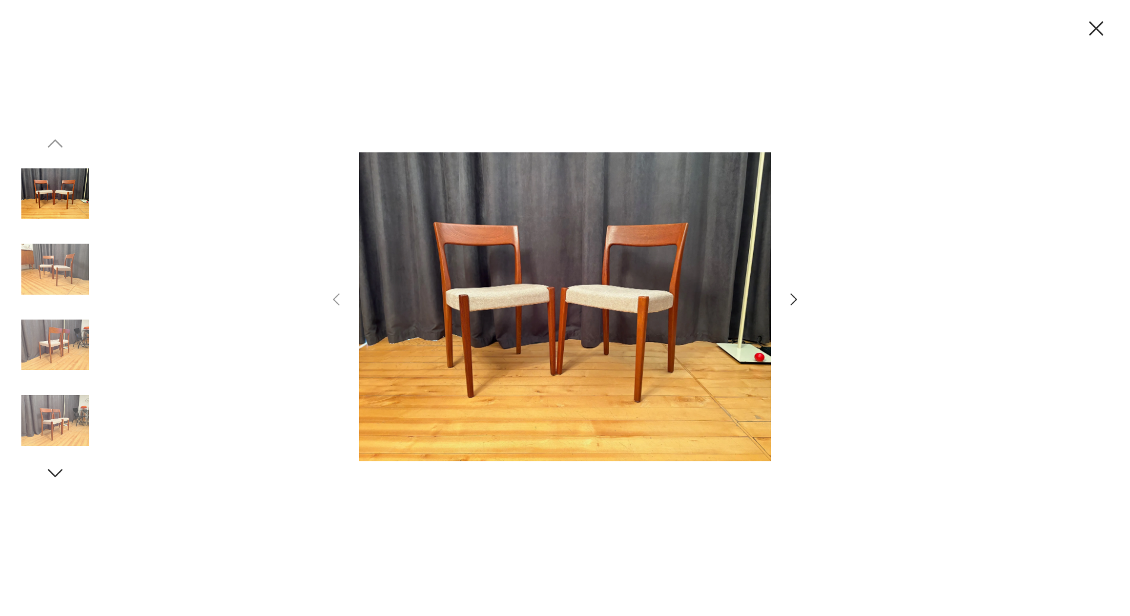
click at [793, 301] on icon "button" at bounding box center [793, 299] width 17 height 17
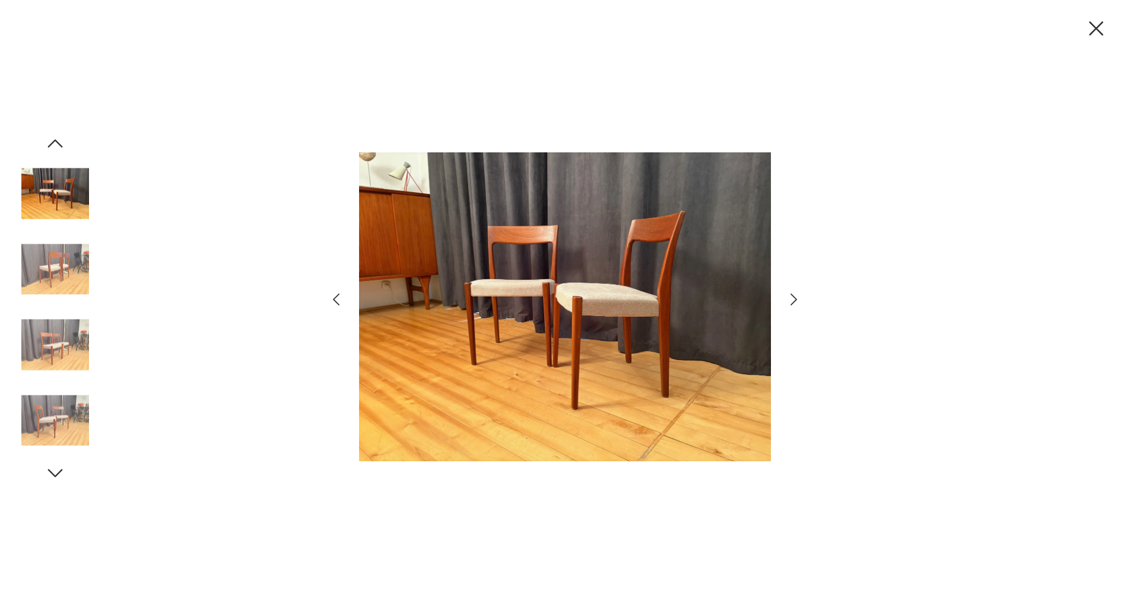
click at [793, 301] on icon "button" at bounding box center [793, 299] width 17 height 17
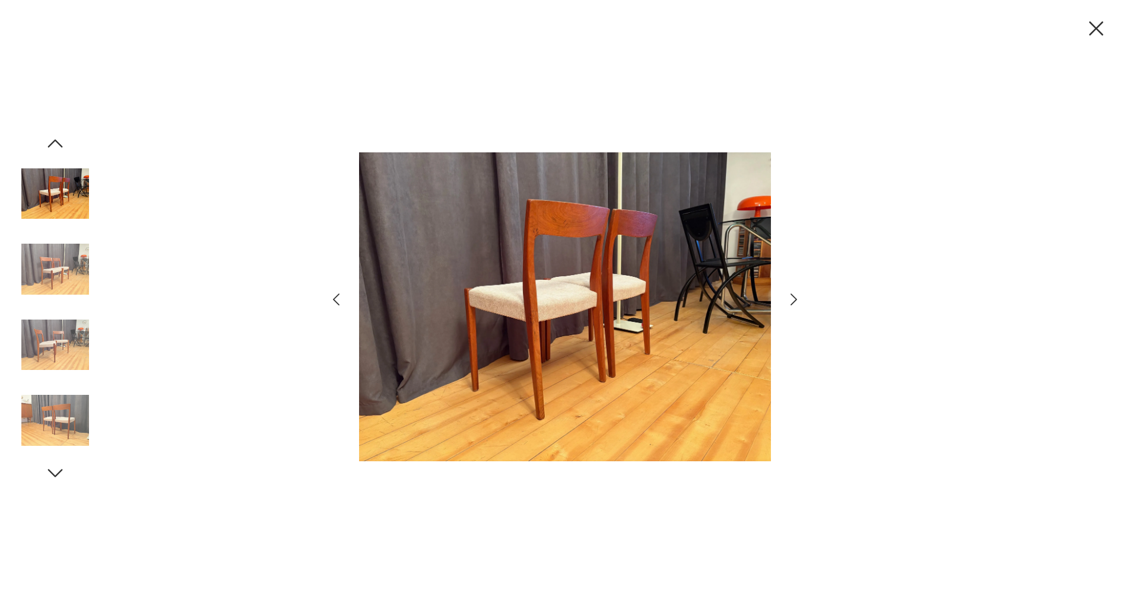
click at [793, 301] on icon "button" at bounding box center [793, 299] width 17 height 17
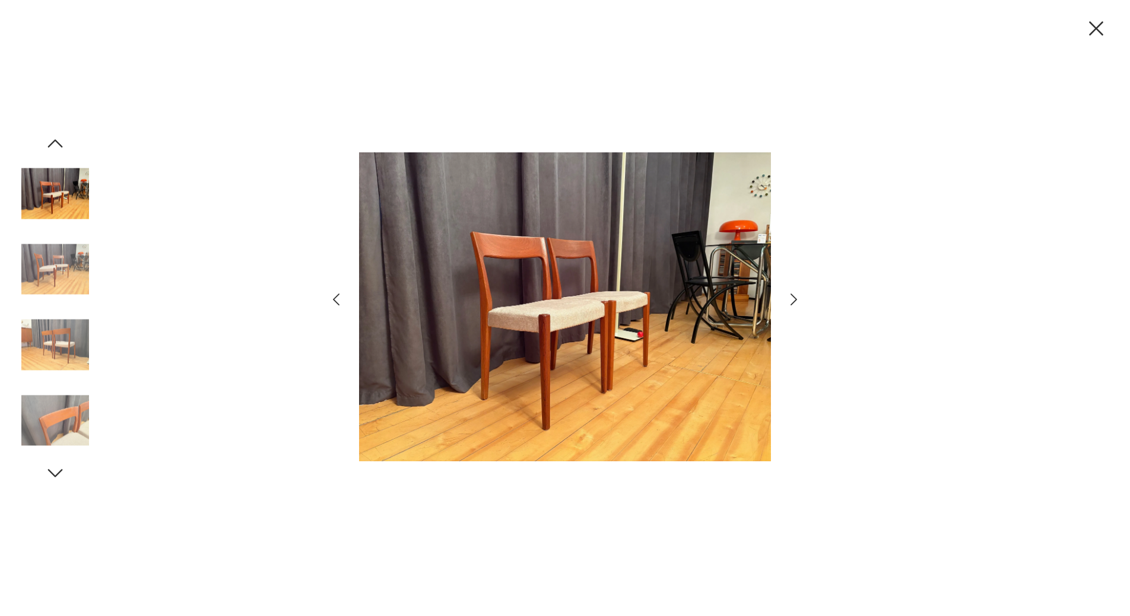
click at [793, 301] on icon "button" at bounding box center [793, 299] width 17 height 17
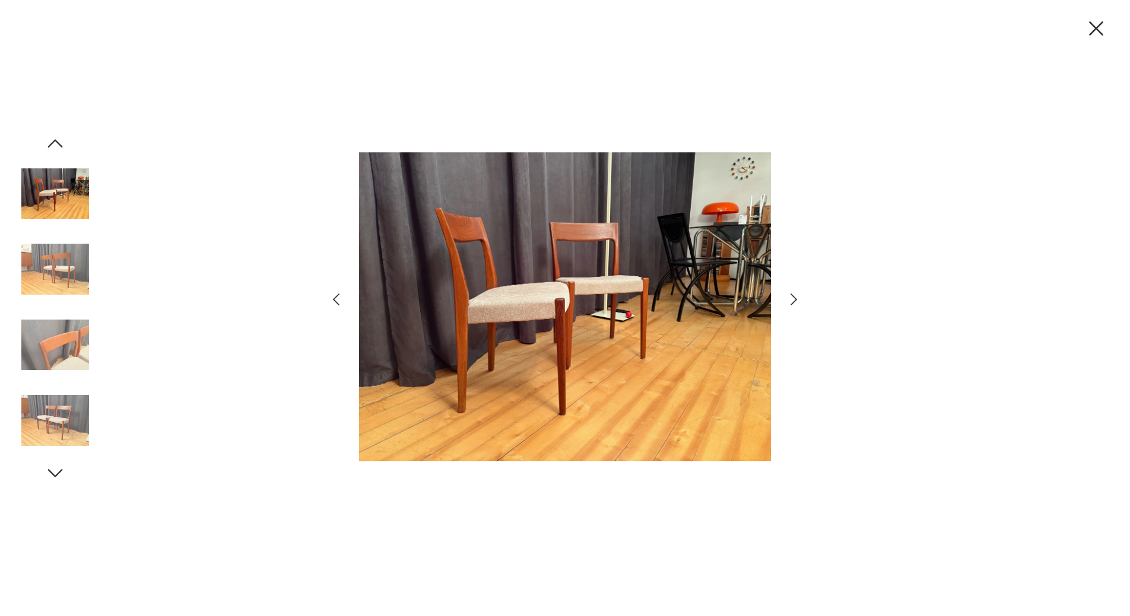
click at [793, 301] on icon "button" at bounding box center [793, 299] width 17 height 17
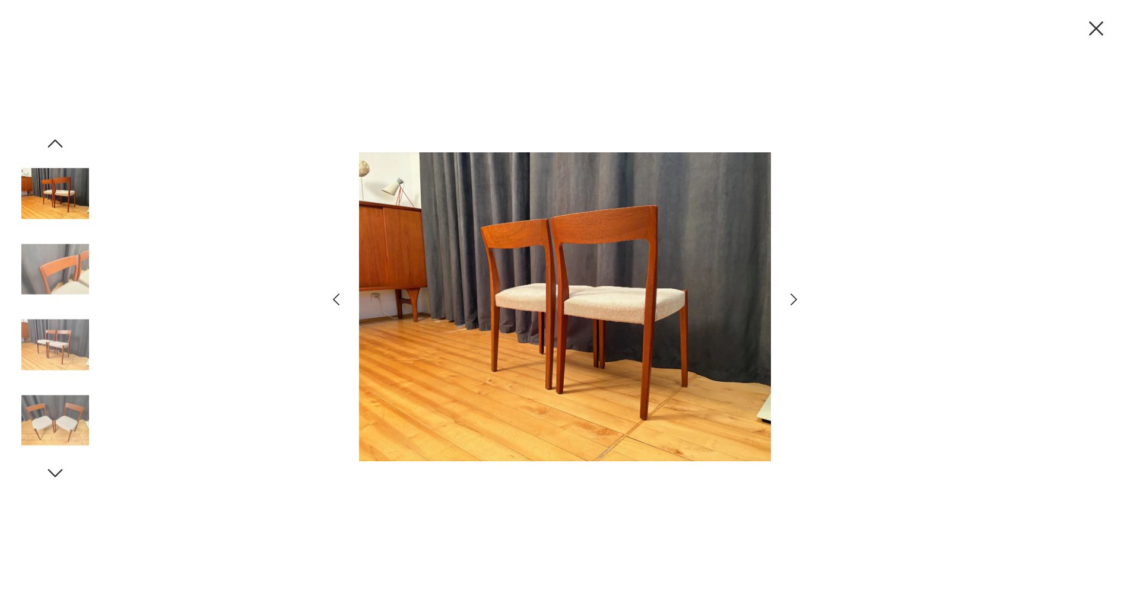
click at [793, 301] on icon "button" at bounding box center [793, 299] width 17 height 17
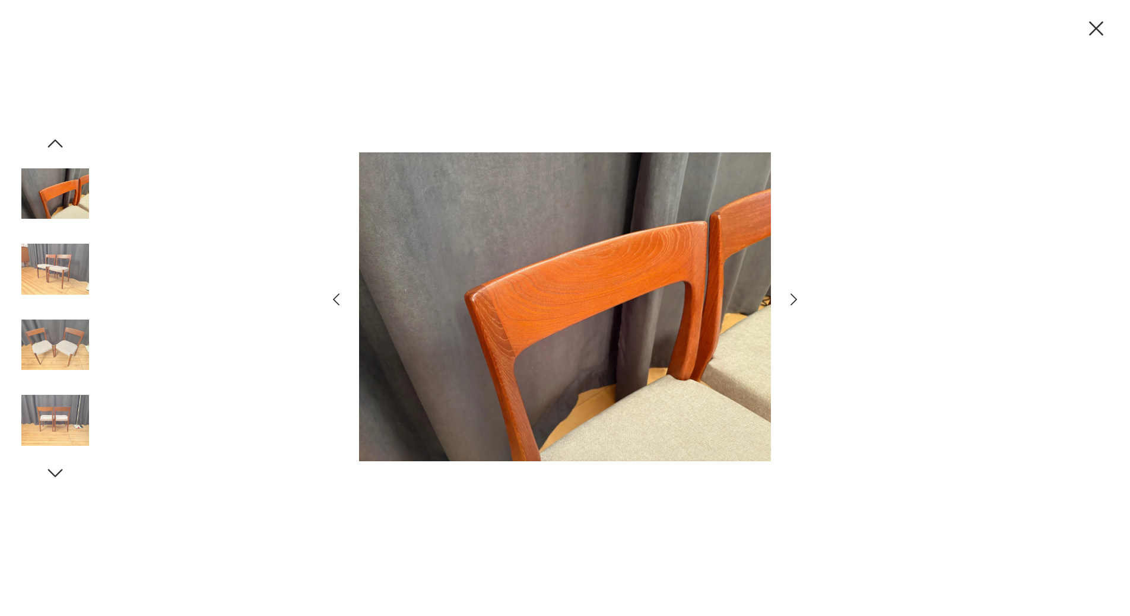
click at [793, 301] on icon "button" at bounding box center [793, 299] width 17 height 17
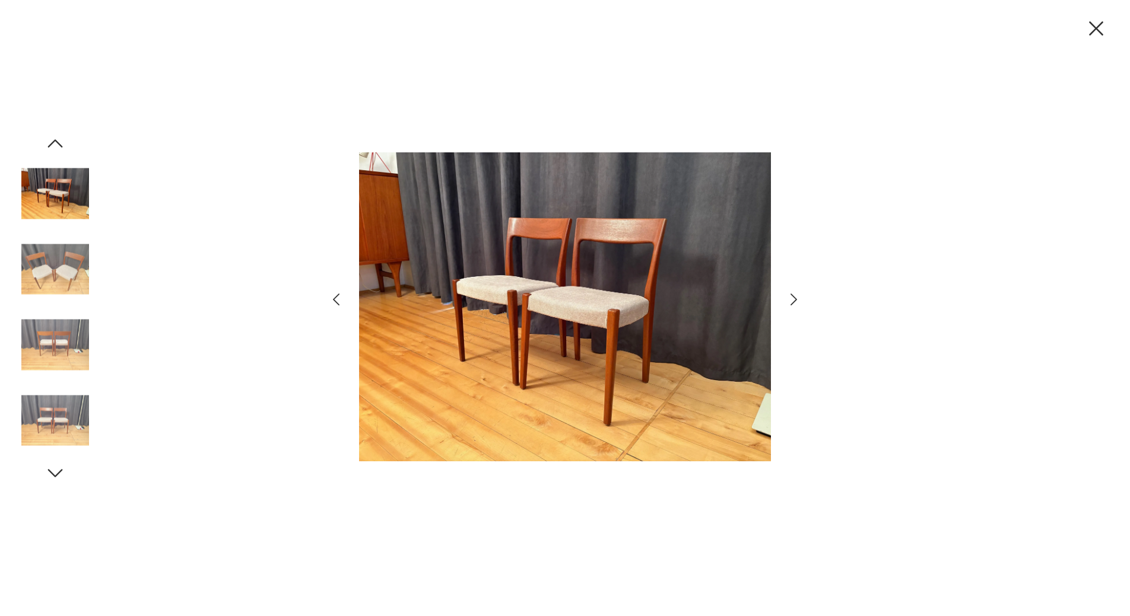
click at [793, 301] on icon "button" at bounding box center [793, 299] width 17 height 17
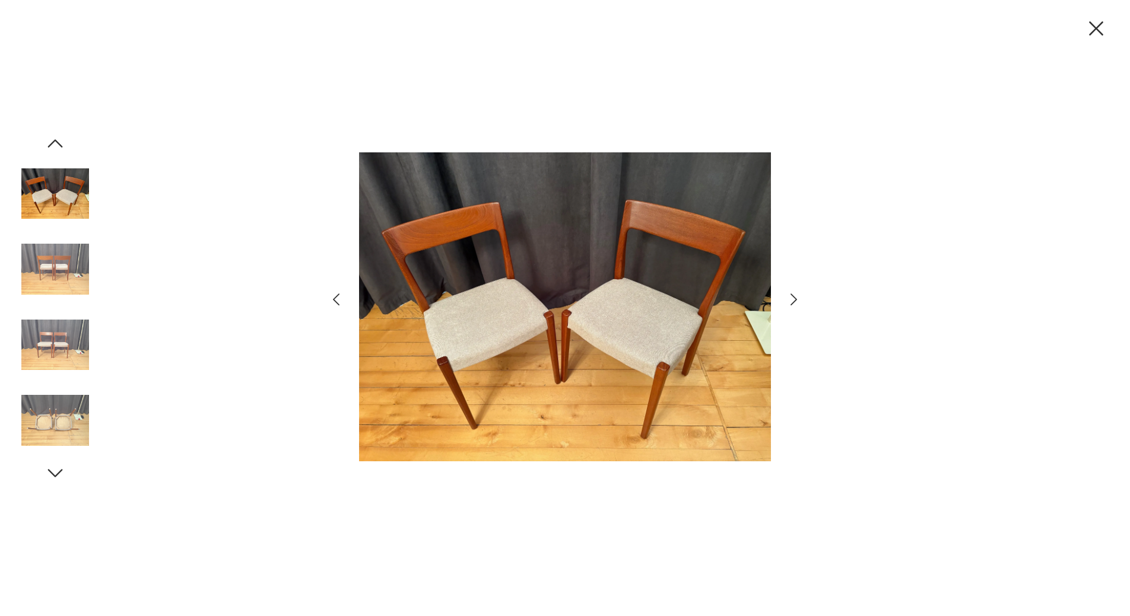
click at [793, 301] on icon "button" at bounding box center [793, 299] width 17 height 17
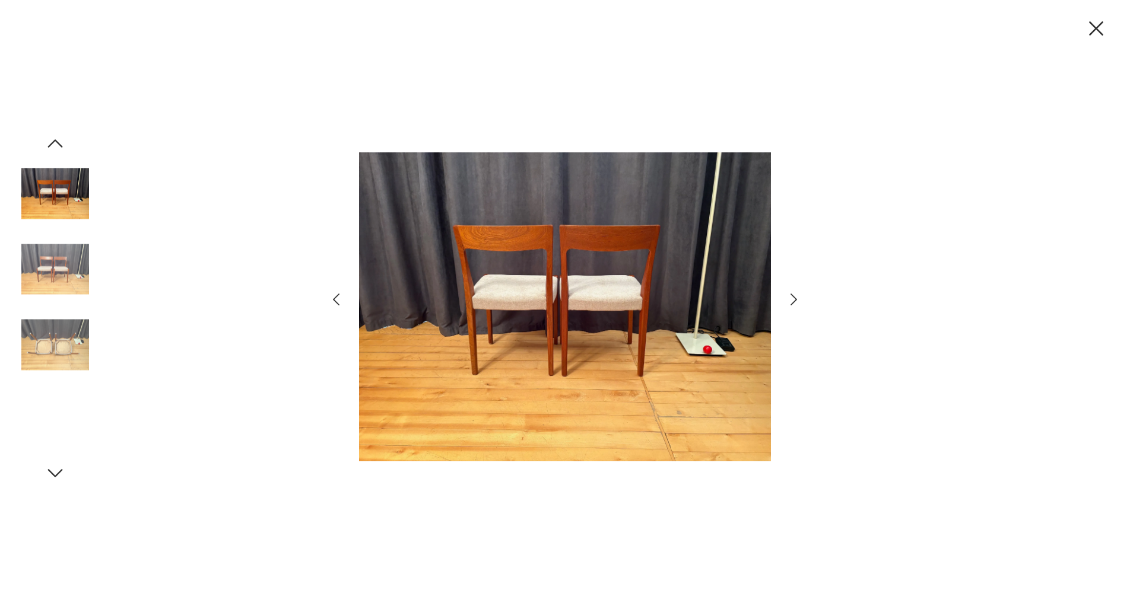
click at [793, 301] on icon "button" at bounding box center [793, 299] width 17 height 17
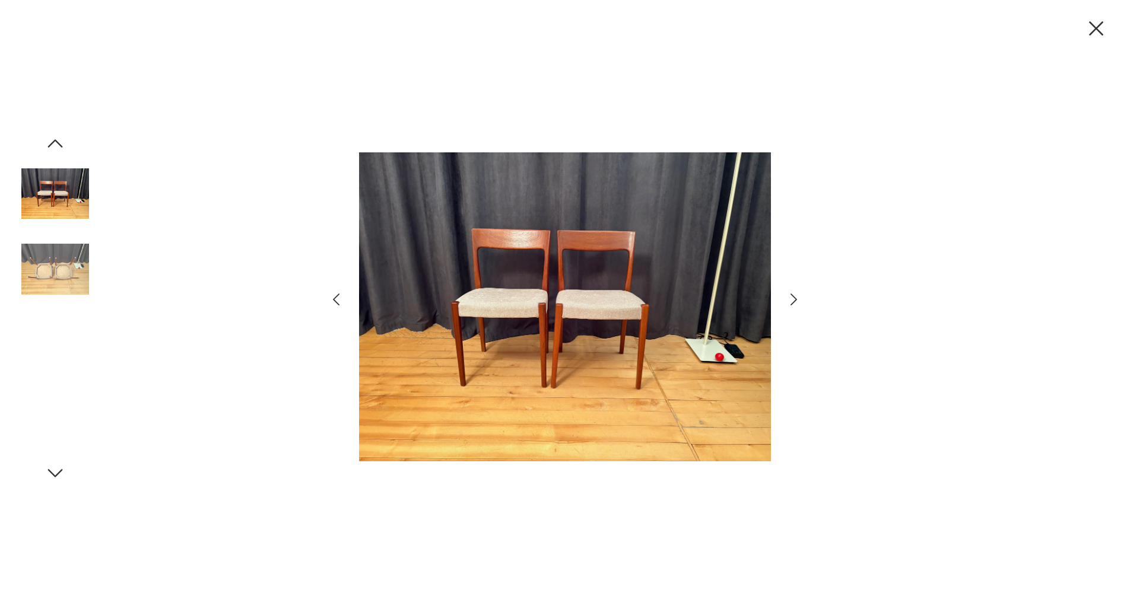
click at [793, 301] on icon "button" at bounding box center [793, 299] width 17 height 17
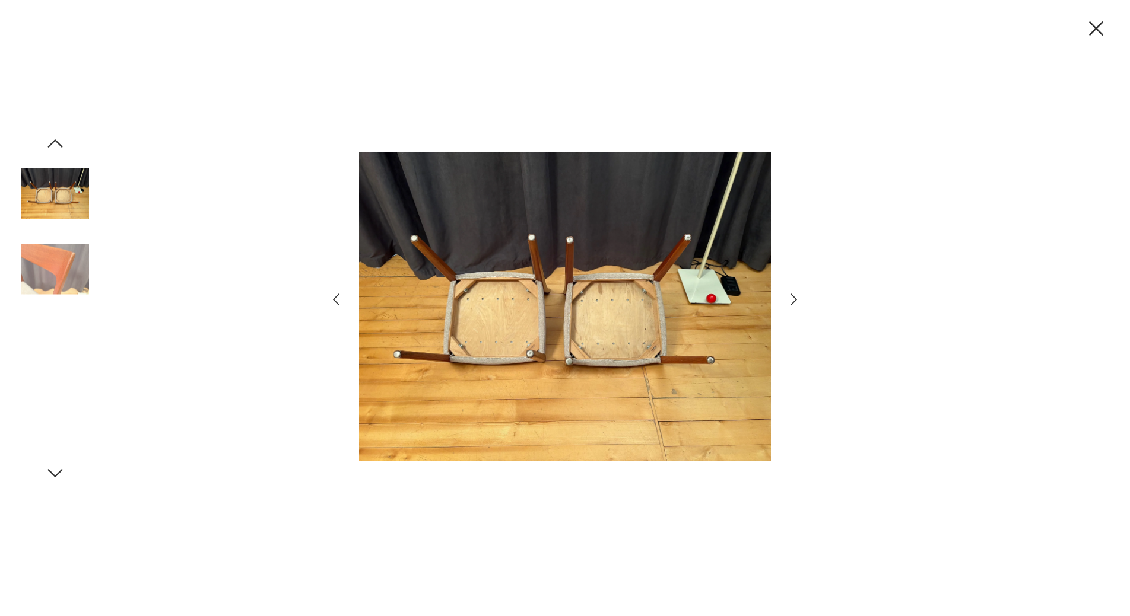
click at [793, 301] on icon "button" at bounding box center [793, 299] width 17 height 17
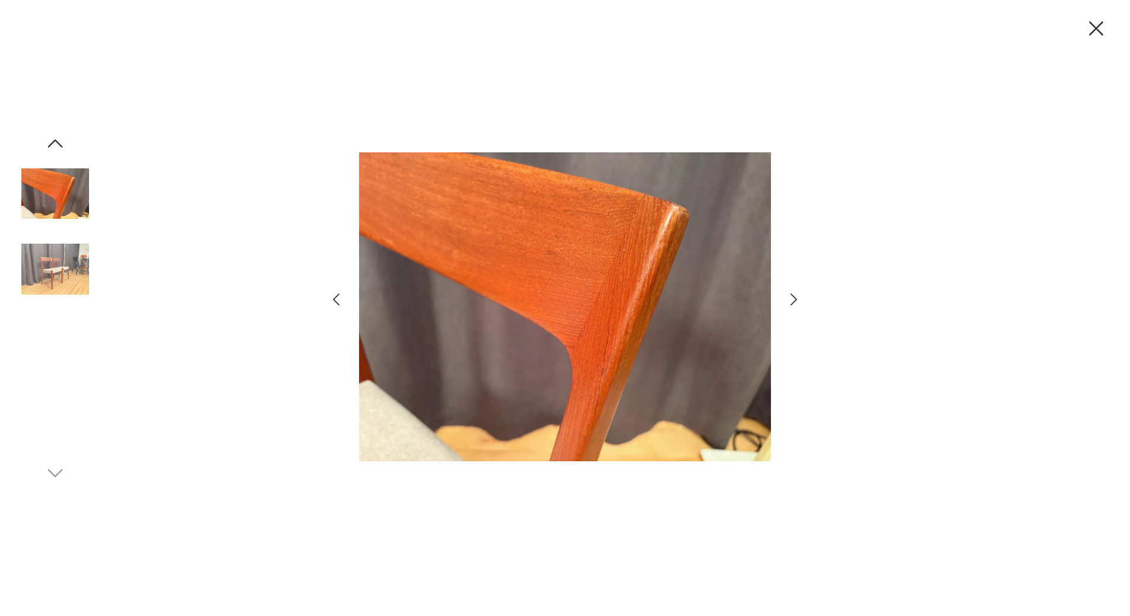
click at [793, 301] on icon "button" at bounding box center [793, 299] width 17 height 17
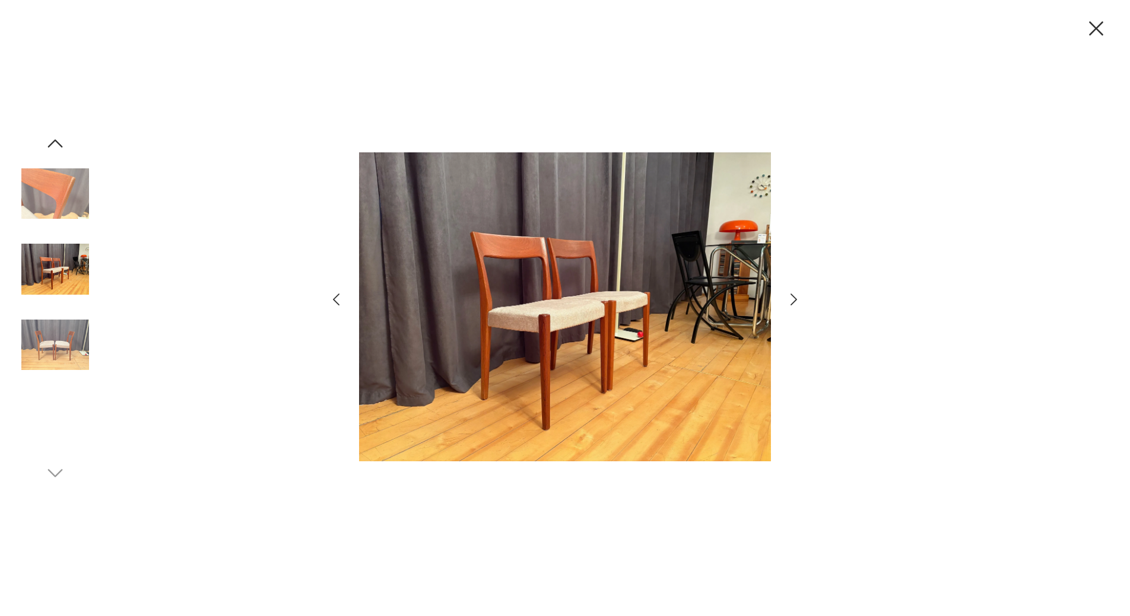
click at [793, 301] on icon "button" at bounding box center [793, 299] width 17 height 17
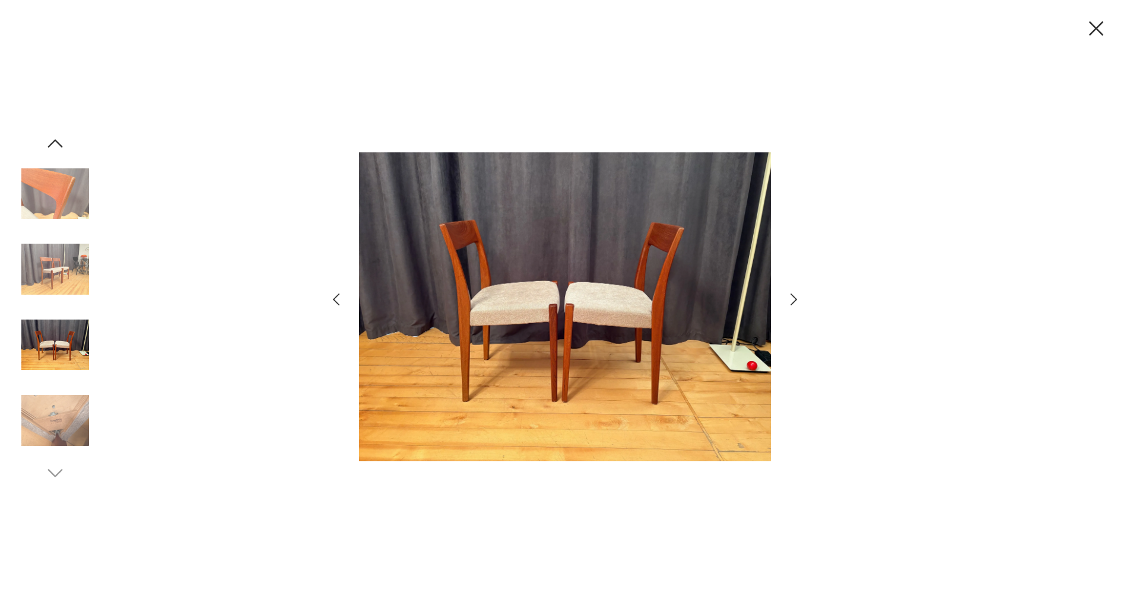
click at [793, 301] on icon "button" at bounding box center [793, 299] width 17 height 17
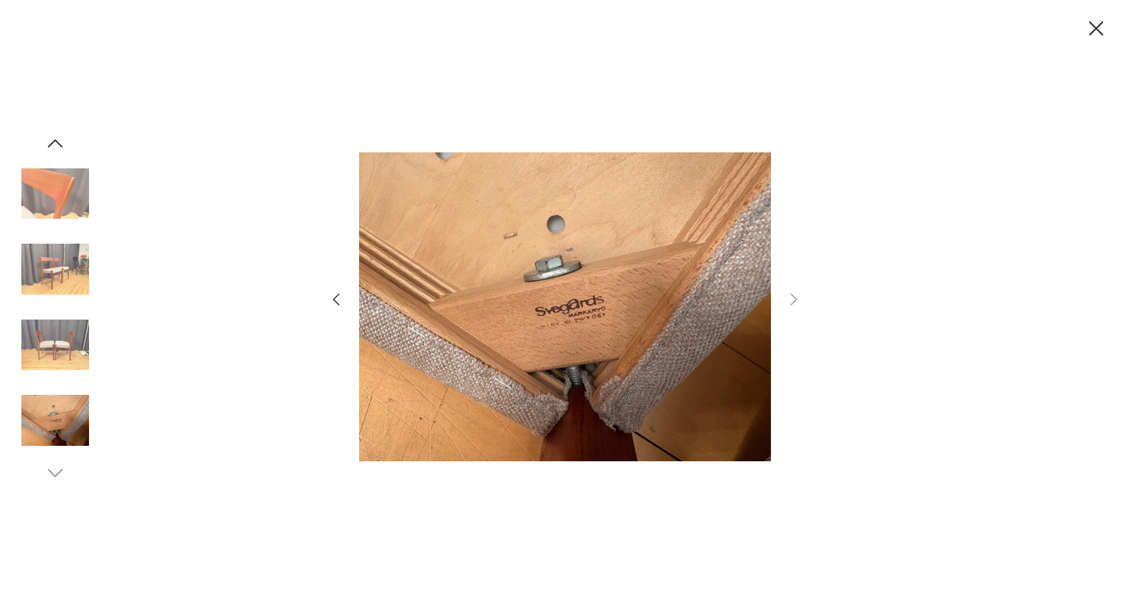
click at [1098, 32] on icon "button" at bounding box center [1095, 28] width 25 height 25
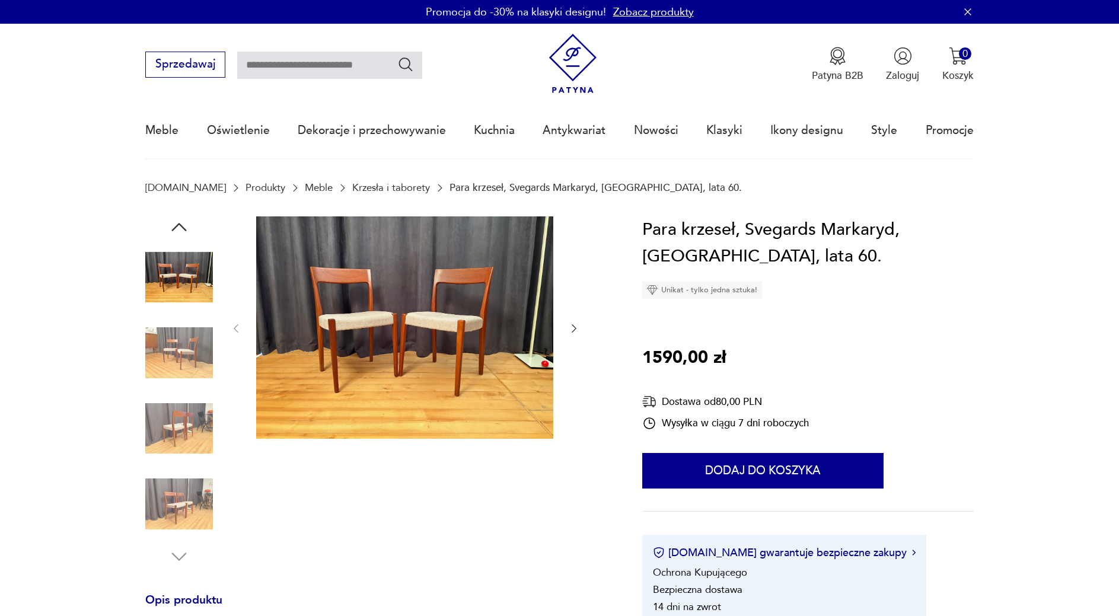
click at [583, 329] on div at bounding box center [376, 392] width 463 height 351
click at [576, 328] on icon "button" at bounding box center [574, 329] width 12 height 12
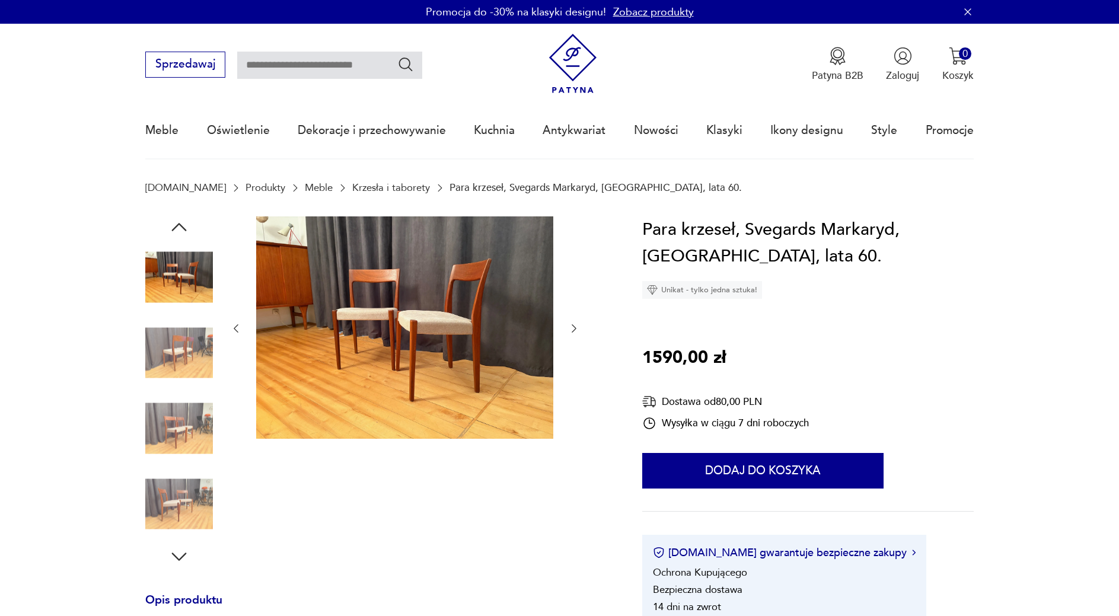
click at [576, 328] on icon "button" at bounding box center [574, 329] width 12 height 12
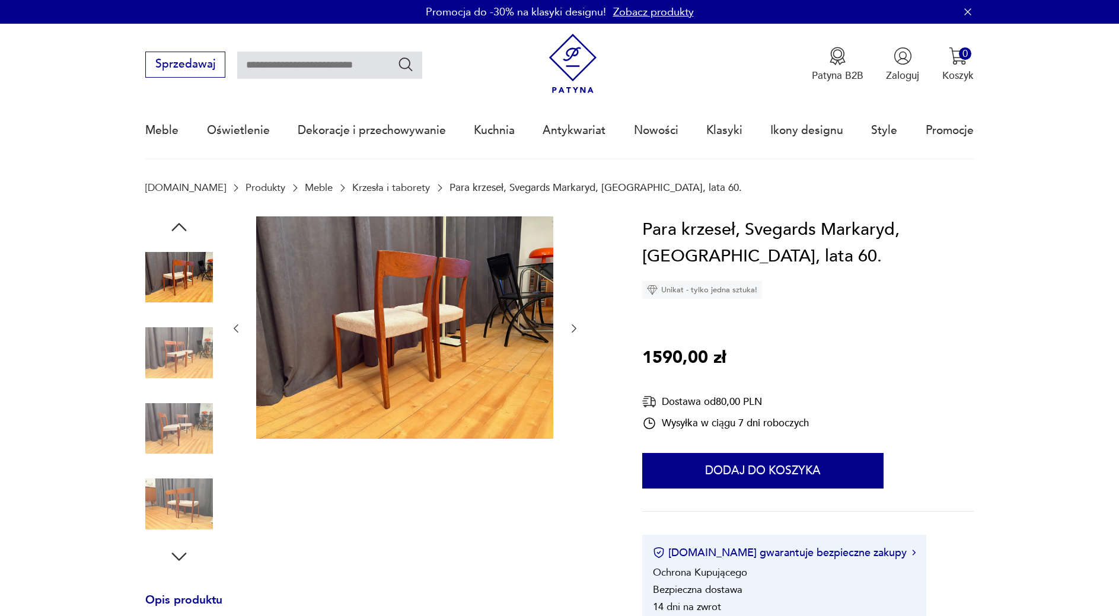
click at [418, 325] on img at bounding box center [404, 328] width 297 height 223
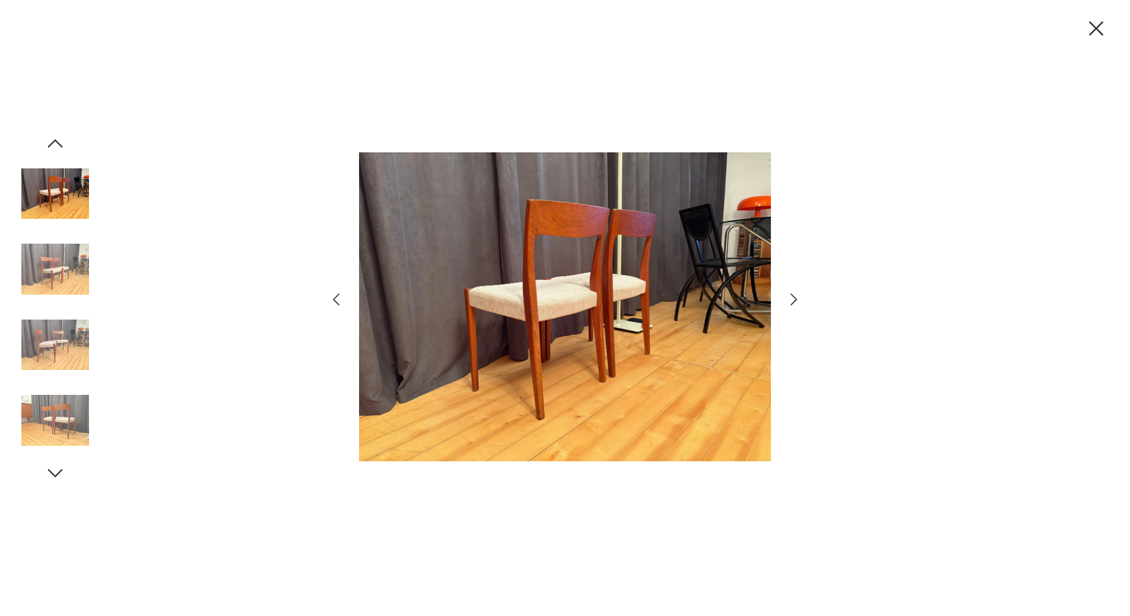
click at [787, 304] on icon "button" at bounding box center [793, 299] width 17 height 17
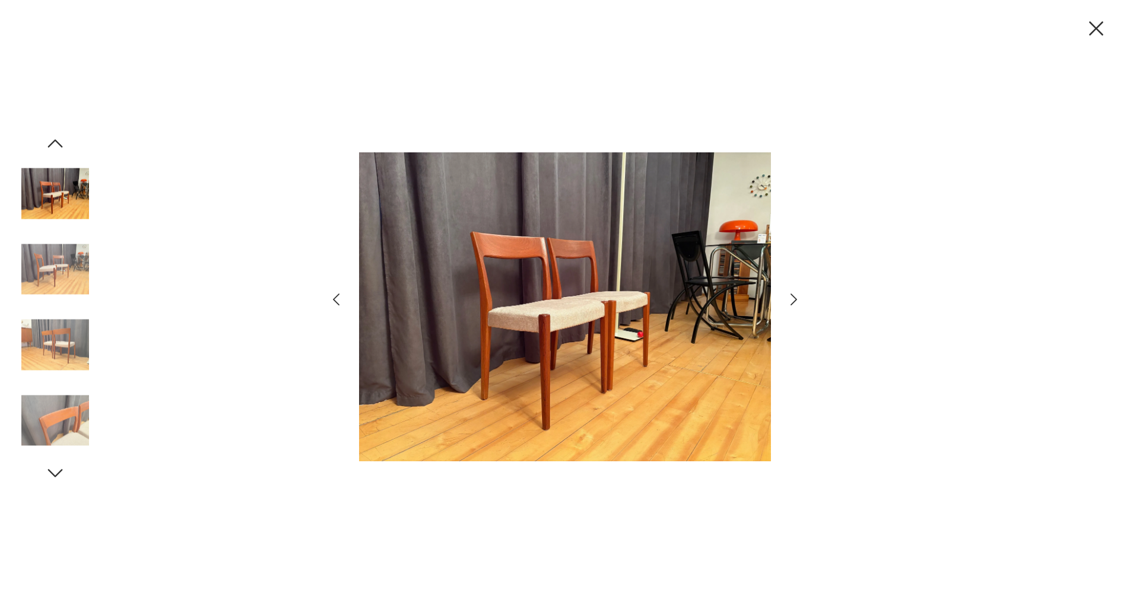
click at [787, 304] on icon "button" at bounding box center [793, 299] width 17 height 17
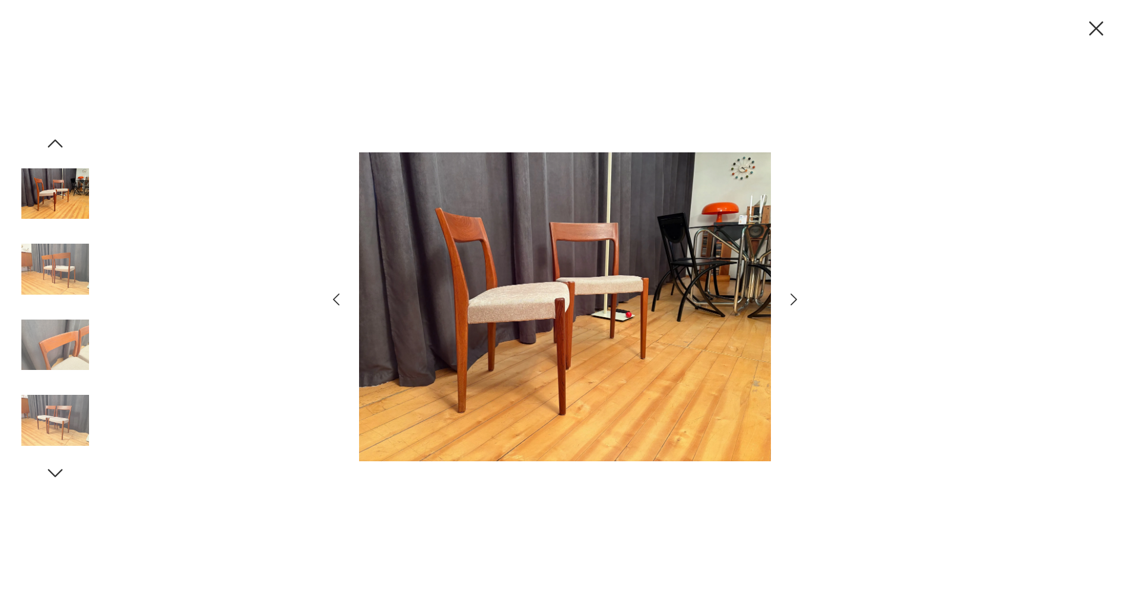
click at [787, 304] on icon "button" at bounding box center [793, 299] width 17 height 17
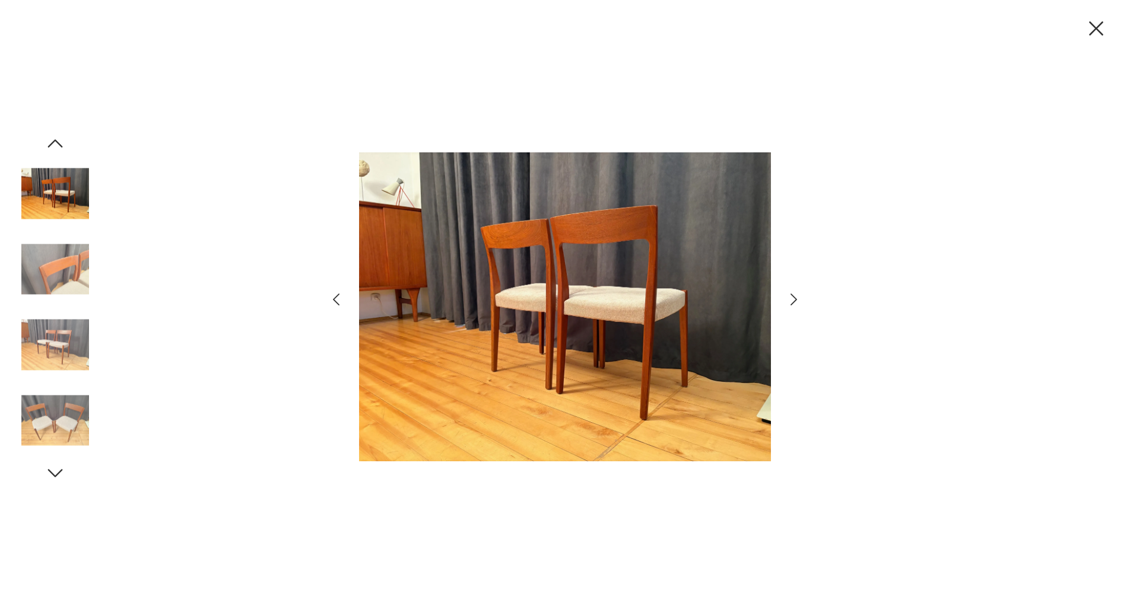
click at [787, 304] on icon "button" at bounding box center [793, 299] width 17 height 17
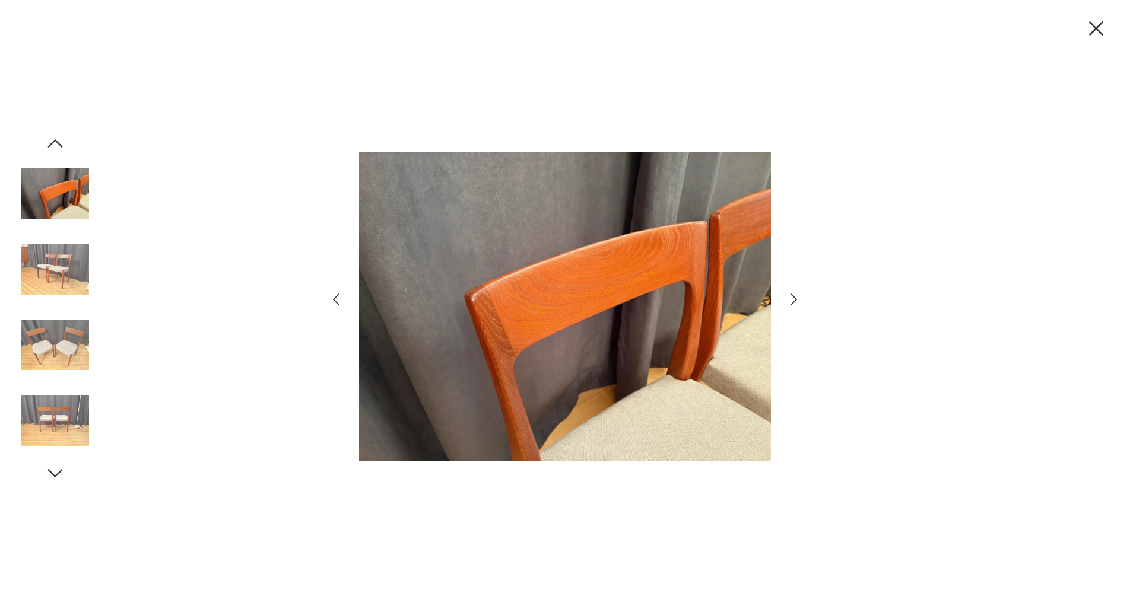
click at [787, 304] on icon "button" at bounding box center [793, 299] width 17 height 17
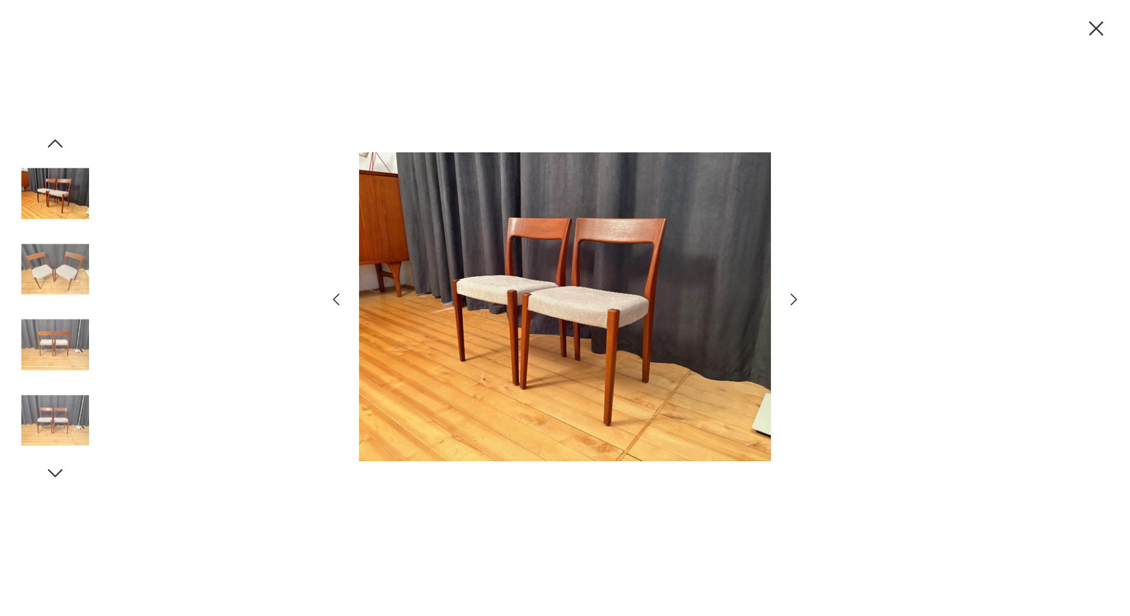
click at [787, 304] on icon "button" at bounding box center [793, 299] width 17 height 17
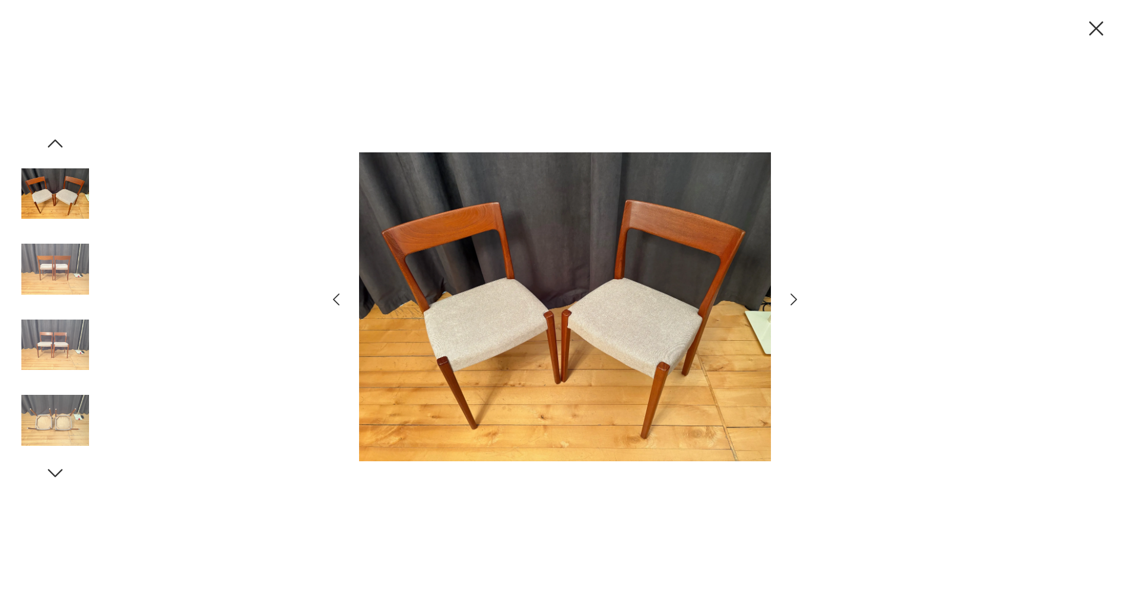
click at [787, 304] on icon "button" at bounding box center [793, 299] width 17 height 17
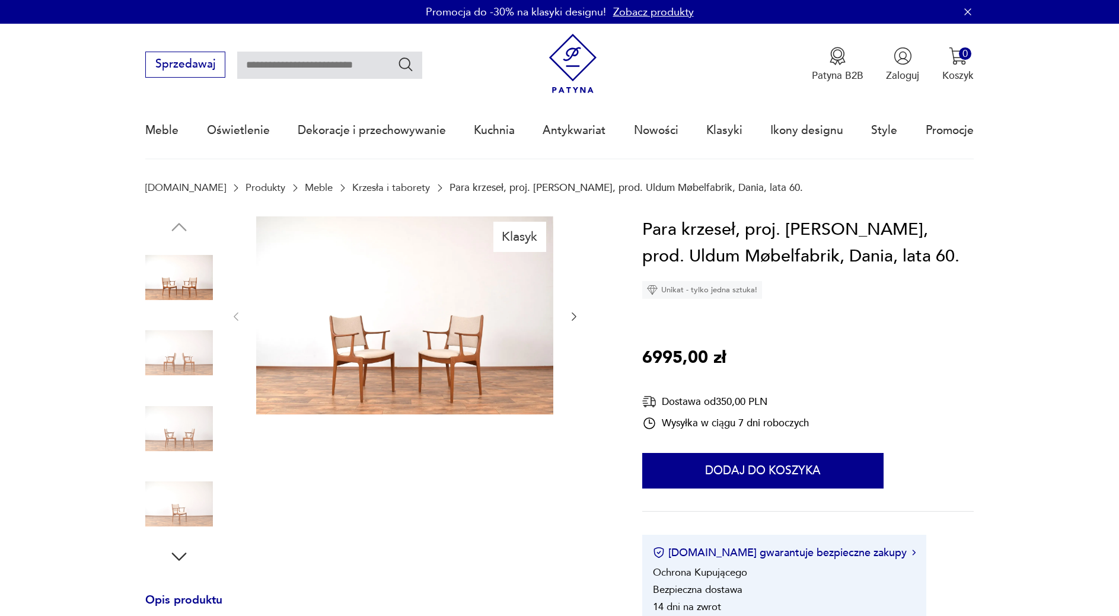
click at [370, 338] on img at bounding box center [404, 316] width 297 height 198
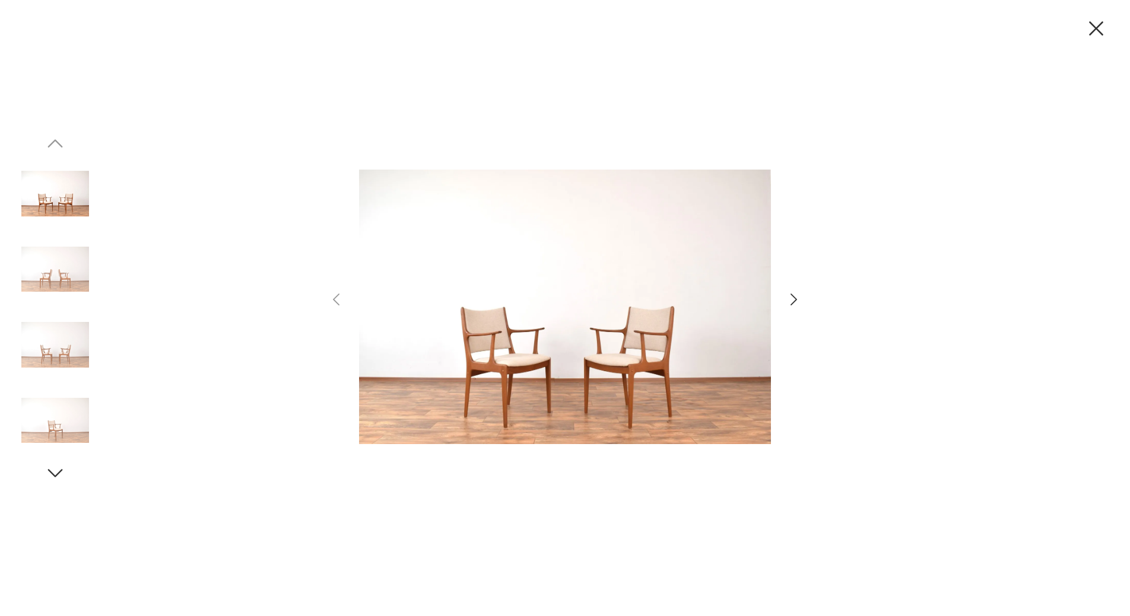
click at [797, 303] on icon "button" at bounding box center [793, 299] width 17 height 17
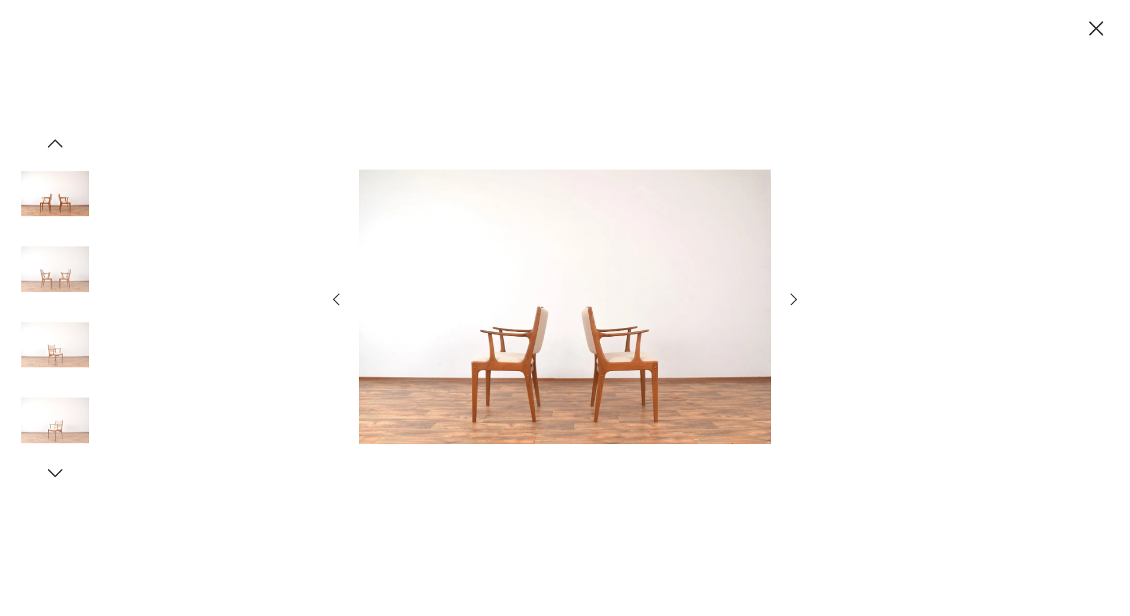
click at [797, 303] on icon "button" at bounding box center [793, 299] width 17 height 17
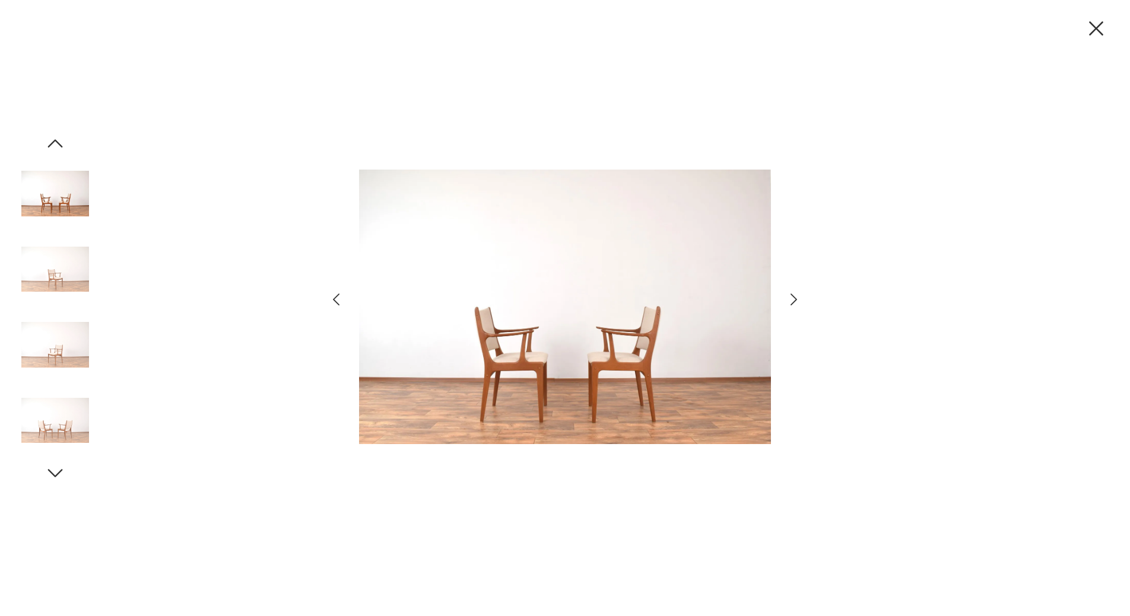
click at [797, 303] on icon "button" at bounding box center [793, 299] width 17 height 17
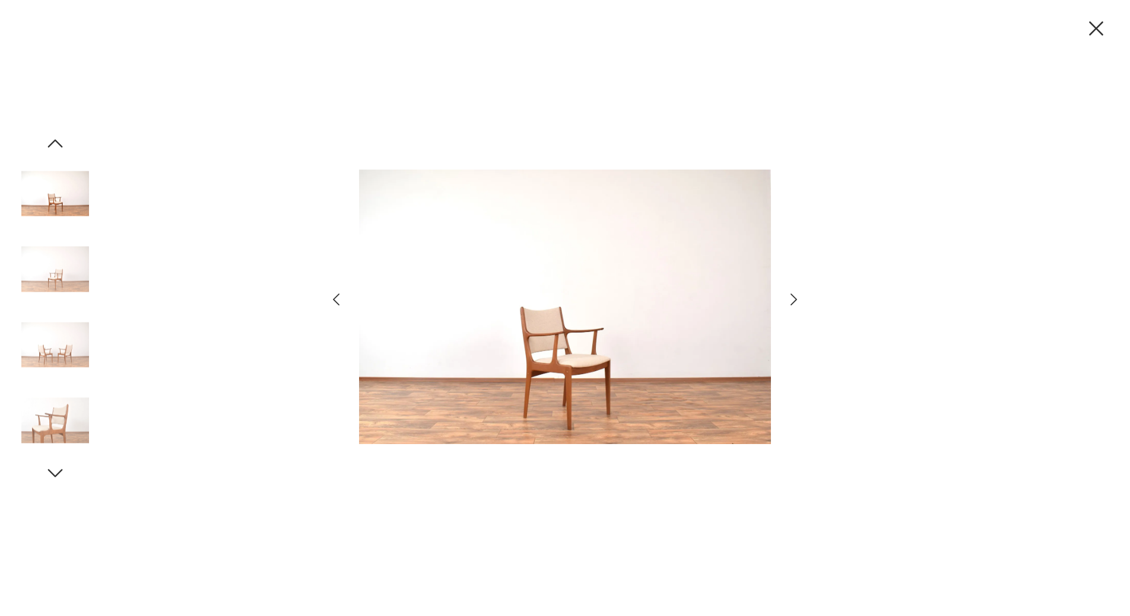
click at [796, 303] on icon "button" at bounding box center [793, 299] width 17 height 17
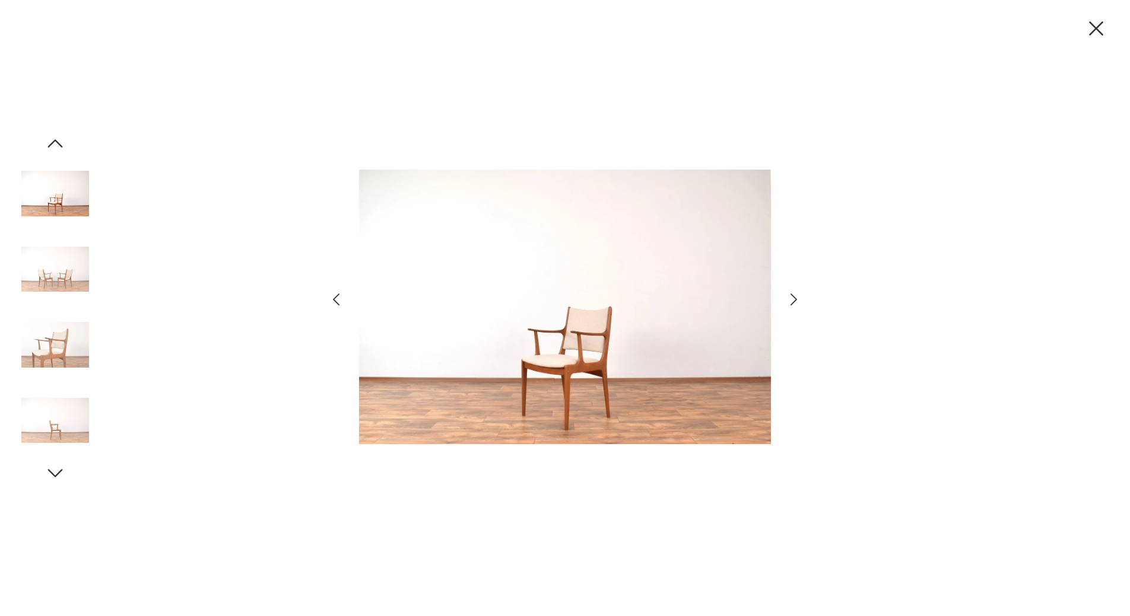
click at [796, 303] on icon "button" at bounding box center [793, 299] width 17 height 17
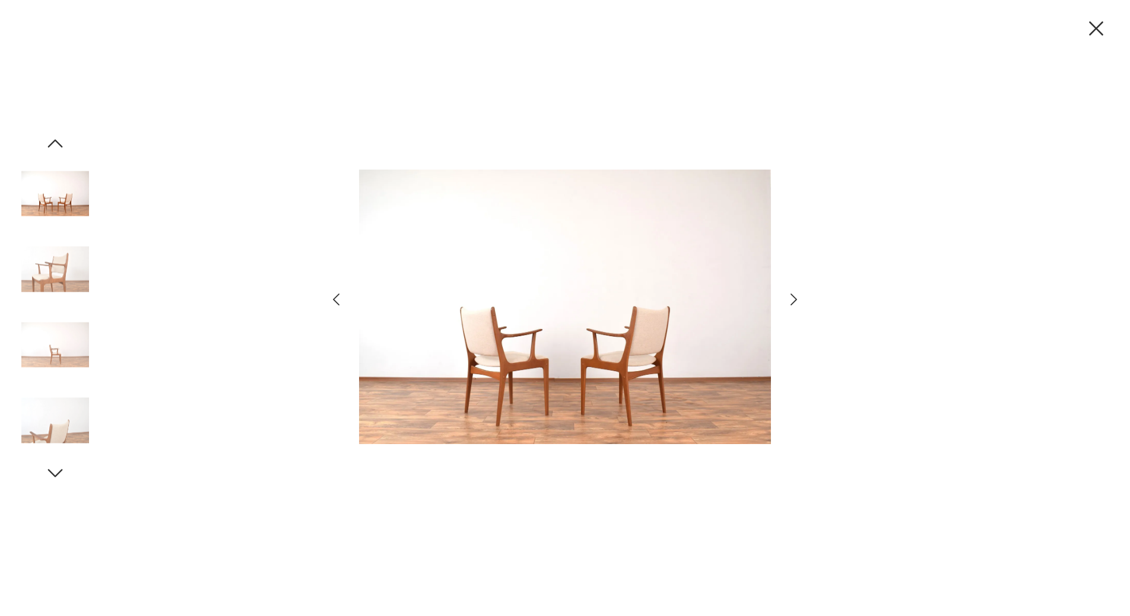
click at [796, 303] on icon "button" at bounding box center [793, 299] width 17 height 17
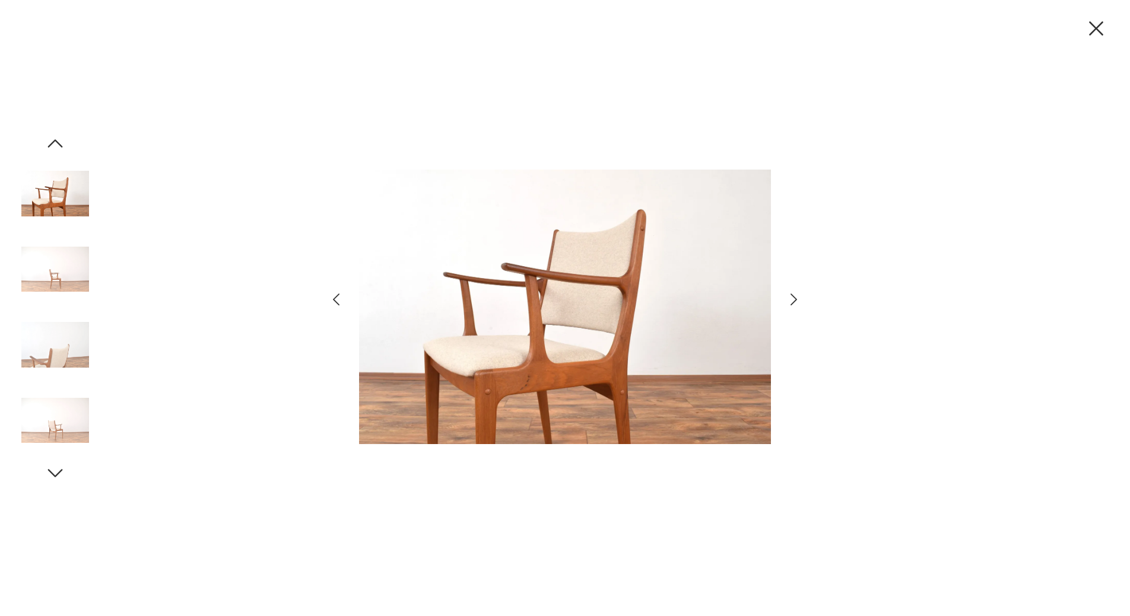
click at [792, 295] on icon "button" at bounding box center [793, 300] width 7 height 12
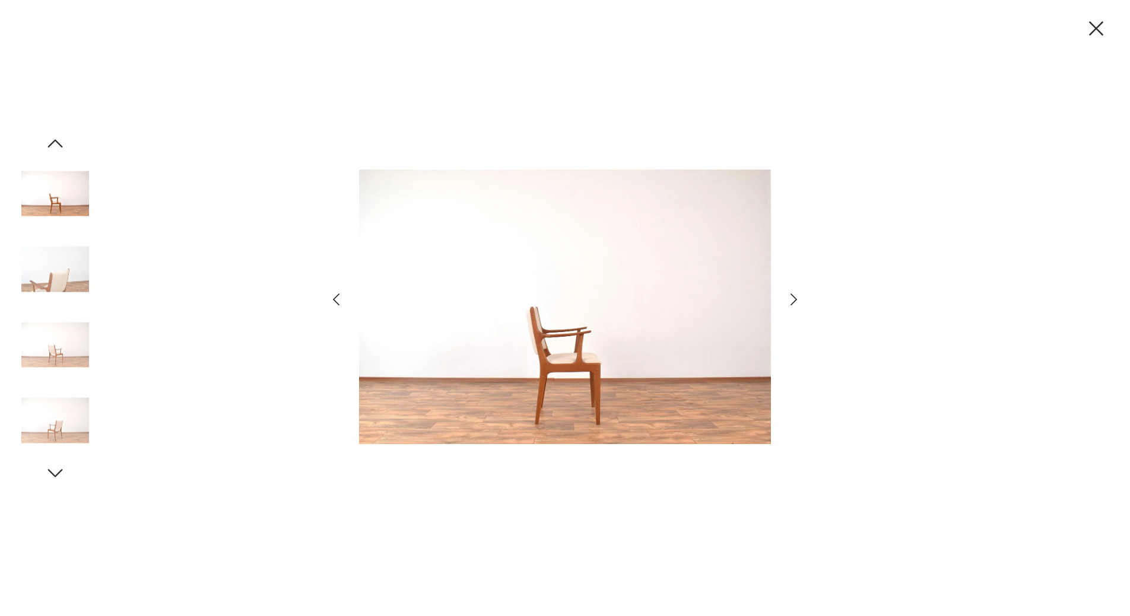
click at [792, 295] on icon "button" at bounding box center [793, 300] width 7 height 12
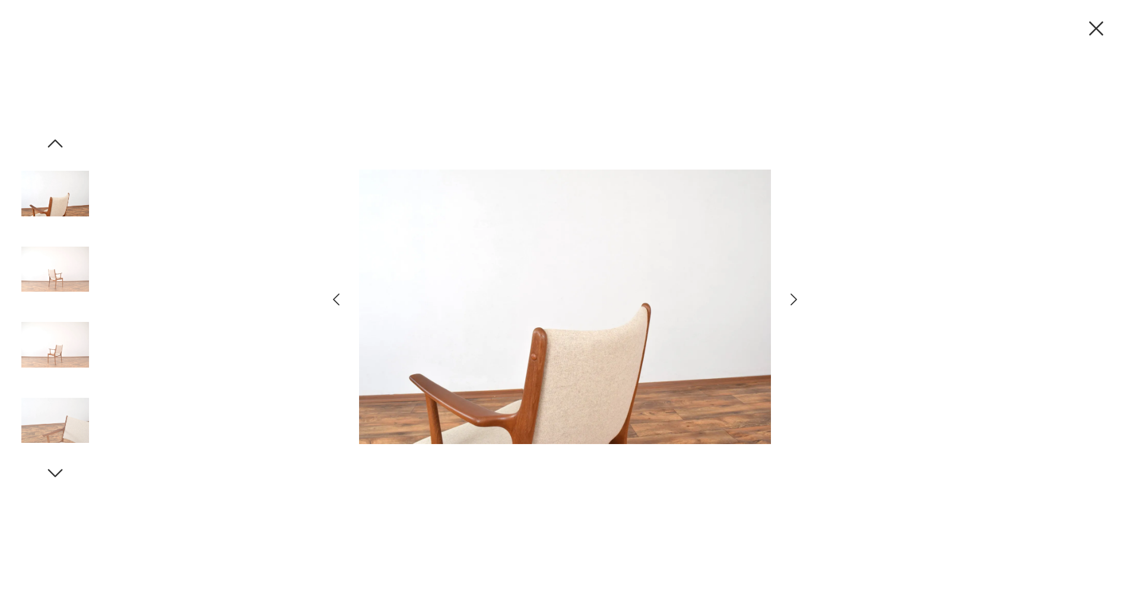
click at [792, 295] on icon "button" at bounding box center [793, 300] width 7 height 12
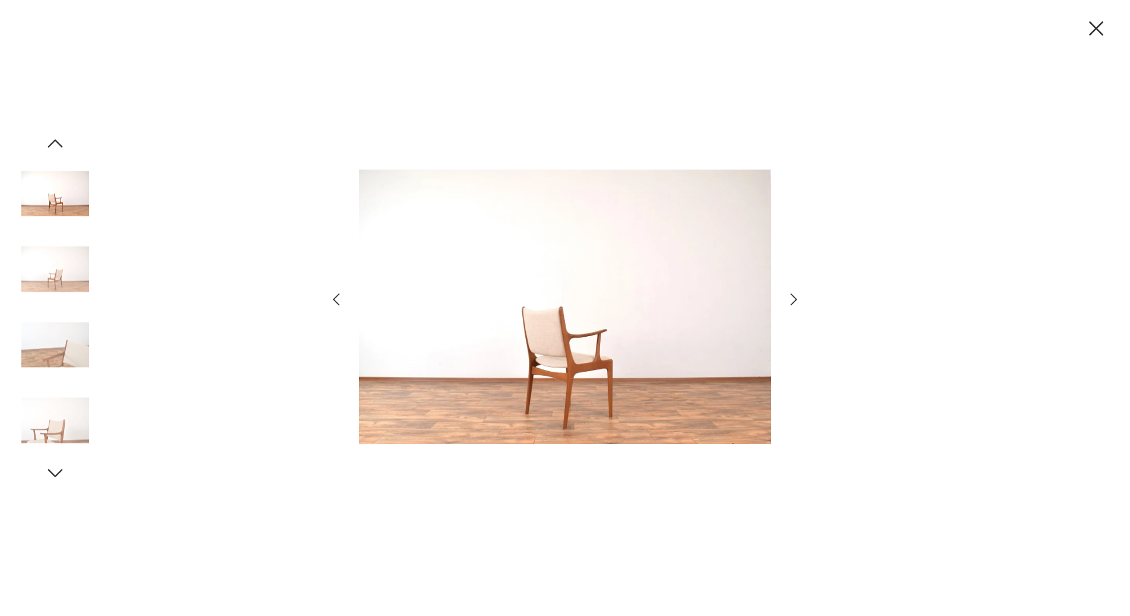
click at [792, 295] on icon "button" at bounding box center [793, 300] width 7 height 12
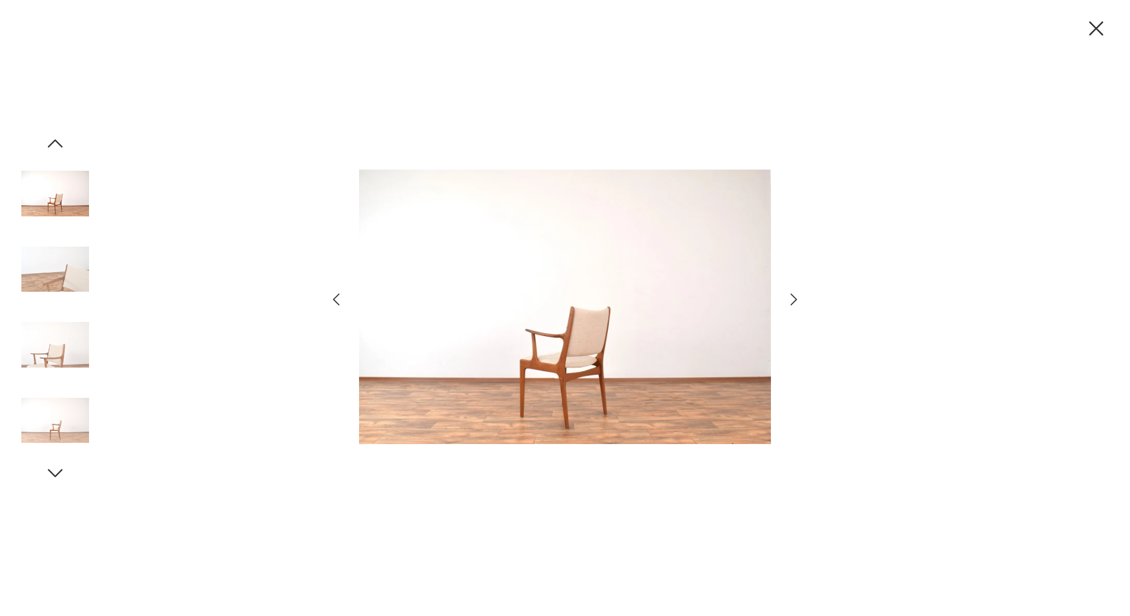
click at [792, 295] on icon "button" at bounding box center [793, 300] width 7 height 12
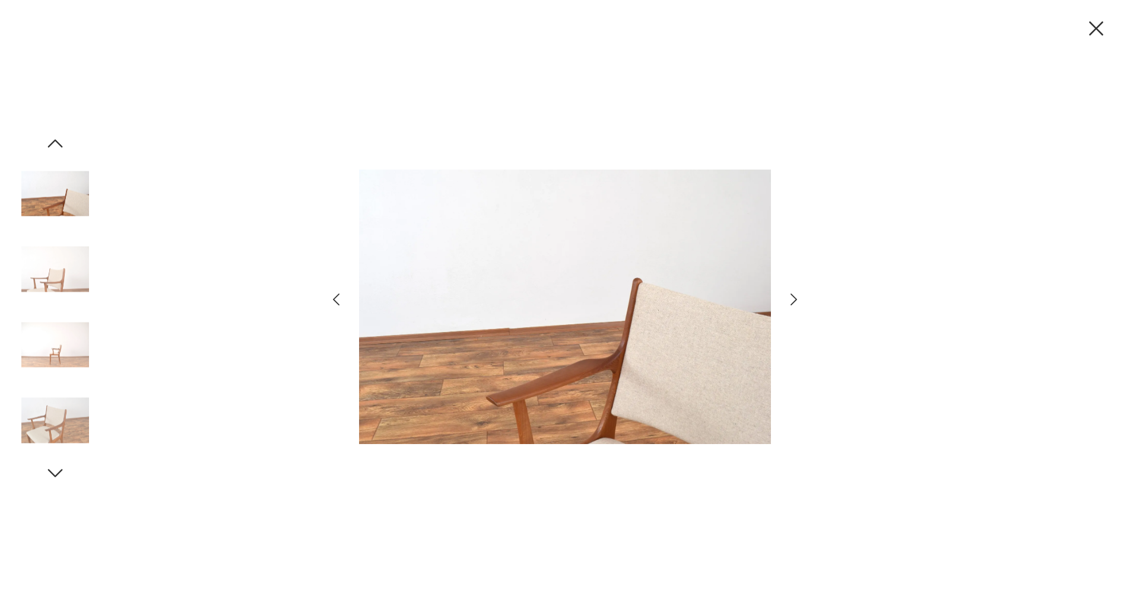
click at [792, 295] on icon "button" at bounding box center [793, 300] width 7 height 12
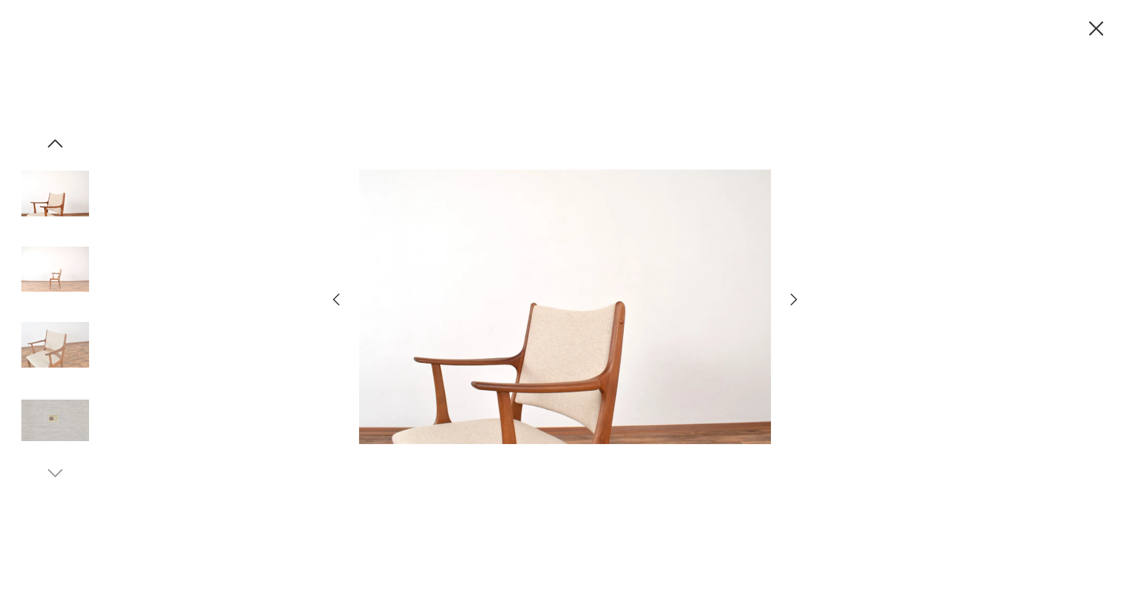
click at [792, 303] on icon "button" at bounding box center [793, 300] width 7 height 12
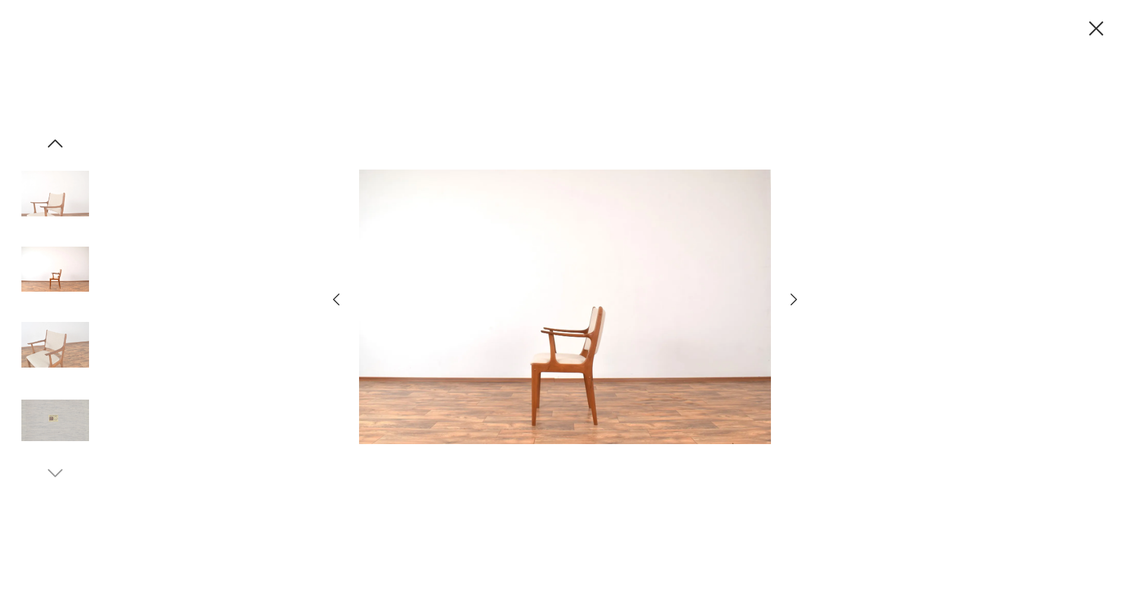
click at [792, 303] on icon "button" at bounding box center [793, 300] width 7 height 12
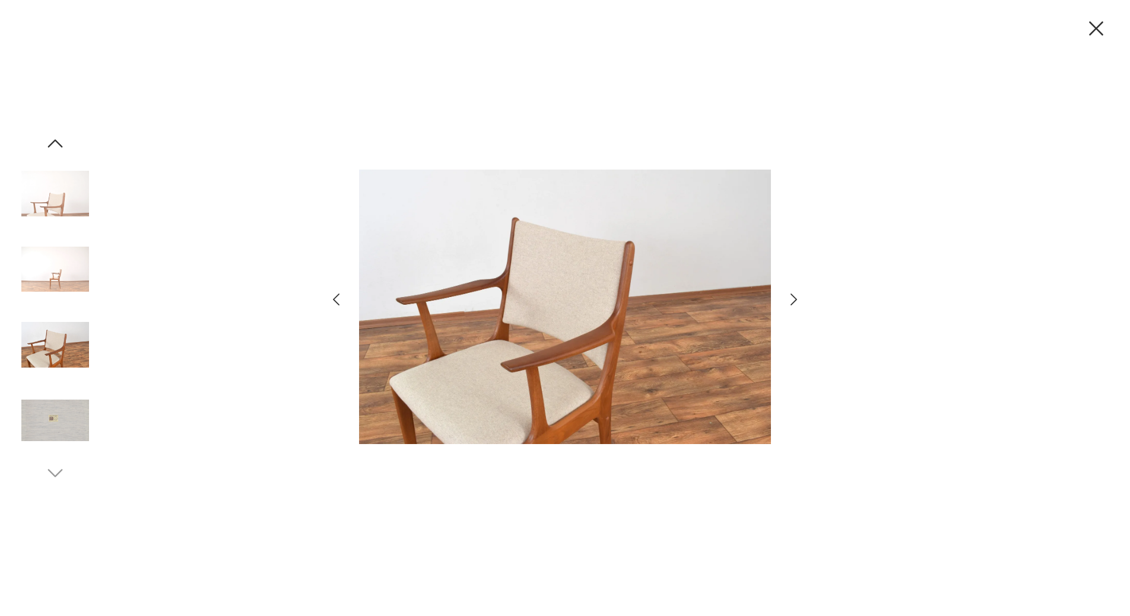
click at [792, 303] on icon "button" at bounding box center [793, 300] width 7 height 12
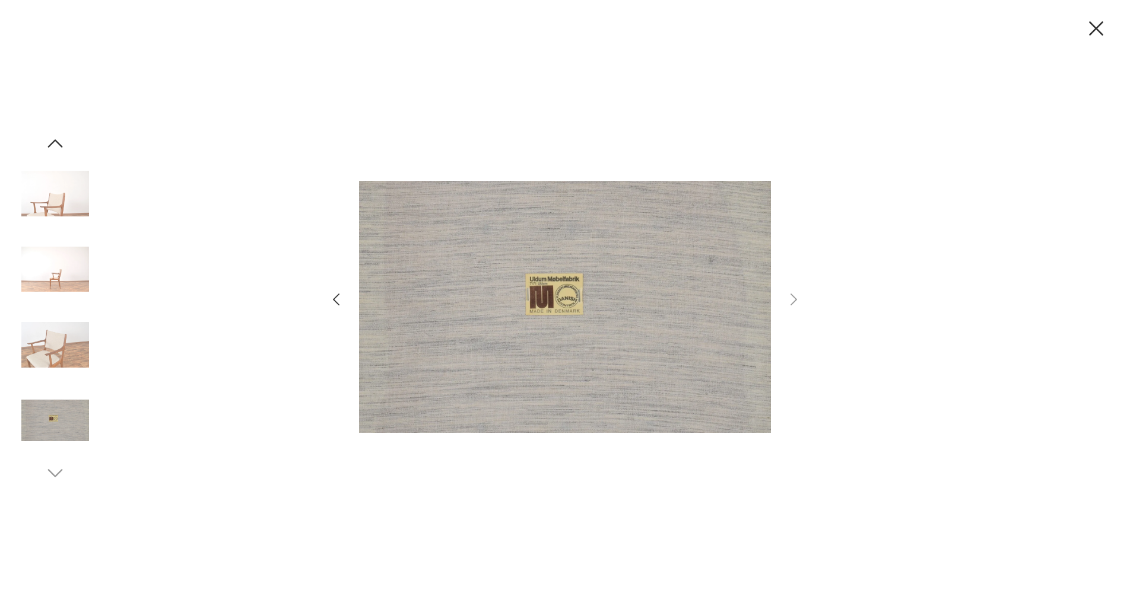
click at [1093, 30] on icon "button" at bounding box center [1095, 28] width 25 height 25
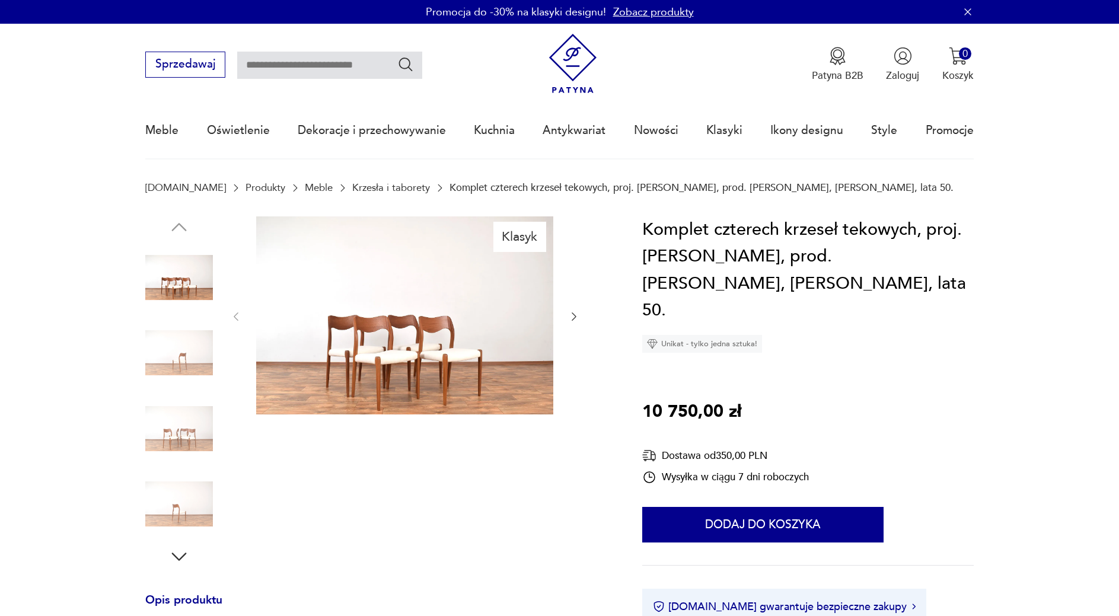
click at [384, 358] on img at bounding box center [404, 316] width 297 height 198
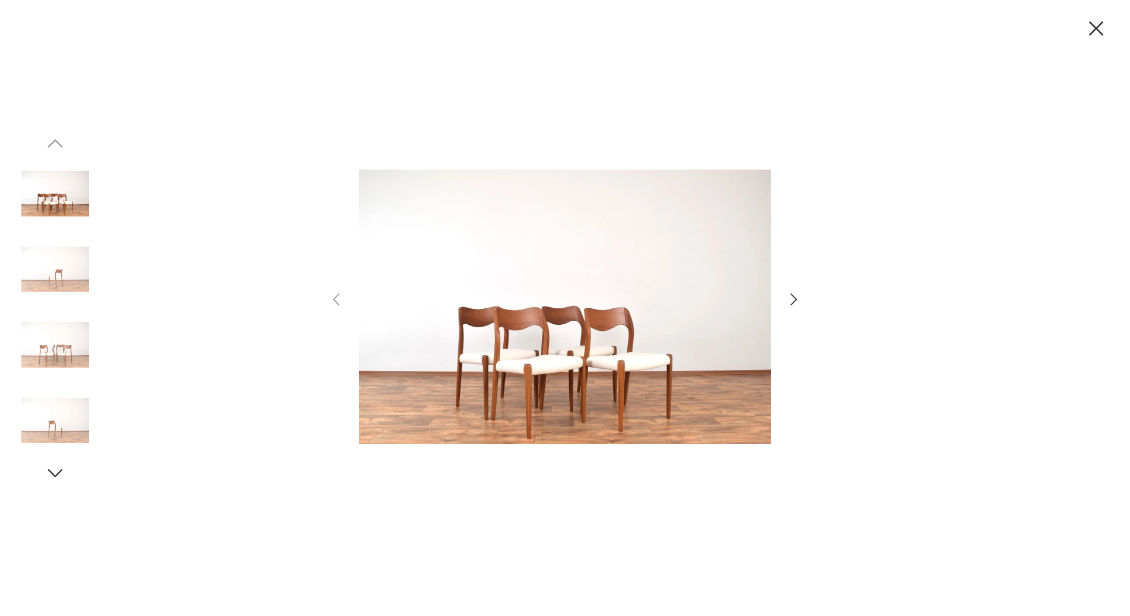
click at [1104, 27] on icon "button" at bounding box center [1095, 28] width 25 height 25
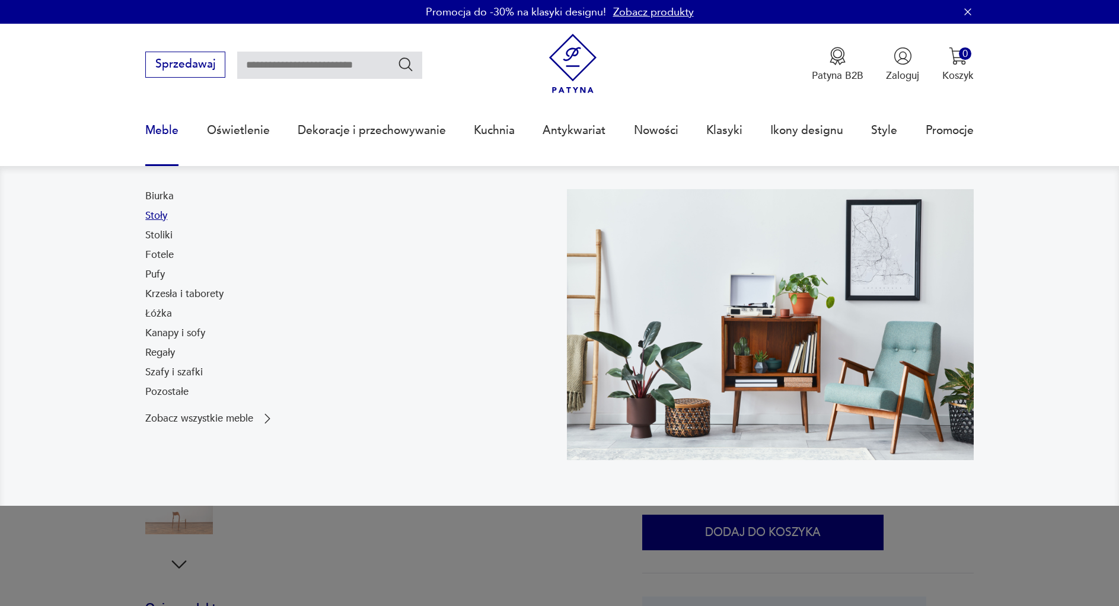
click at [164, 215] on link "Stoły" at bounding box center [156, 216] width 22 height 14
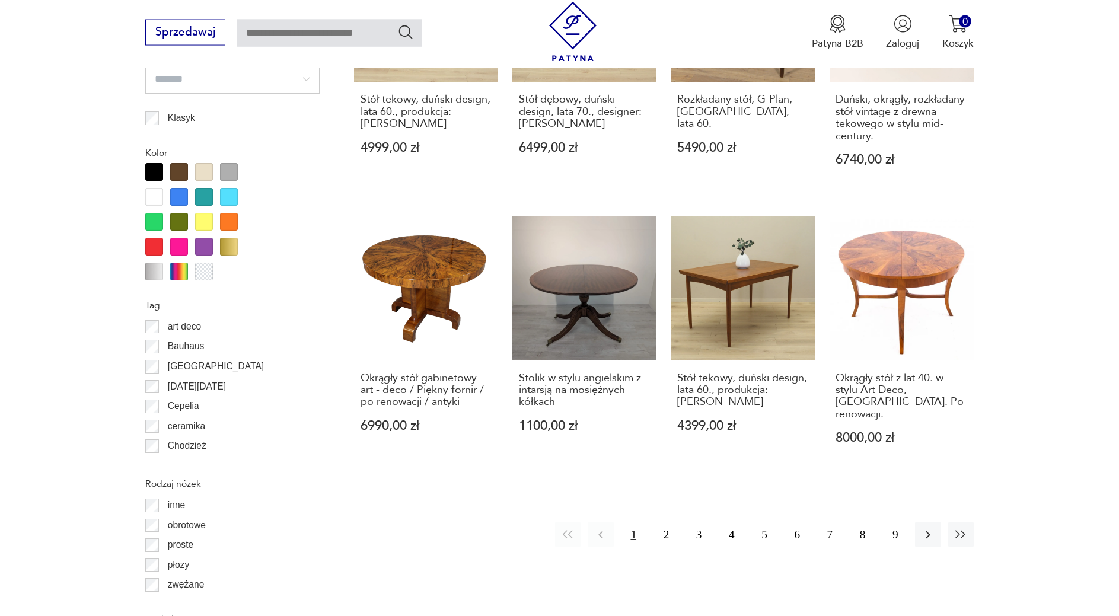
scroll to position [1309, 0]
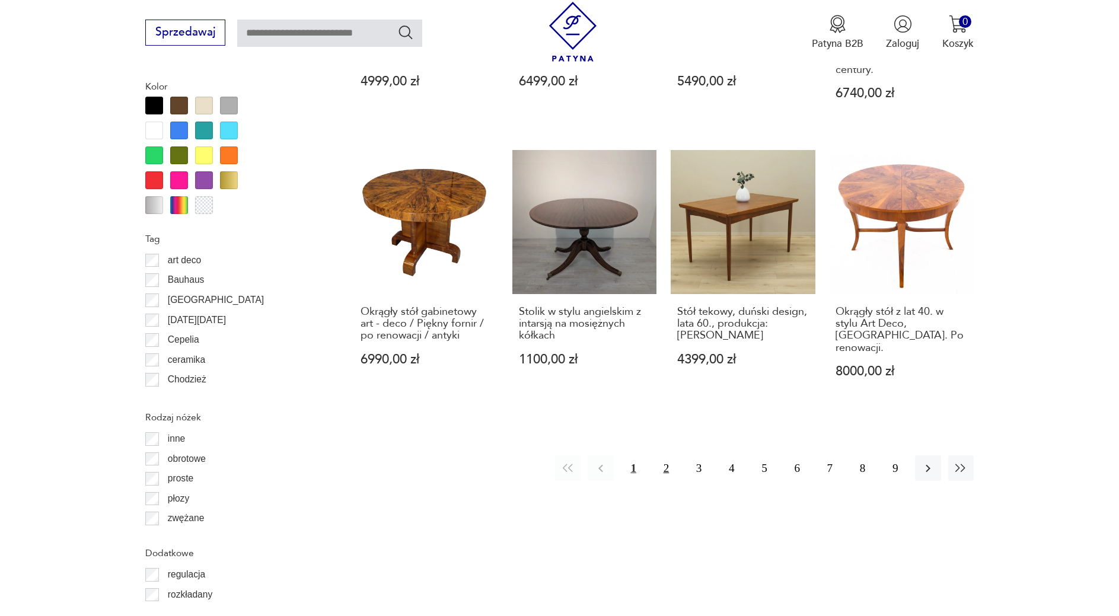
click at [669, 456] on button "2" at bounding box center [667, 469] width 26 height 26
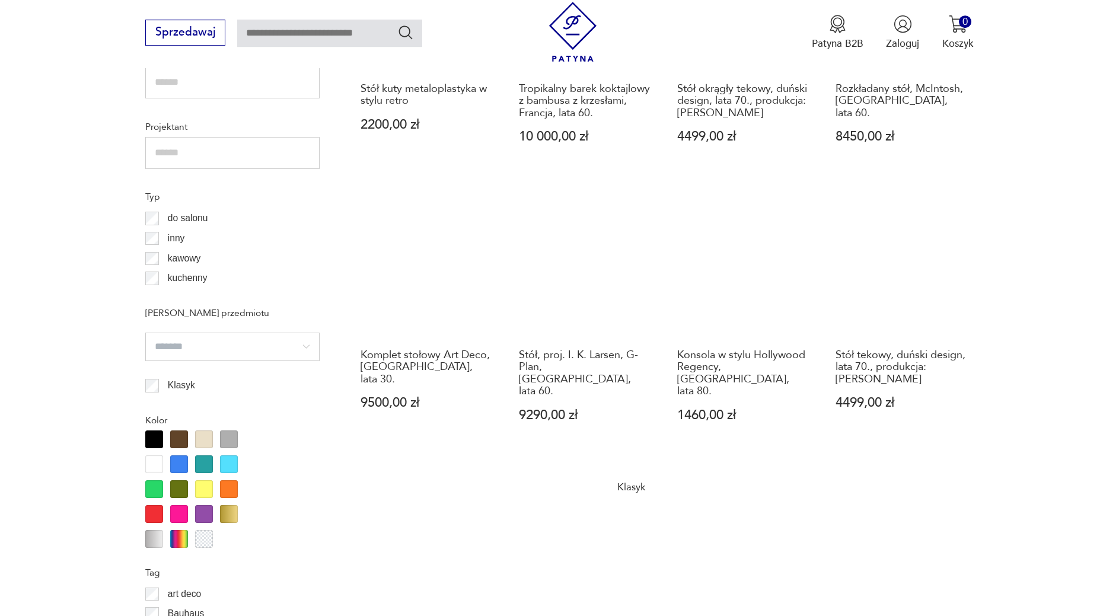
scroll to position [947, 0]
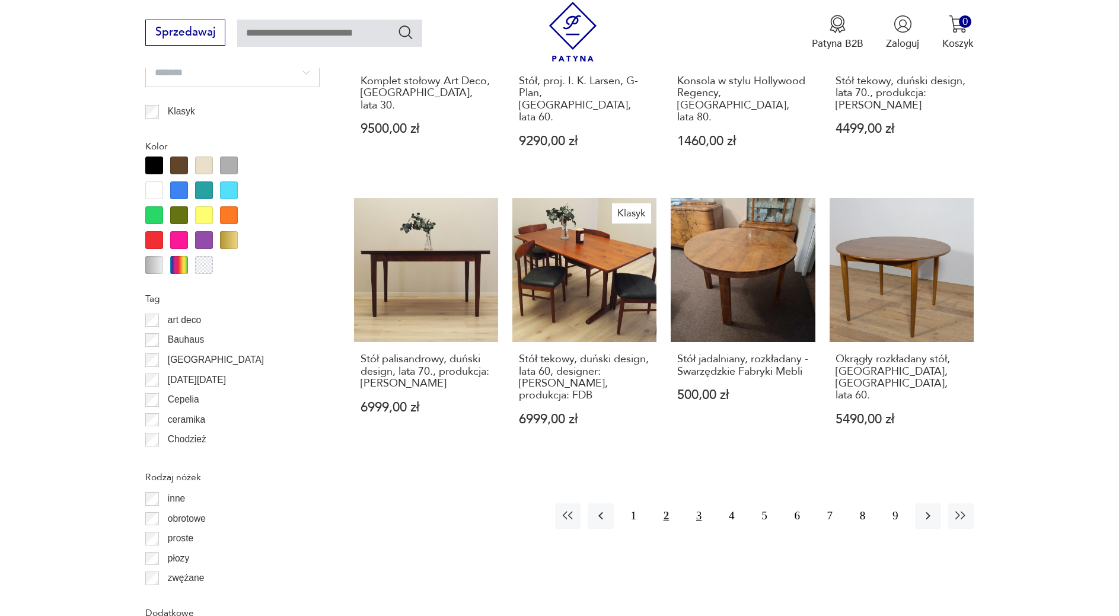
click at [704, 504] on button "3" at bounding box center [699, 517] width 26 height 26
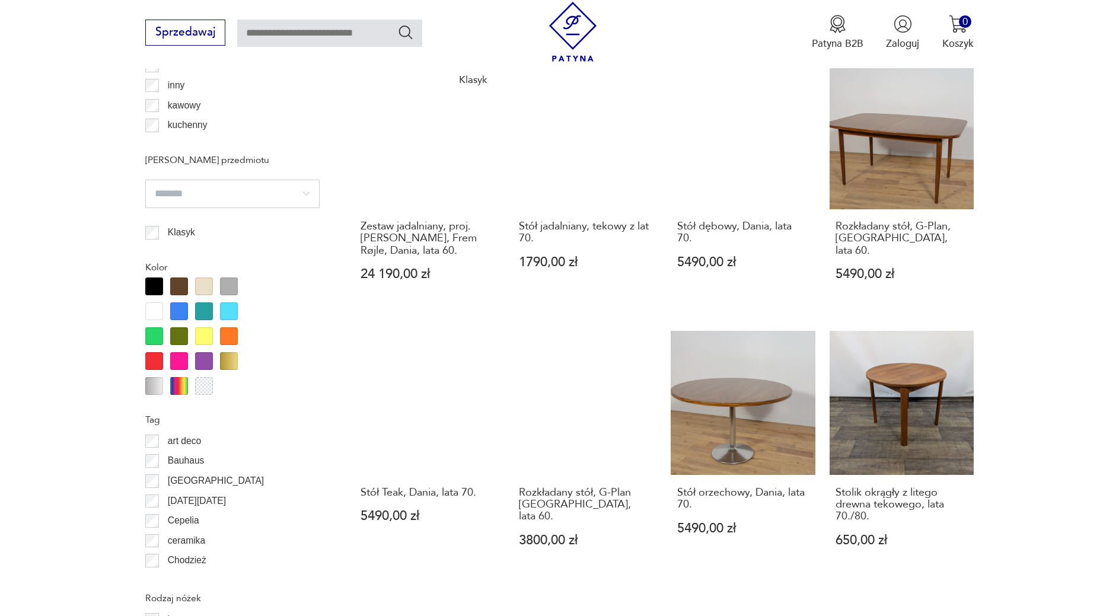
scroll to position [1310, 0]
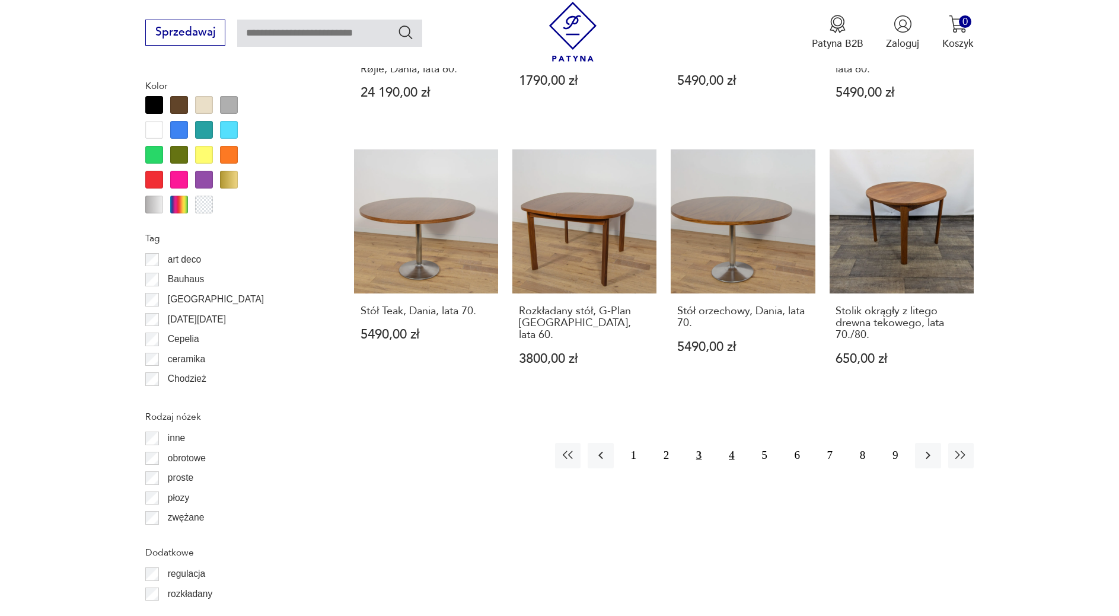
click at [731, 447] on button "4" at bounding box center [732, 456] width 26 height 26
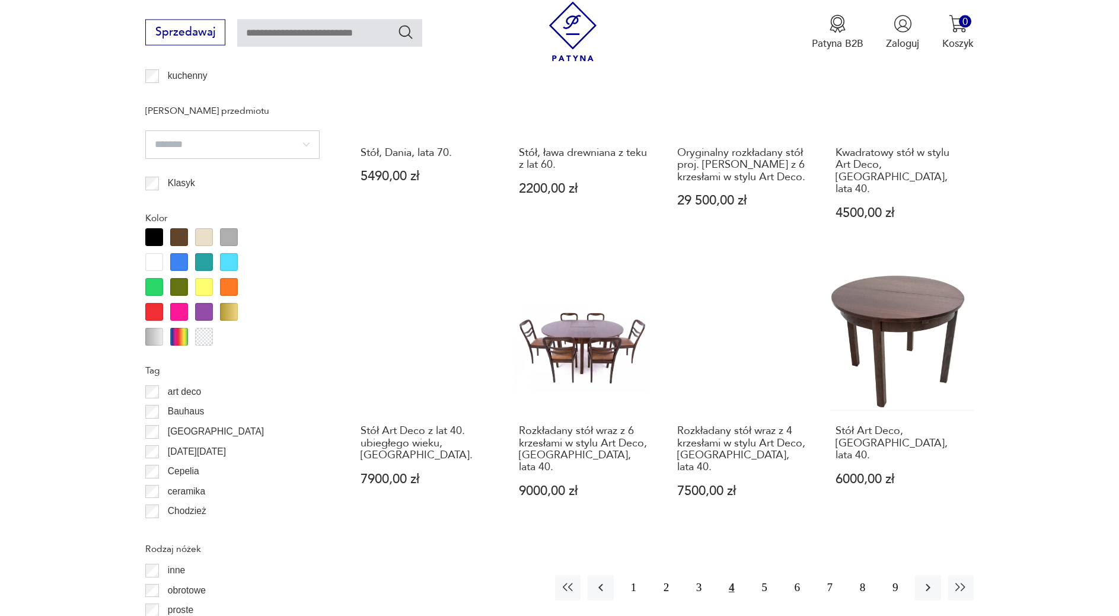
scroll to position [1249, 0]
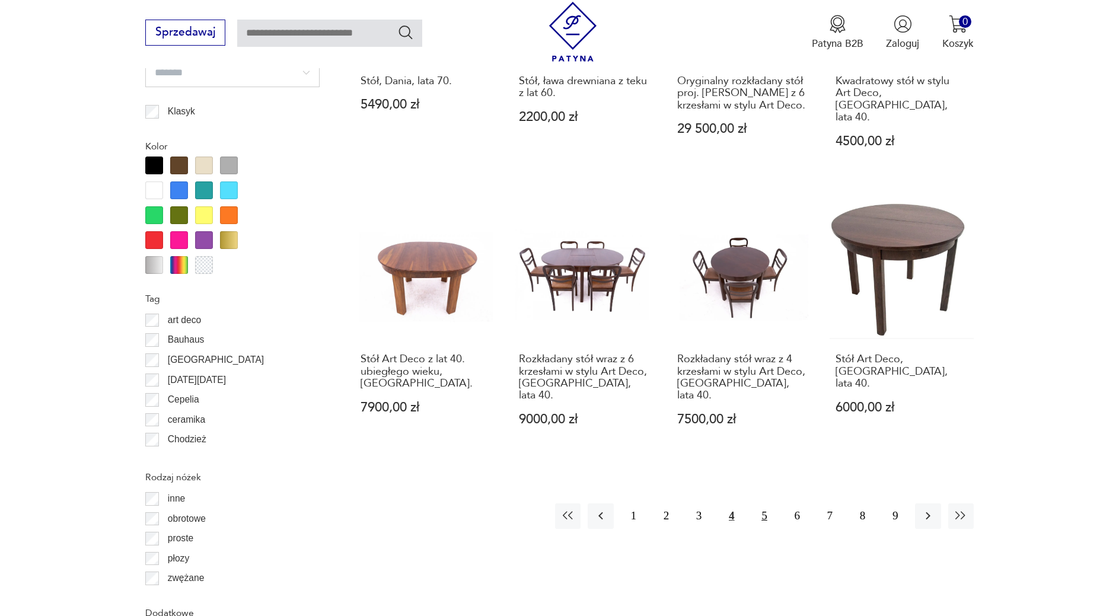
click at [770, 504] on button "5" at bounding box center [765, 517] width 26 height 26
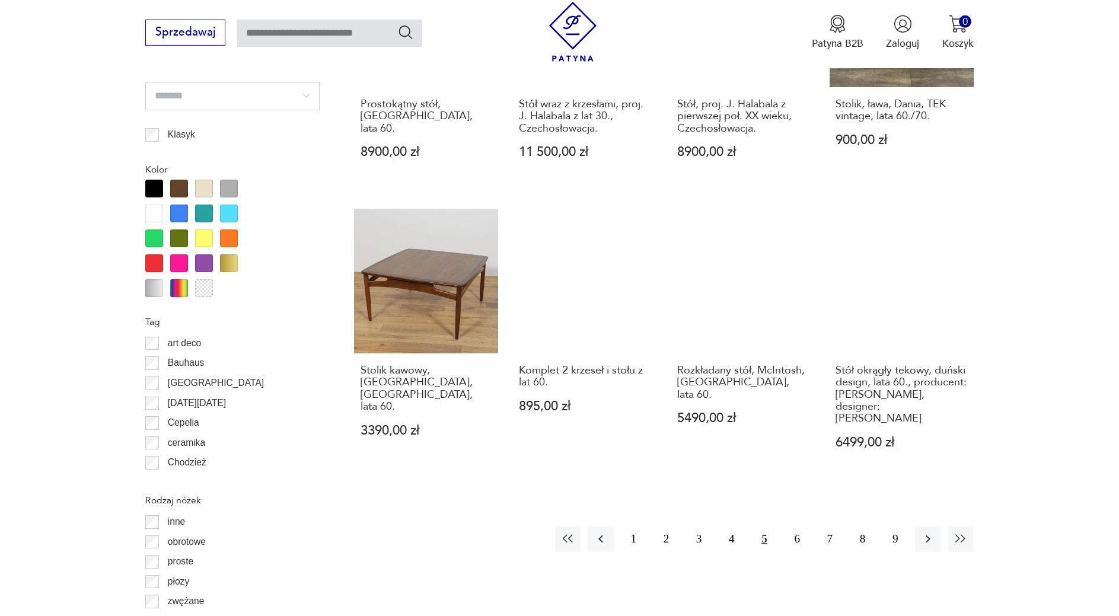
scroll to position [1310, 0]
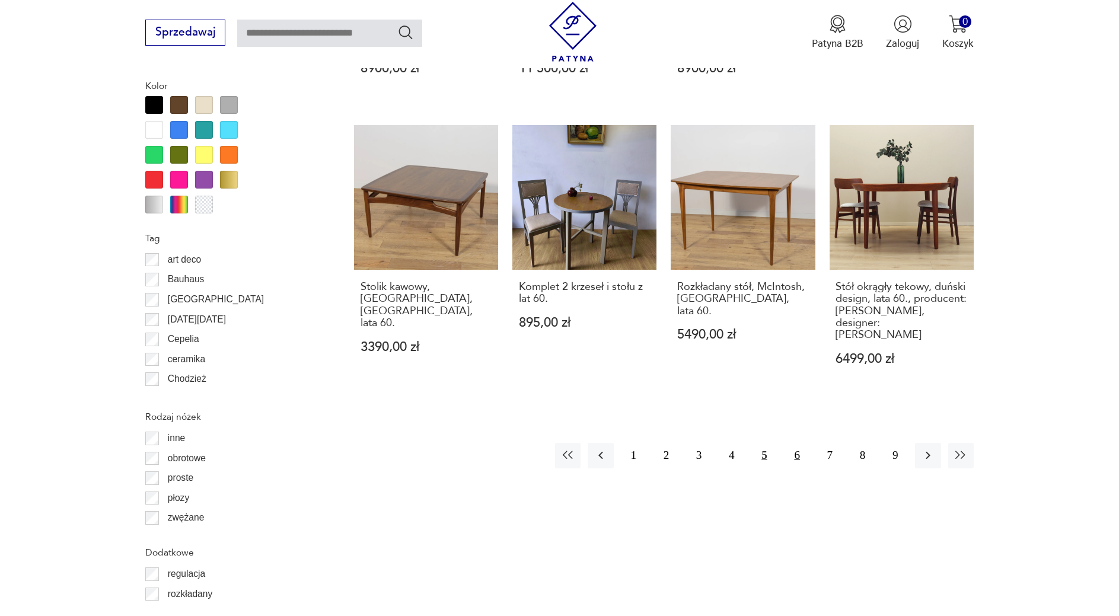
click at [792, 448] on button "6" at bounding box center [798, 456] width 26 height 26
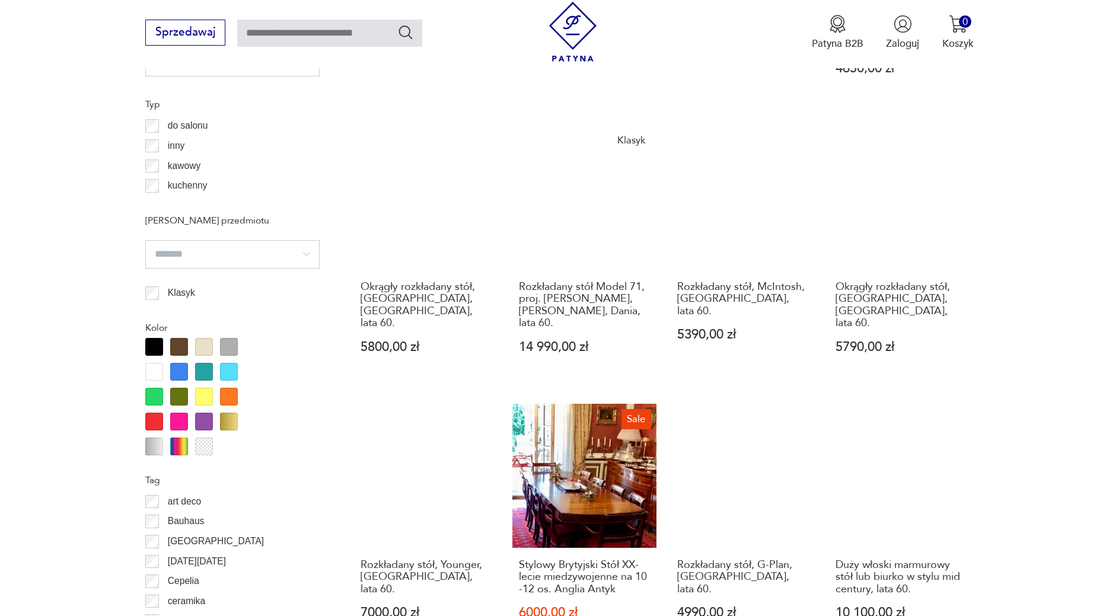
scroll to position [1249, 0]
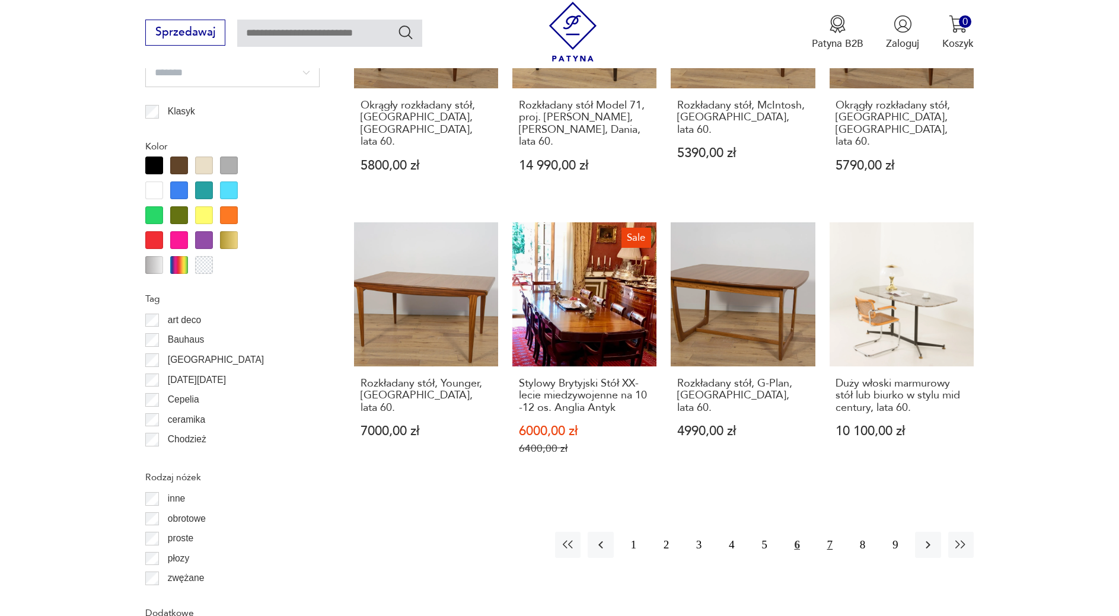
click at [834, 532] on button "7" at bounding box center [831, 545] width 26 height 26
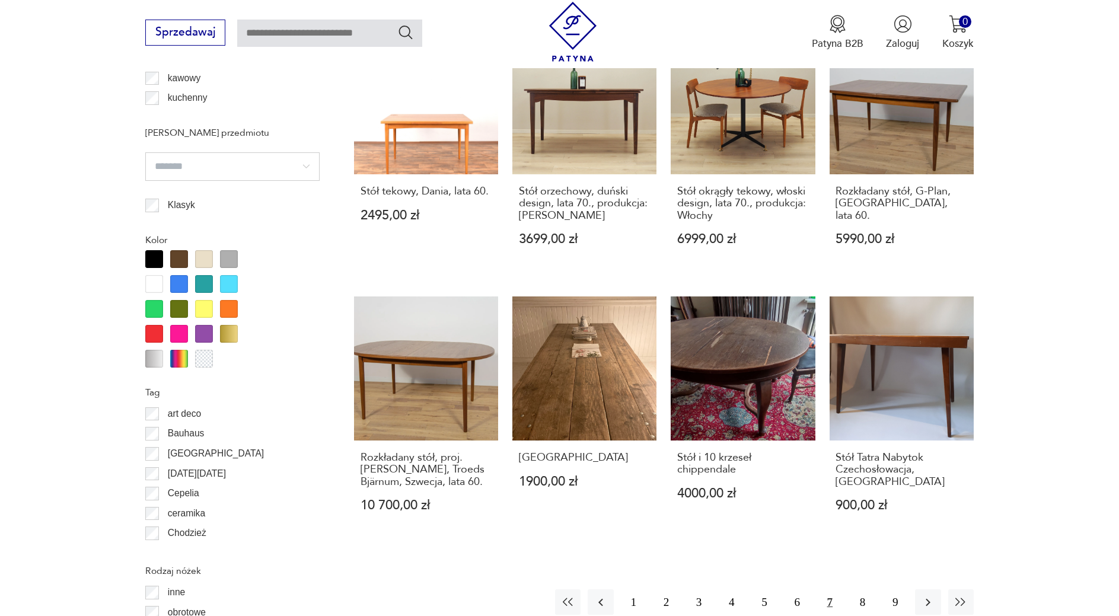
scroll to position [1249, 0]
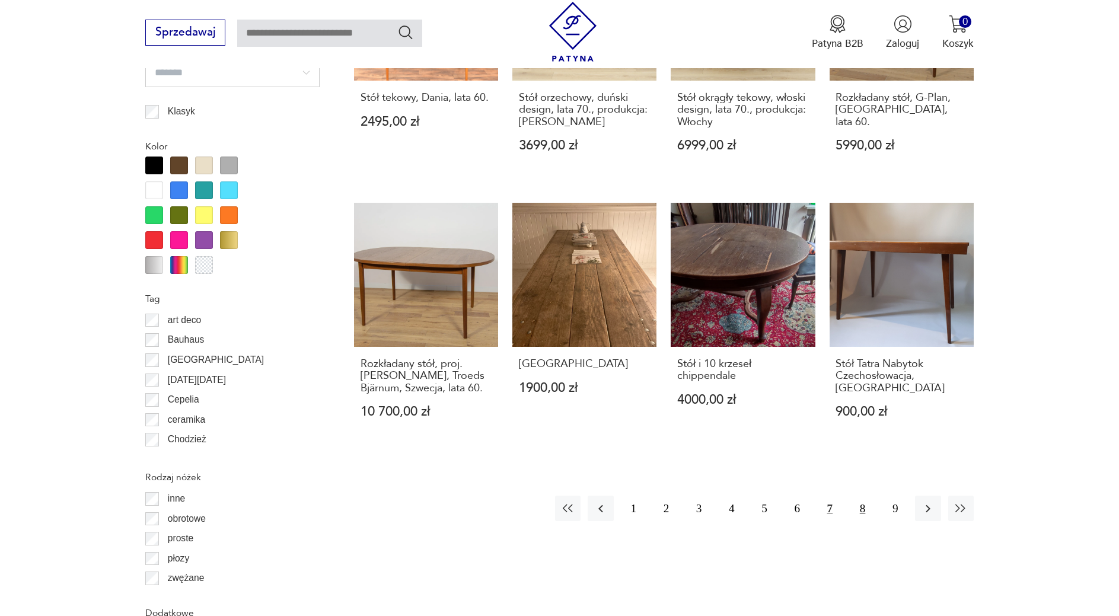
click at [867, 496] on button "8" at bounding box center [863, 509] width 26 height 26
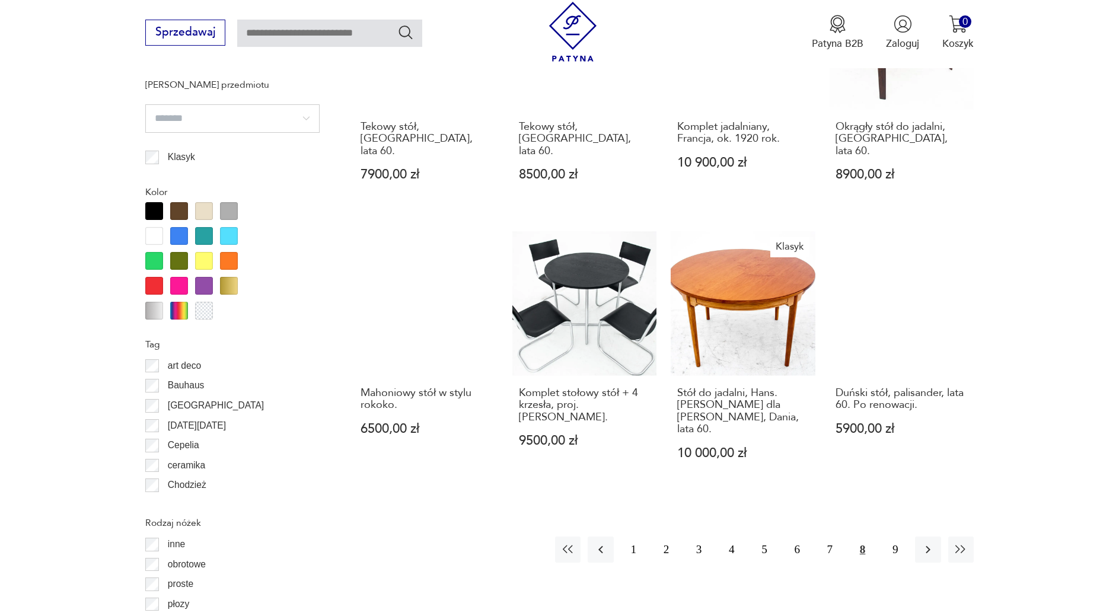
scroll to position [1249, 0]
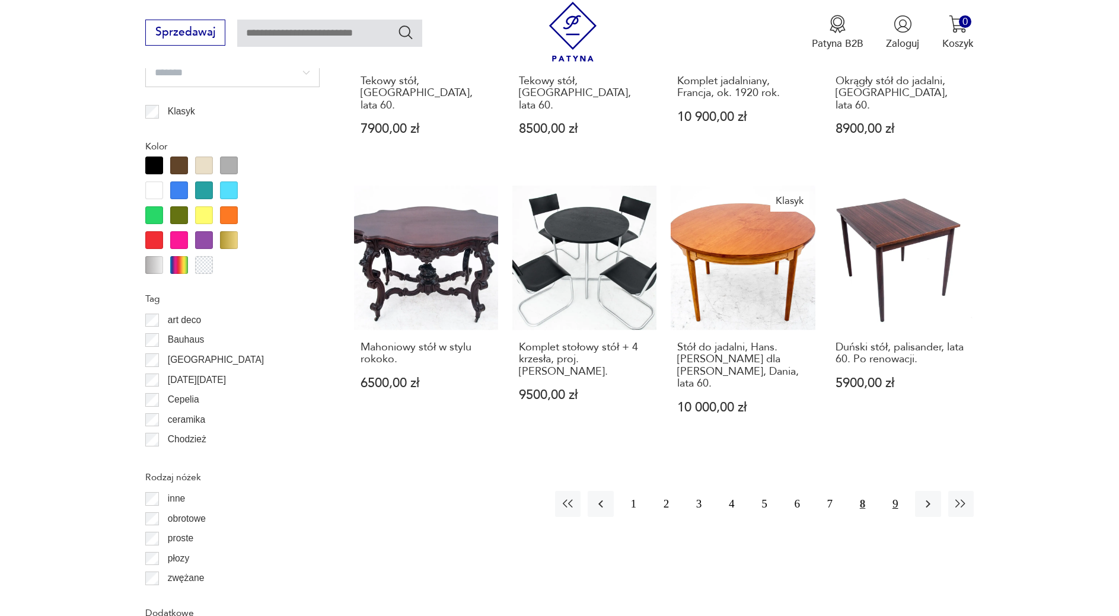
click at [888, 491] on button "9" at bounding box center [896, 504] width 26 height 26
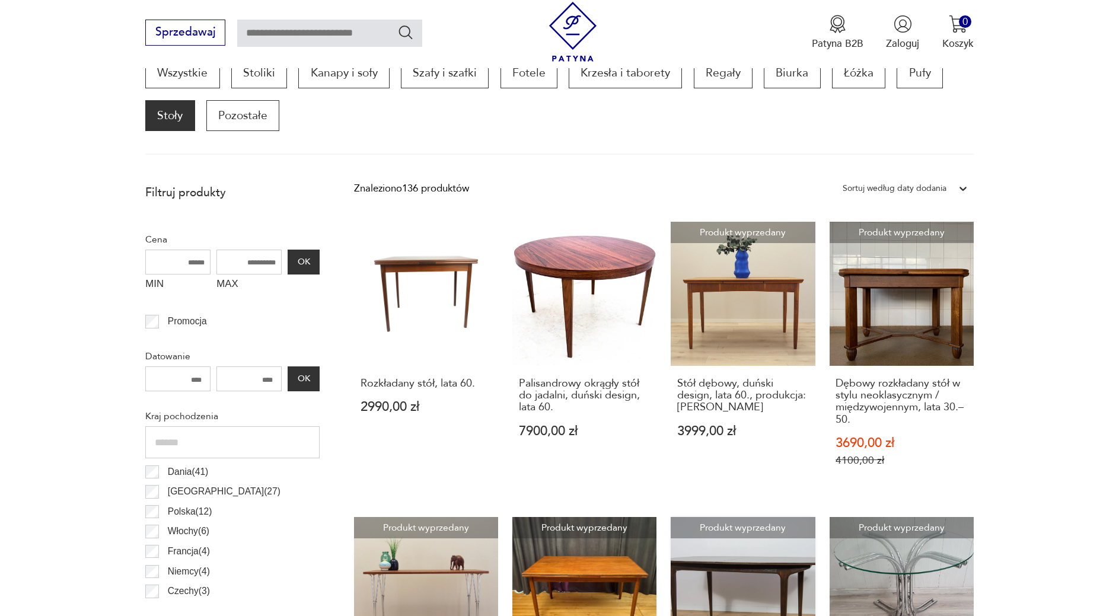
scroll to position [705, 0]
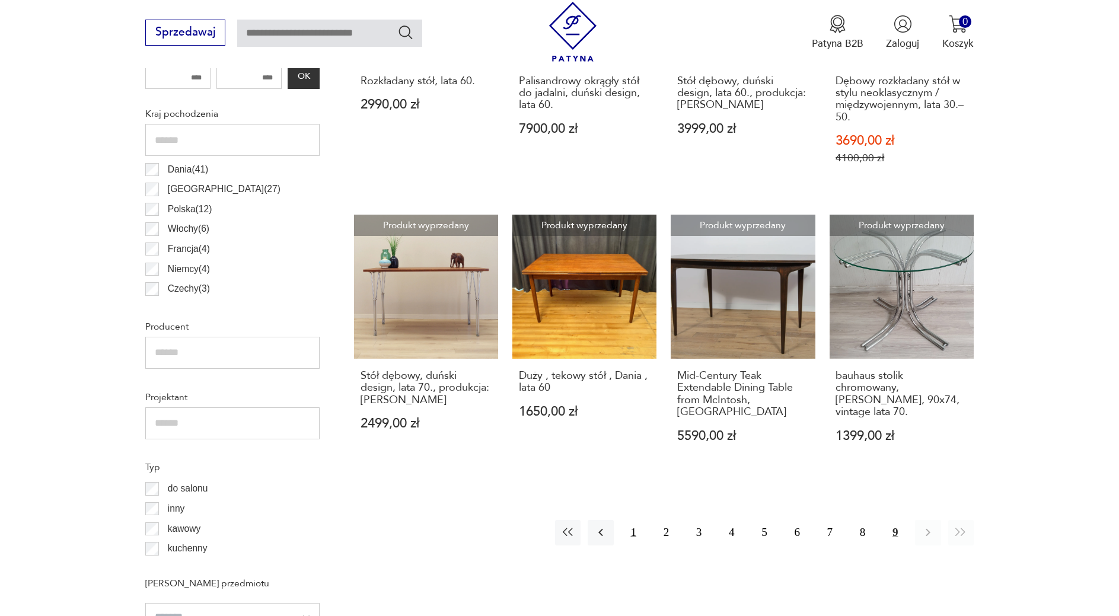
click at [633, 533] on button "1" at bounding box center [634, 533] width 26 height 26
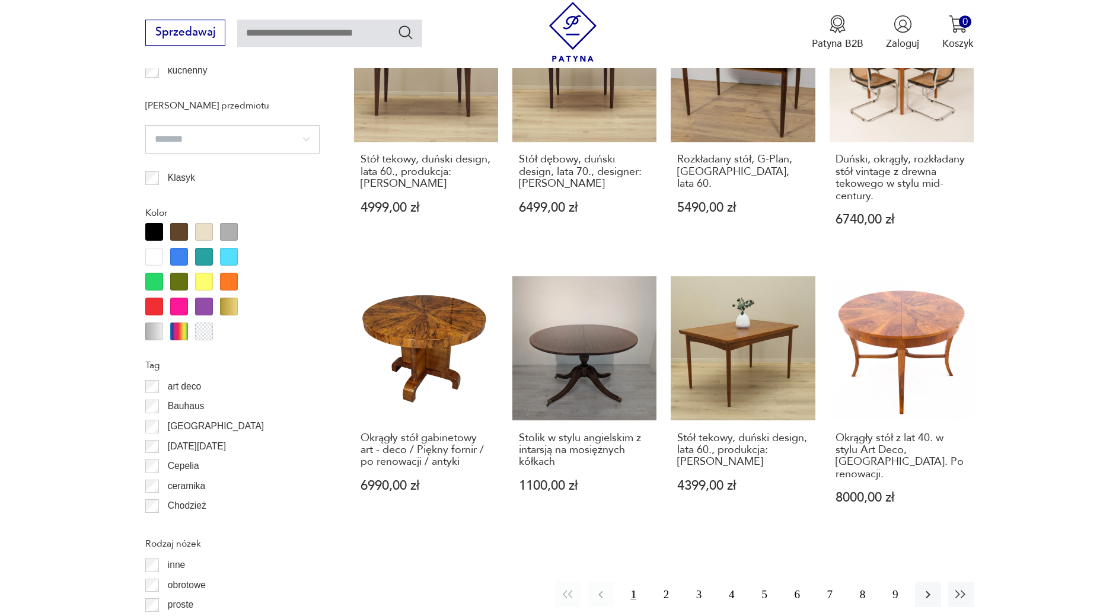
scroll to position [1249, 0]
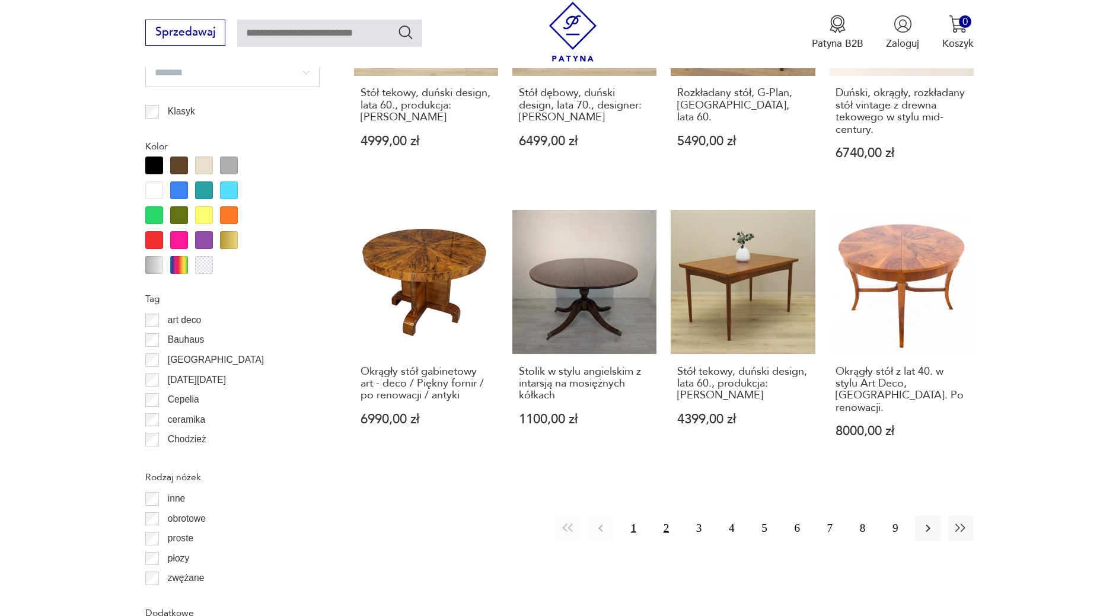
click at [666, 516] on button "2" at bounding box center [667, 529] width 26 height 26
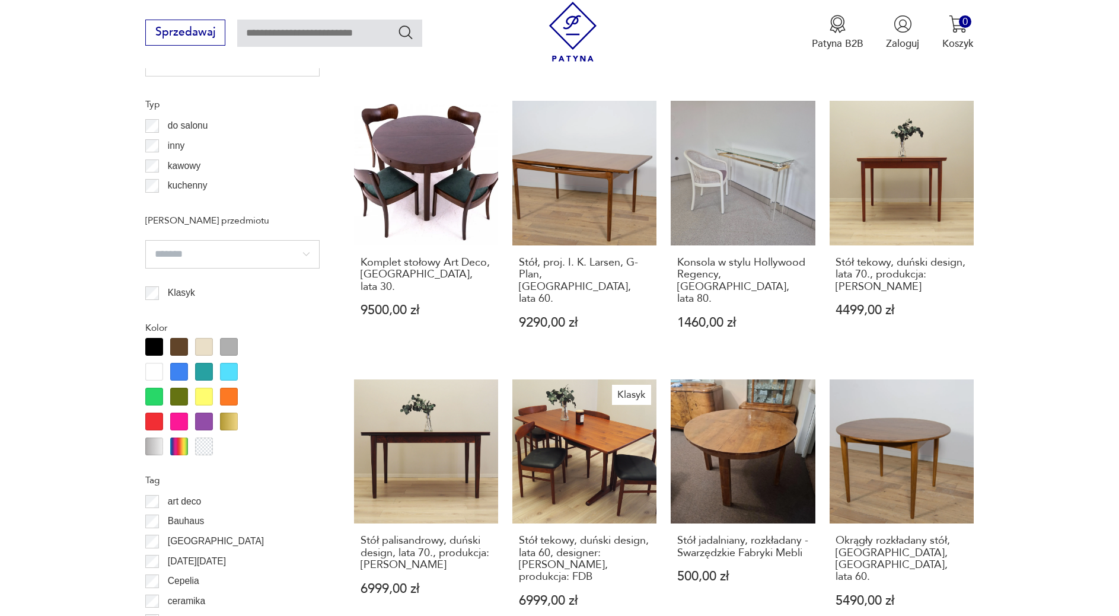
scroll to position [1189, 0]
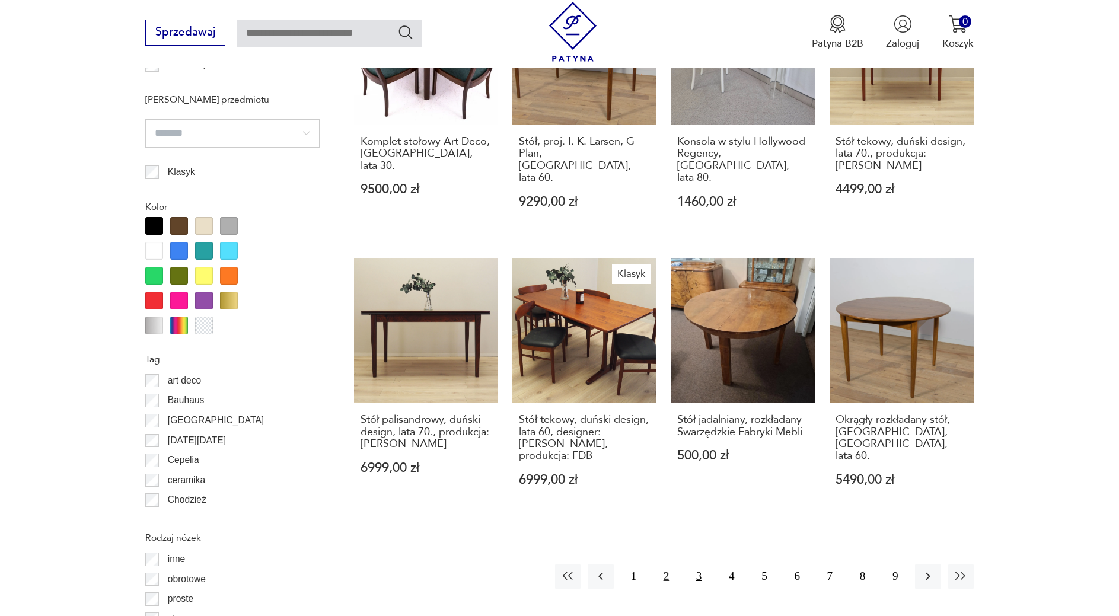
click at [702, 564] on button "3" at bounding box center [699, 577] width 26 height 26
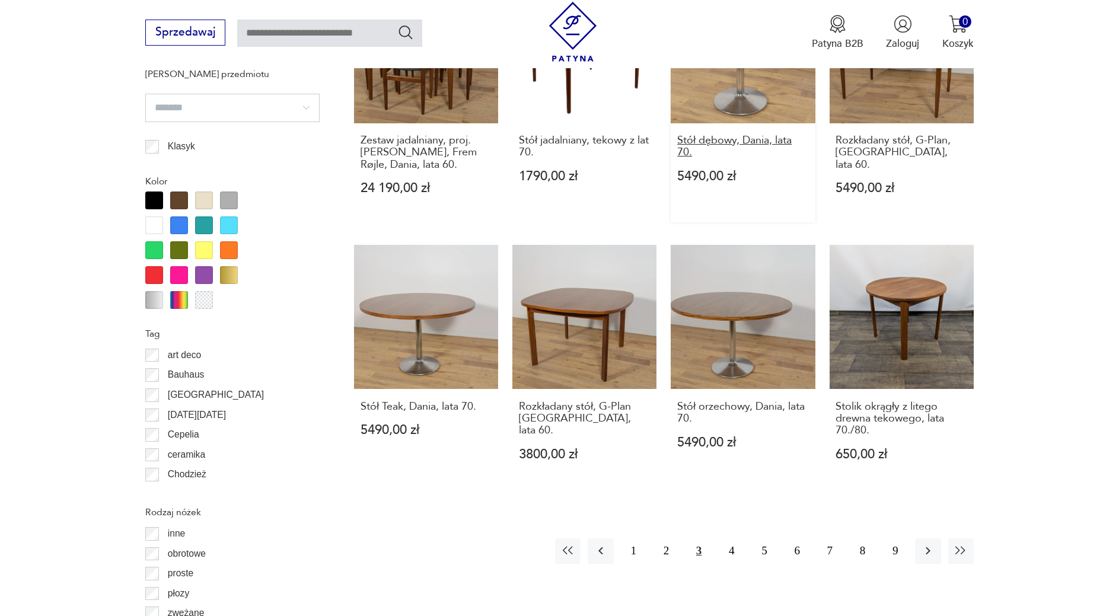
scroll to position [1310, 0]
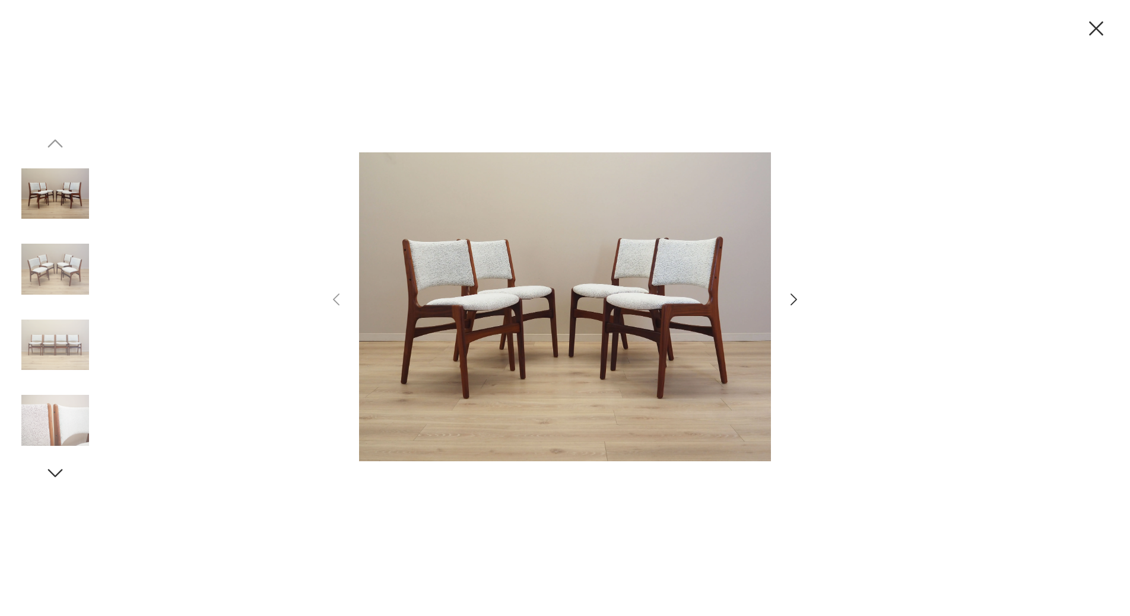
click at [790, 300] on icon "button" at bounding box center [793, 299] width 17 height 17
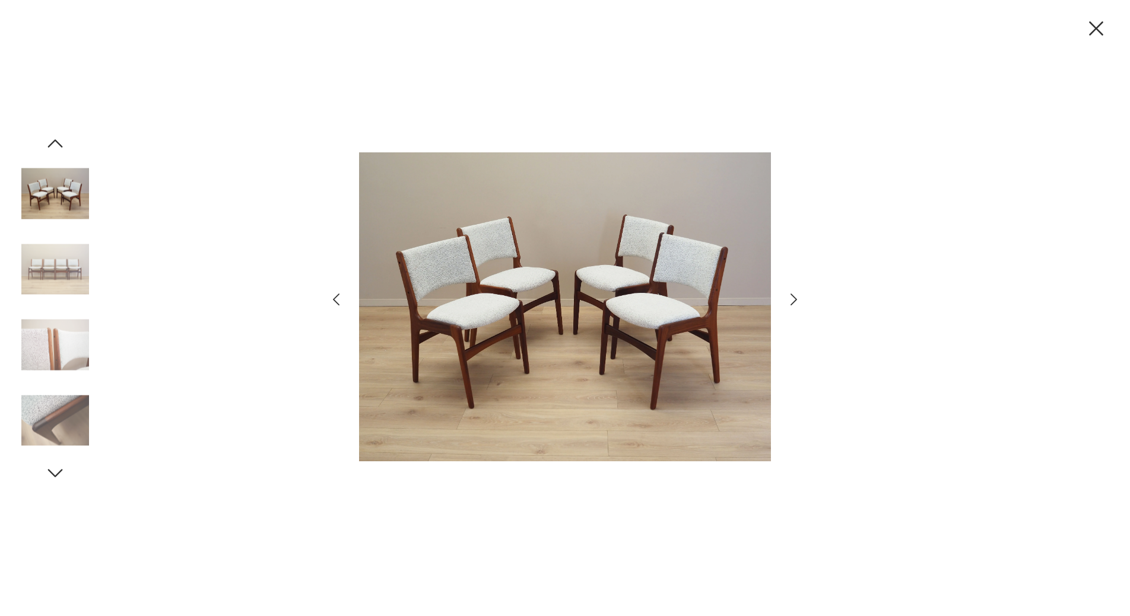
click at [790, 300] on icon "button" at bounding box center [793, 299] width 17 height 17
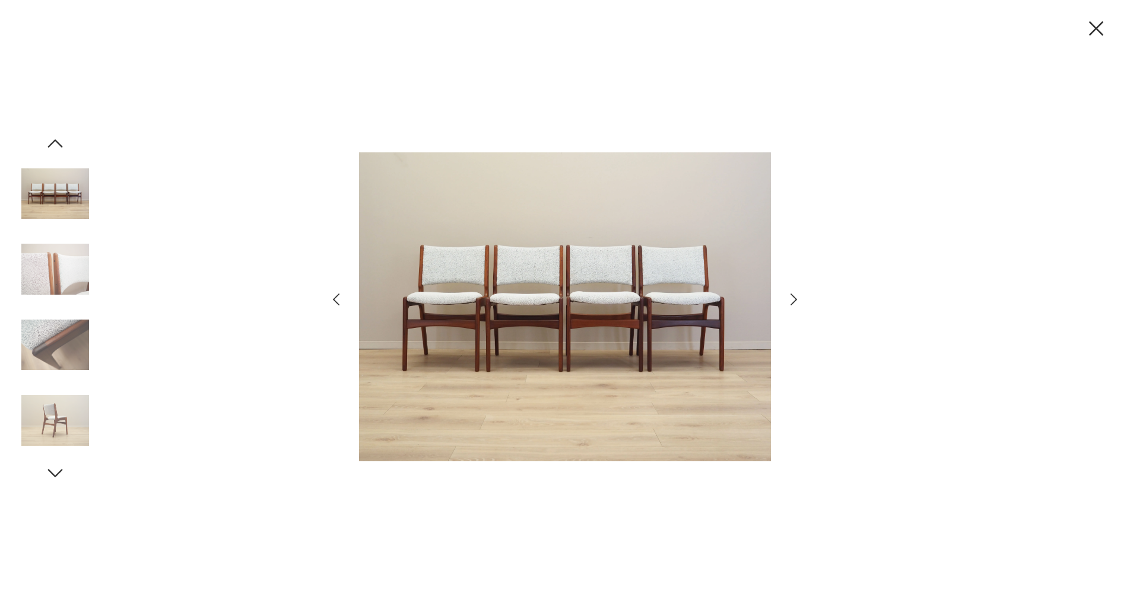
click at [790, 300] on icon "button" at bounding box center [793, 299] width 17 height 17
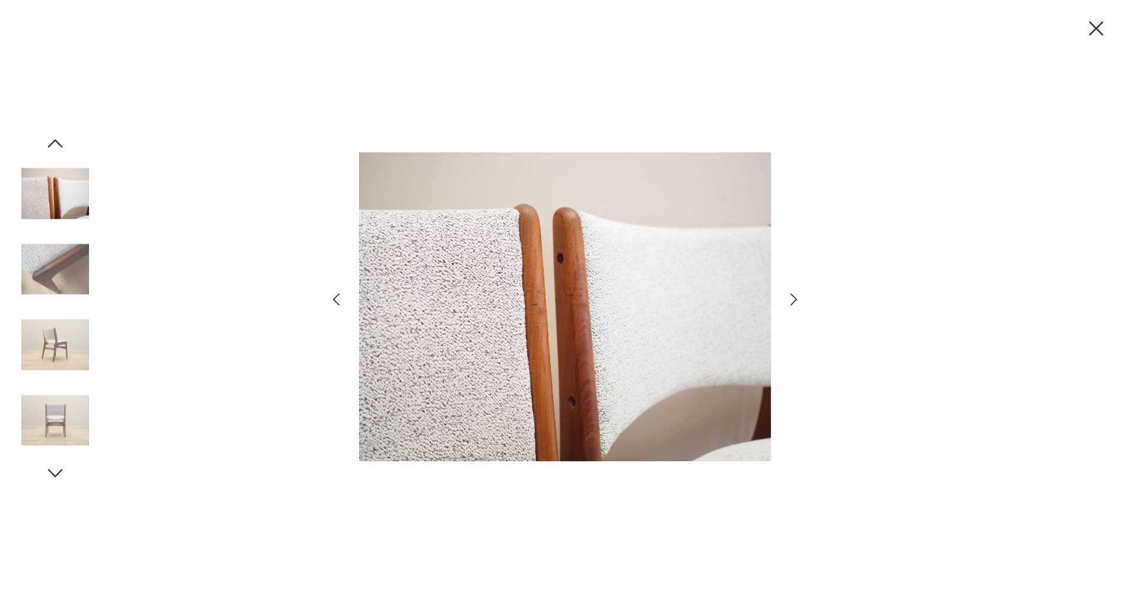
click at [790, 300] on icon "button" at bounding box center [793, 299] width 17 height 17
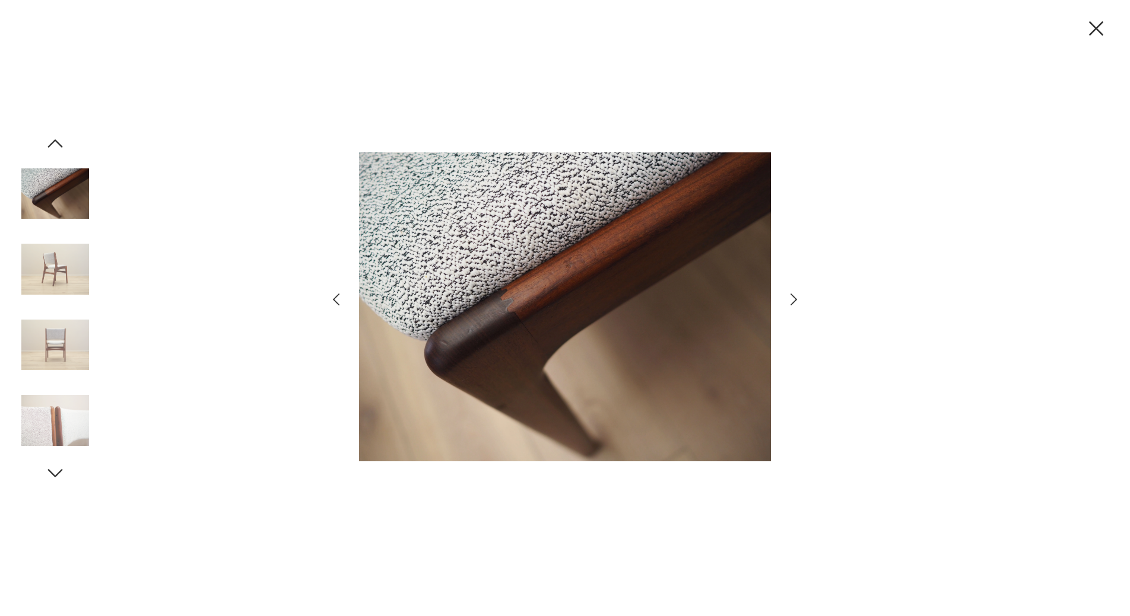
click at [790, 300] on icon "button" at bounding box center [793, 299] width 17 height 17
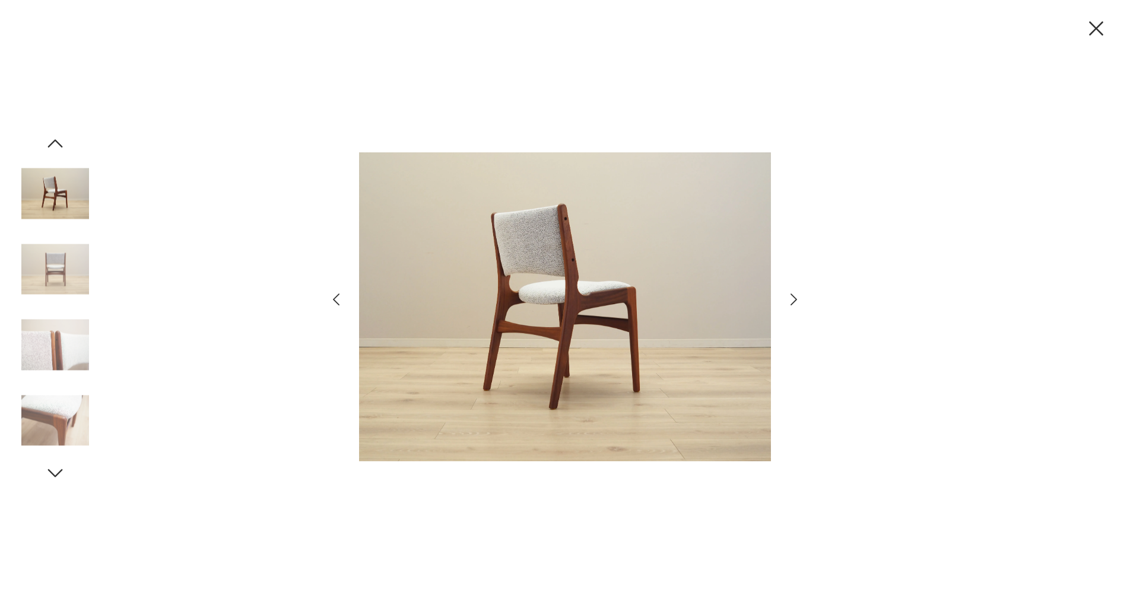
click at [790, 300] on icon "button" at bounding box center [793, 299] width 17 height 17
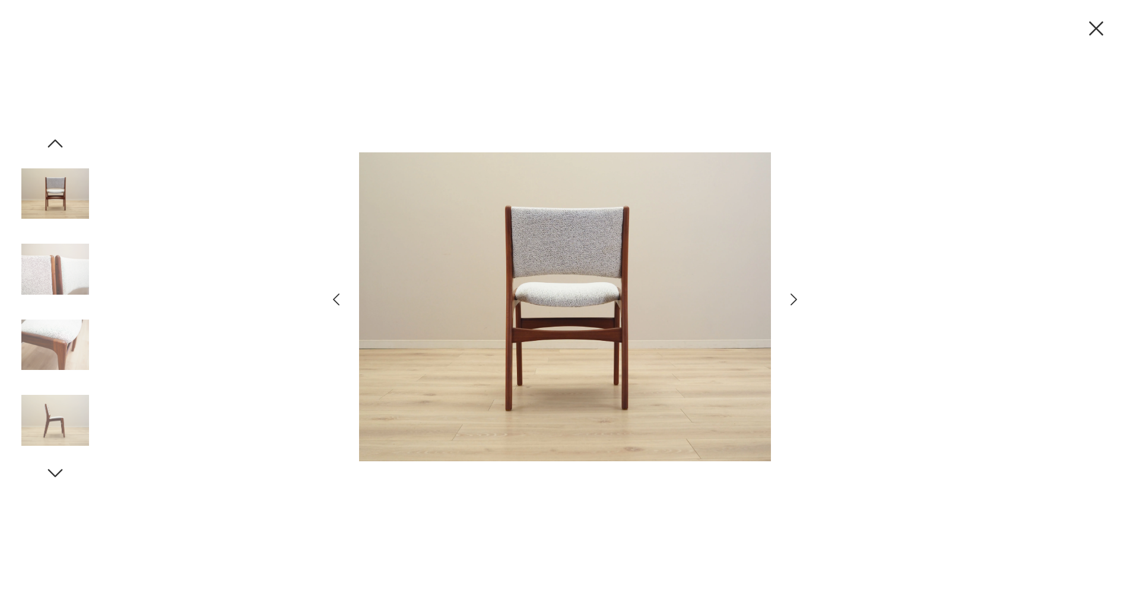
click at [790, 300] on icon "button" at bounding box center [793, 299] width 17 height 17
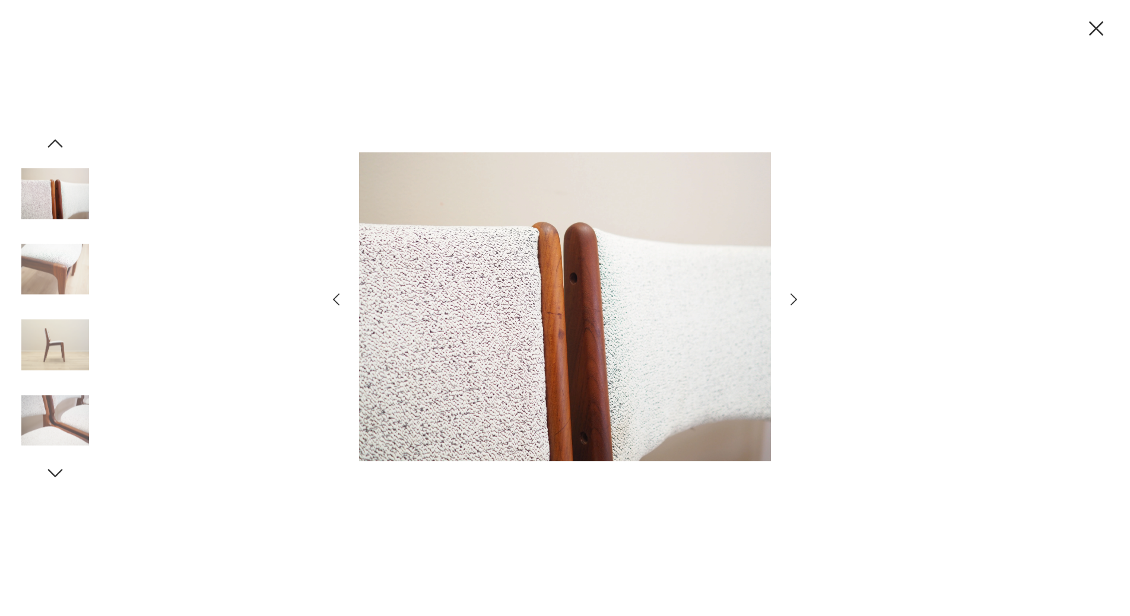
click at [790, 300] on icon "button" at bounding box center [793, 299] width 17 height 17
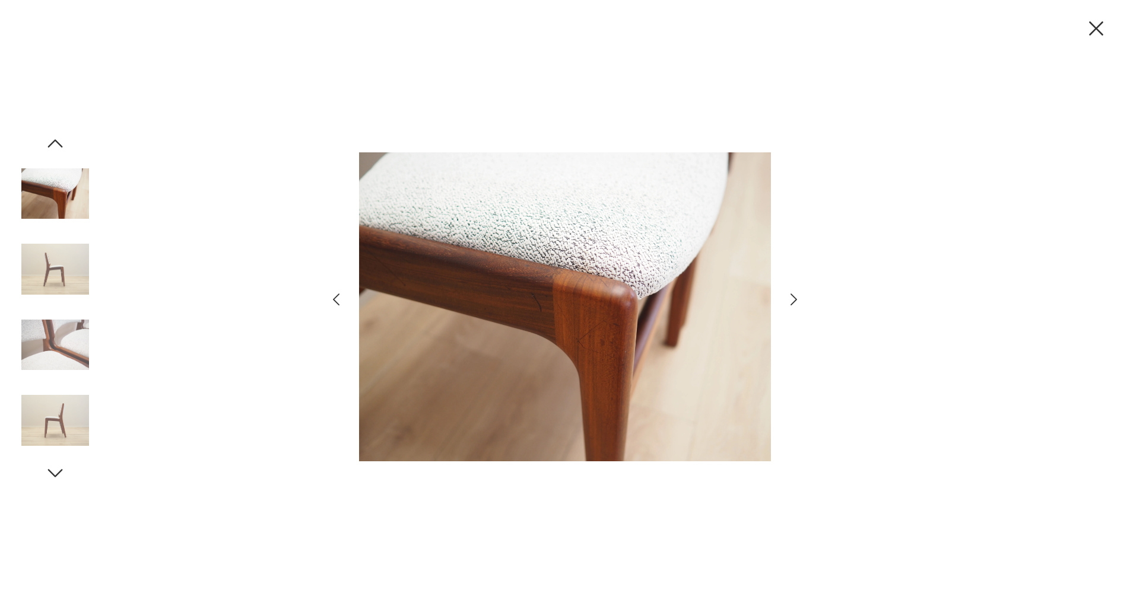
click at [790, 300] on icon "button" at bounding box center [793, 299] width 17 height 17
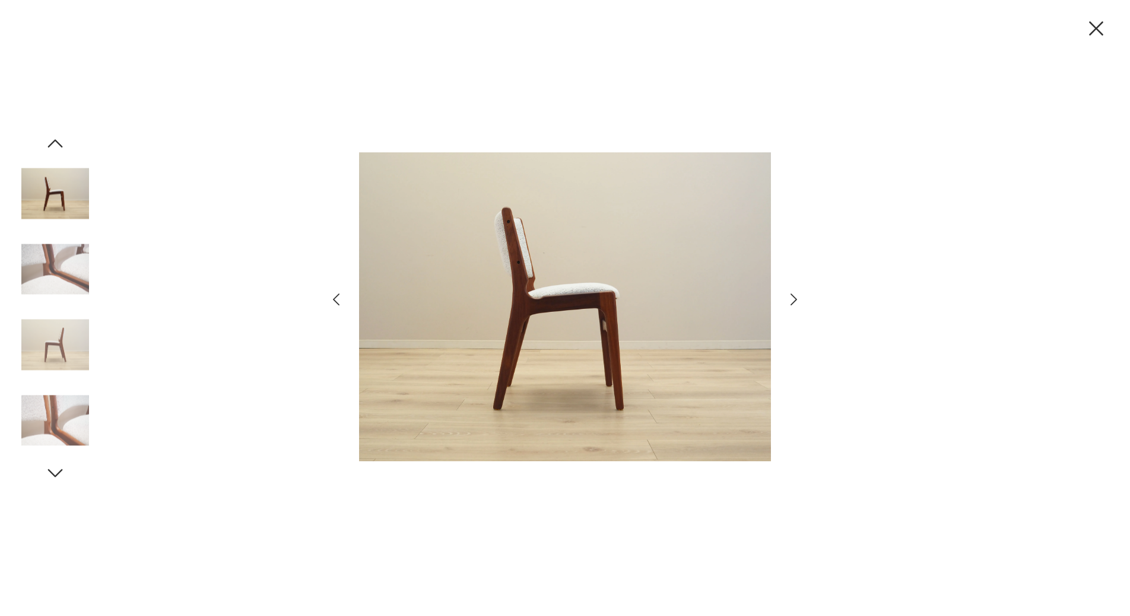
click at [790, 300] on icon "button" at bounding box center [793, 299] width 17 height 17
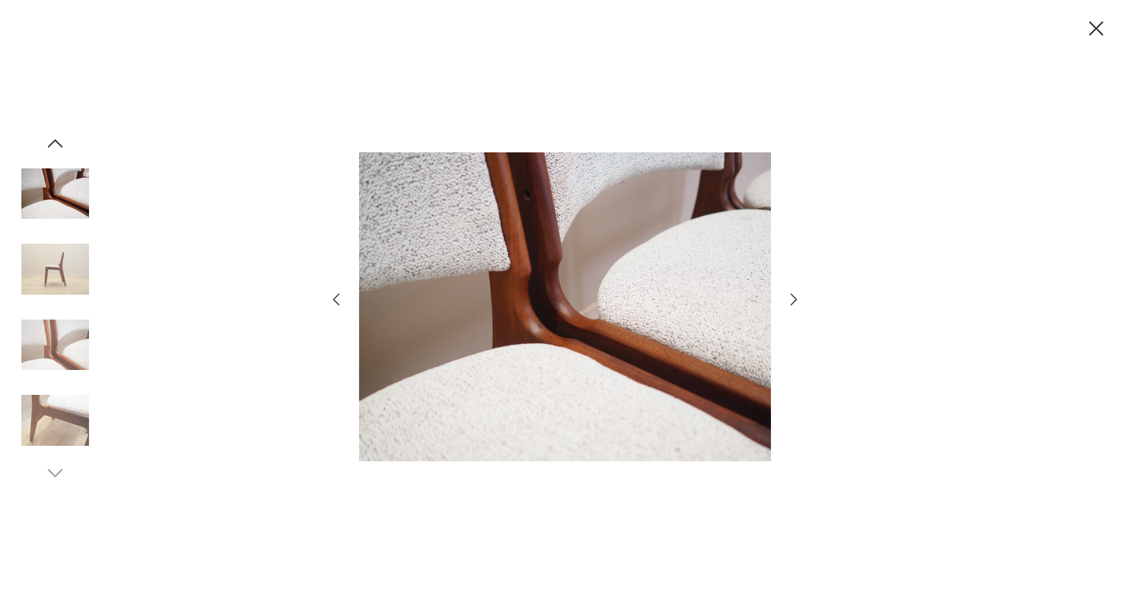
click at [790, 300] on icon "button" at bounding box center [793, 299] width 17 height 17
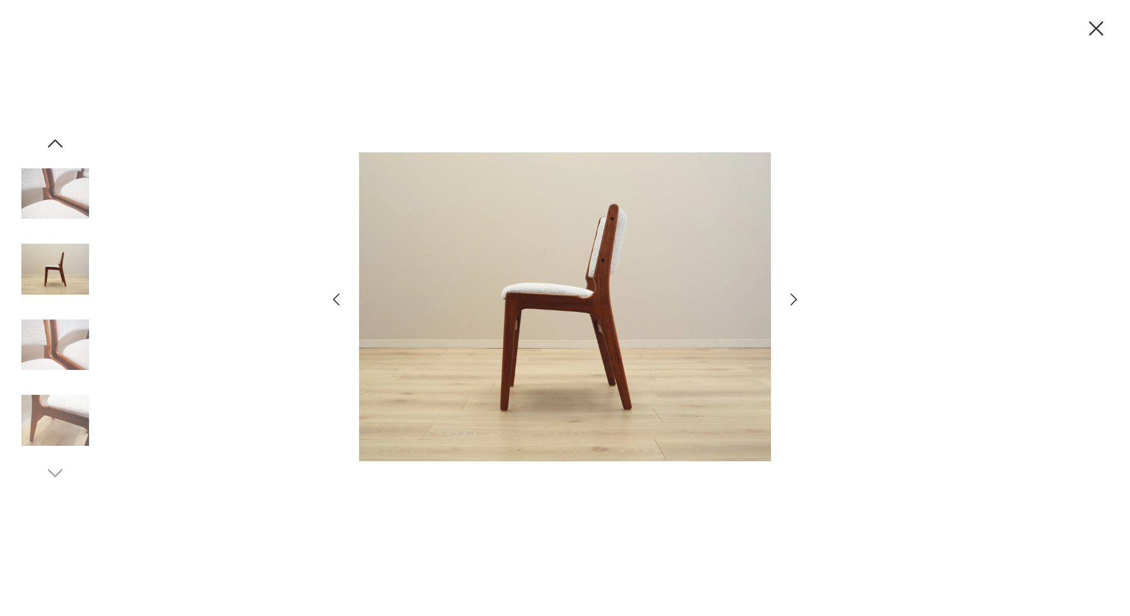
click at [790, 300] on icon "button" at bounding box center [793, 299] width 17 height 17
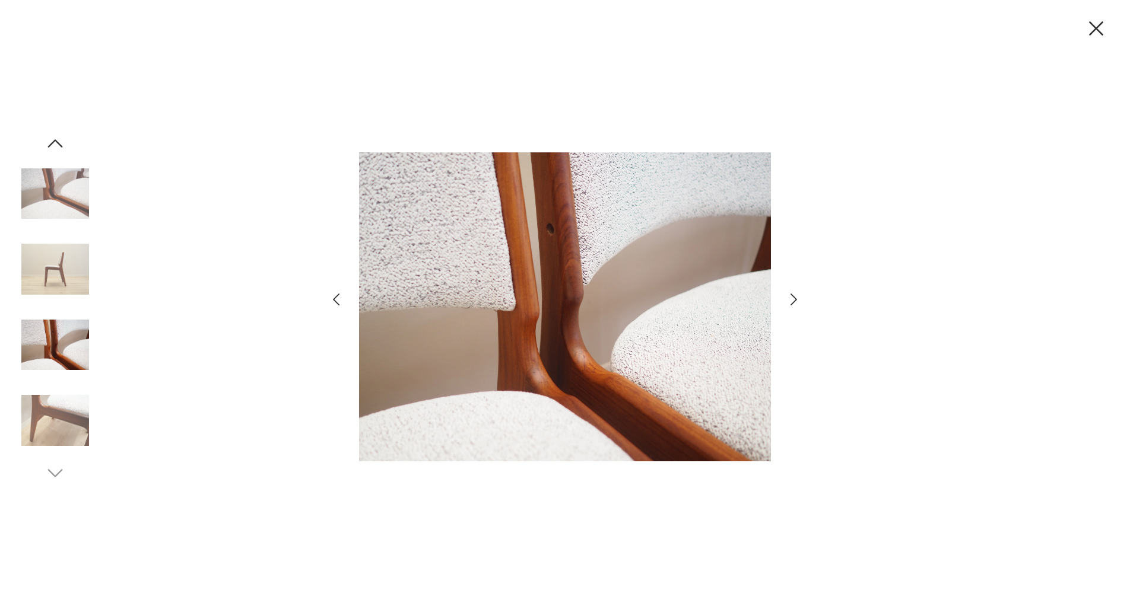
click at [790, 300] on icon "button" at bounding box center [793, 299] width 17 height 17
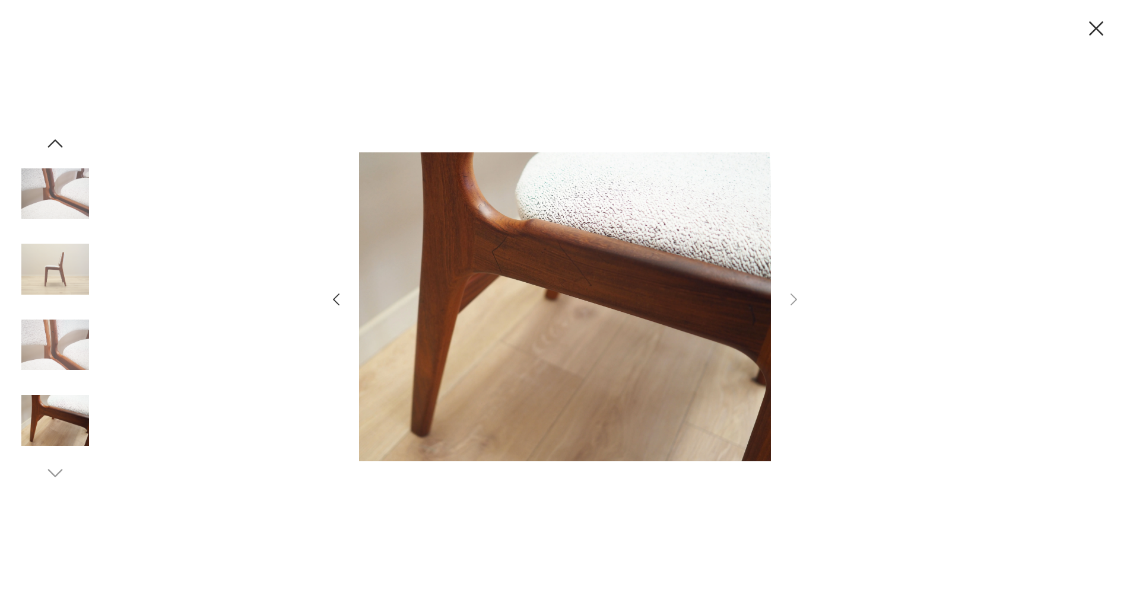
click at [55, 143] on icon "button" at bounding box center [54, 143] width 21 height 21
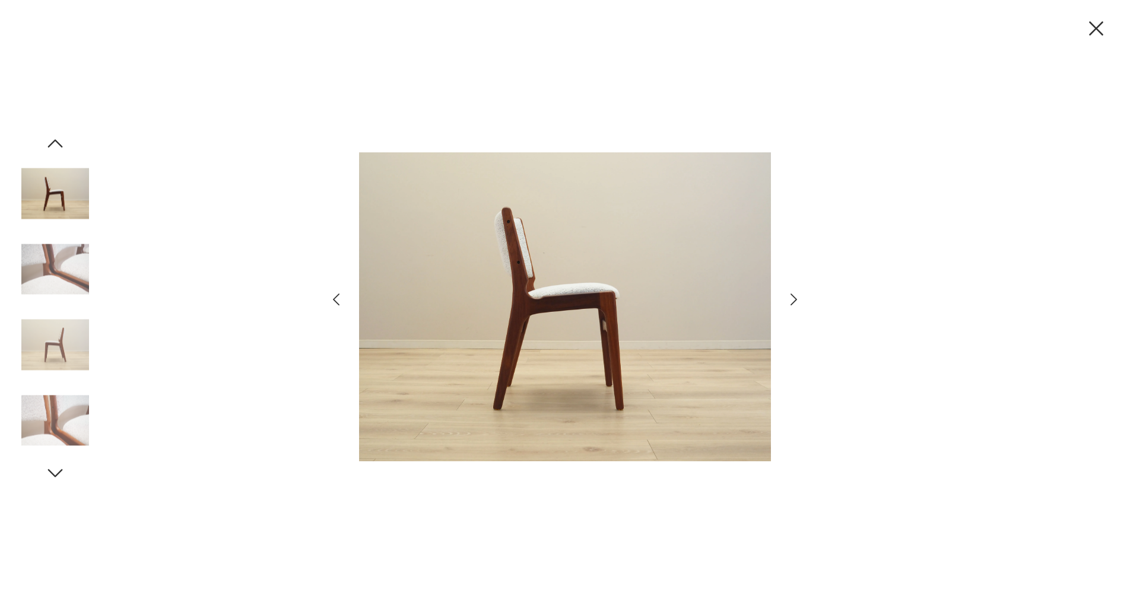
click at [49, 134] on icon "button" at bounding box center [54, 143] width 21 height 21
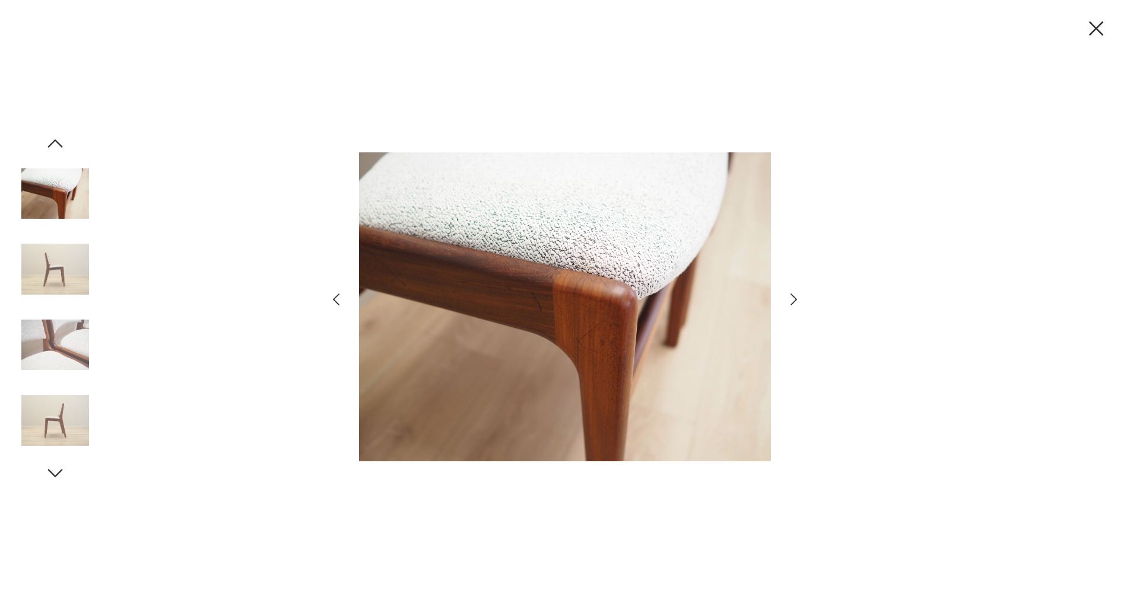
click at [56, 150] on icon "button" at bounding box center [54, 143] width 21 height 21
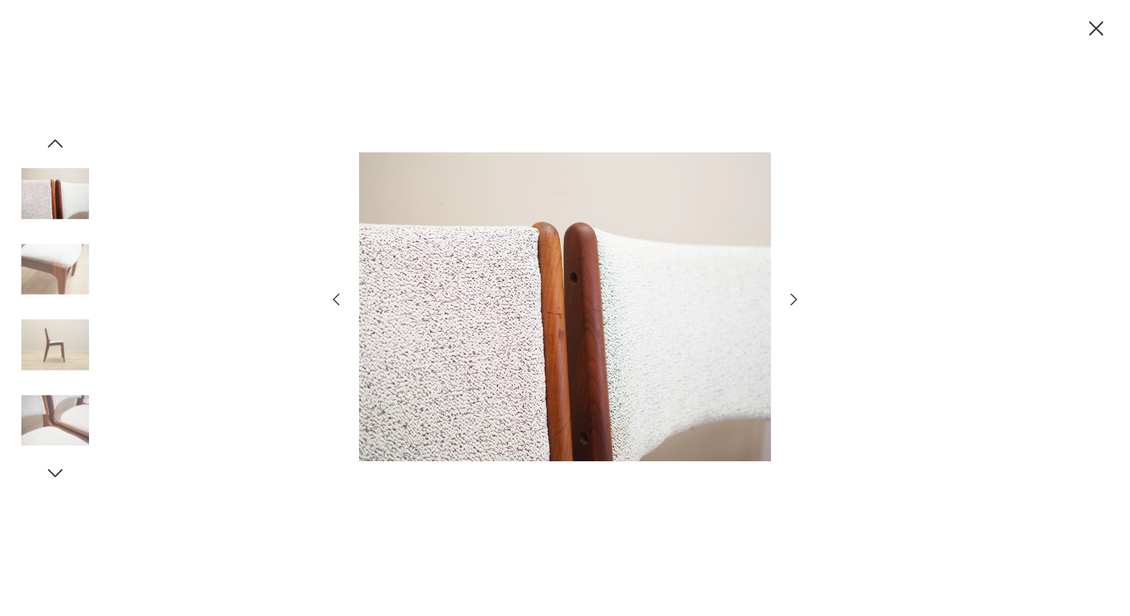
click at [55, 148] on icon "button" at bounding box center [54, 143] width 21 height 21
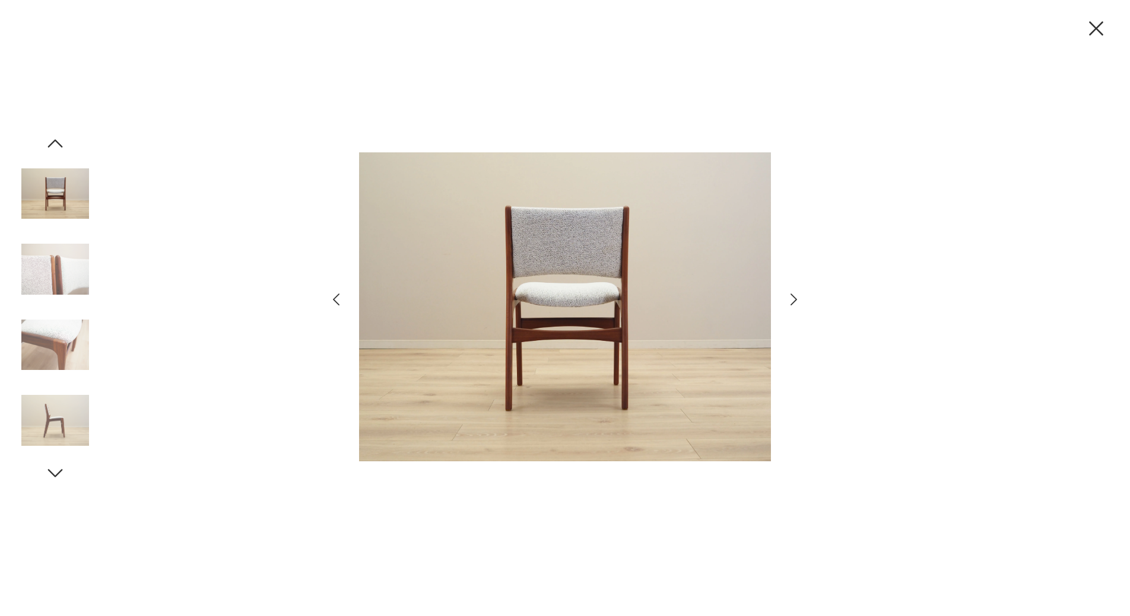
click at [55, 148] on icon "button" at bounding box center [54, 143] width 21 height 21
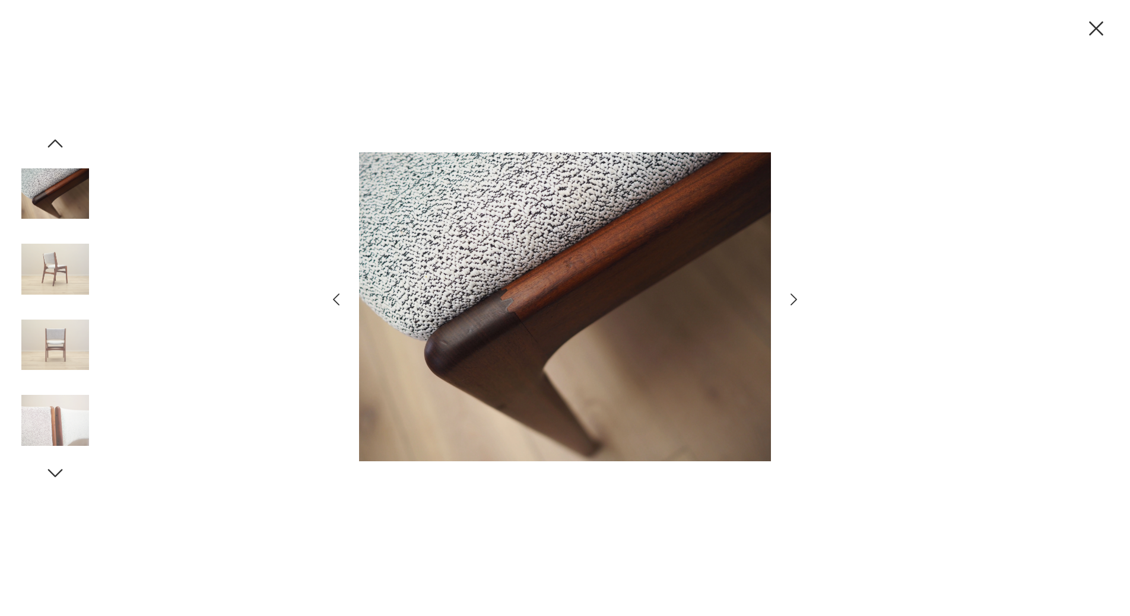
click at [55, 148] on icon "button" at bounding box center [54, 143] width 21 height 21
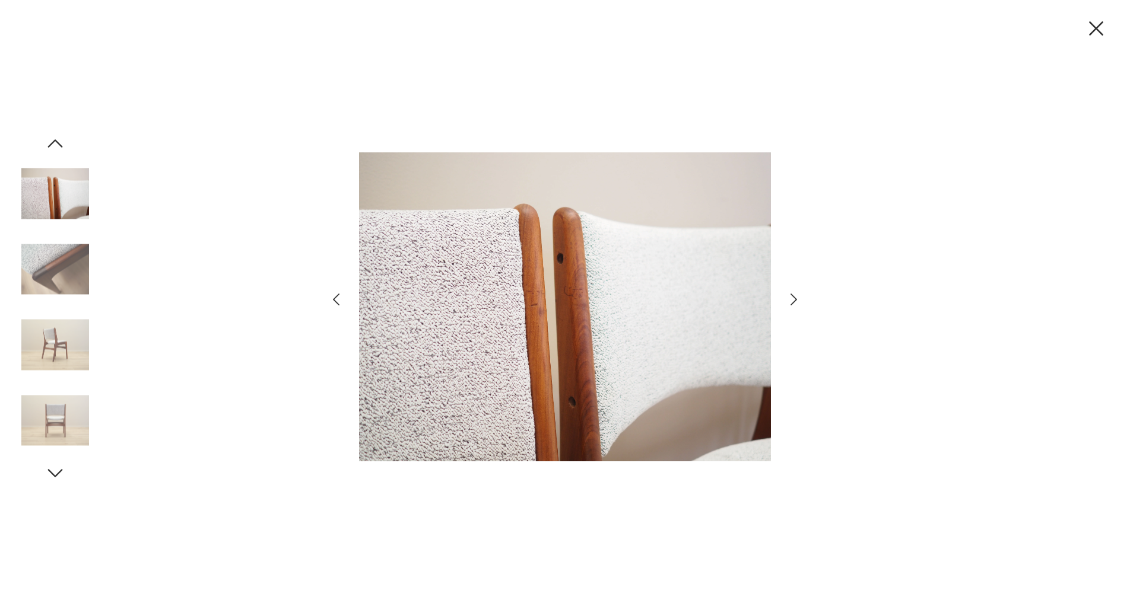
click at [55, 148] on icon "button" at bounding box center [54, 143] width 21 height 21
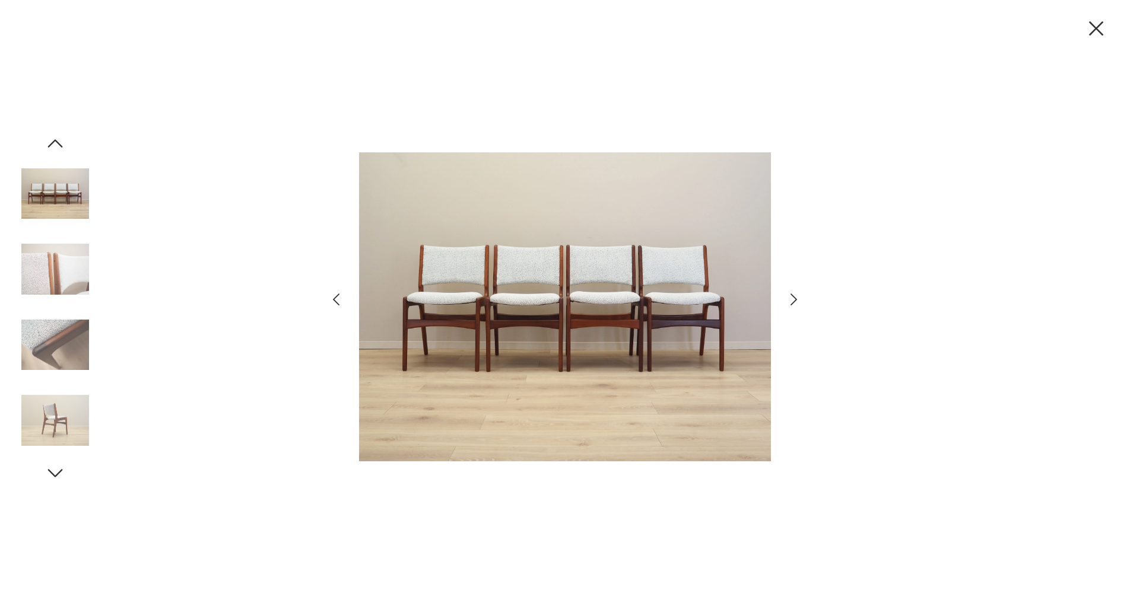
click at [55, 148] on icon "button" at bounding box center [54, 143] width 21 height 21
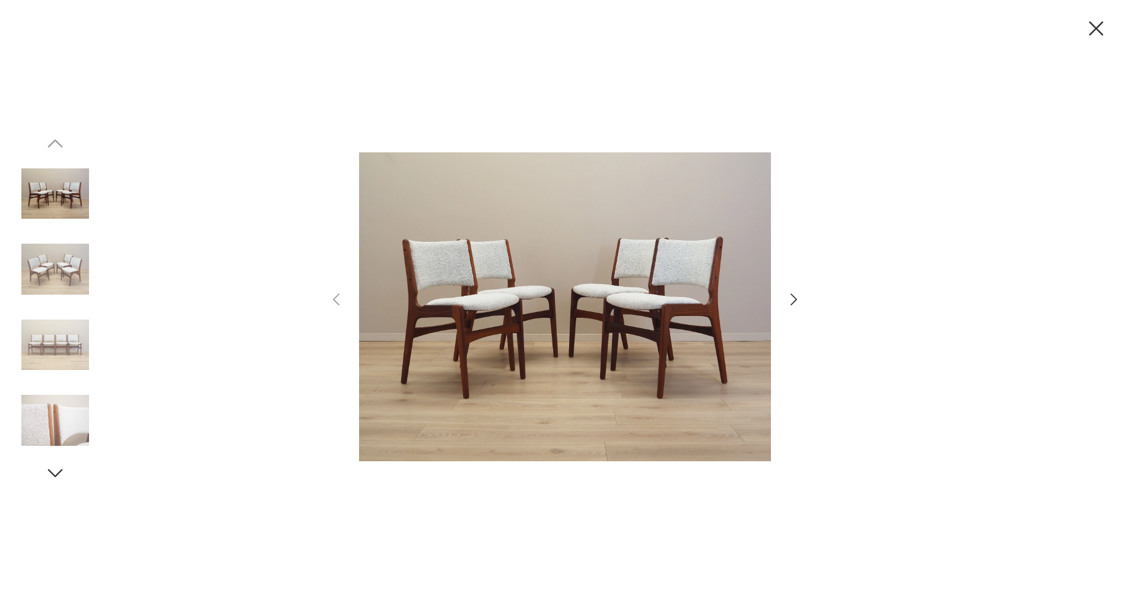
click at [56, 276] on img at bounding box center [55, 270] width 68 height 68
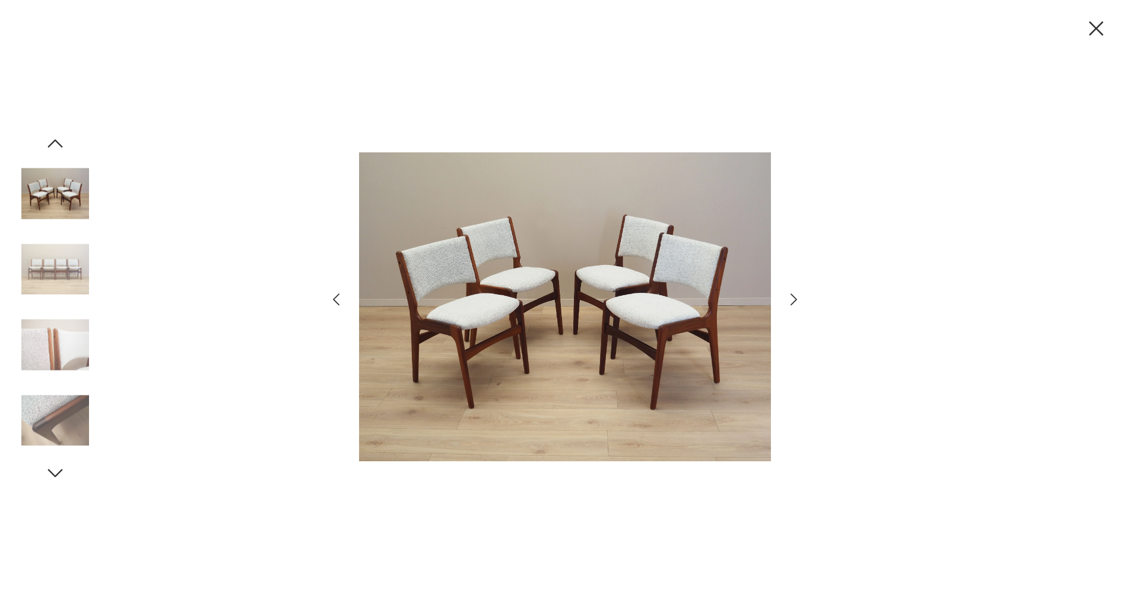
click at [791, 305] on icon "button" at bounding box center [793, 300] width 7 height 12
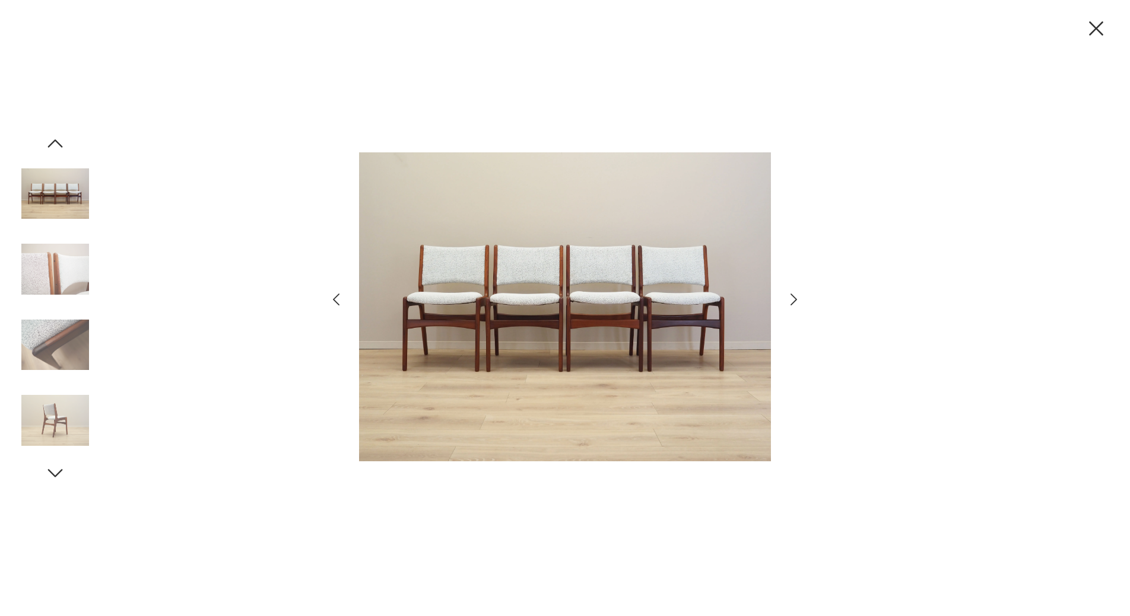
click at [791, 305] on icon "button" at bounding box center [793, 300] width 7 height 12
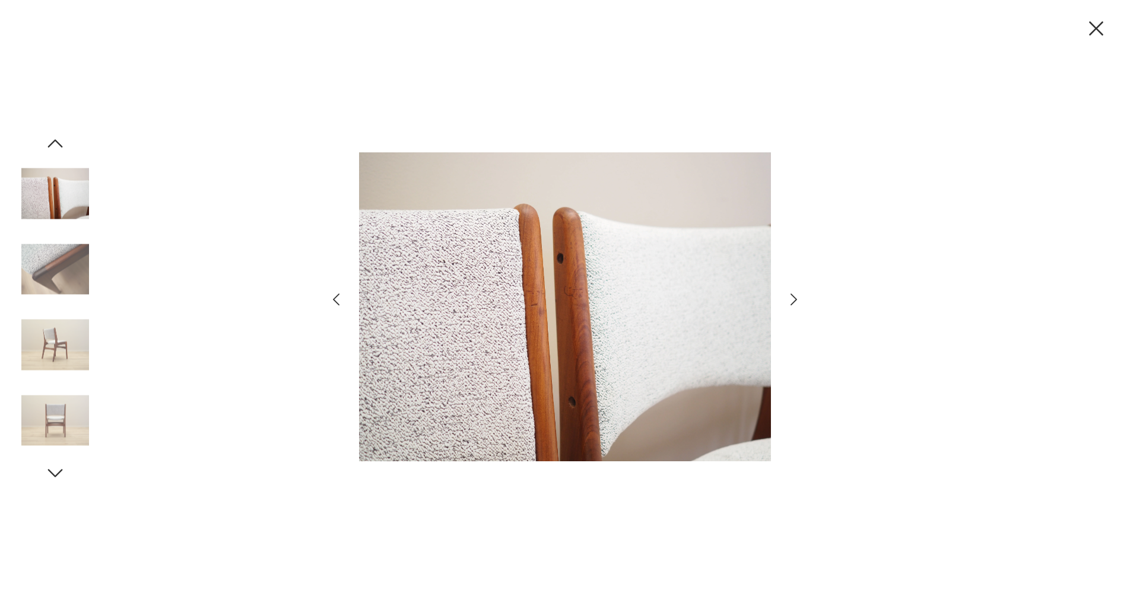
click at [791, 305] on icon "button" at bounding box center [793, 300] width 7 height 12
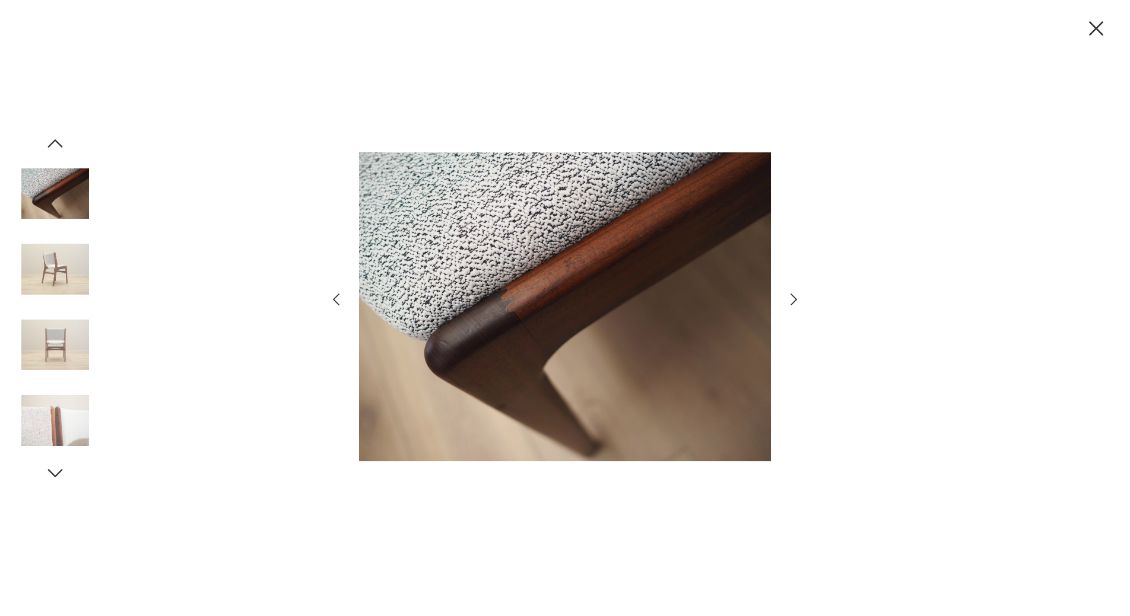
click at [791, 305] on icon "button" at bounding box center [793, 300] width 7 height 12
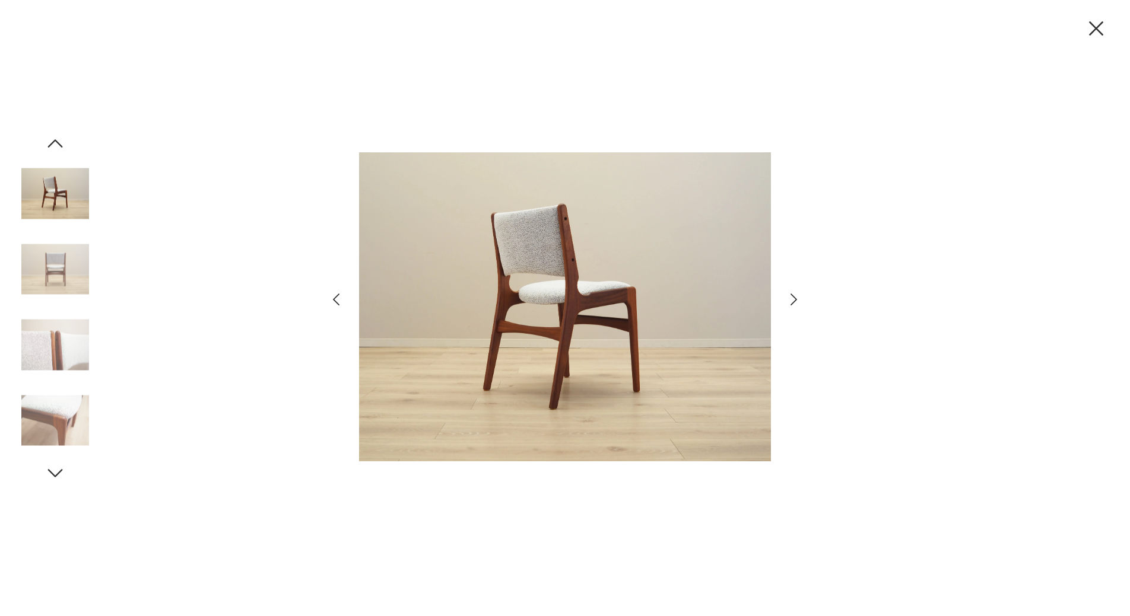
click at [791, 305] on icon "button" at bounding box center [793, 300] width 7 height 12
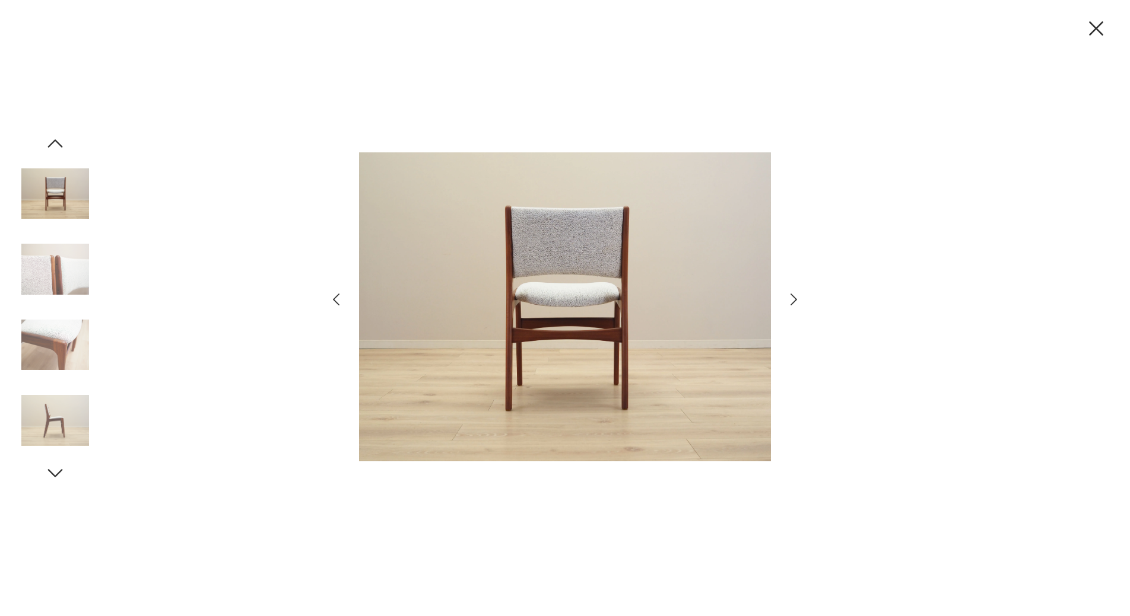
click at [791, 305] on icon "button" at bounding box center [793, 300] width 7 height 12
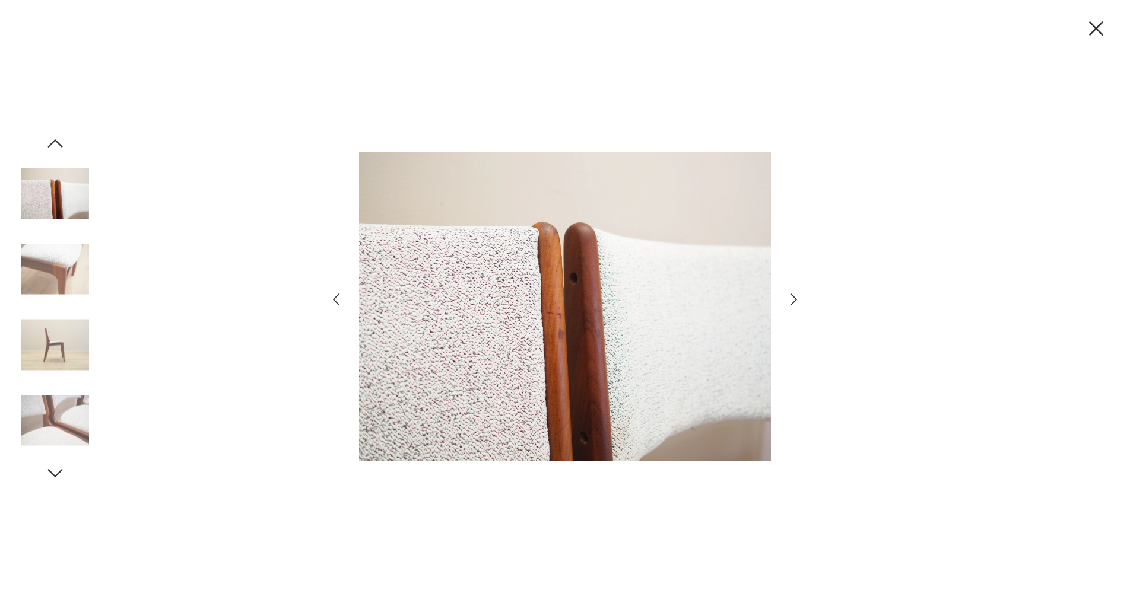
click at [791, 305] on icon "button" at bounding box center [793, 300] width 7 height 12
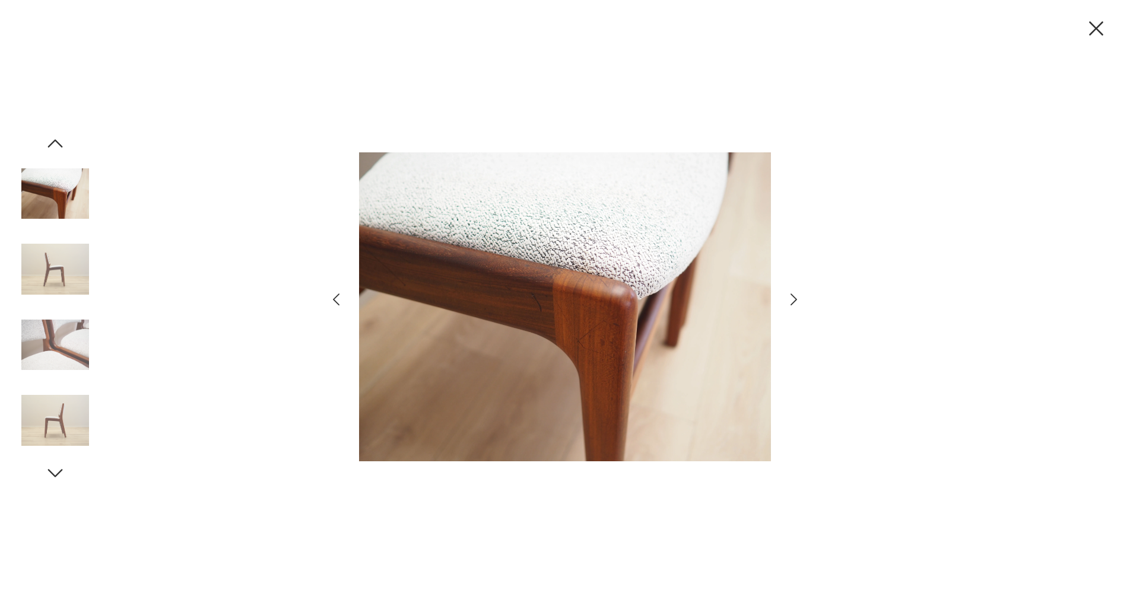
click at [1104, 27] on icon "button" at bounding box center [1095, 28] width 25 height 25
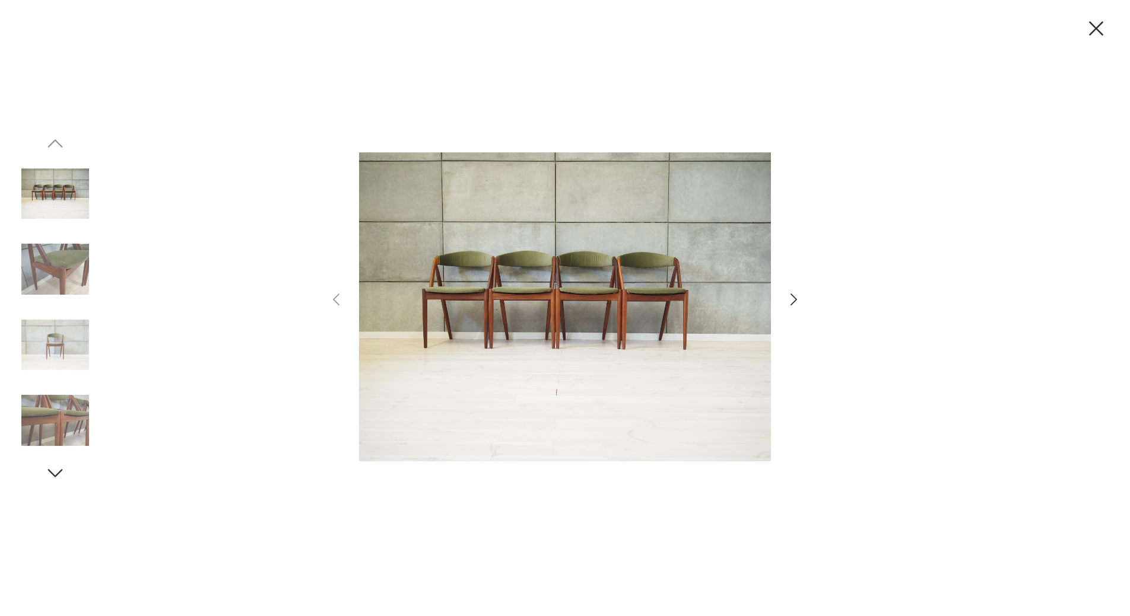
click at [788, 301] on icon "button" at bounding box center [793, 299] width 17 height 17
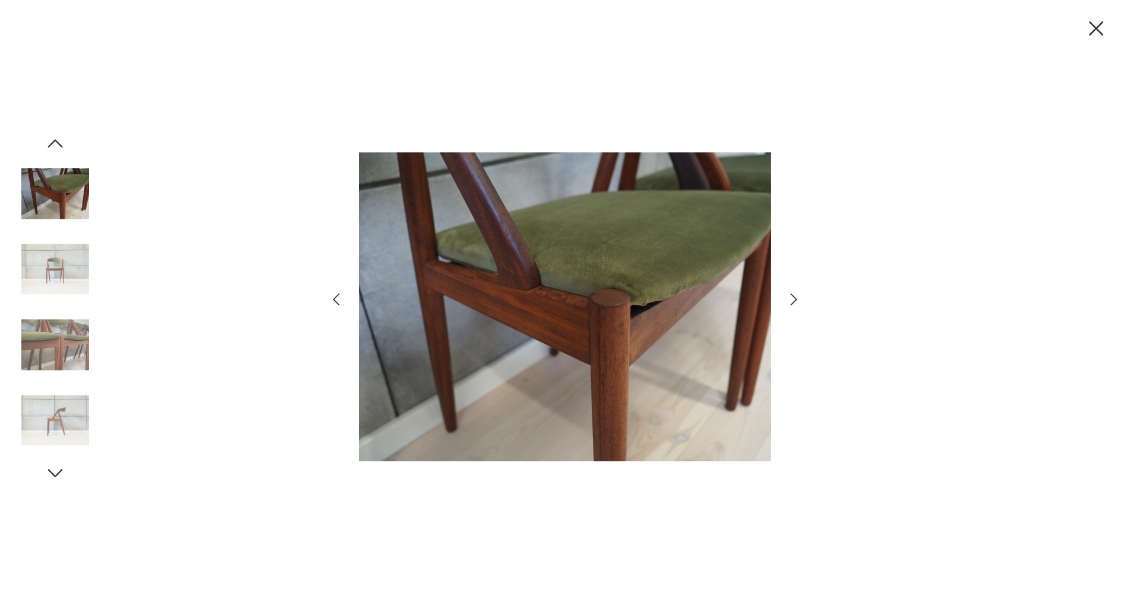
click at [788, 301] on icon "button" at bounding box center [793, 299] width 17 height 17
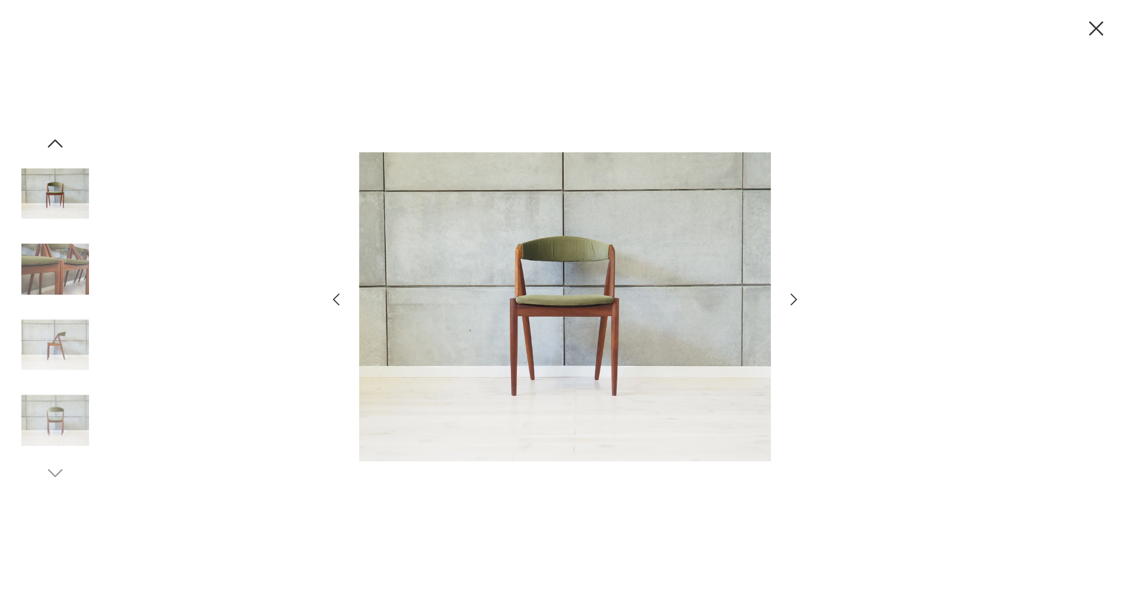
click at [788, 301] on icon "button" at bounding box center [793, 299] width 17 height 17
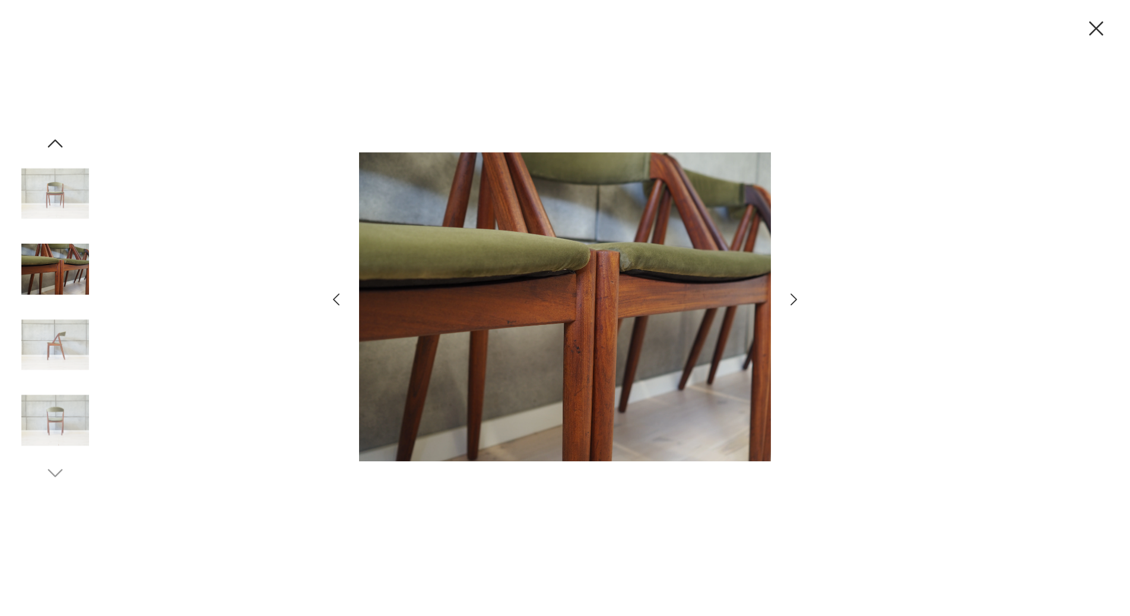
click at [789, 301] on icon "button" at bounding box center [793, 299] width 17 height 17
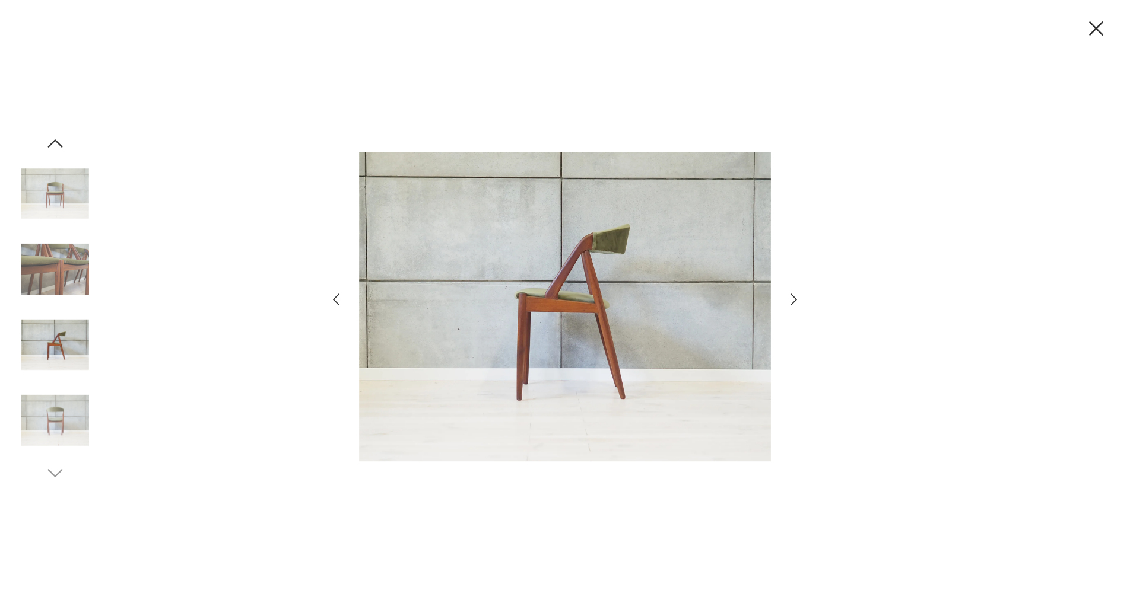
click at [789, 301] on icon "button" at bounding box center [793, 299] width 17 height 17
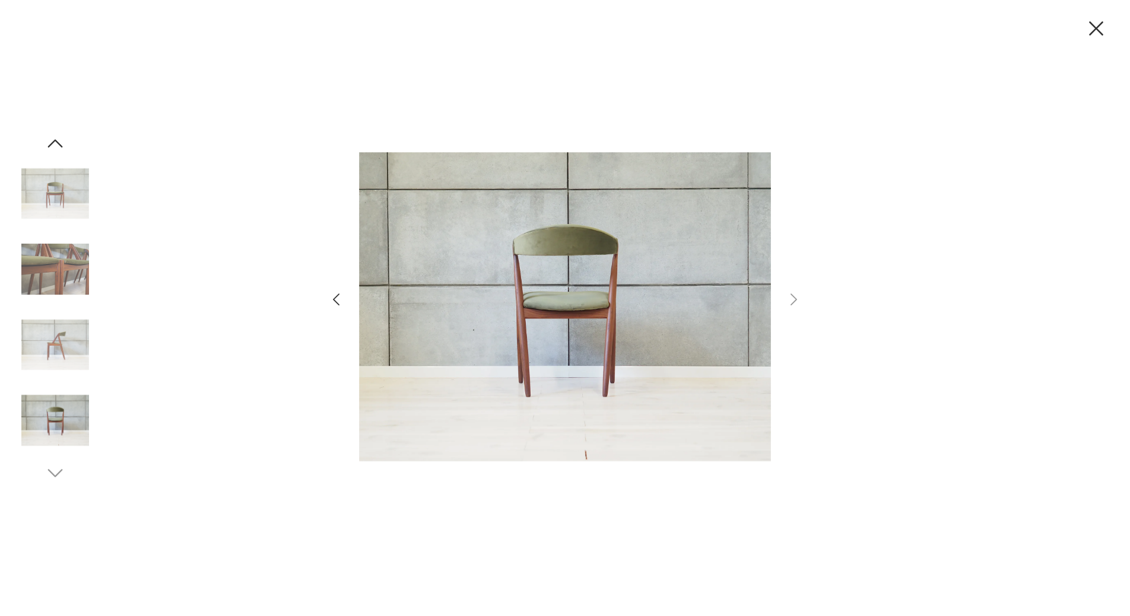
click at [344, 298] on div at bounding box center [564, 308] width 475 height 495
click at [339, 299] on icon "button" at bounding box center [335, 299] width 17 height 17
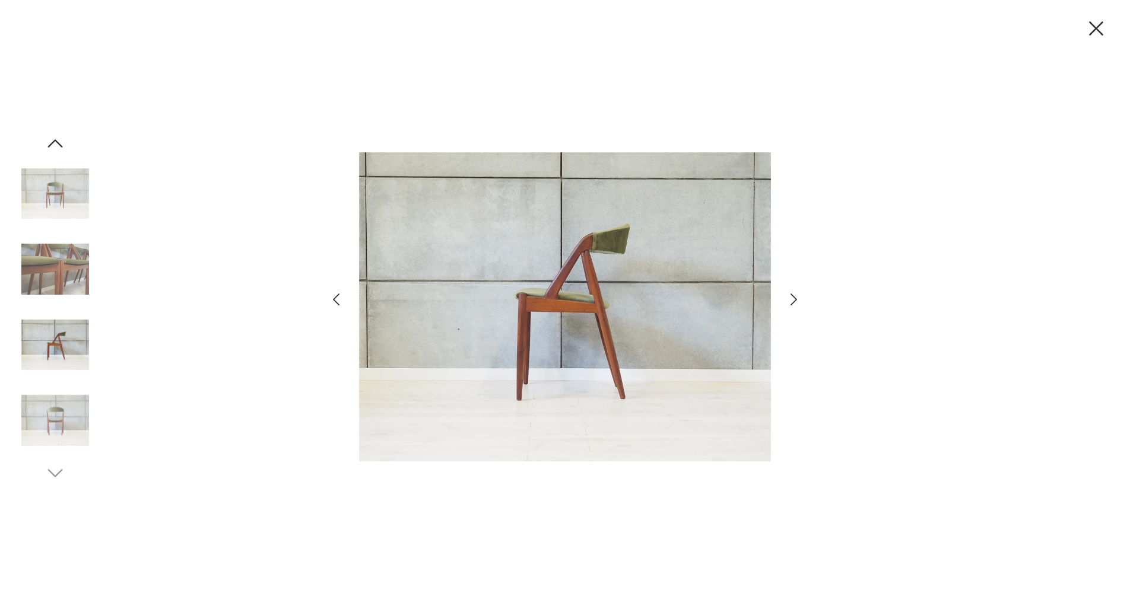
click at [339, 299] on icon "button" at bounding box center [335, 299] width 17 height 17
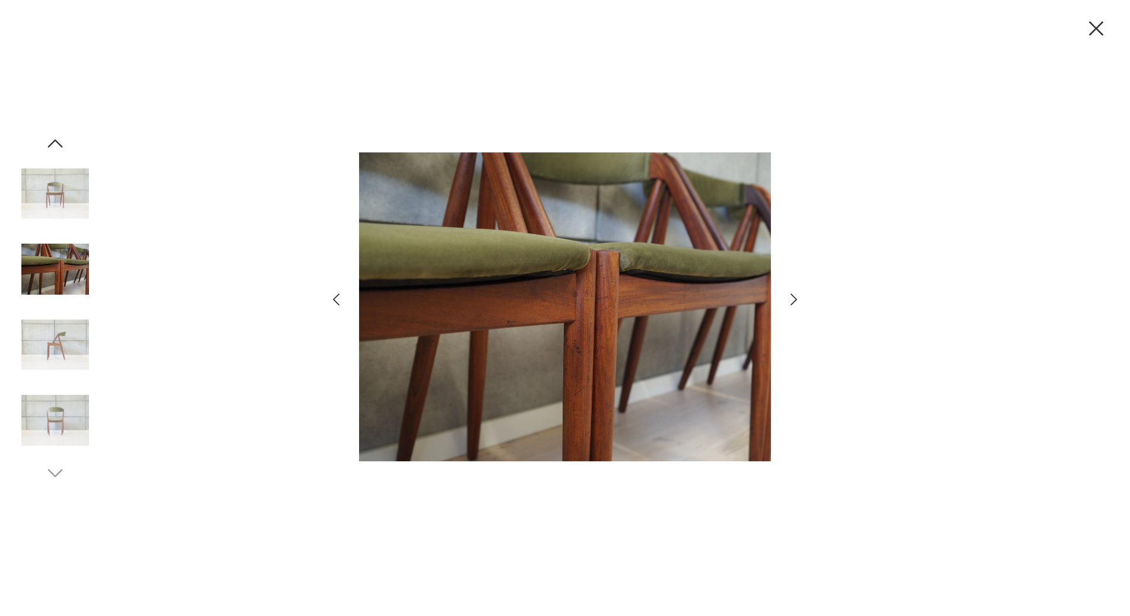
click at [339, 299] on icon "button" at bounding box center [335, 299] width 17 height 17
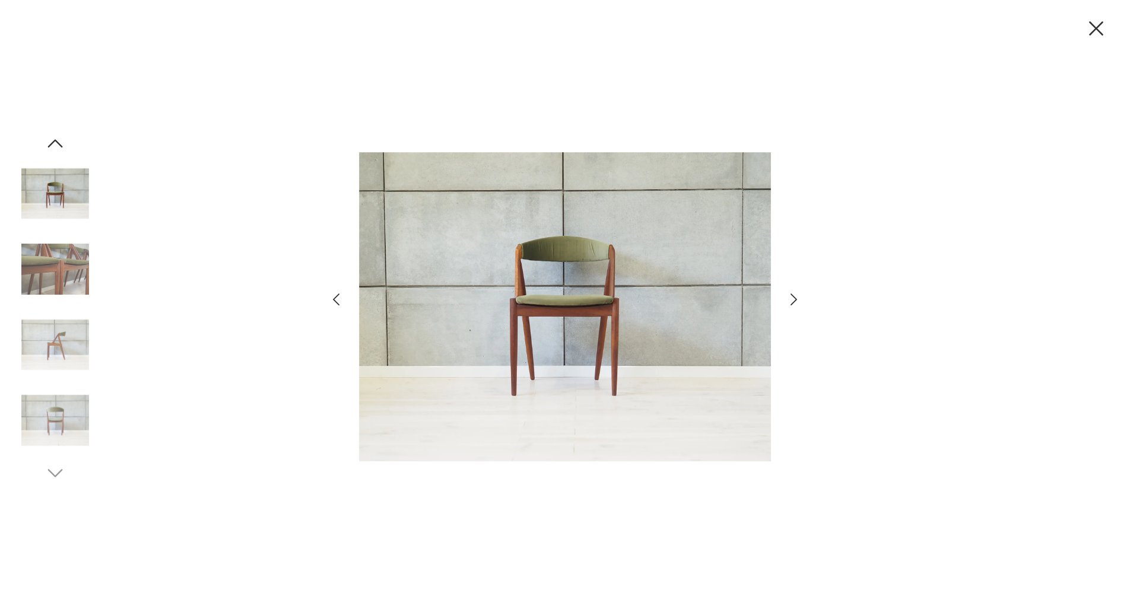
click at [339, 299] on icon "button" at bounding box center [335, 299] width 17 height 17
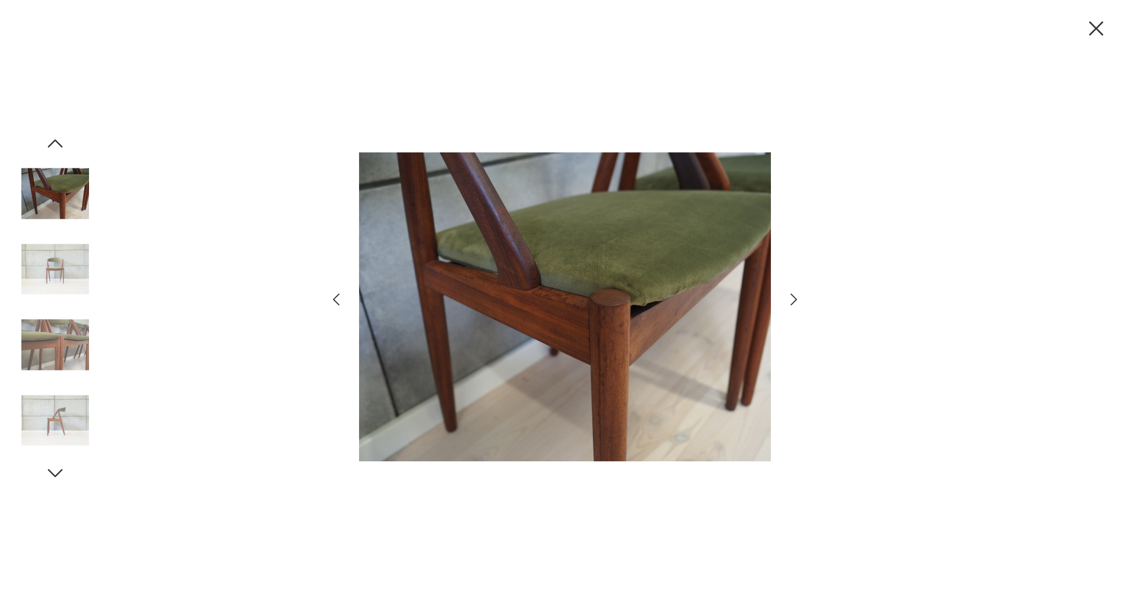
click at [339, 299] on icon "button" at bounding box center [335, 299] width 17 height 17
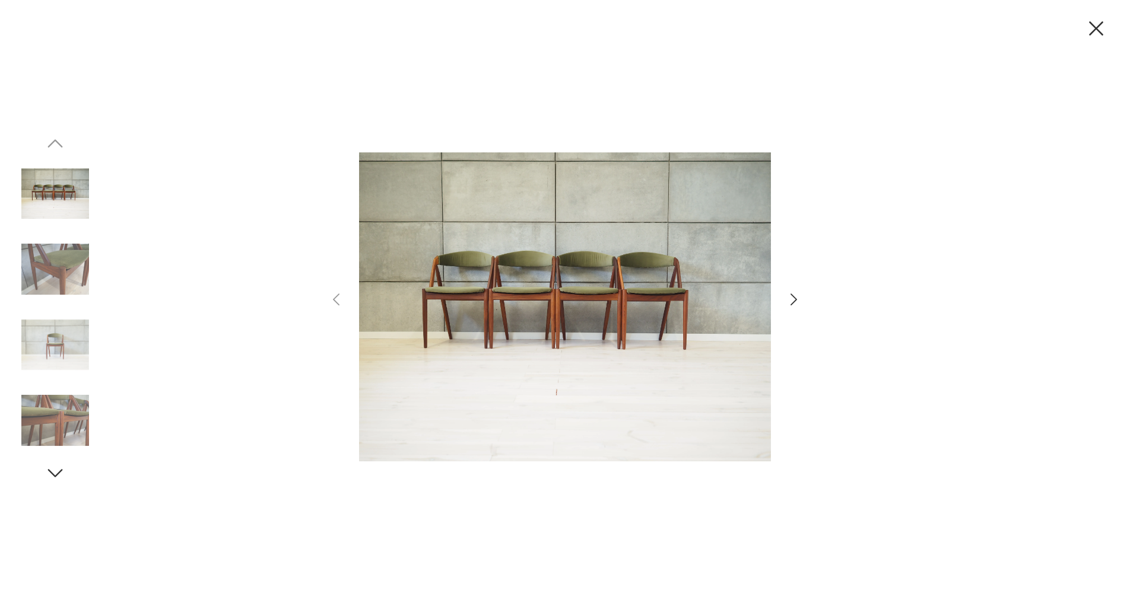
click at [61, 279] on img at bounding box center [55, 270] width 68 height 68
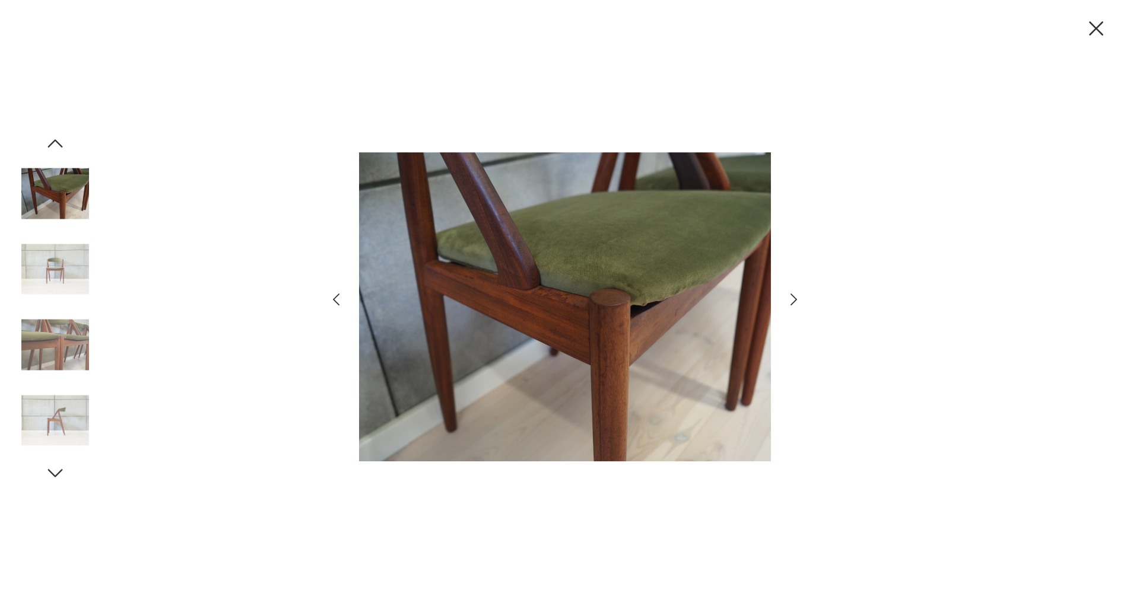
click at [63, 313] on img at bounding box center [55, 345] width 68 height 68
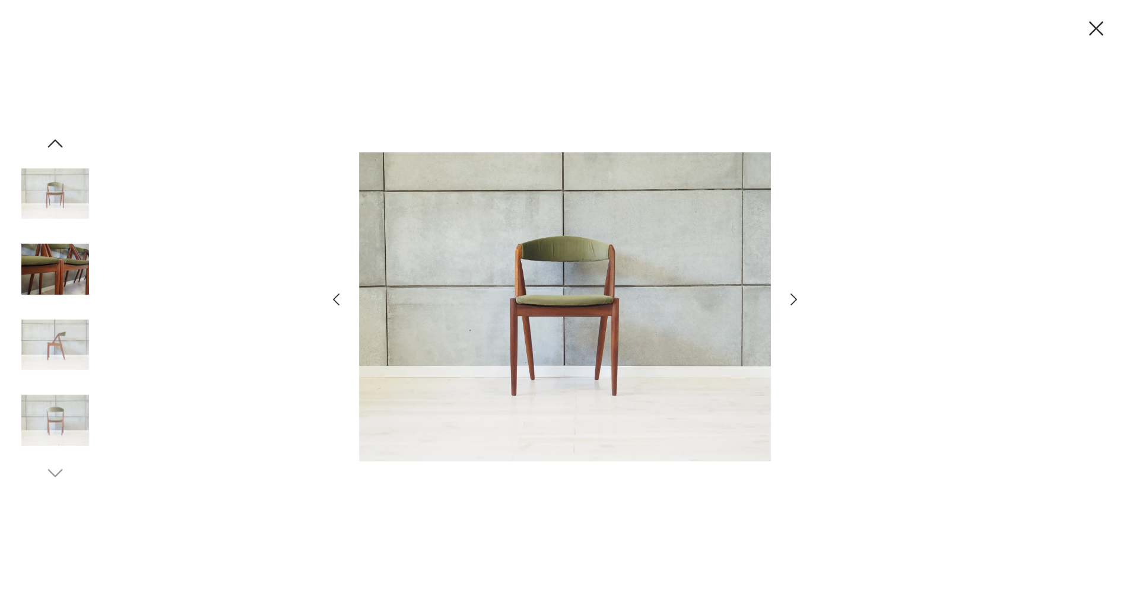
click at [65, 316] on img at bounding box center [55, 345] width 68 height 68
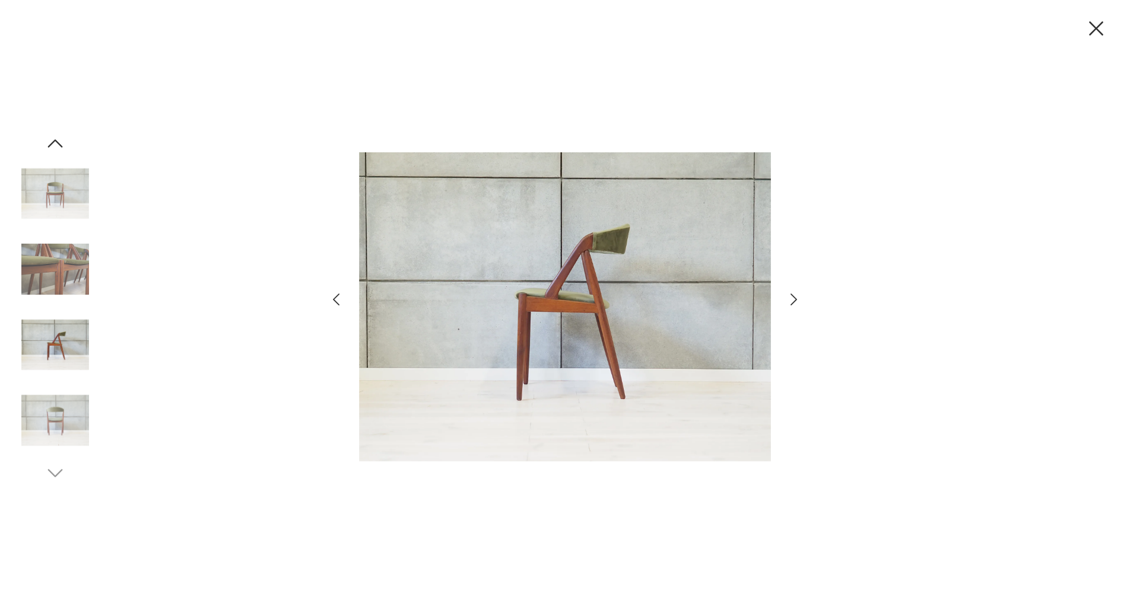
click at [61, 340] on img at bounding box center [55, 345] width 68 height 68
click at [62, 413] on img at bounding box center [55, 421] width 68 height 68
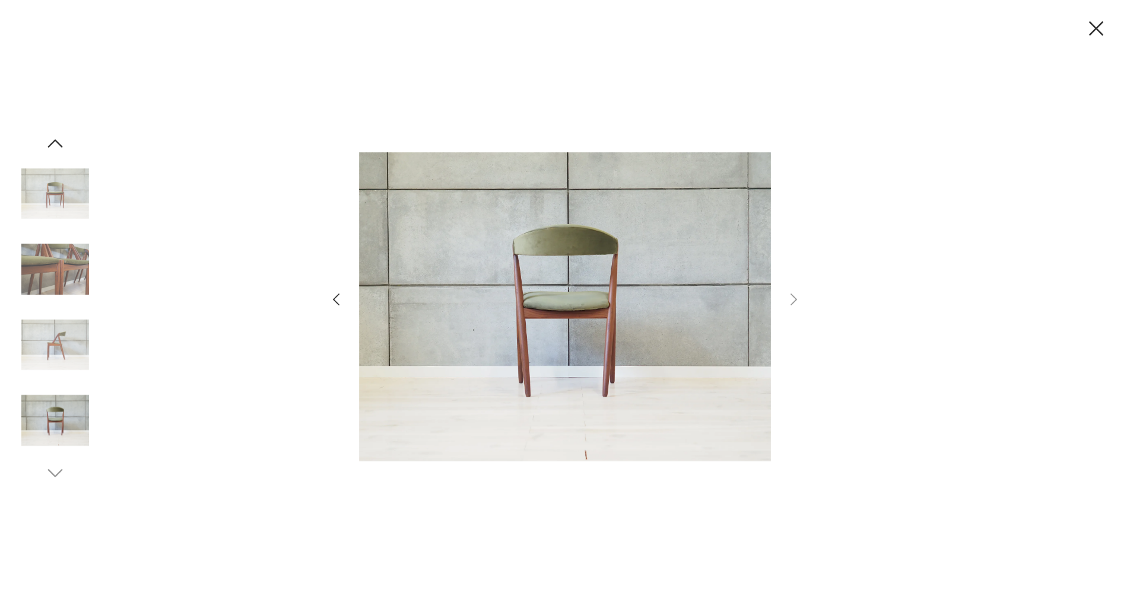
click at [1106, 28] on icon "button" at bounding box center [1095, 28] width 25 height 25
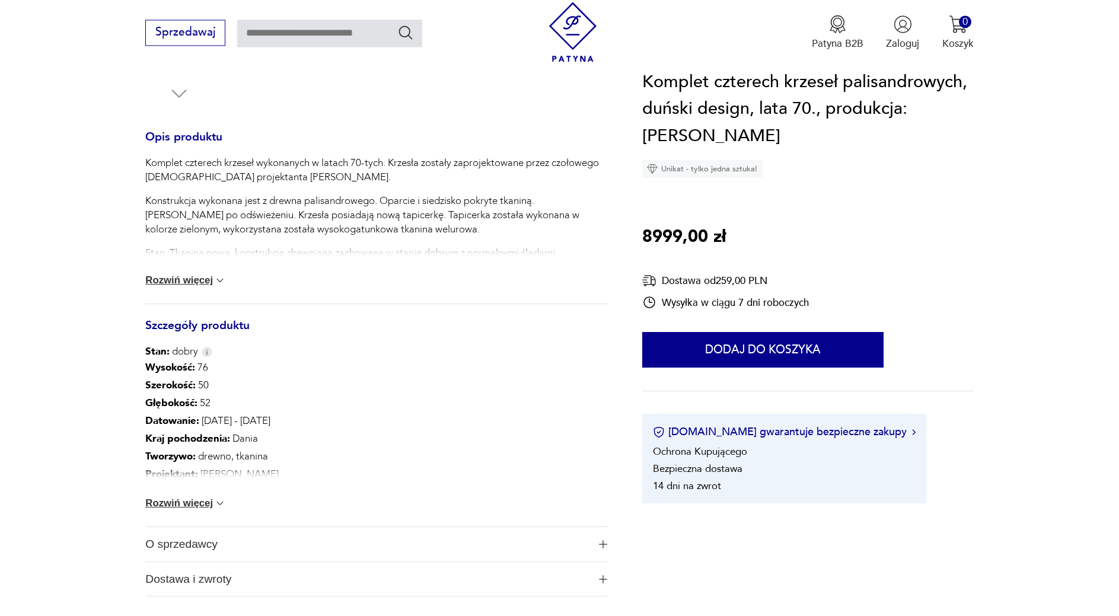
scroll to position [484, 0]
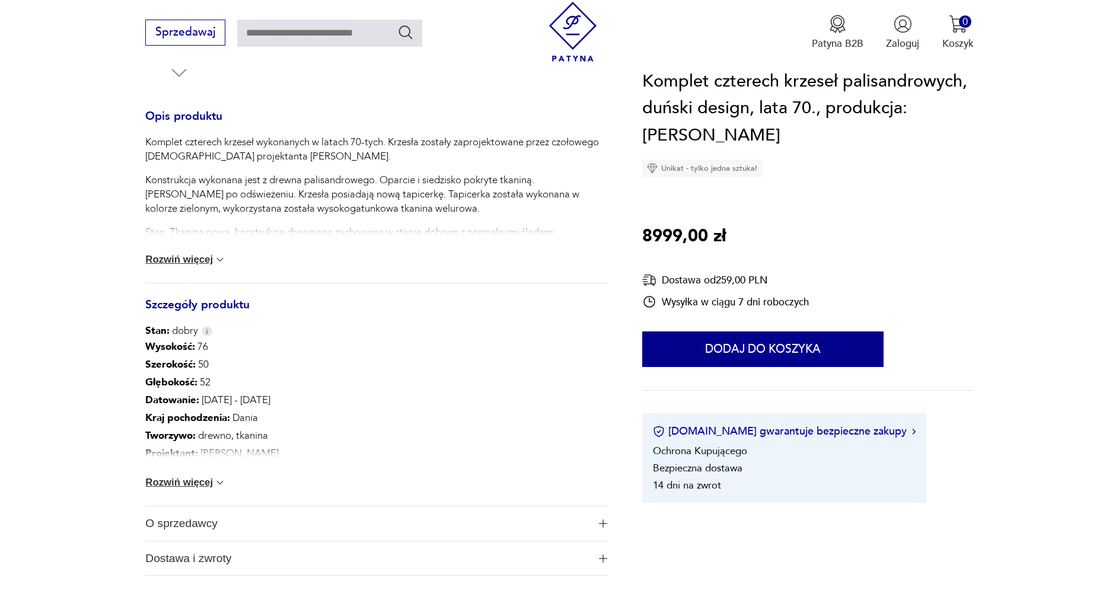
click at [196, 259] on button "Rozwiń więcej" at bounding box center [185, 260] width 81 height 12
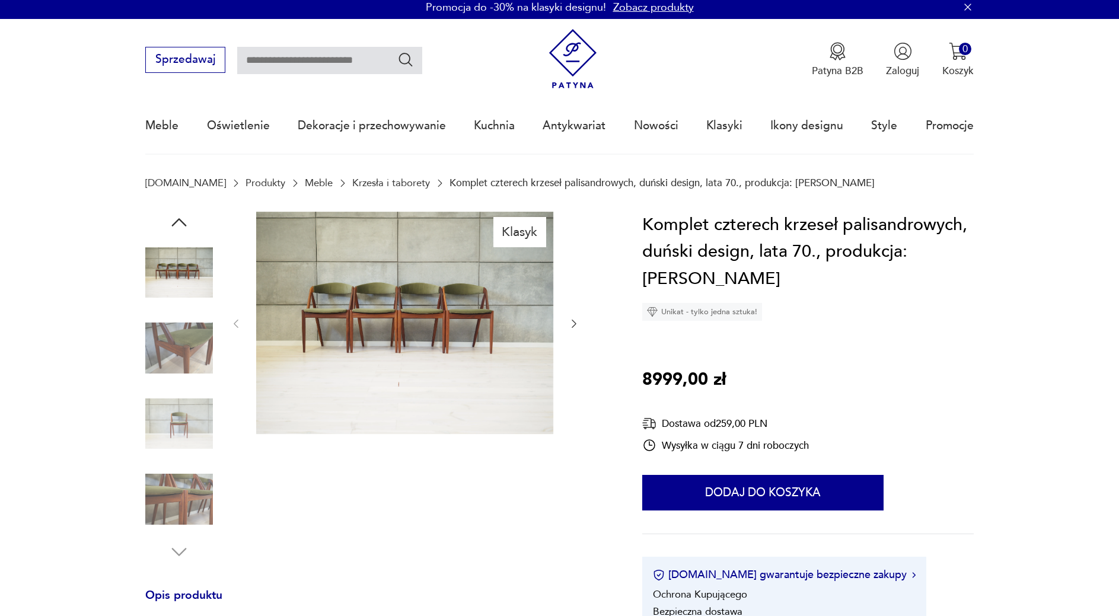
scroll to position [0, 0]
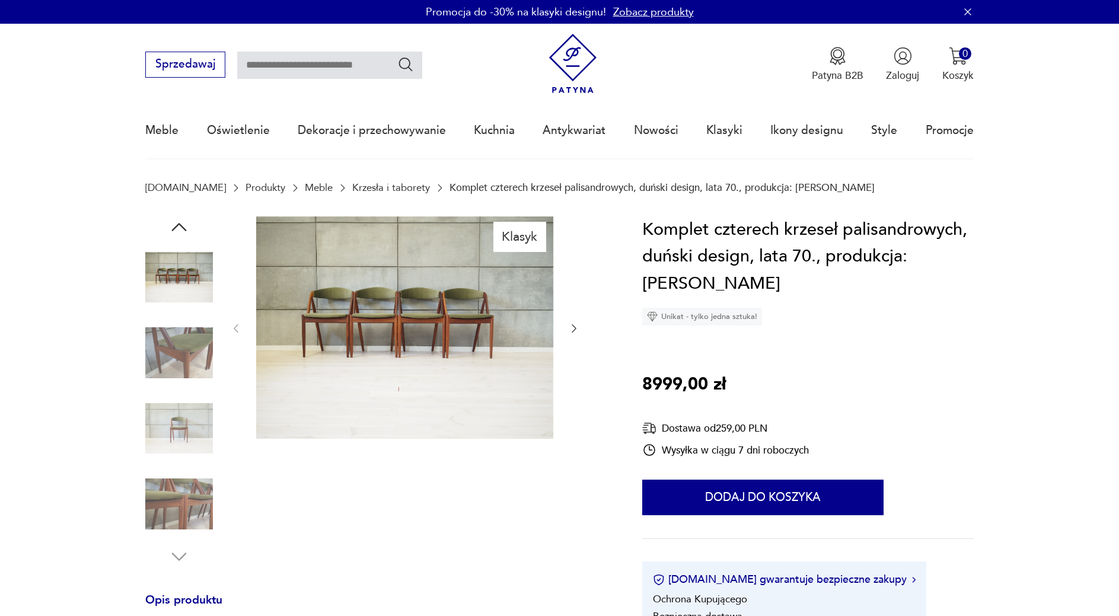
click at [180, 280] on img at bounding box center [179, 278] width 68 height 68
click at [179, 265] on img at bounding box center [179, 278] width 68 height 68
click at [571, 326] on icon "button" at bounding box center [574, 329] width 12 height 12
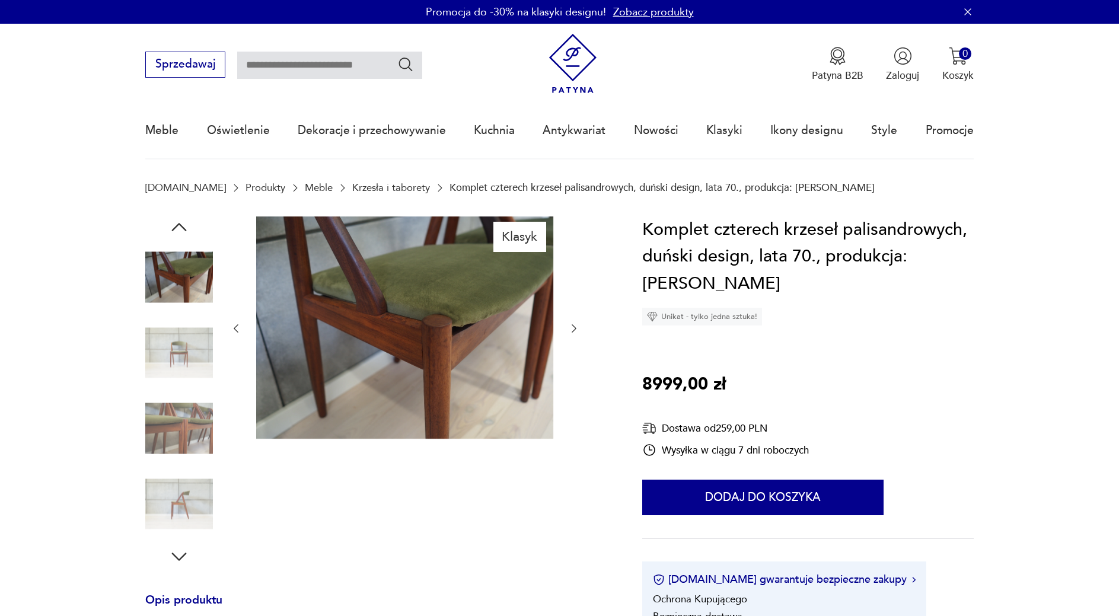
click at [571, 328] on icon "button" at bounding box center [574, 329] width 12 height 12
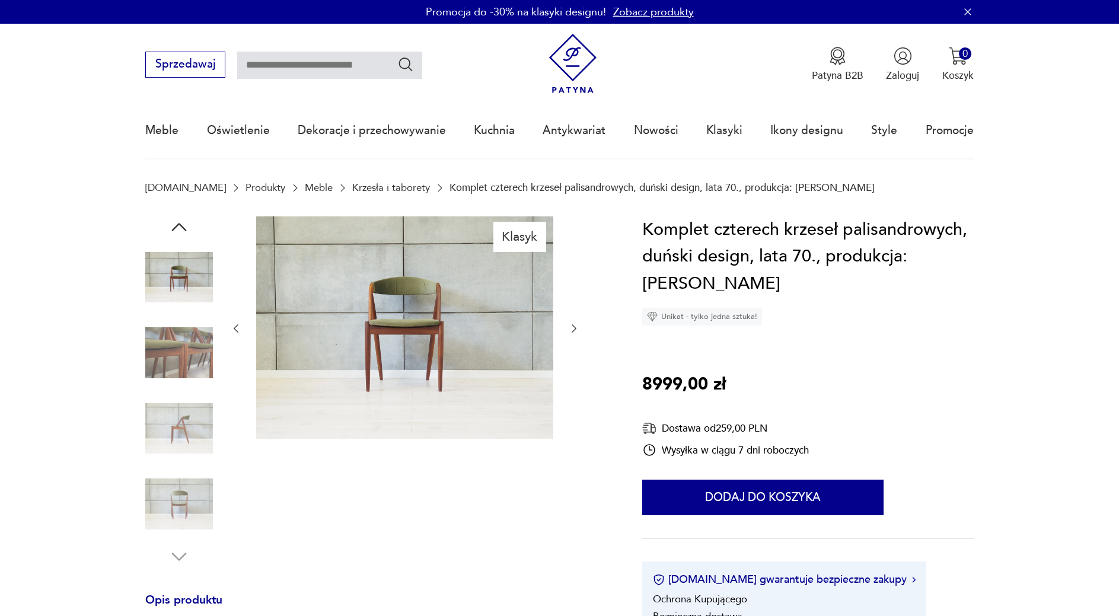
click at [571, 328] on icon "button" at bounding box center [574, 329] width 12 height 12
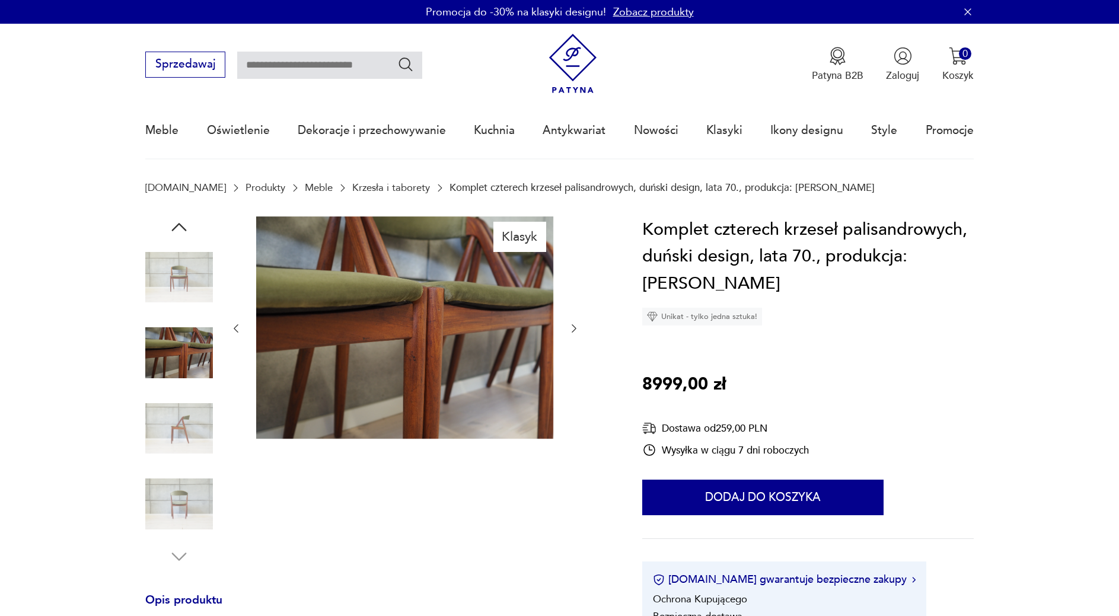
click at [571, 328] on icon "button" at bounding box center [574, 329] width 12 height 12
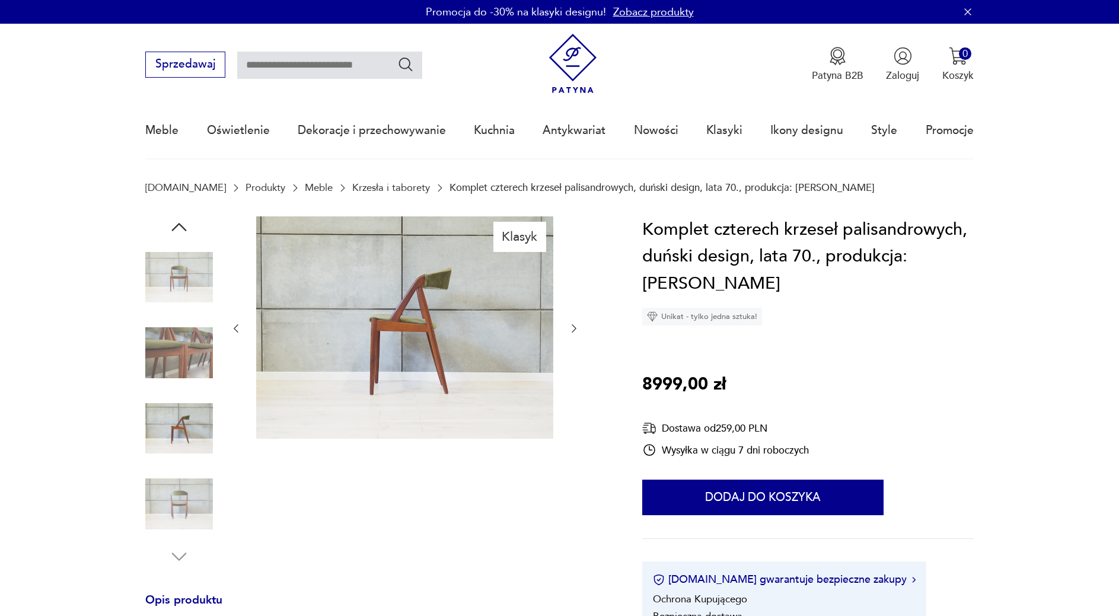
click at [571, 328] on icon "button" at bounding box center [574, 329] width 12 height 12
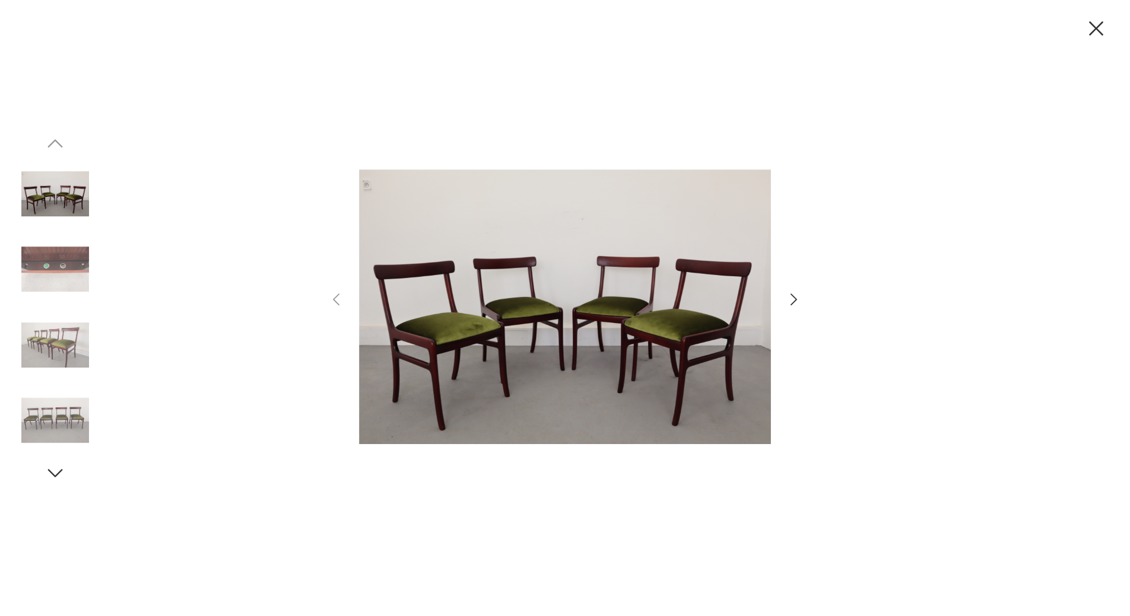
click at [794, 305] on icon "button" at bounding box center [793, 299] width 17 height 17
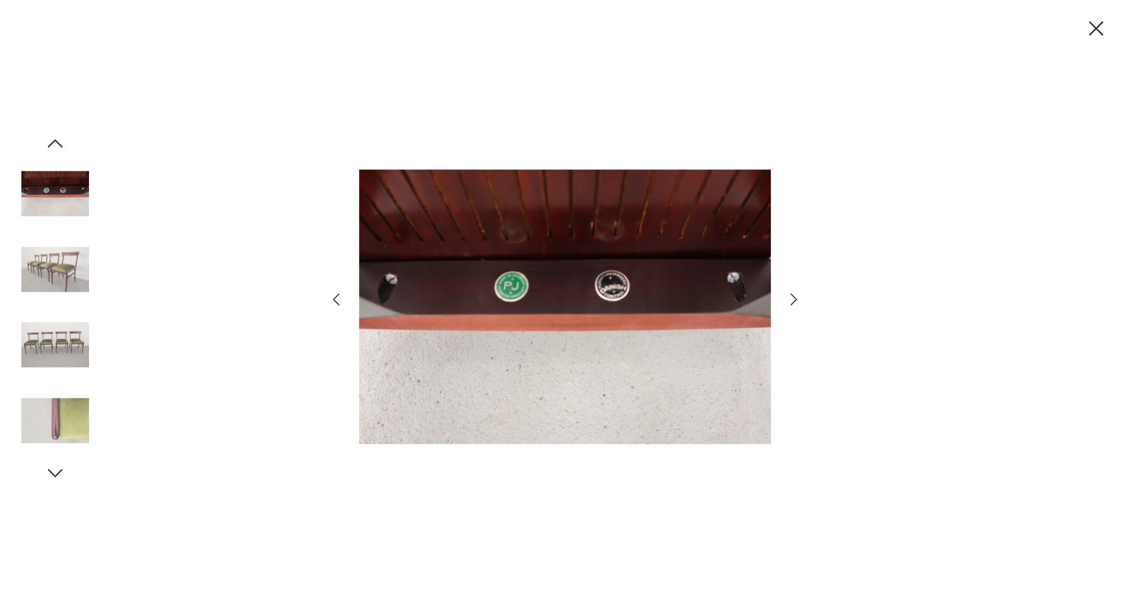
click at [794, 305] on icon "button" at bounding box center [793, 299] width 17 height 17
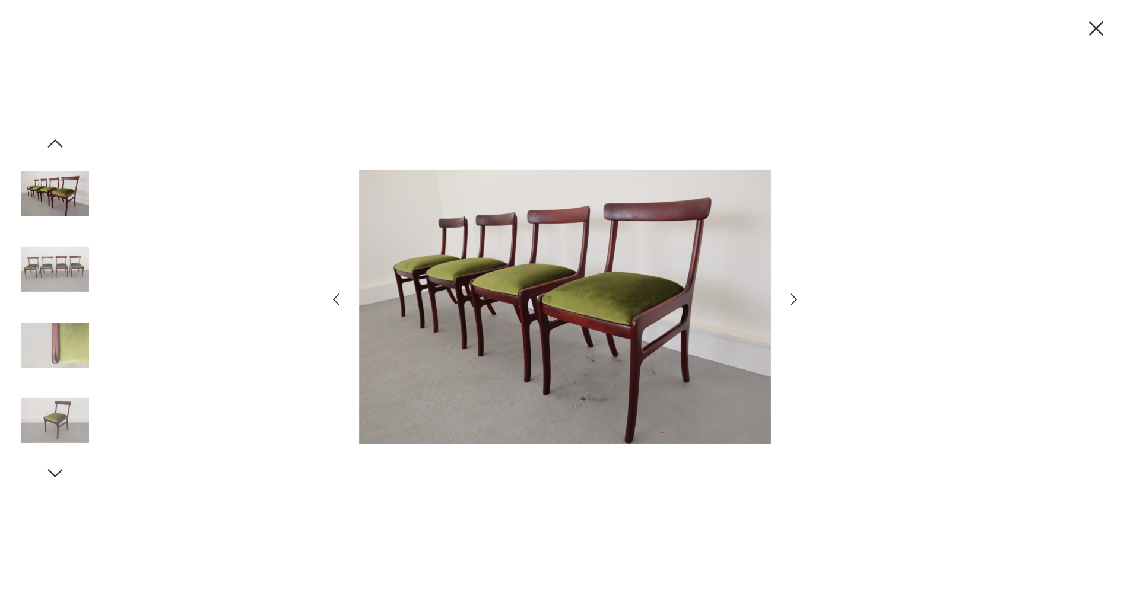
click at [794, 305] on icon "button" at bounding box center [793, 299] width 17 height 17
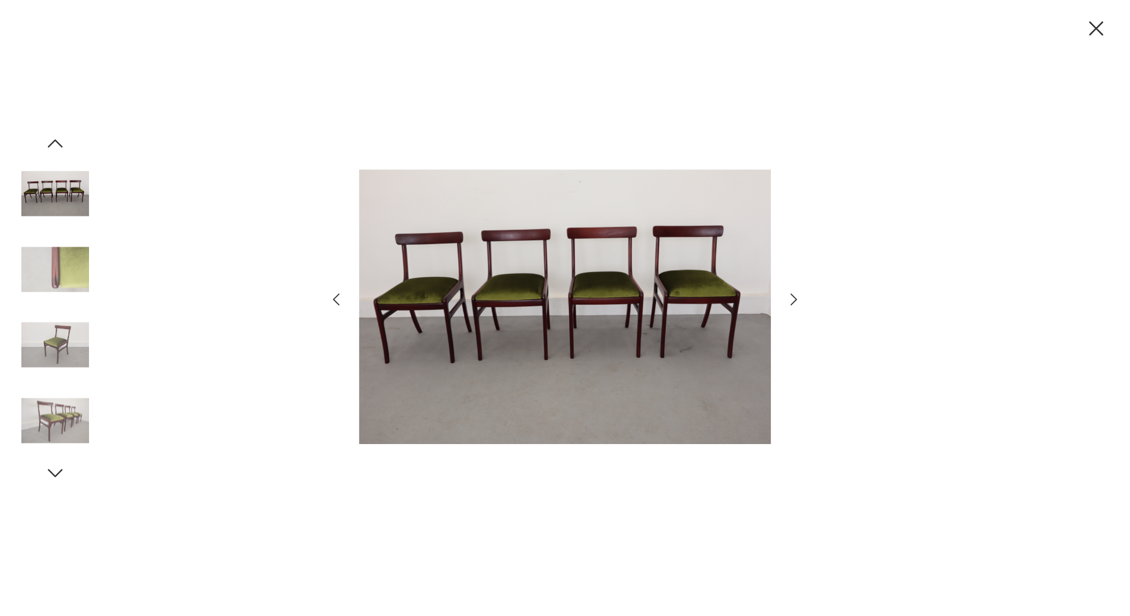
click at [794, 305] on icon "button" at bounding box center [793, 299] width 17 height 17
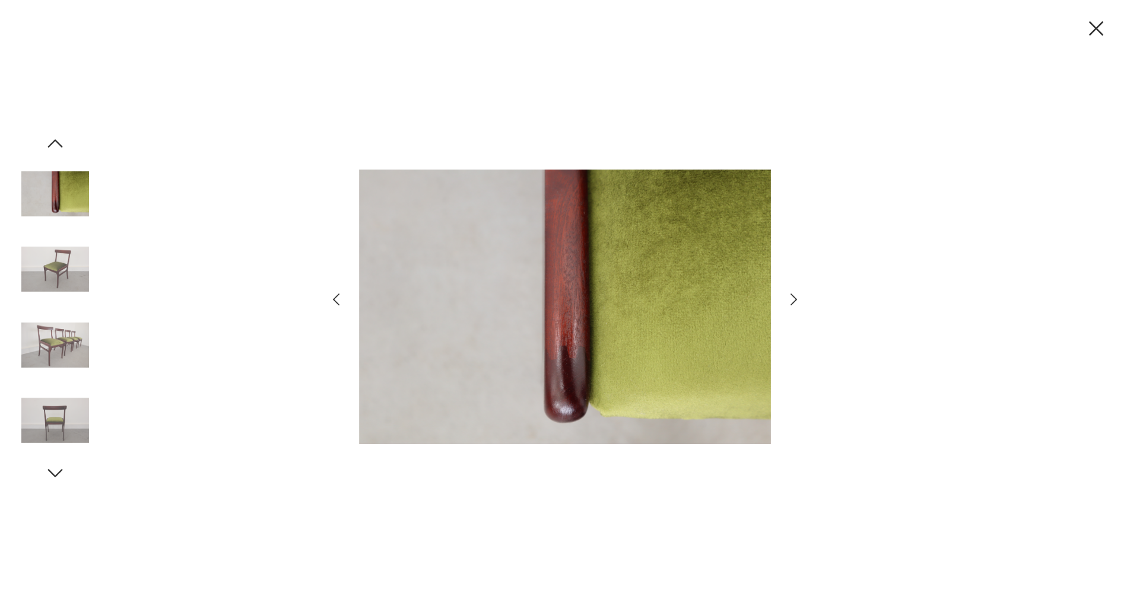
click at [794, 305] on icon "button" at bounding box center [793, 299] width 17 height 17
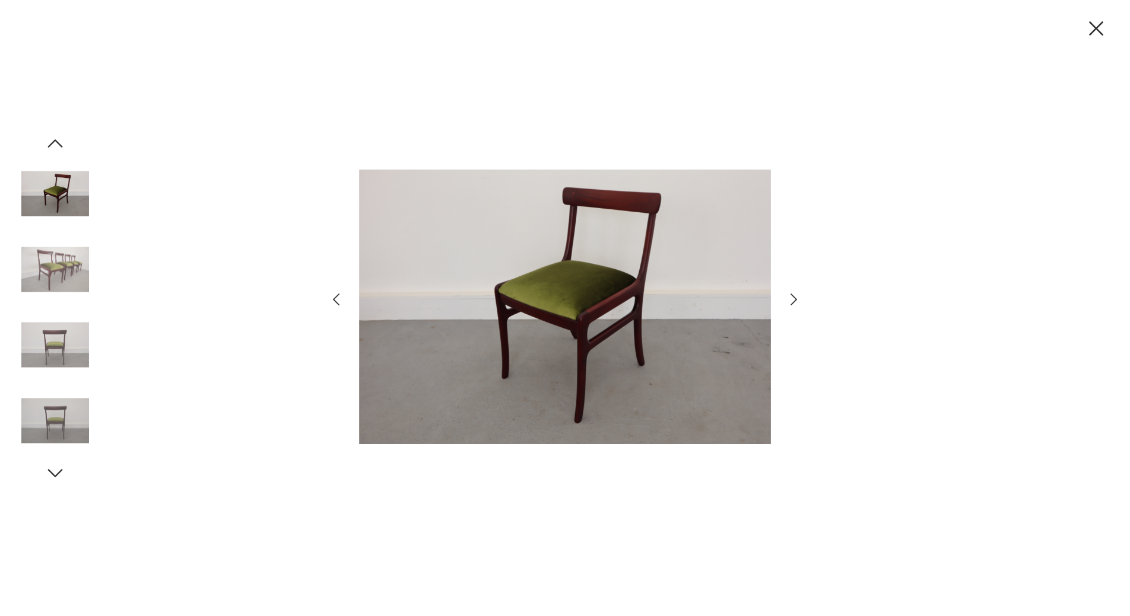
click at [794, 305] on icon "button" at bounding box center [793, 299] width 17 height 17
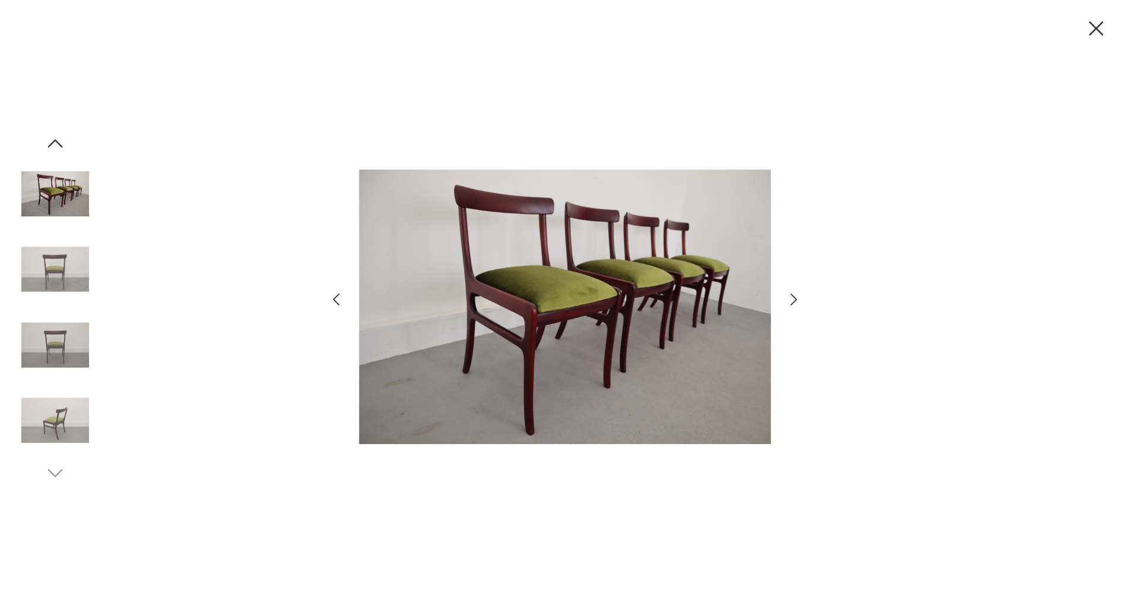
click at [794, 305] on icon "button" at bounding box center [793, 299] width 17 height 17
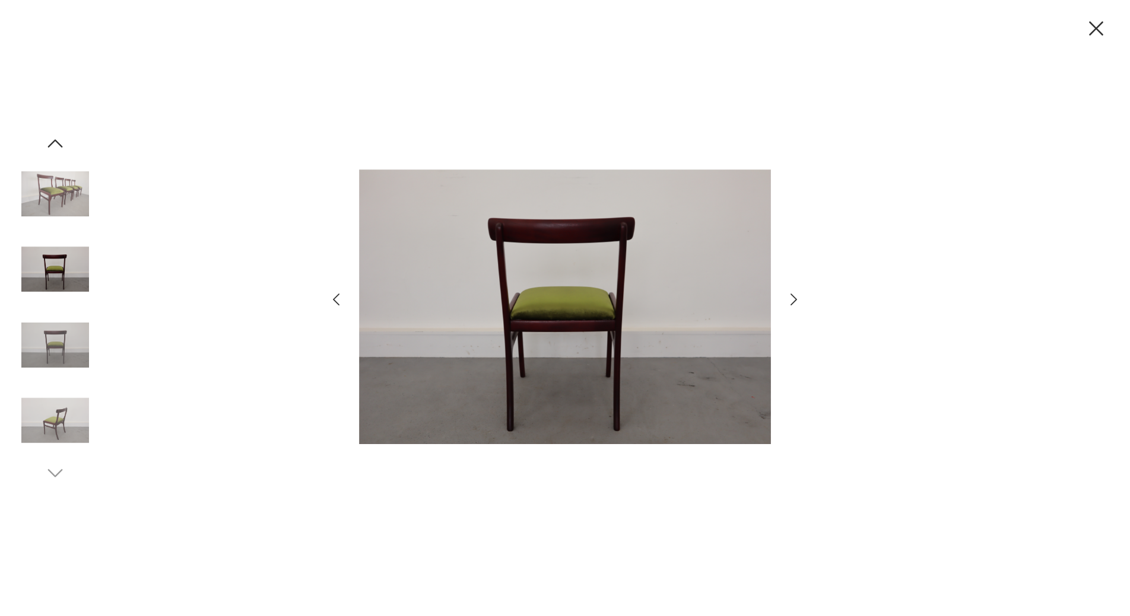
click at [794, 305] on icon "button" at bounding box center [793, 299] width 17 height 17
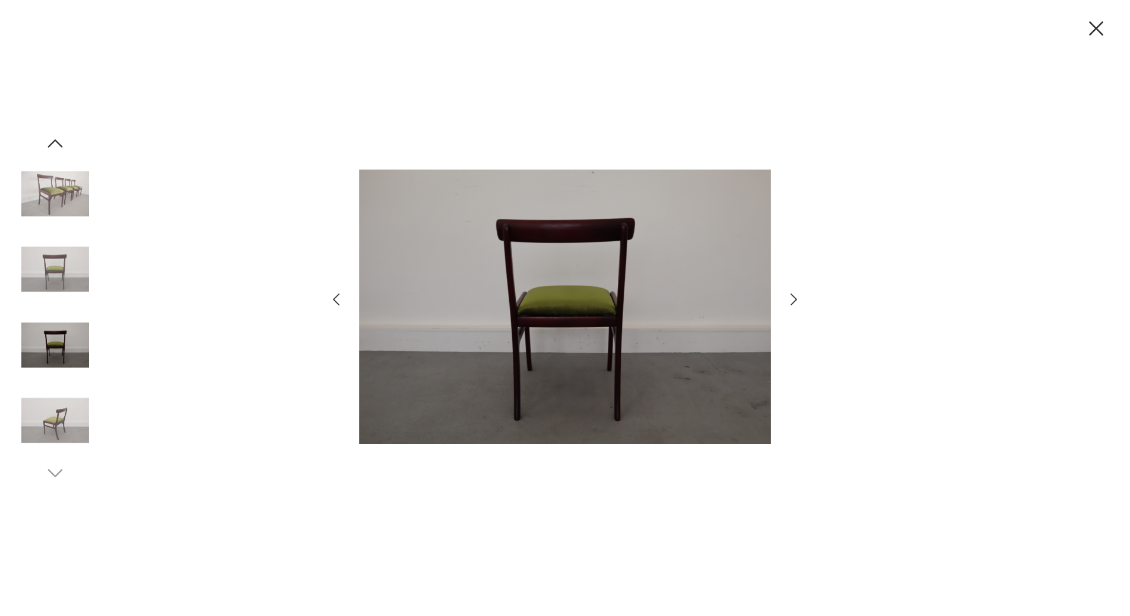
click at [794, 305] on icon "button" at bounding box center [793, 299] width 17 height 17
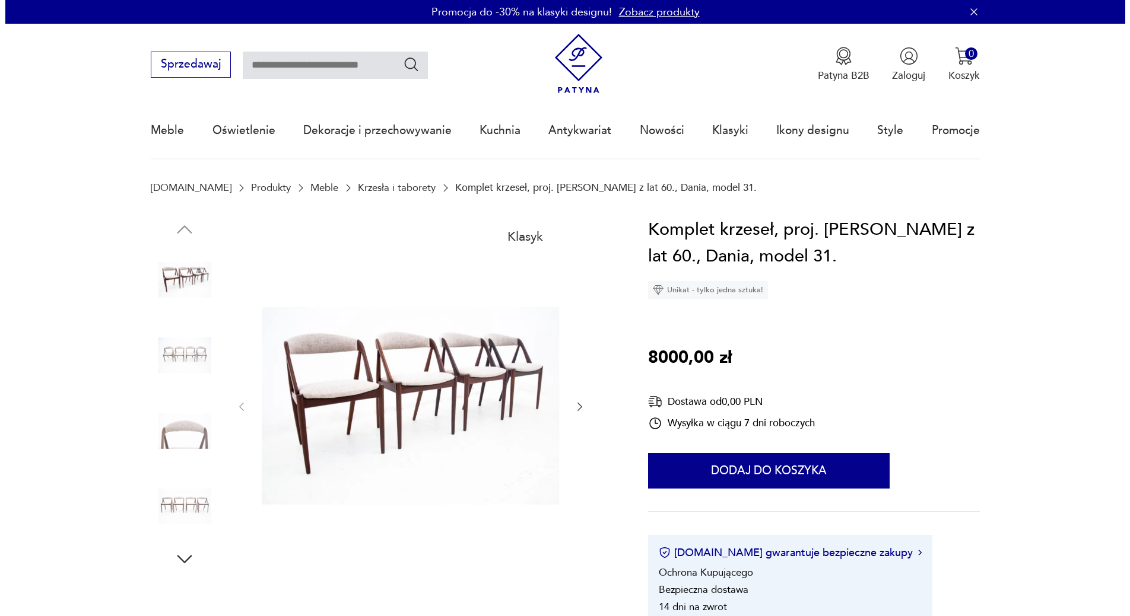
scroll to position [61, 0]
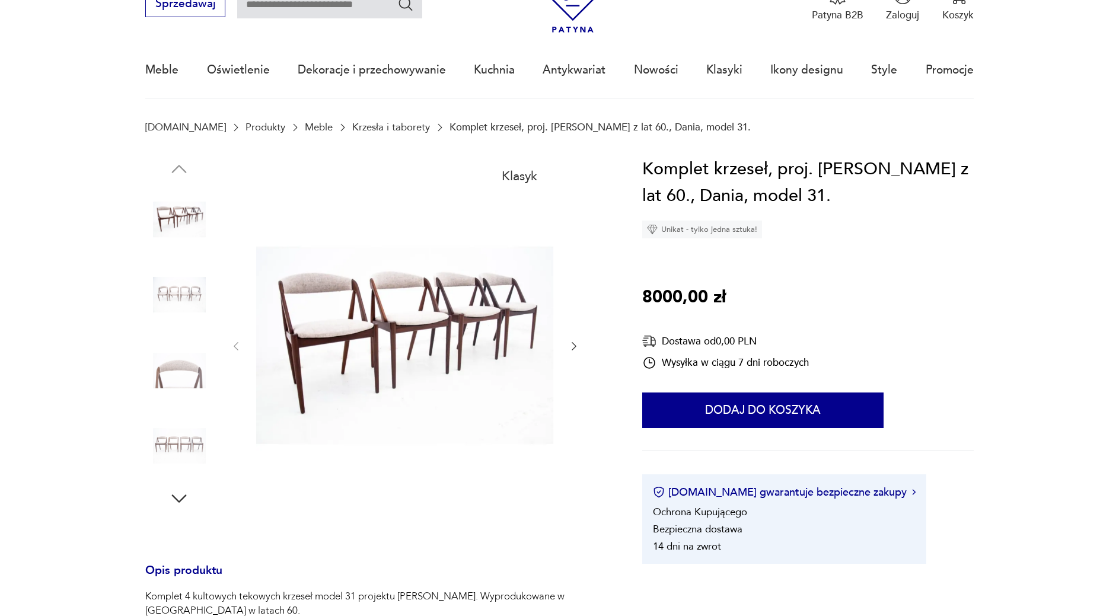
click at [463, 325] on img at bounding box center [404, 345] width 297 height 379
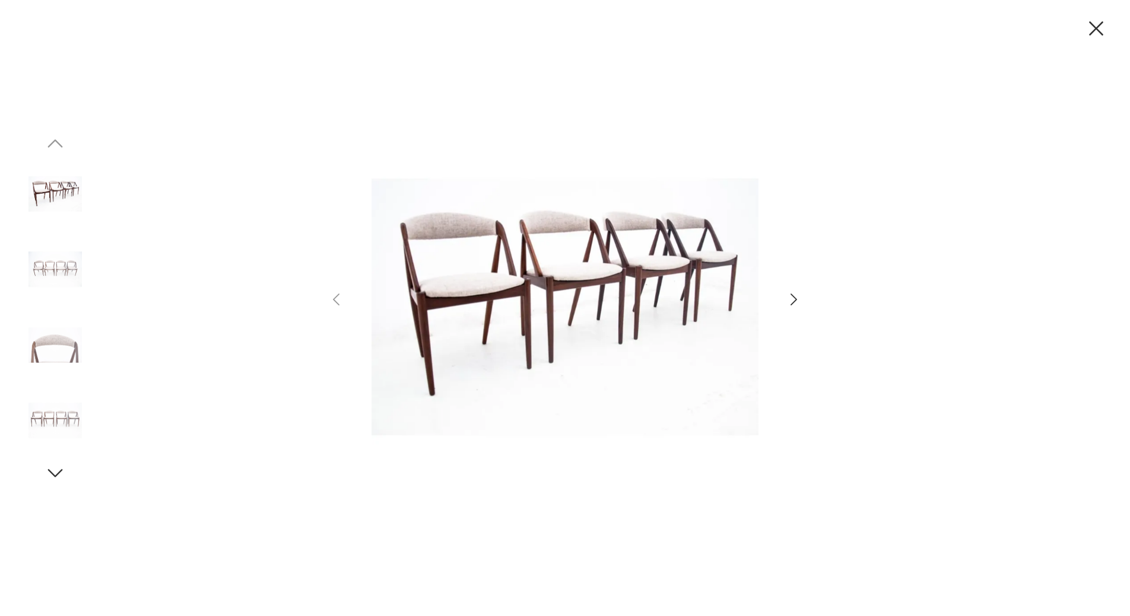
click at [797, 306] on icon "button" at bounding box center [793, 299] width 17 height 17
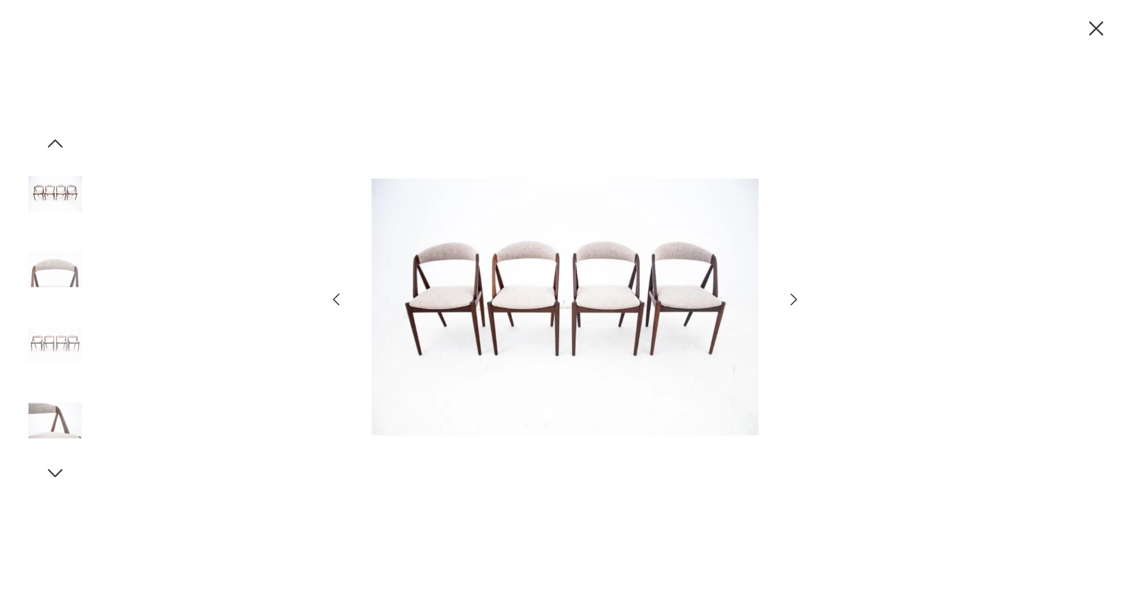
click at [797, 306] on icon "button" at bounding box center [793, 299] width 17 height 17
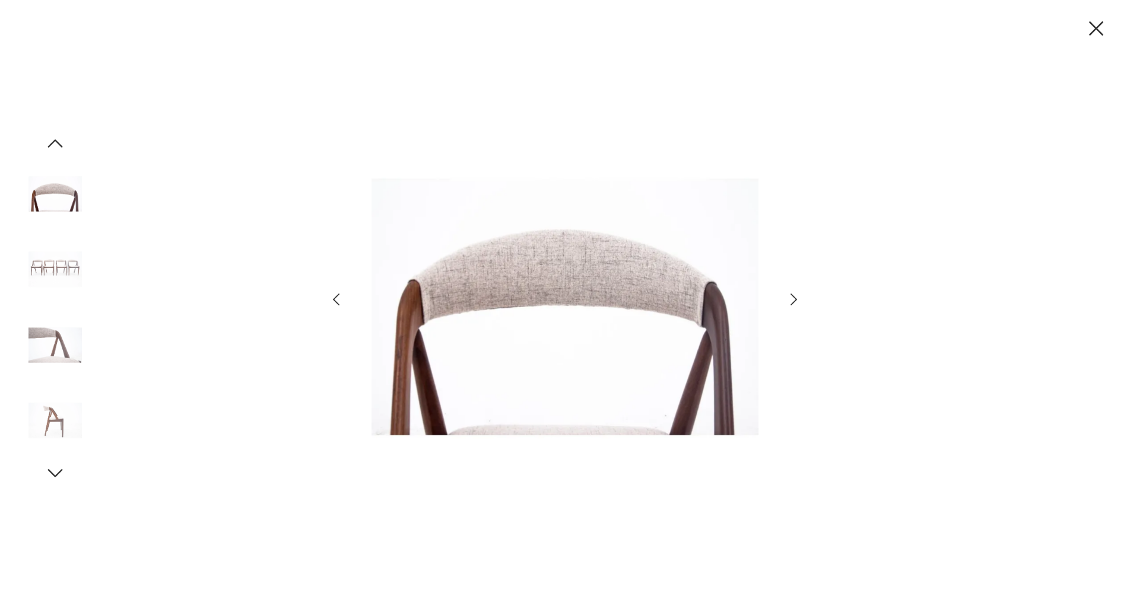
click at [797, 306] on icon "button" at bounding box center [793, 299] width 17 height 17
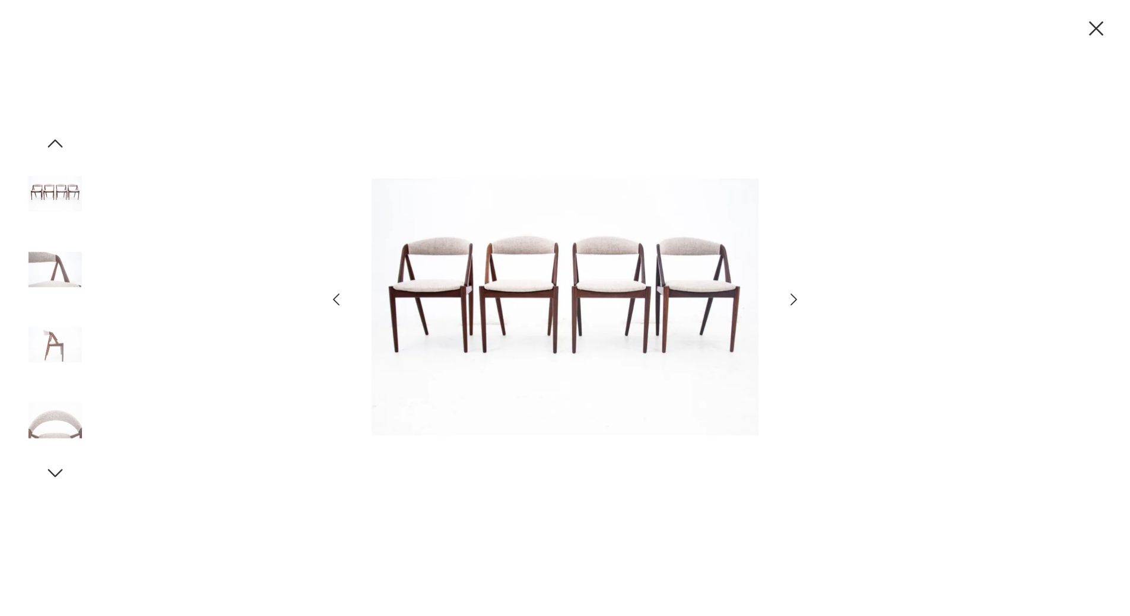
click at [797, 306] on icon "button" at bounding box center [793, 299] width 17 height 17
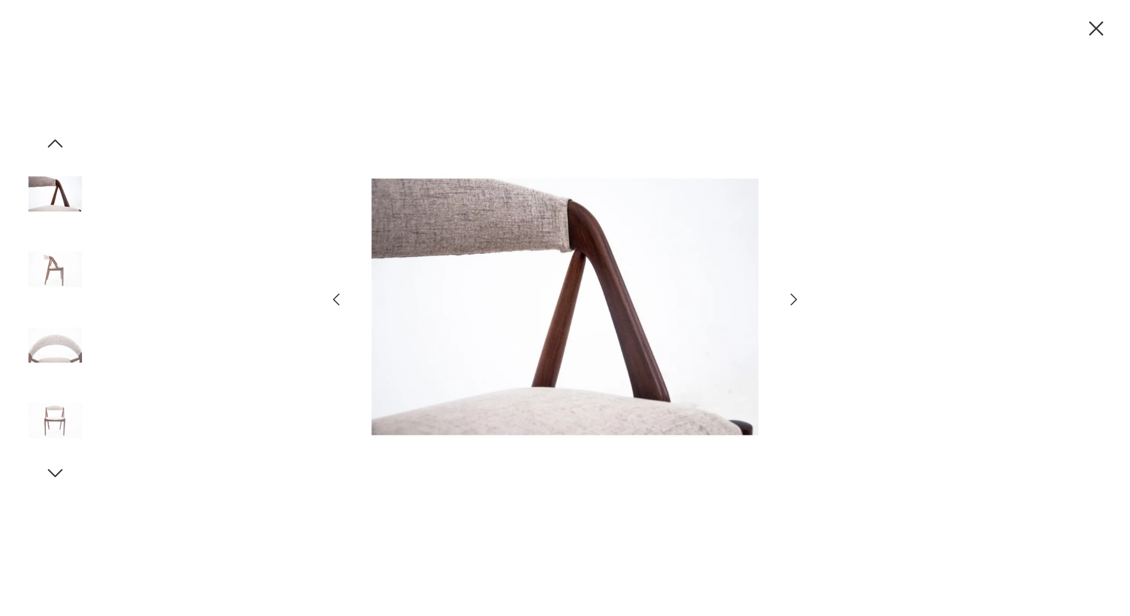
click at [797, 306] on icon "button" at bounding box center [793, 299] width 17 height 17
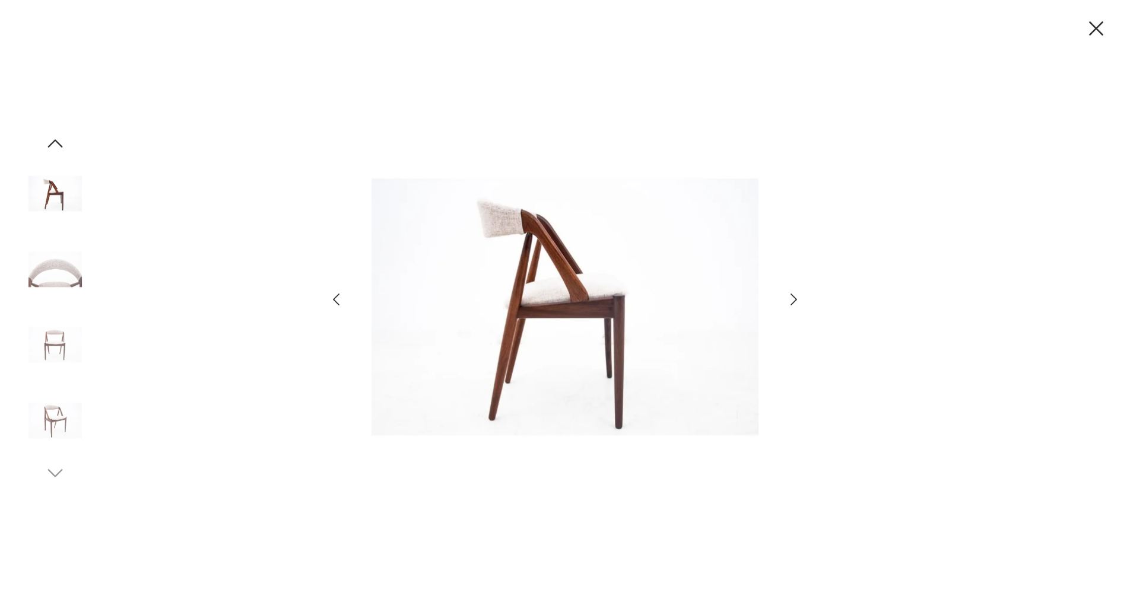
click at [797, 306] on icon "button" at bounding box center [793, 299] width 17 height 17
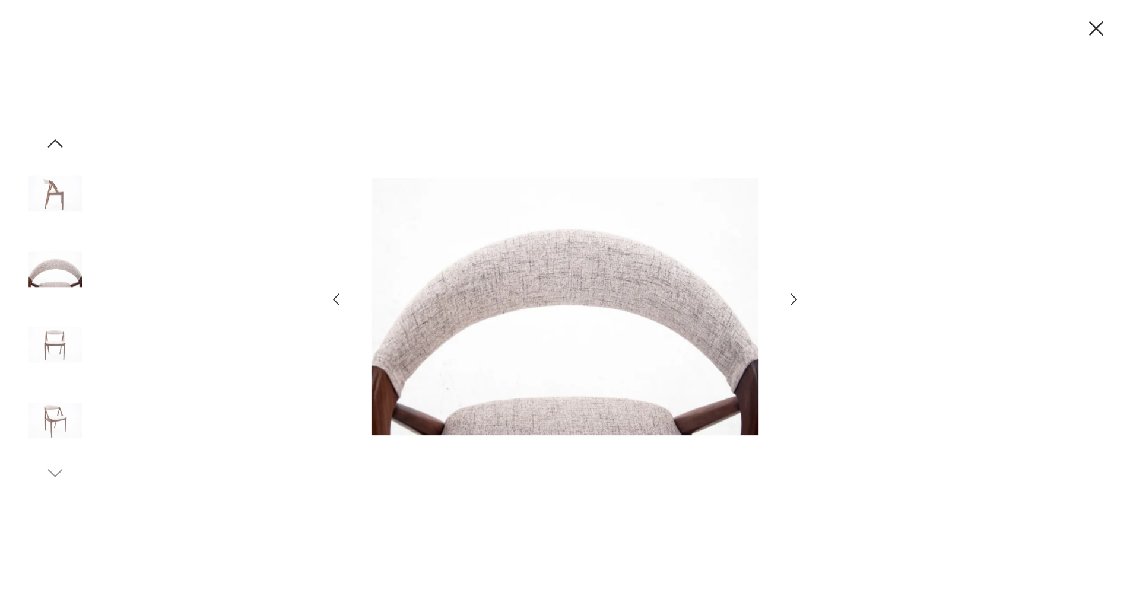
click at [781, 308] on div at bounding box center [564, 308] width 475 height 495
click at [782, 308] on div at bounding box center [564, 308] width 475 height 495
click at [787, 307] on icon "button" at bounding box center [793, 299] width 17 height 17
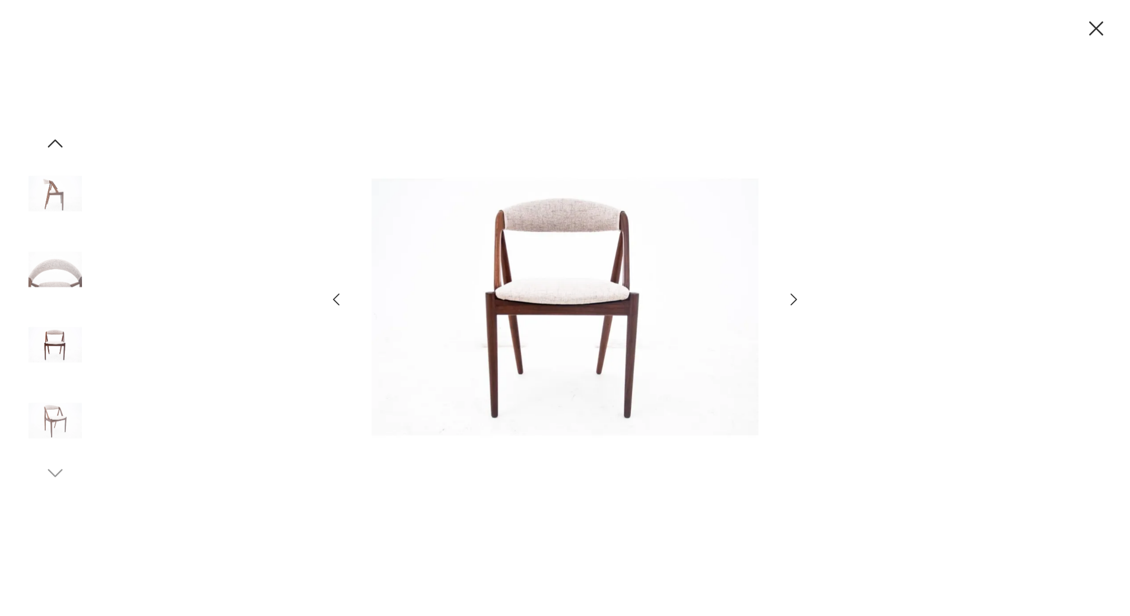
click at [790, 306] on icon "button" at bounding box center [793, 299] width 17 height 17
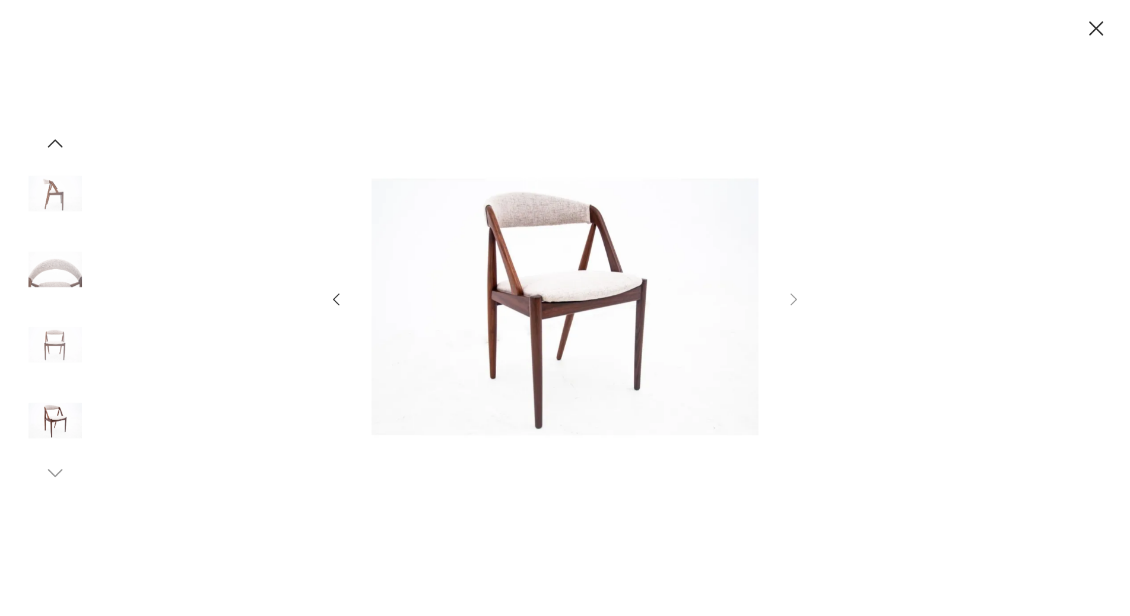
click at [66, 189] on img at bounding box center [55, 194] width 68 height 68
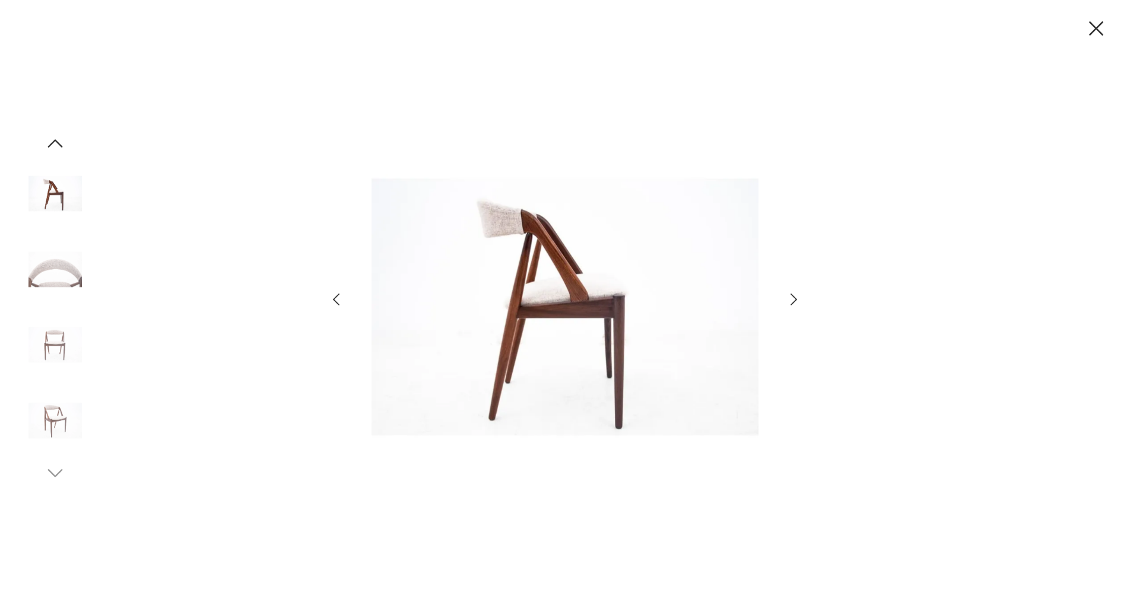
click at [55, 145] on icon "button" at bounding box center [54, 143] width 21 height 21
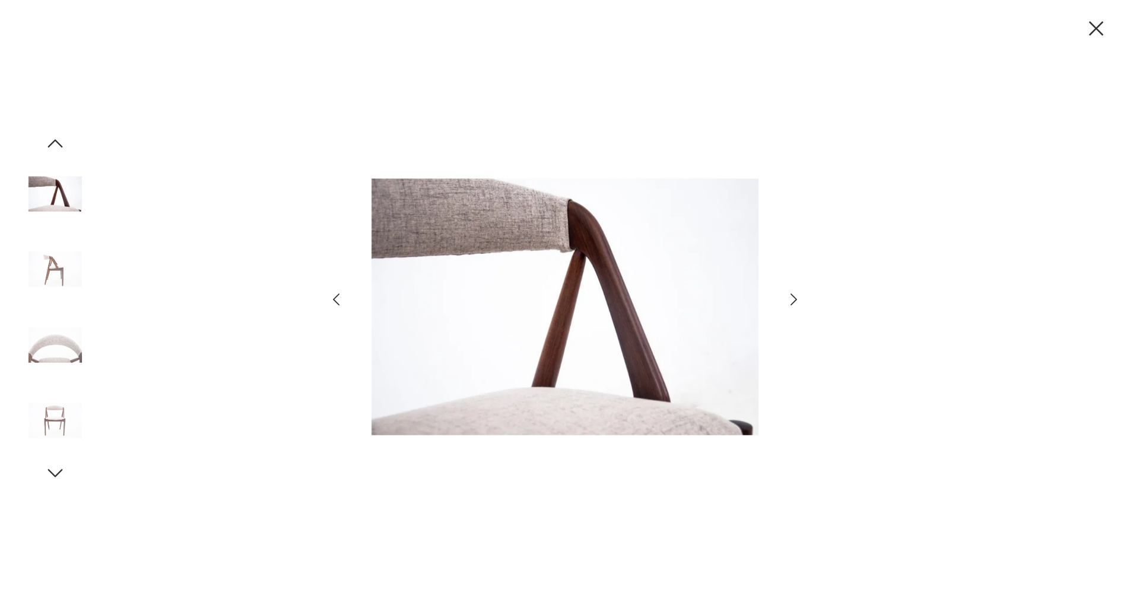
click at [55, 145] on icon "button" at bounding box center [54, 143] width 21 height 21
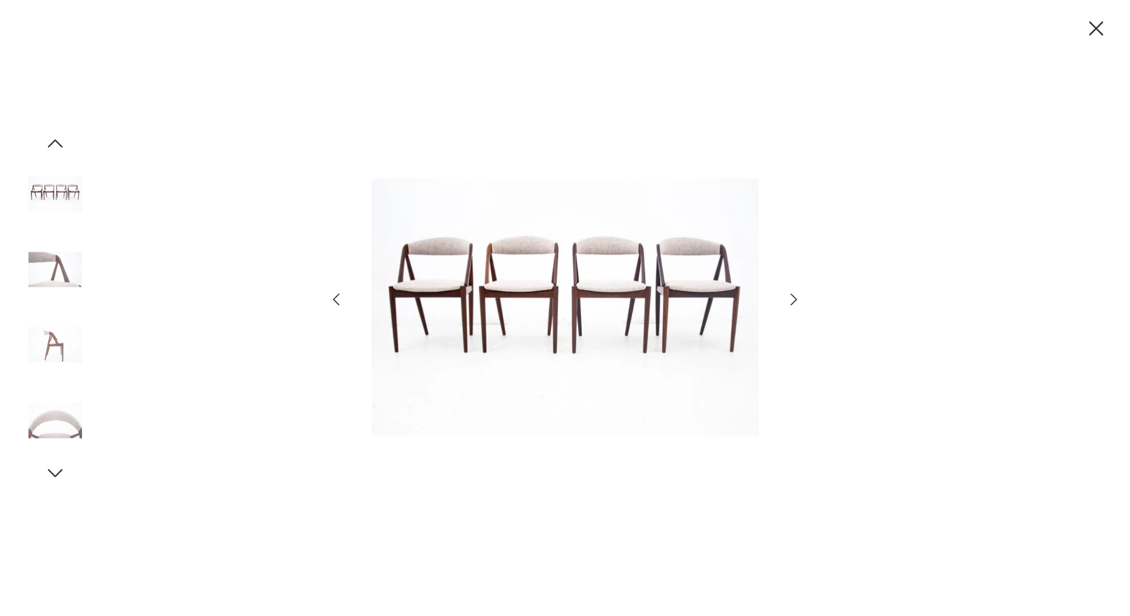
click at [55, 145] on icon "button" at bounding box center [54, 143] width 21 height 21
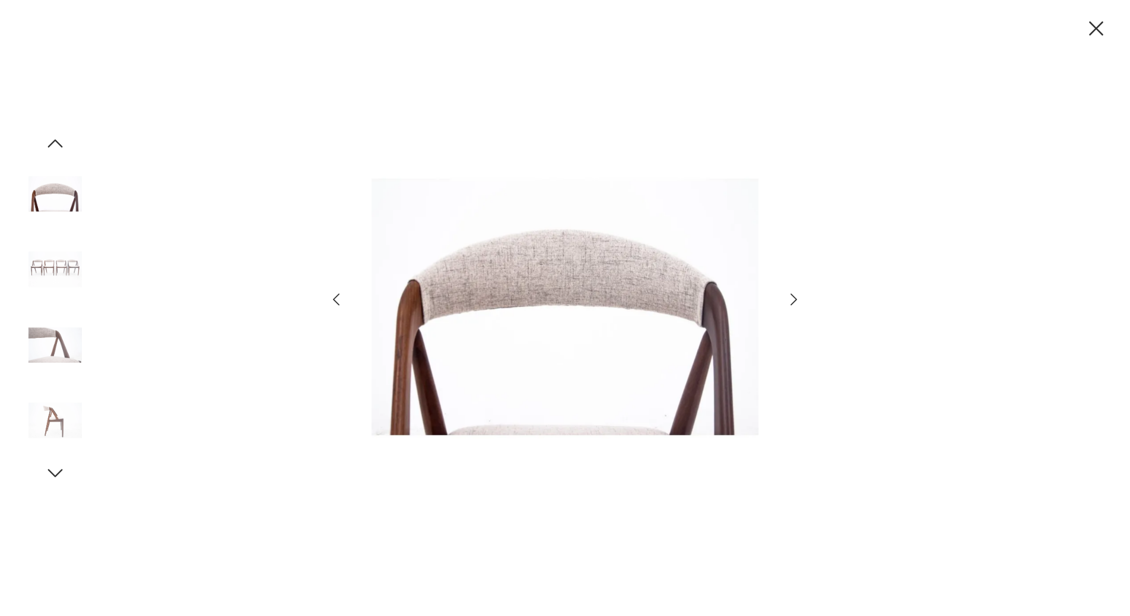
click at [55, 145] on icon "button" at bounding box center [54, 143] width 21 height 21
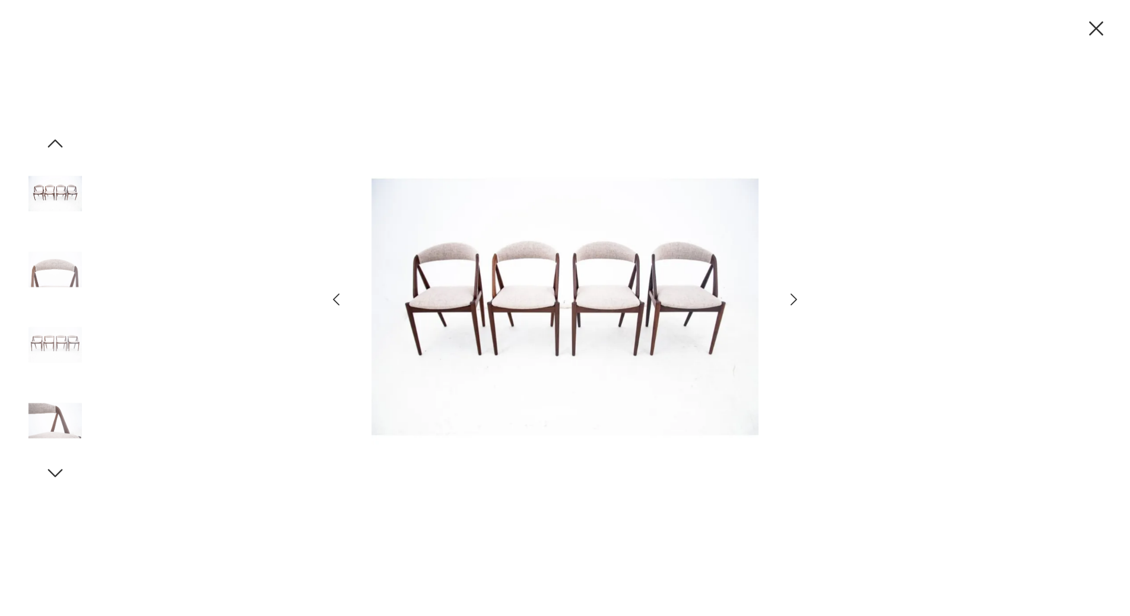
click at [52, 221] on img at bounding box center [55, 194] width 68 height 68
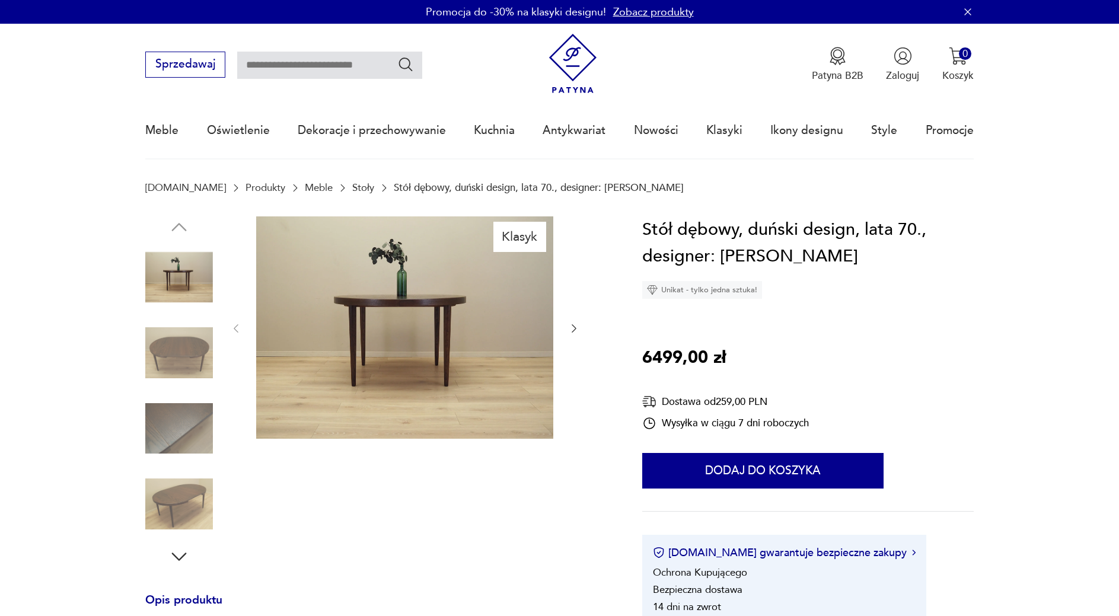
click at [170, 349] on img at bounding box center [179, 353] width 68 height 68
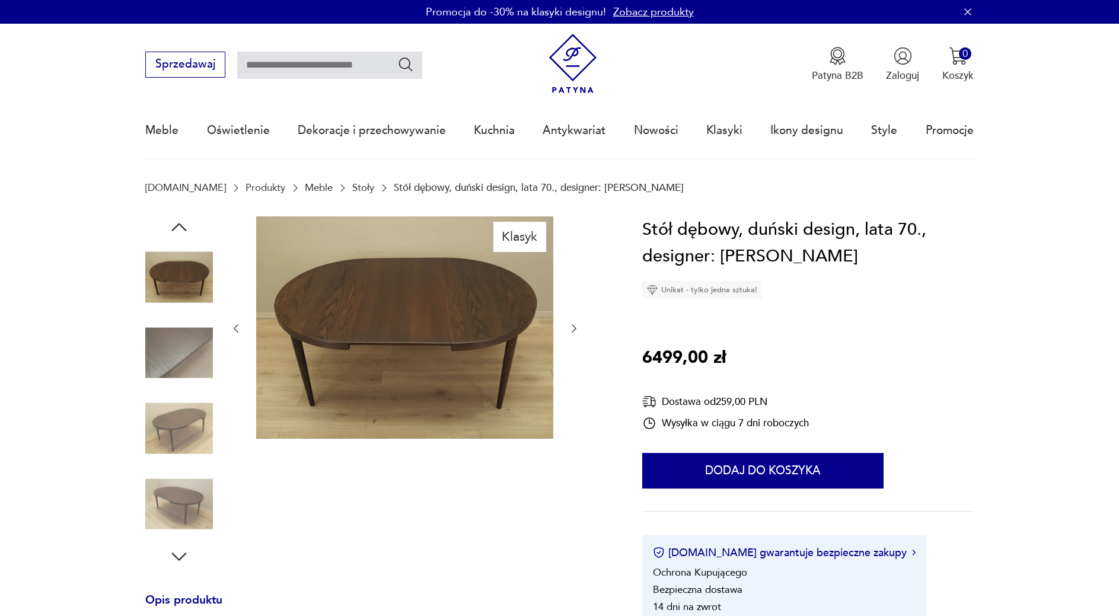
click at [183, 375] on img at bounding box center [179, 353] width 68 height 68
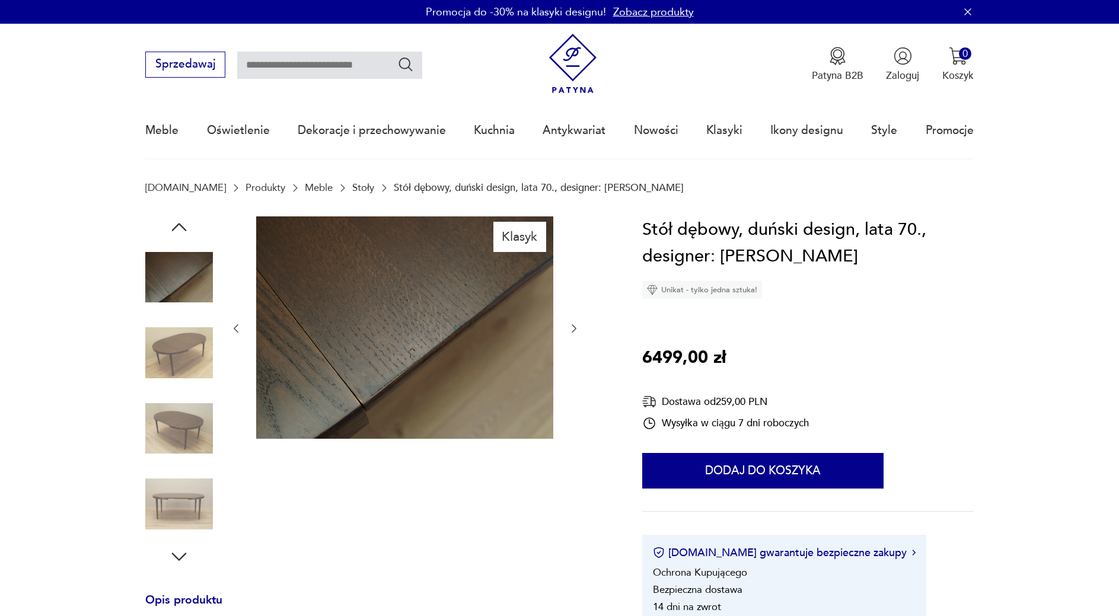
click at [183, 406] on img at bounding box center [179, 429] width 68 height 68
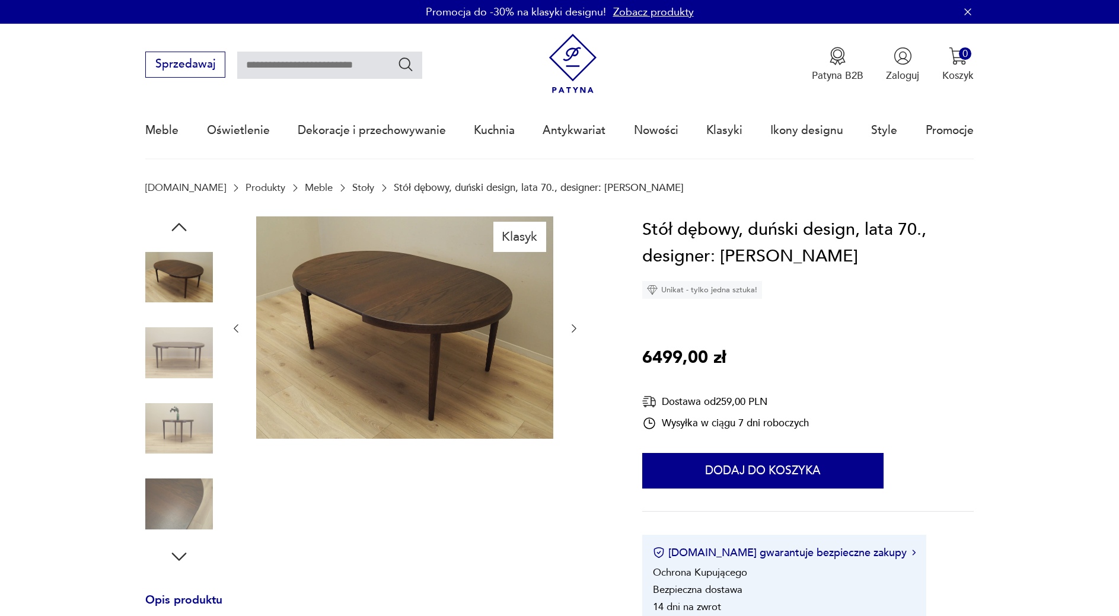
click at [175, 428] on img at bounding box center [179, 429] width 68 height 68
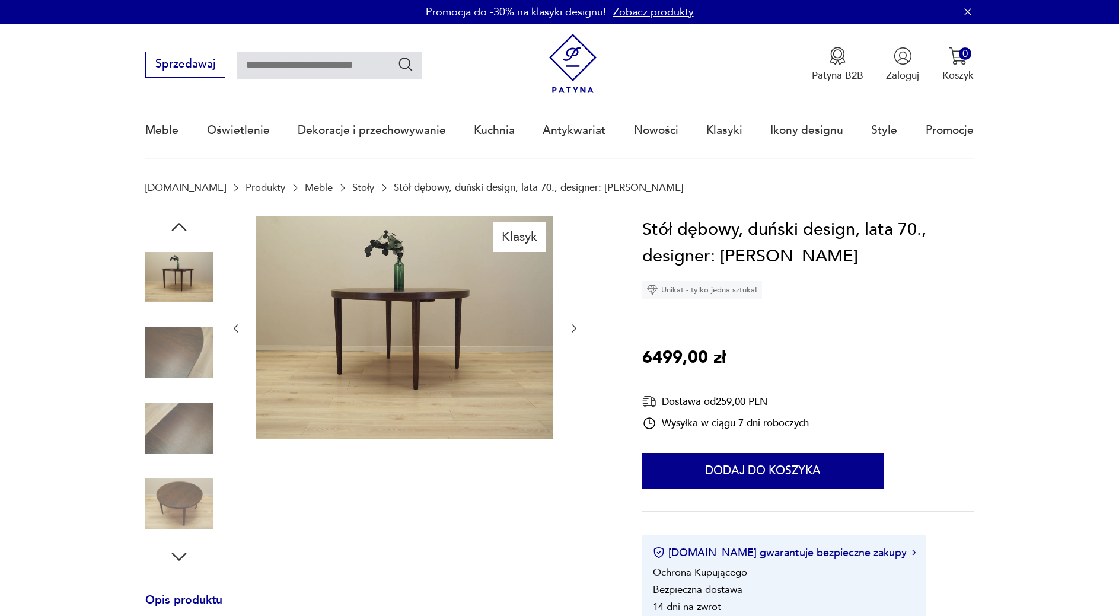
click at [175, 428] on img at bounding box center [179, 429] width 68 height 68
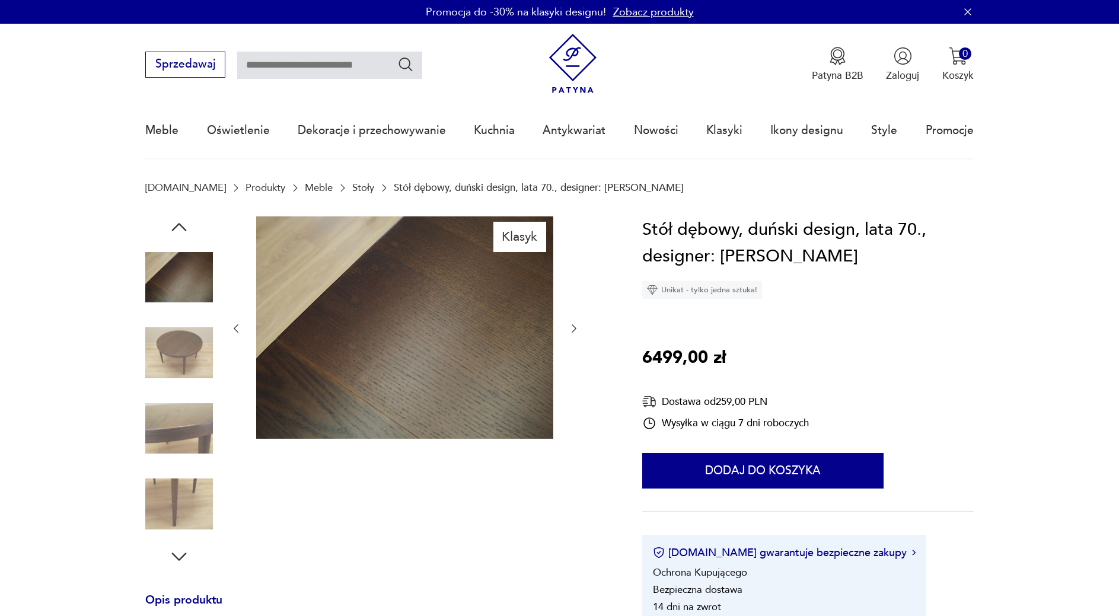
click at [195, 441] on img at bounding box center [179, 429] width 68 height 68
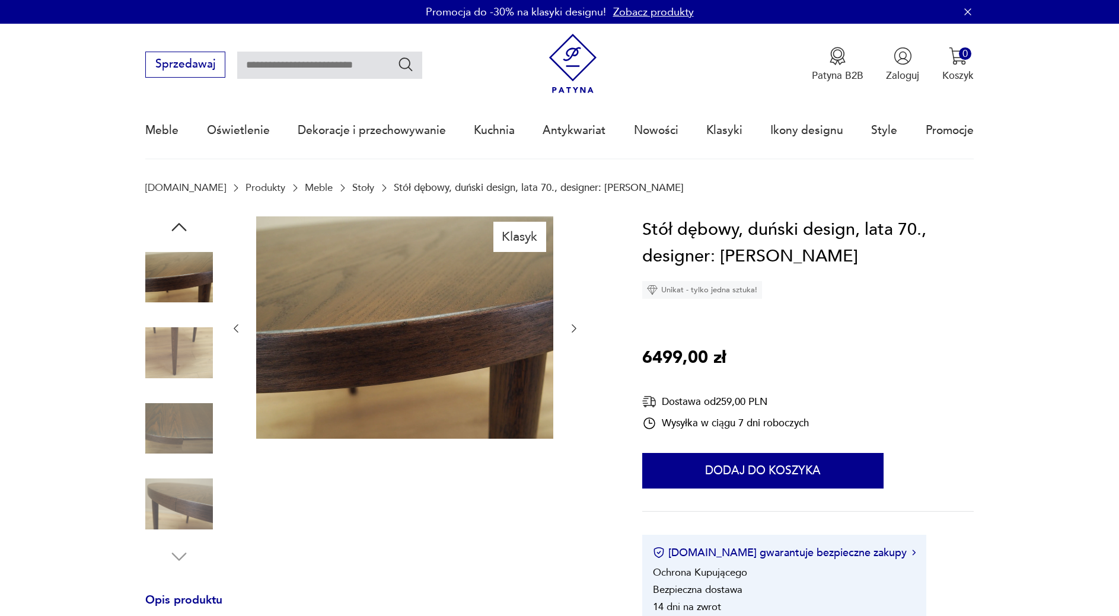
click at [576, 337] on div at bounding box center [405, 329] width 350 height 225
click at [574, 336] on button "button" at bounding box center [574, 329] width 12 height 14
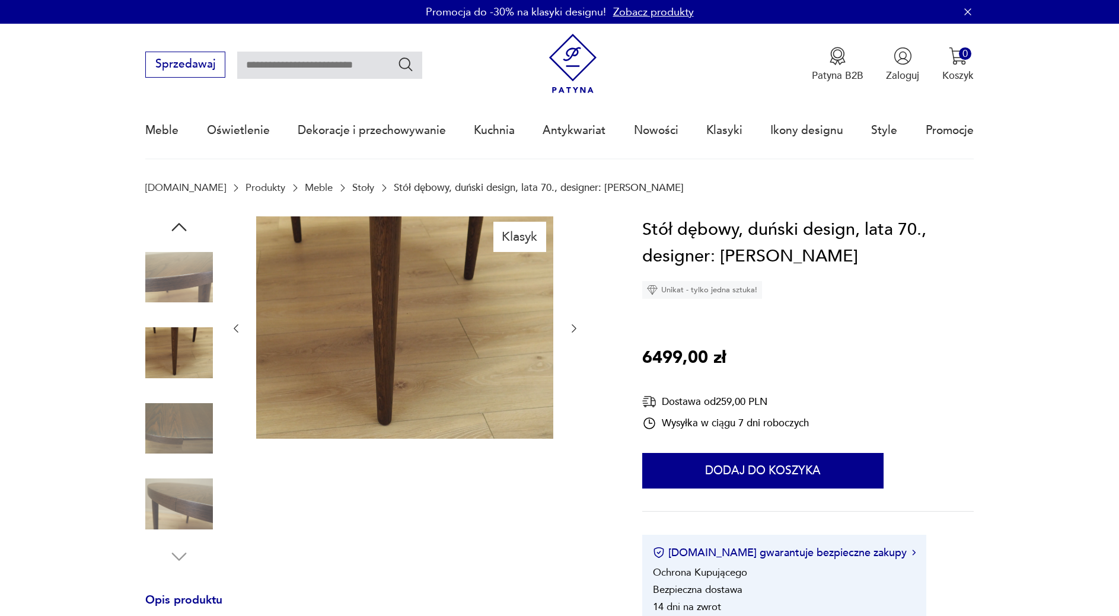
click at [573, 335] on icon "button" at bounding box center [574, 329] width 12 height 12
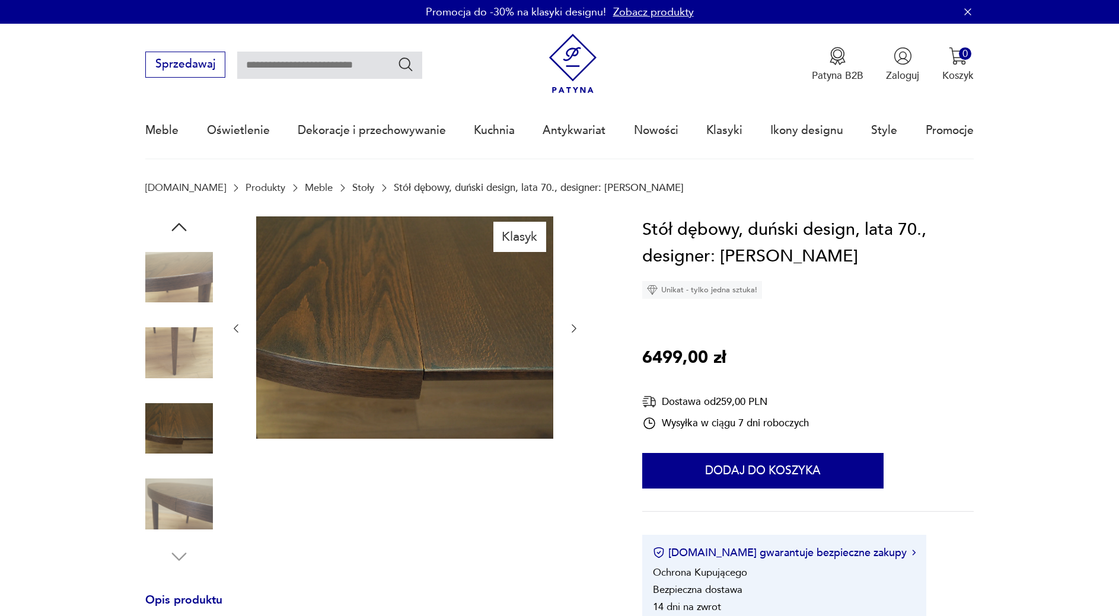
click at [573, 335] on icon "button" at bounding box center [574, 329] width 12 height 12
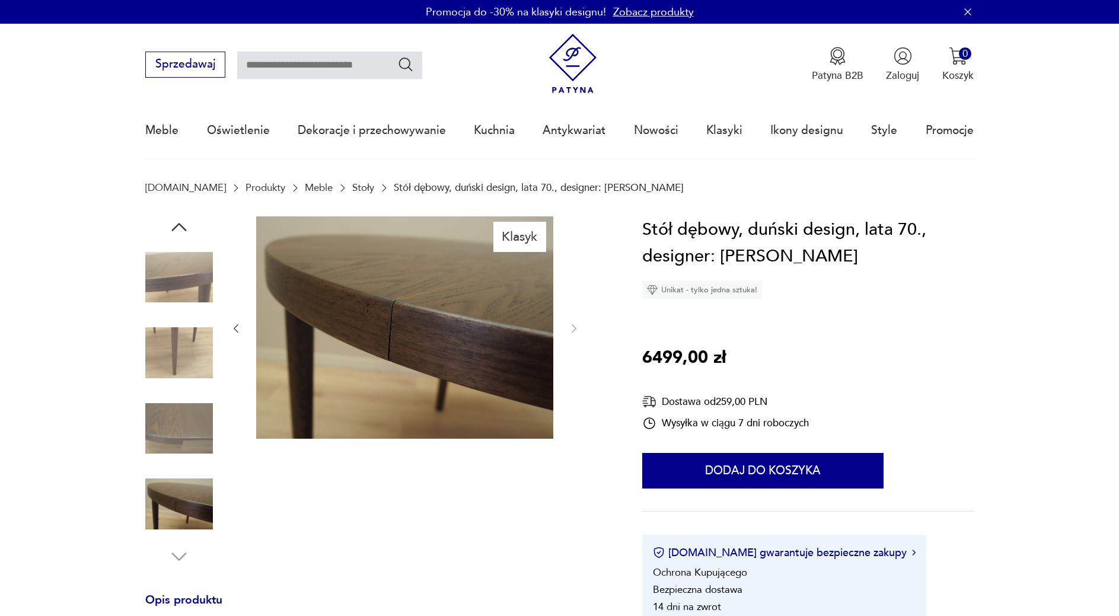
click at [182, 229] on icon "button" at bounding box center [178, 227] width 21 height 21
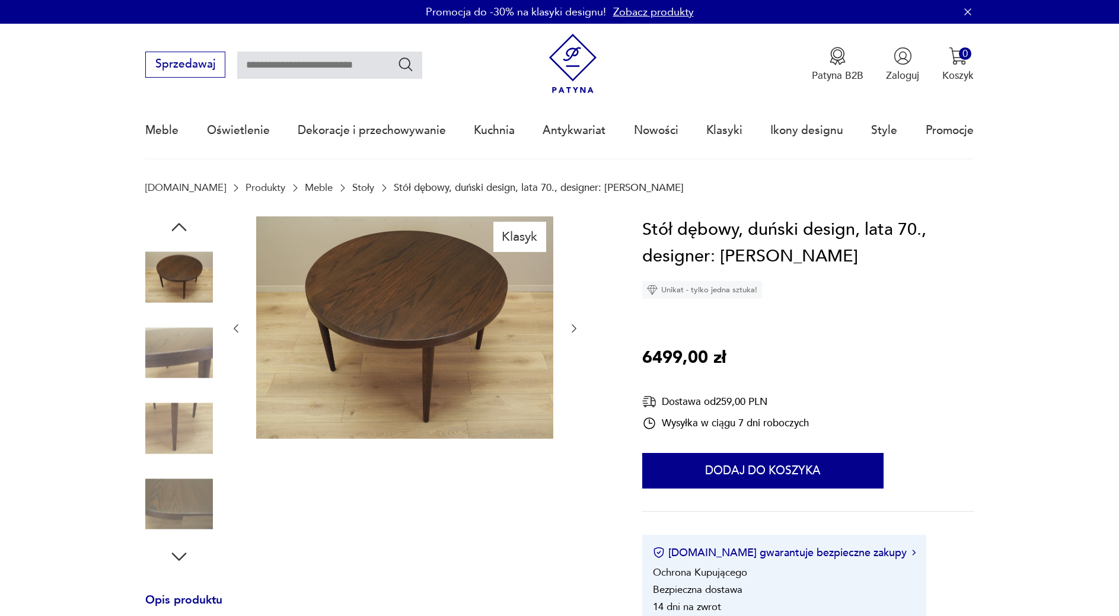
click at [186, 276] on img at bounding box center [179, 278] width 68 height 68
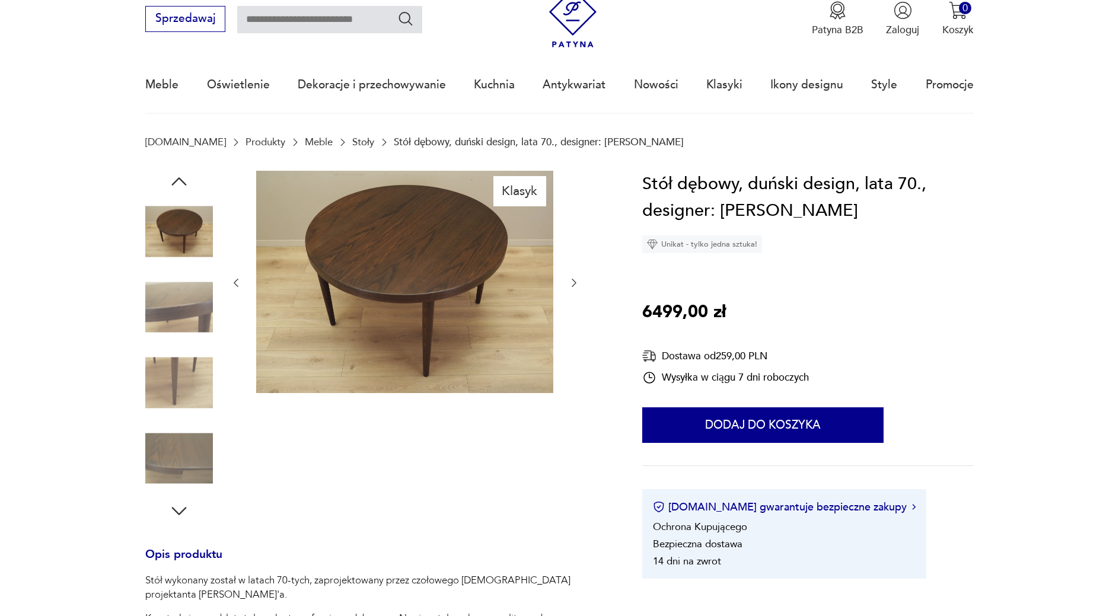
scroll to position [61, 0]
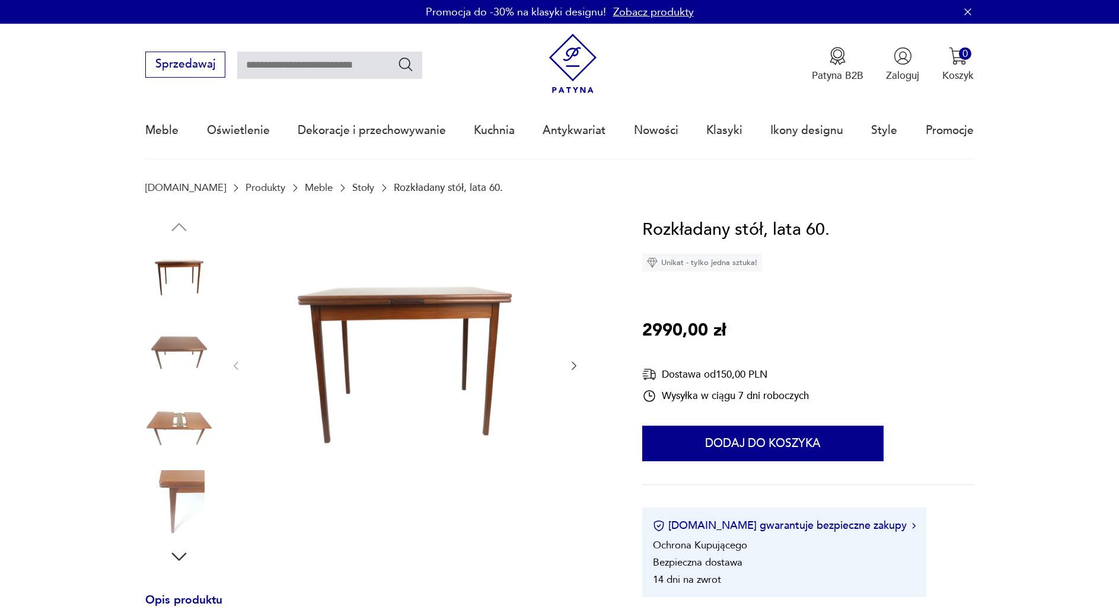
click at [168, 348] on img at bounding box center [179, 353] width 68 height 68
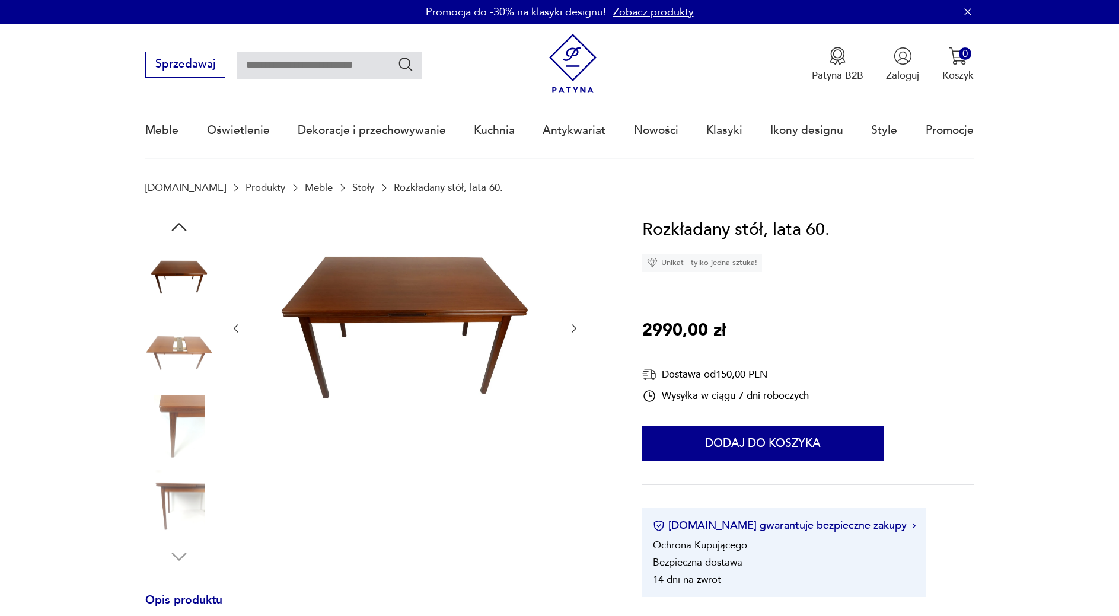
click at [576, 329] on icon "button" at bounding box center [574, 329] width 5 height 8
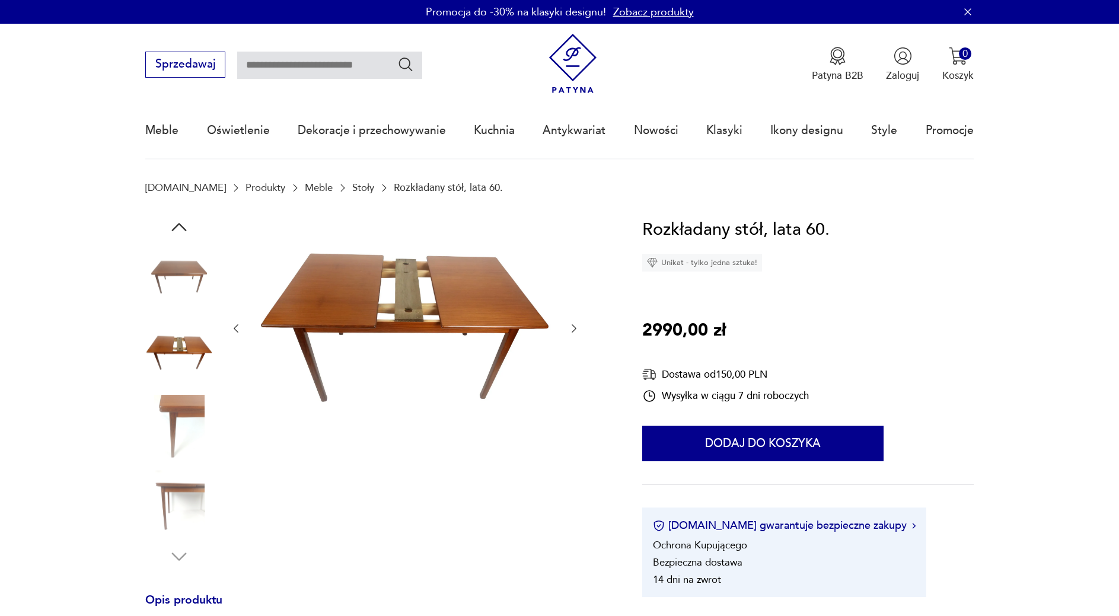
click at [576, 329] on icon "button" at bounding box center [574, 329] width 5 height 8
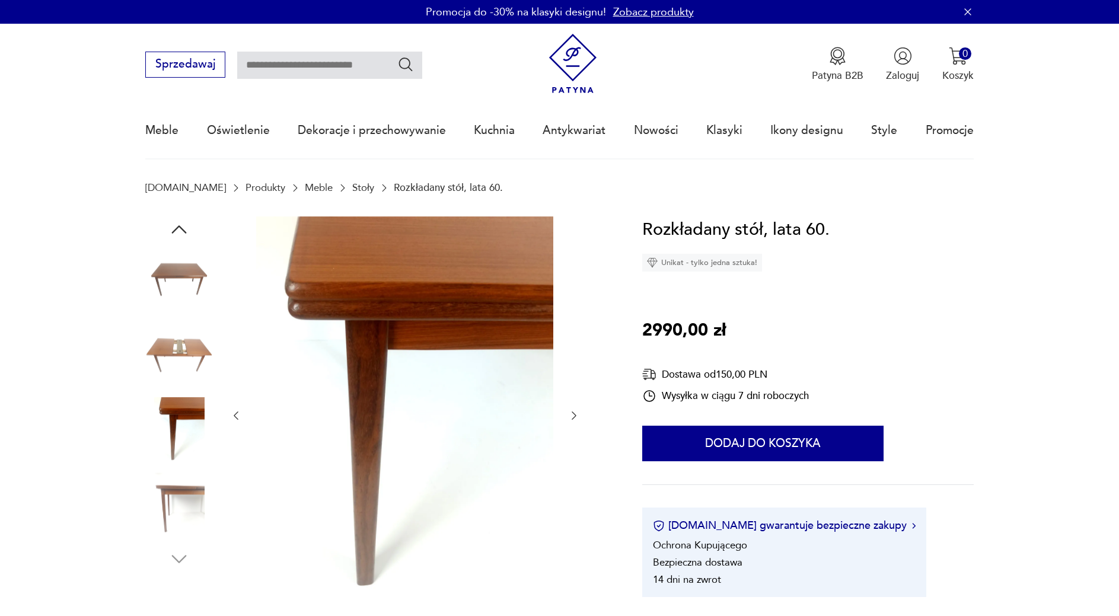
click at [576, 329] on div at bounding box center [405, 416] width 350 height 399
click at [575, 415] on icon "button" at bounding box center [574, 416] width 12 height 12
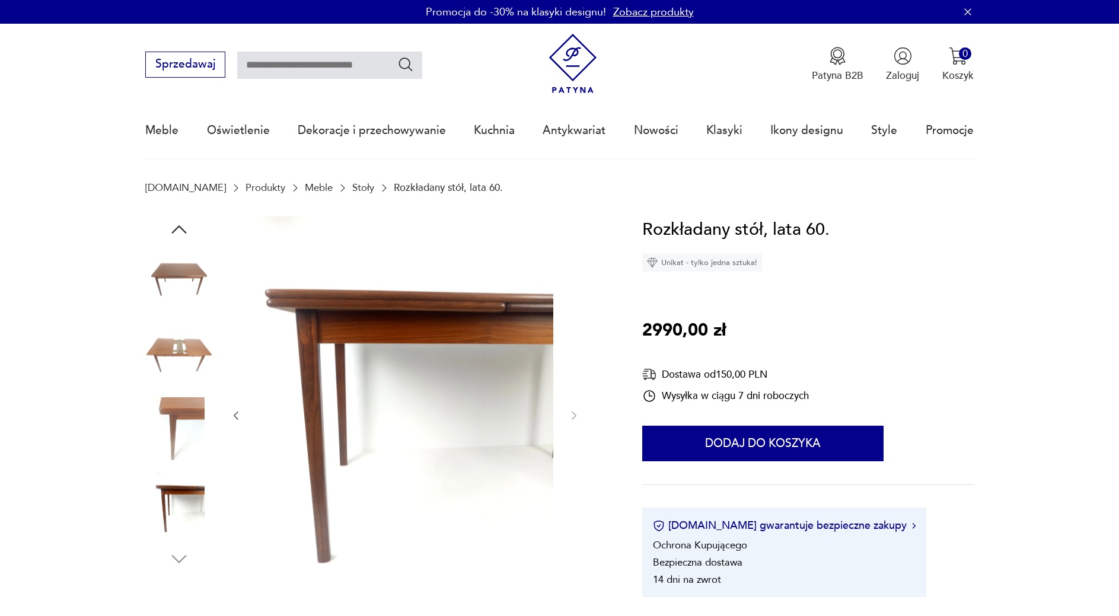
click at [187, 230] on icon "button" at bounding box center [178, 229] width 21 height 21
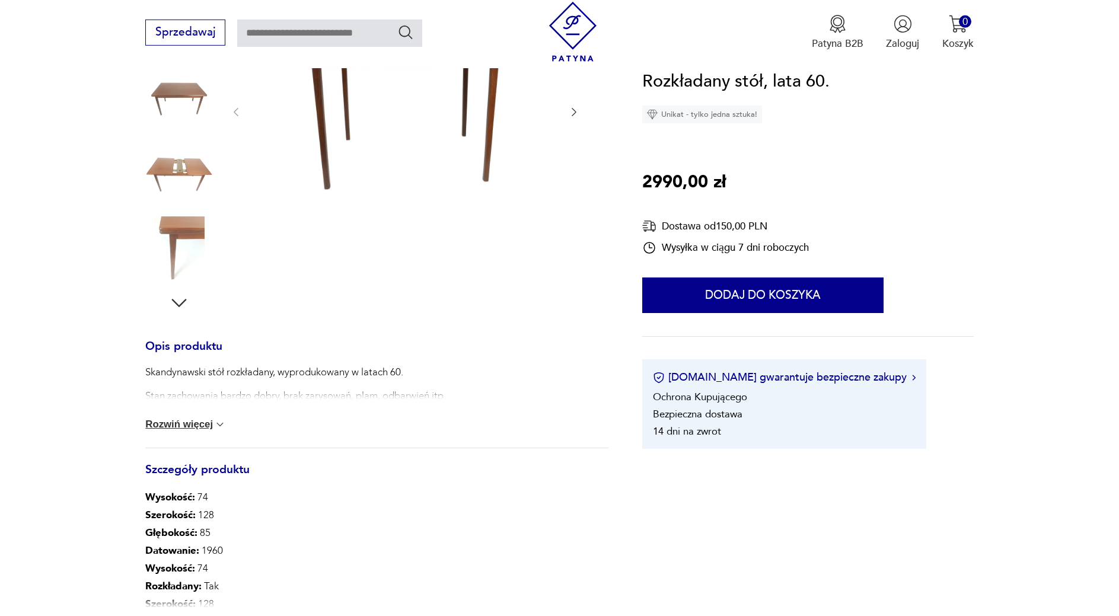
scroll to position [303, 0]
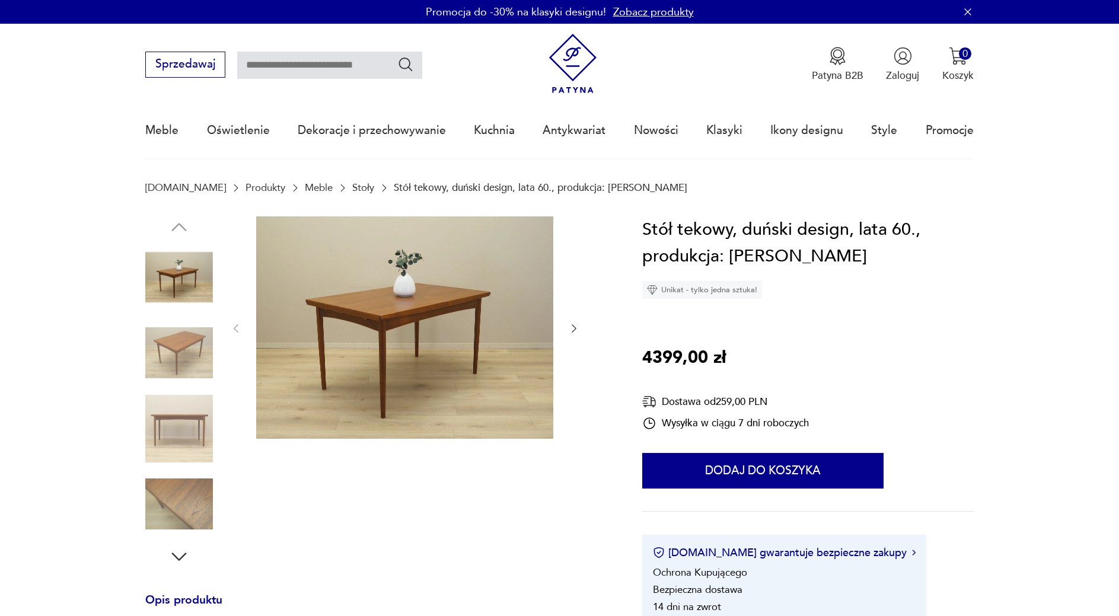
click at [577, 329] on icon "button" at bounding box center [574, 329] width 12 height 12
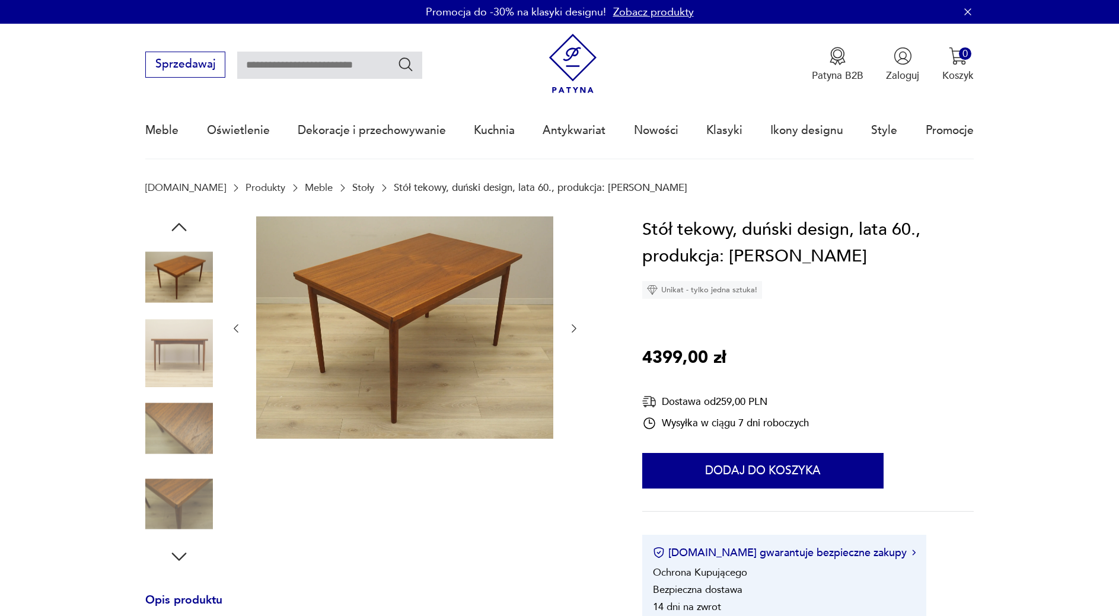
click at [577, 329] on icon "button" at bounding box center [574, 329] width 12 height 12
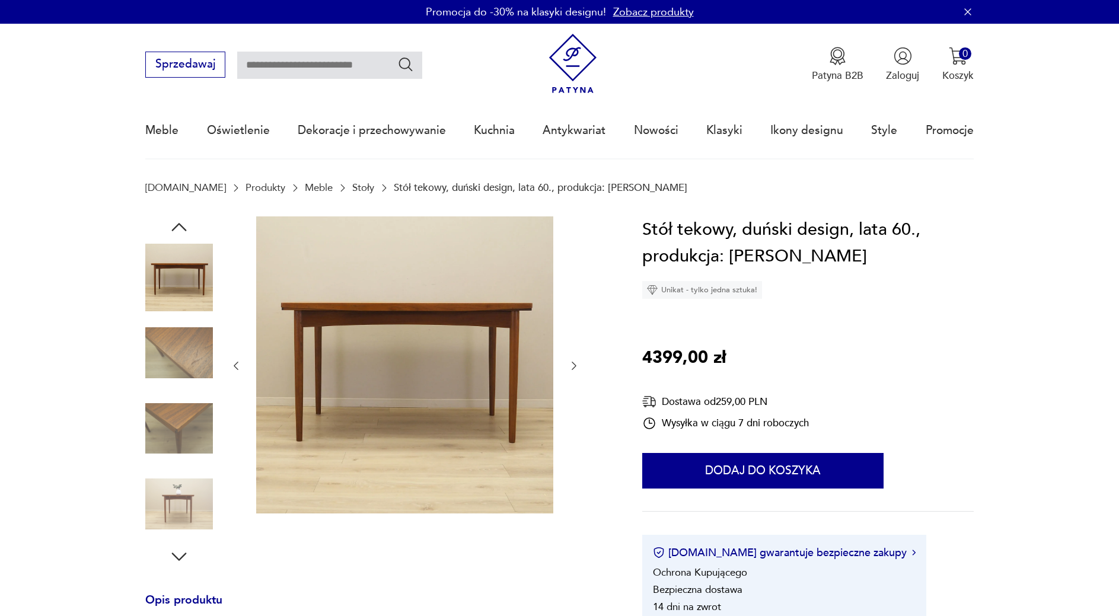
click at [577, 329] on div at bounding box center [405, 367] width 350 height 300
click at [575, 329] on div at bounding box center [405, 367] width 350 height 300
click at [574, 364] on icon "button" at bounding box center [574, 366] width 5 height 8
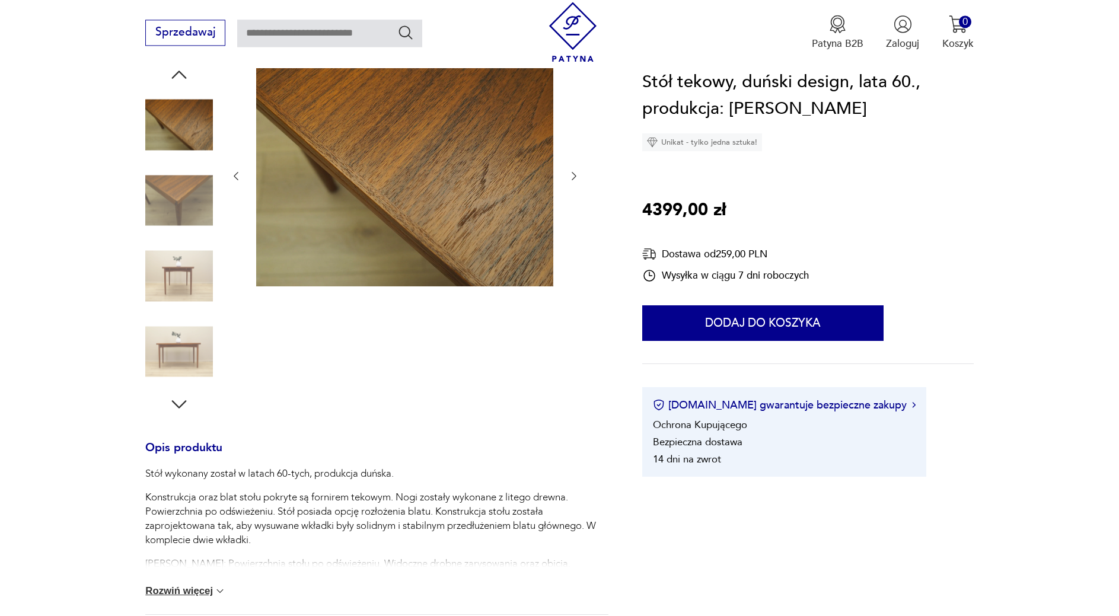
scroll to position [182, 0]
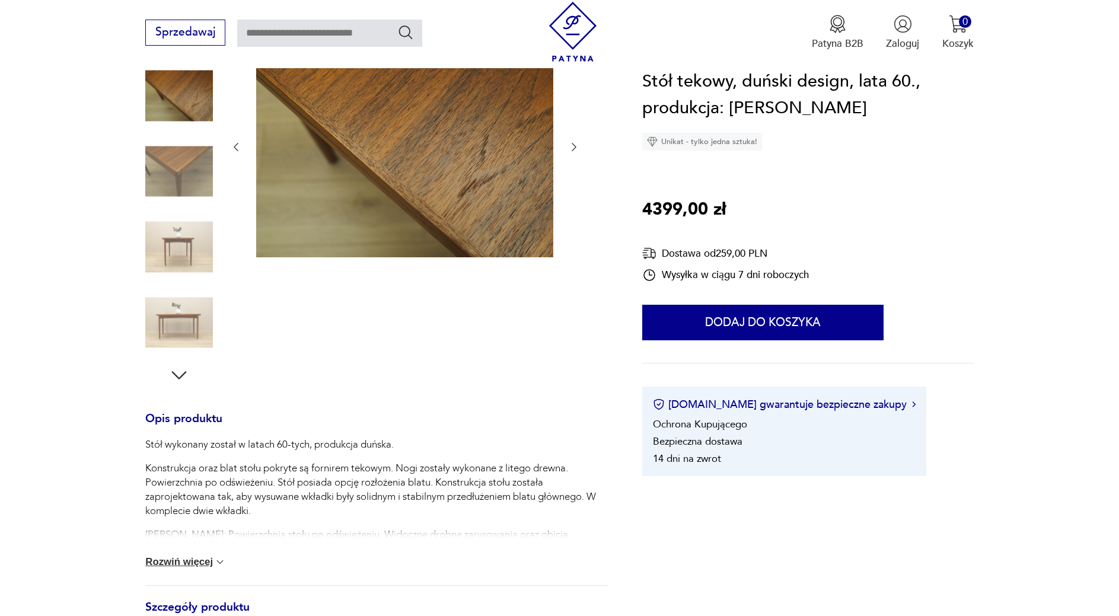
click at [180, 325] on img at bounding box center [179, 323] width 68 height 68
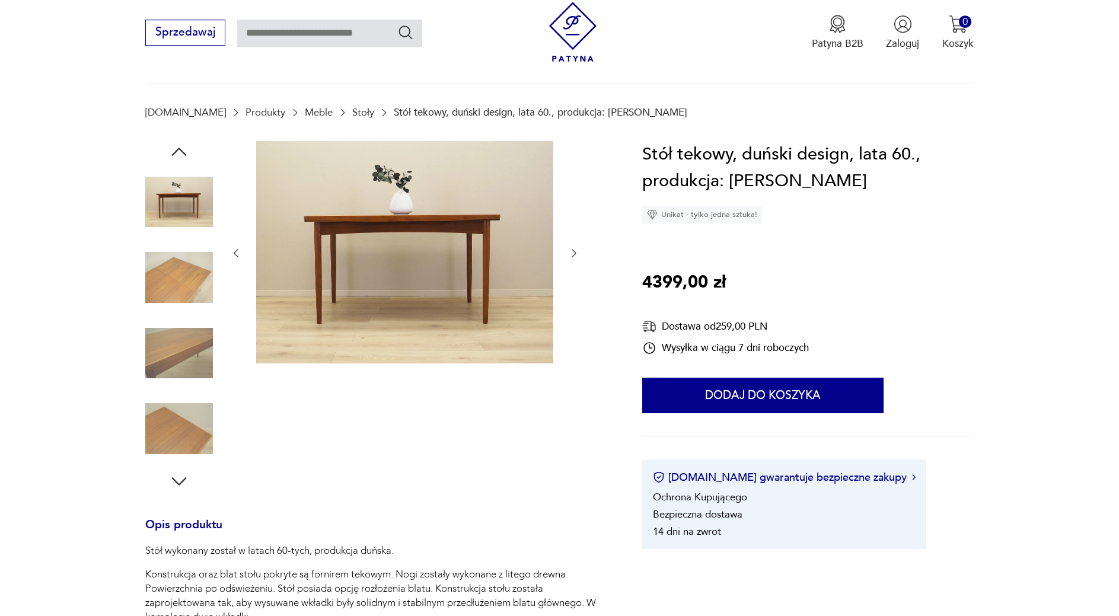
scroll to position [61, 0]
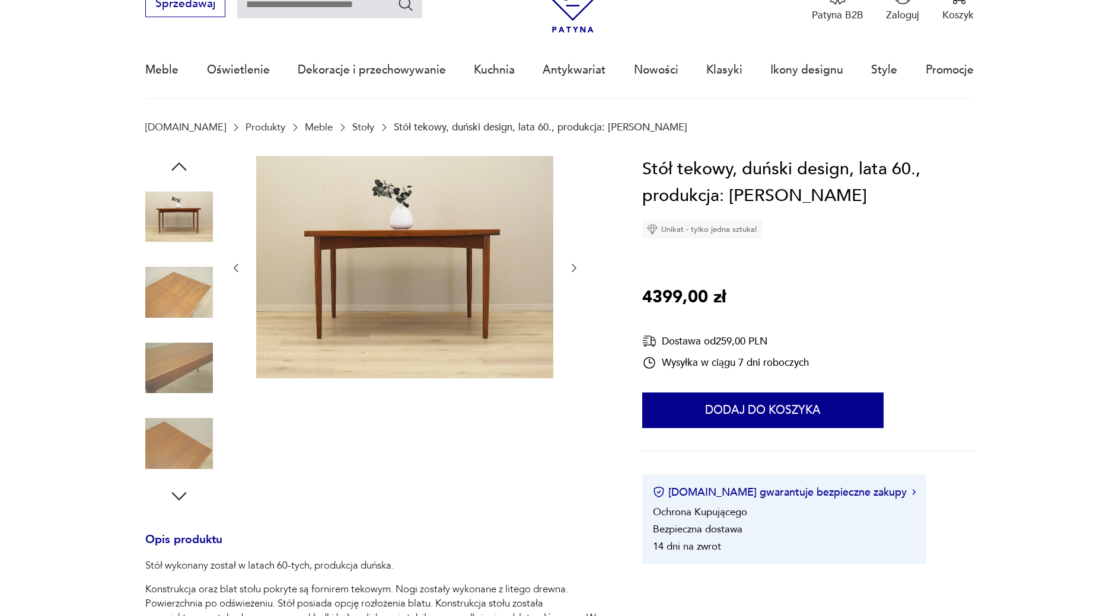
click at [193, 295] on img at bounding box center [179, 293] width 68 height 68
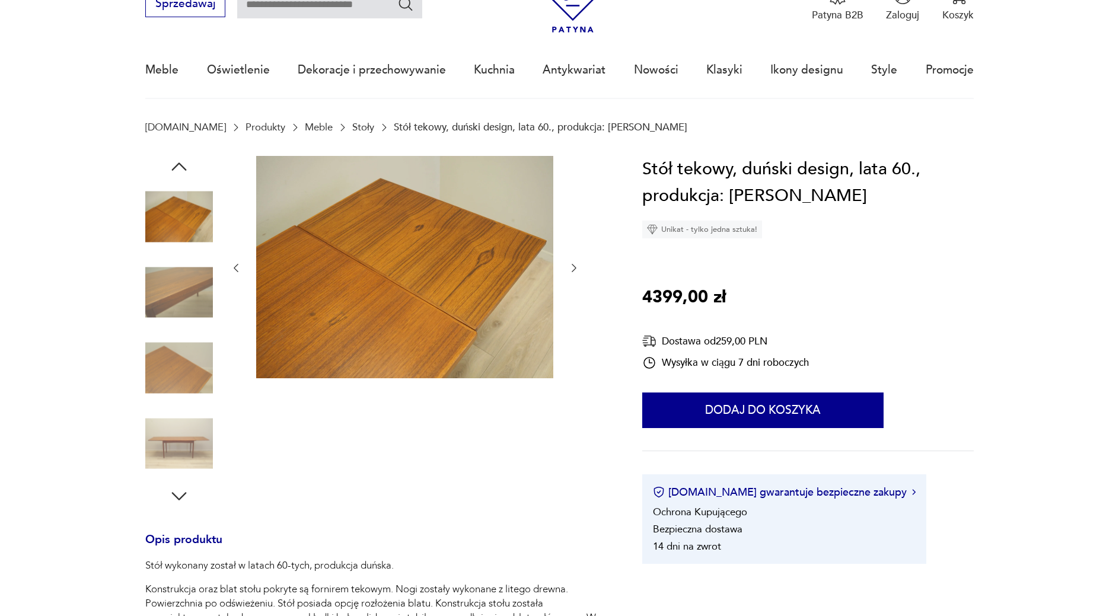
scroll to position [242, 0]
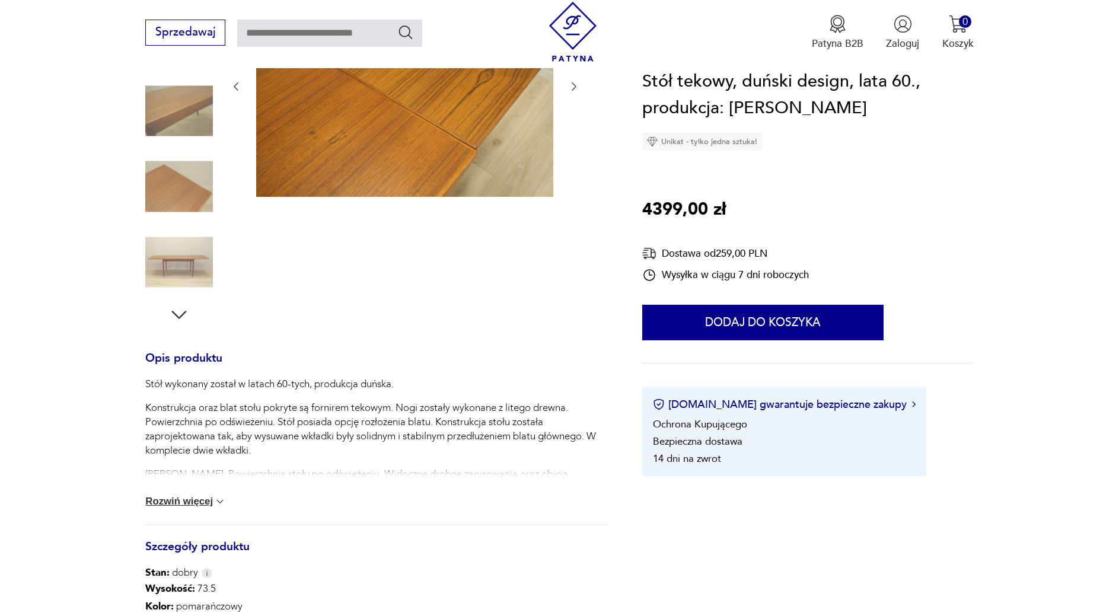
click at [175, 268] on img at bounding box center [179, 262] width 68 height 68
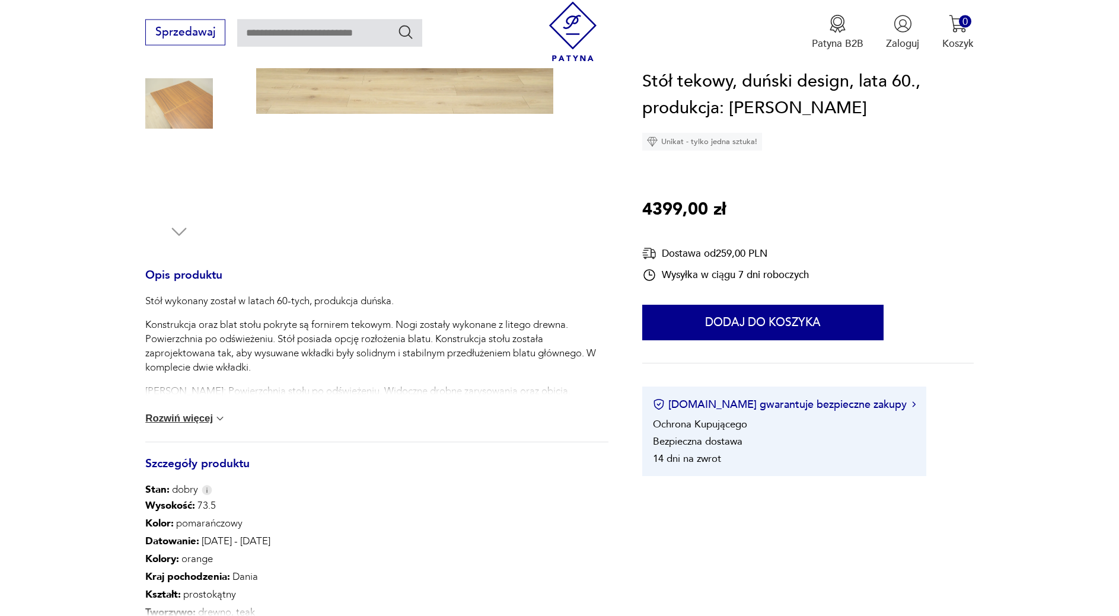
scroll to position [363, 0]
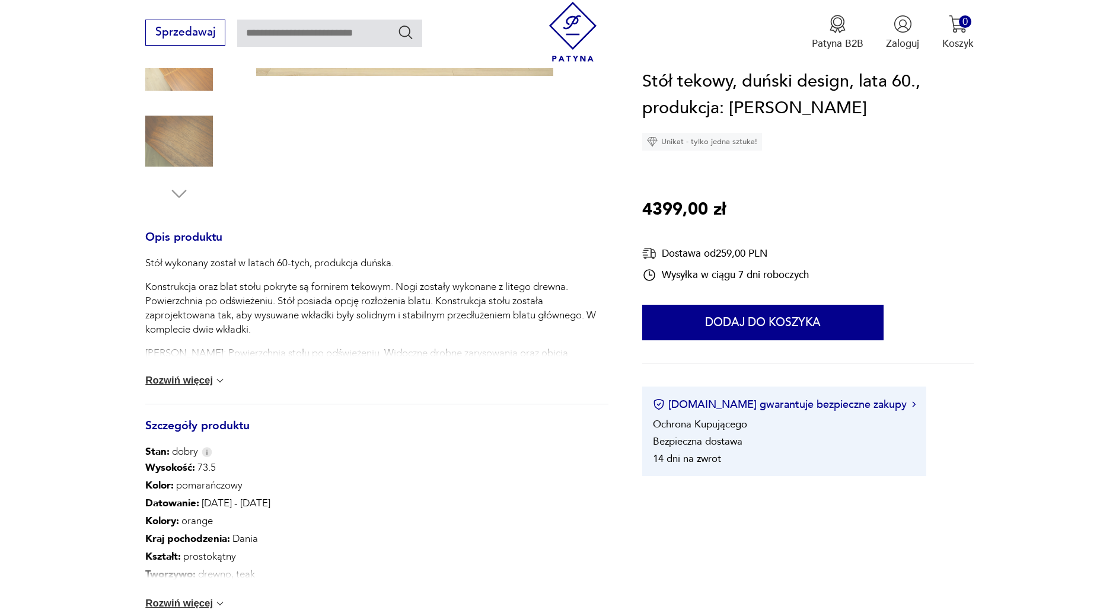
click at [196, 382] on button "Rozwiń więcej" at bounding box center [185, 381] width 81 height 12
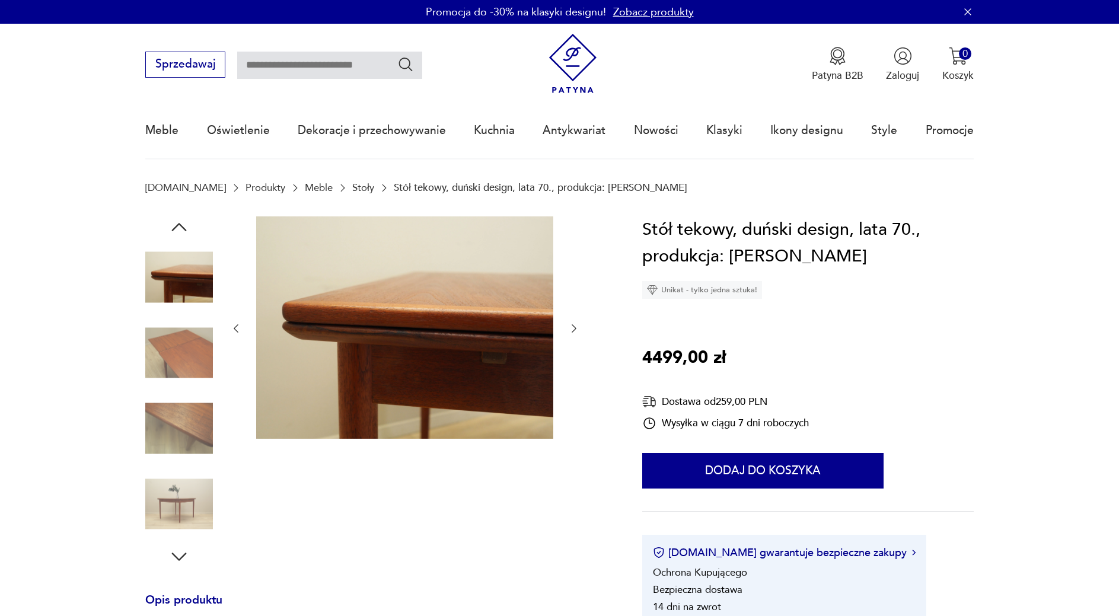
click at [575, 330] on icon "button" at bounding box center [574, 329] width 5 height 8
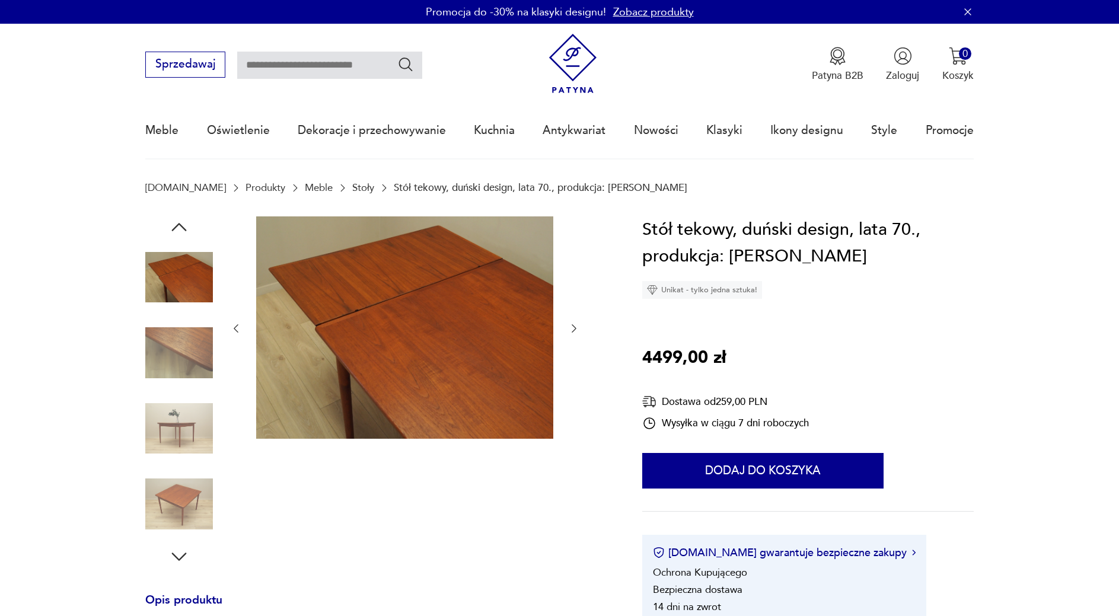
click at [572, 331] on icon "button" at bounding box center [574, 329] width 12 height 12
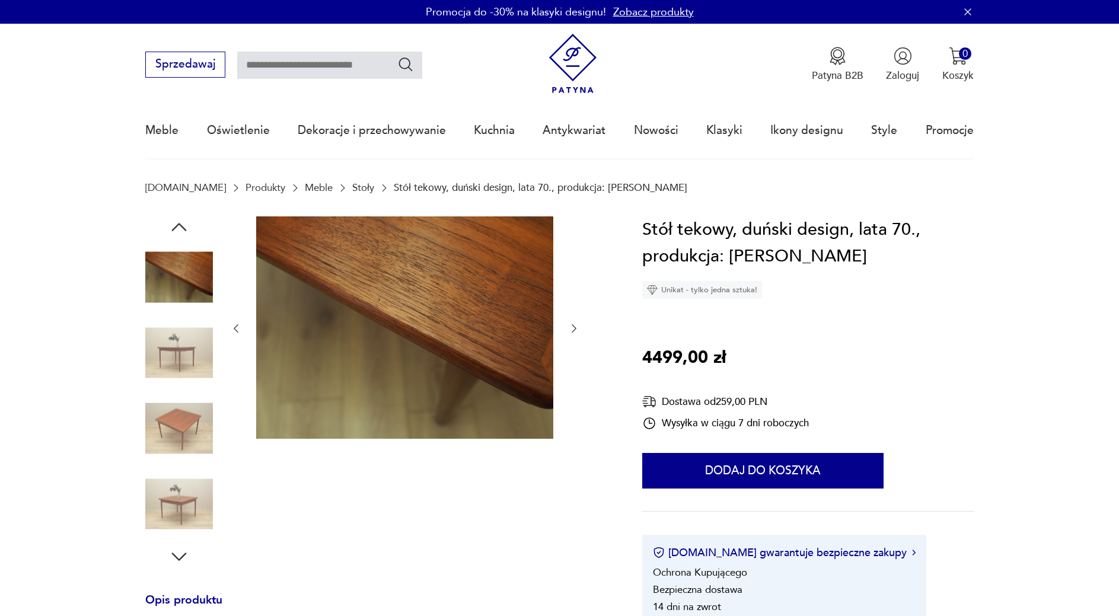
click at [572, 331] on icon "button" at bounding box center [574, 329] width 12 height 12
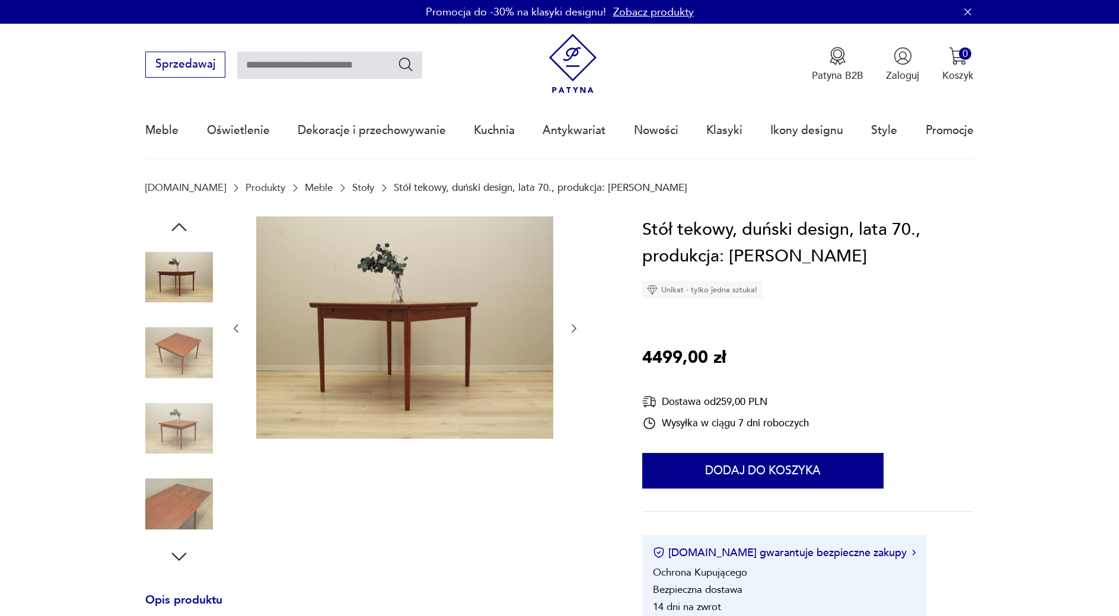
click at [572, 331] on icon "button" at bounding box center [574, 329] width 12 height 12
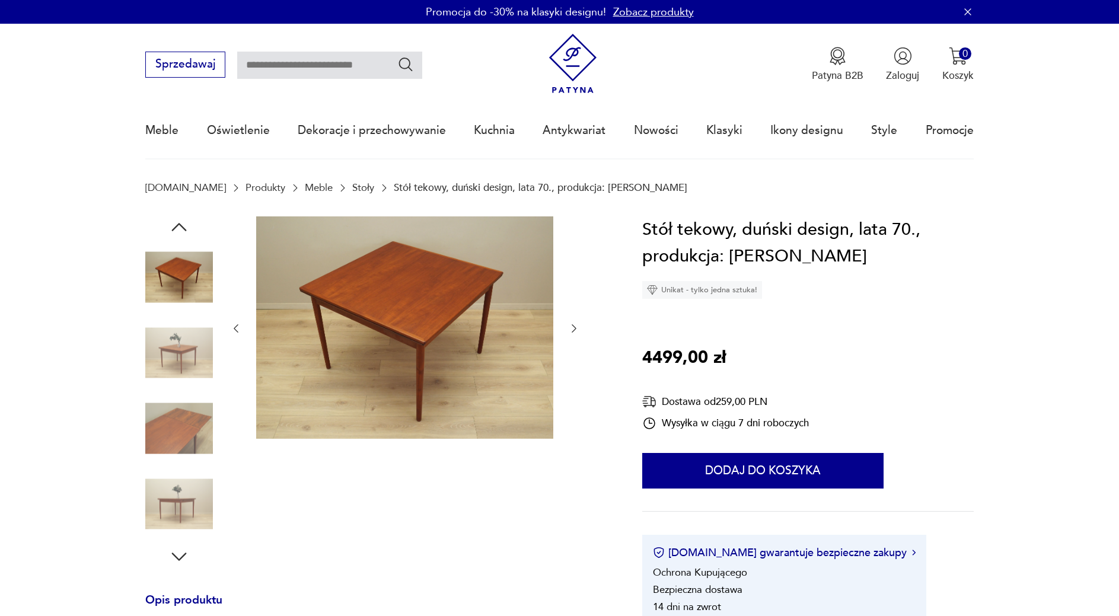
click at [572, 331] on icon "button" at bounding box center [574, 329] width 12 height 12
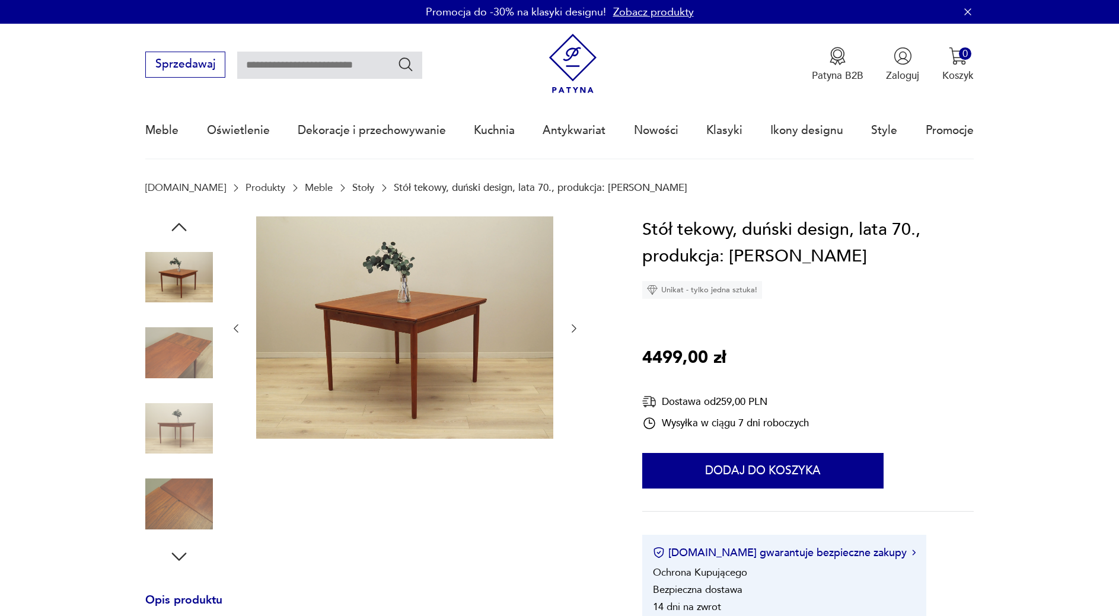
click at [572, 331] on icon "button" at bounding box center [574, 329] width 12 height 12
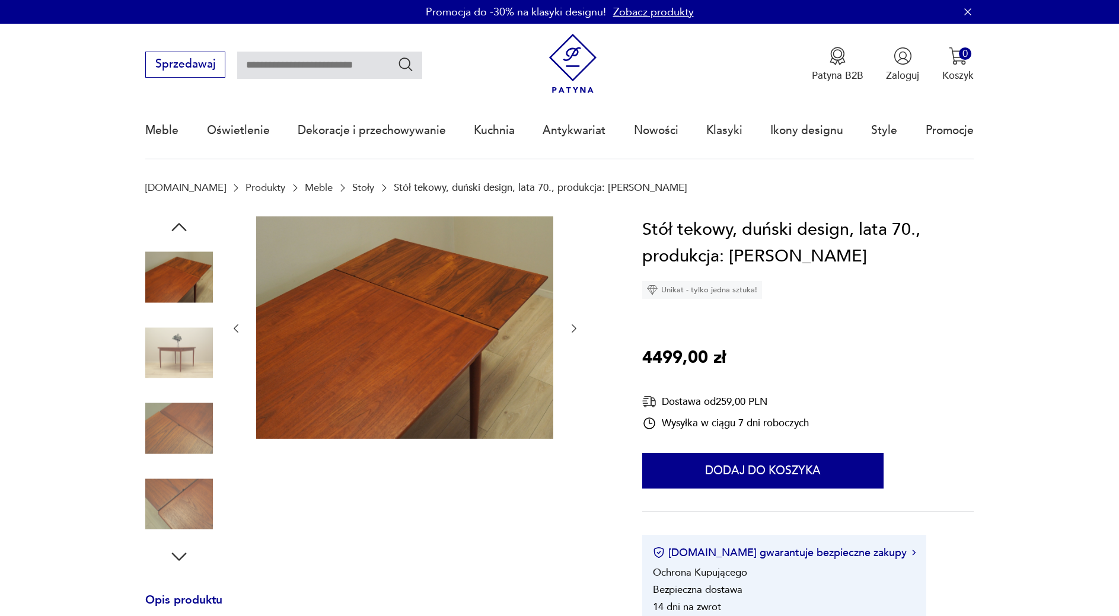
click at [572, 331] on icon "button" at bounding box center [574, 329] width 12 height 12
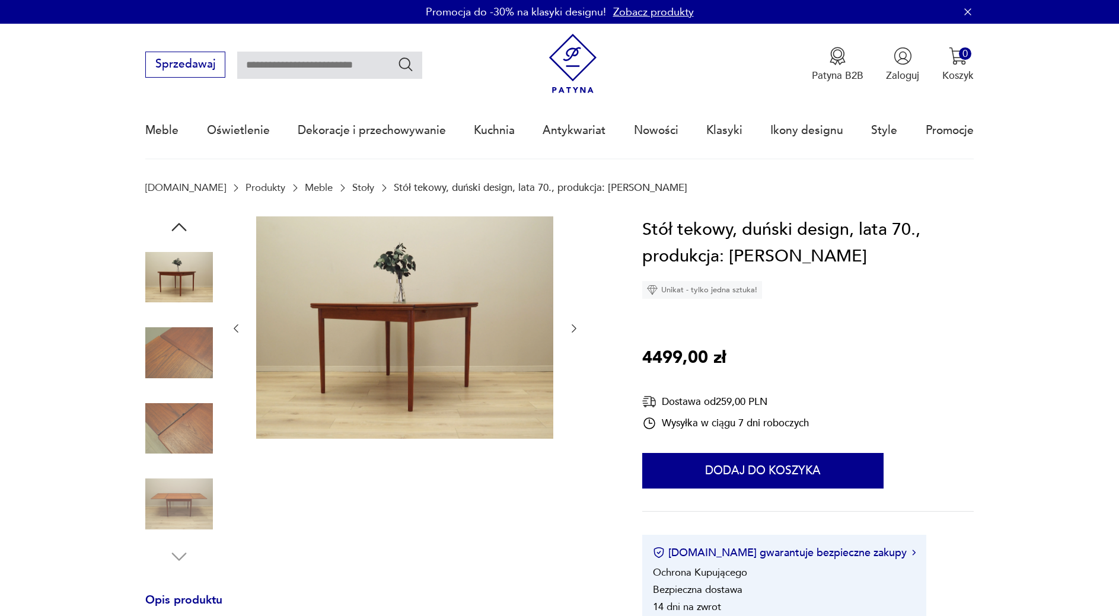
scroll to position [121, 0]
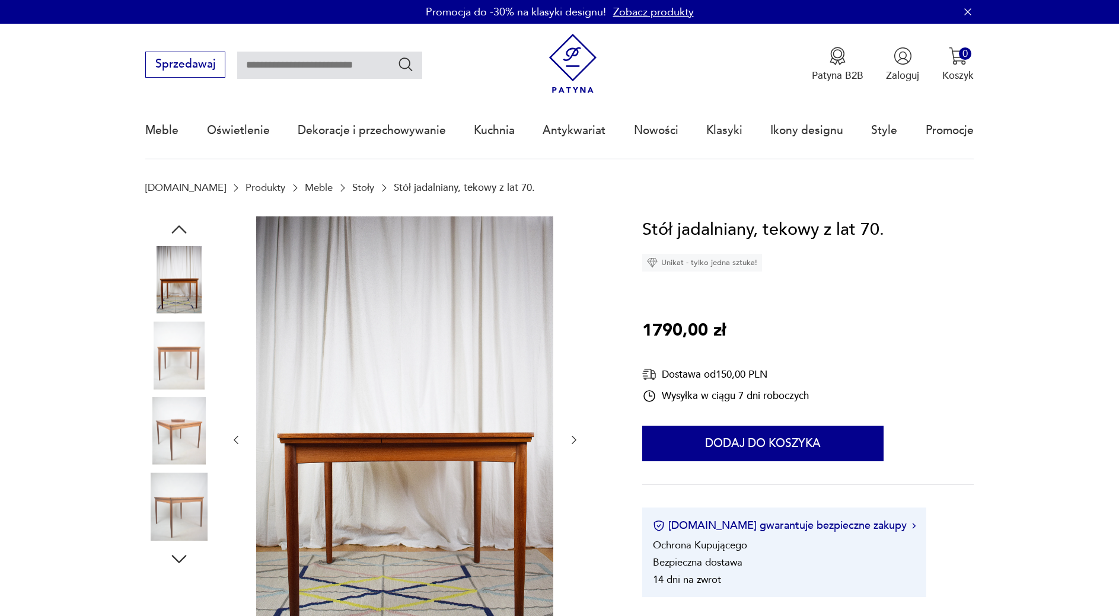
click at [166, 357] on img at bounding box center [179, 356] width 68 height 68
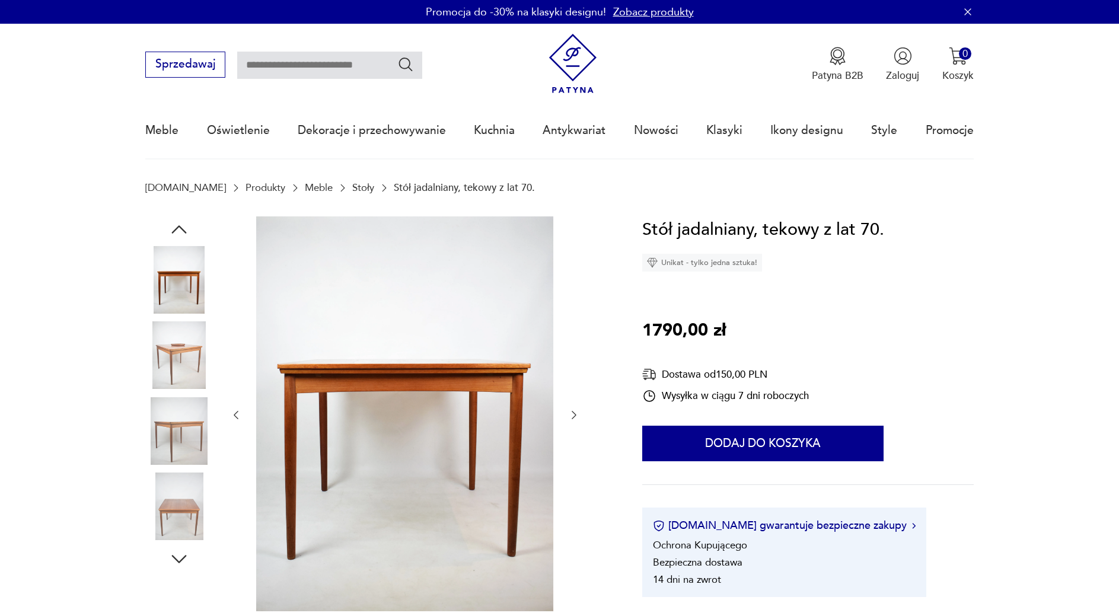
click at [179, 367] on img at bounding box center [179, 356] width 68 height 68
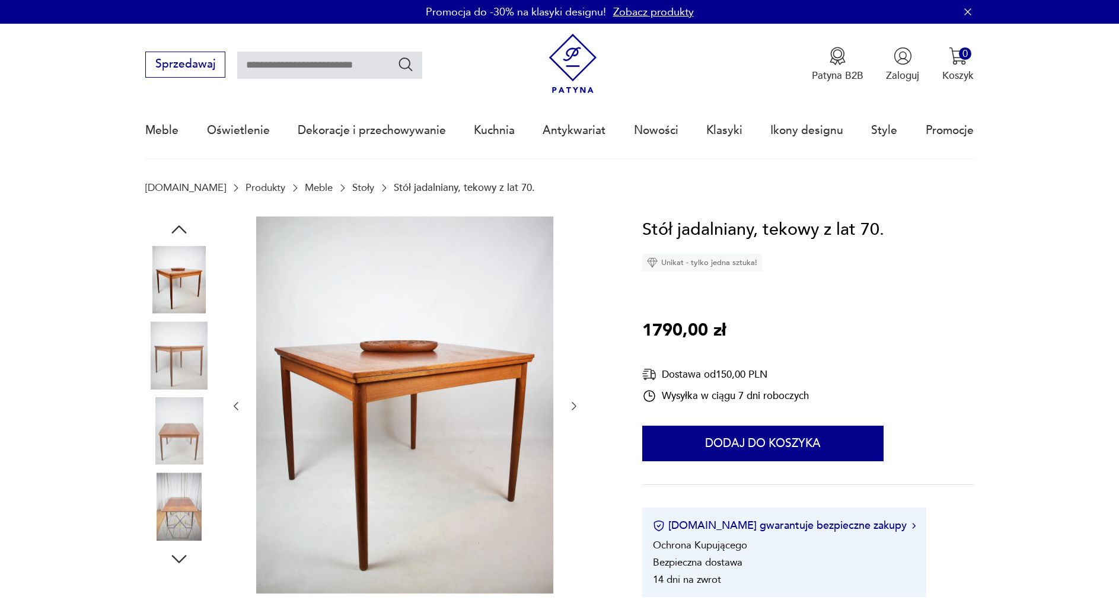
click at [183, 397] on div at bounding box center [179, 394] width 68 height 297
click at [183, 415] on img at bounding box center [179, 431] width 68 height 68
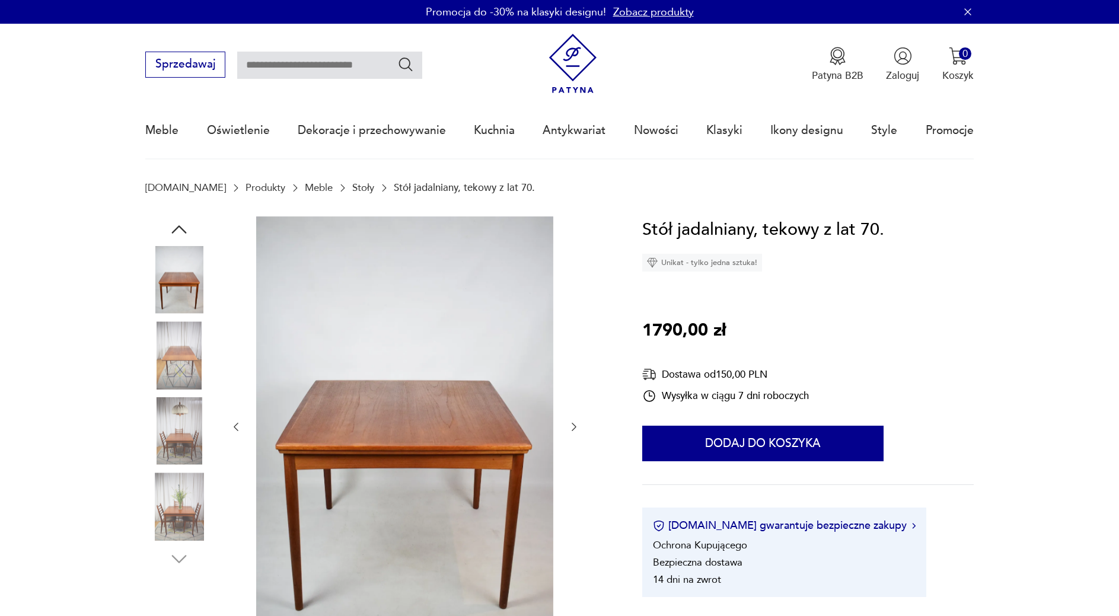
click at [179, 476] on img at bounding box center [179, 507] width 68 height 68
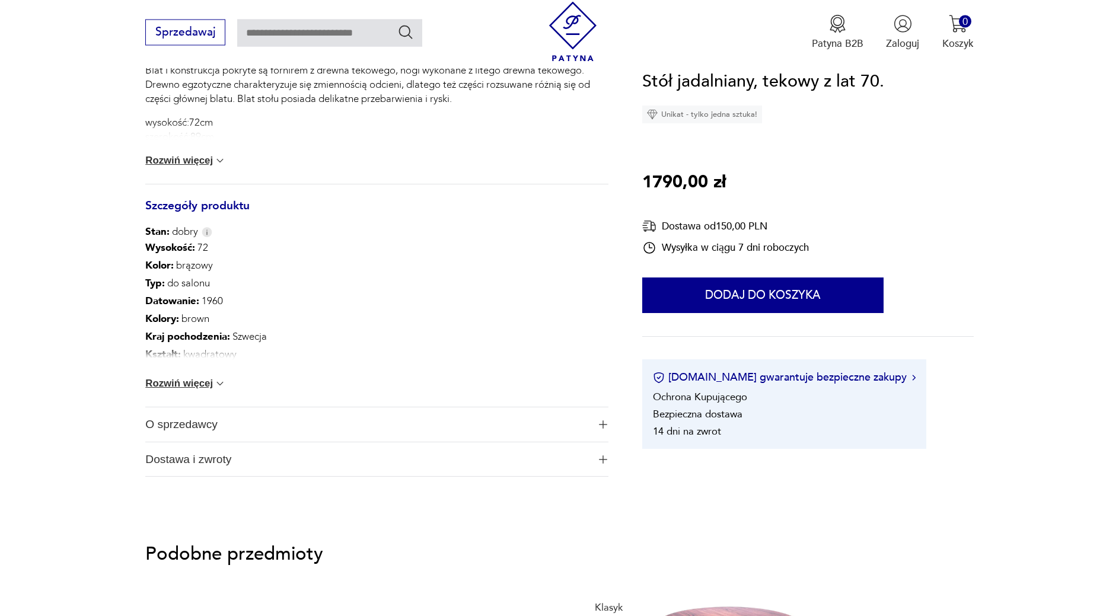
scroll to position [666, 0]
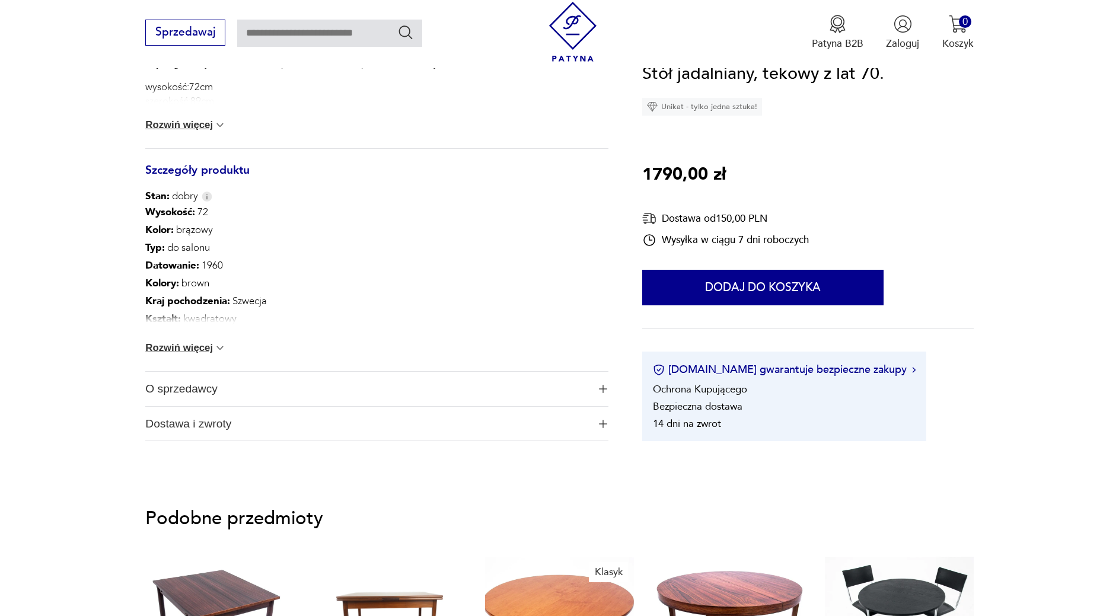
click at [182, 351] on button "Rozwiń więcej" at bounding box center [185, 348] width 81 height 12
